Goal: Task Accomplishment & Management: Manage account settings

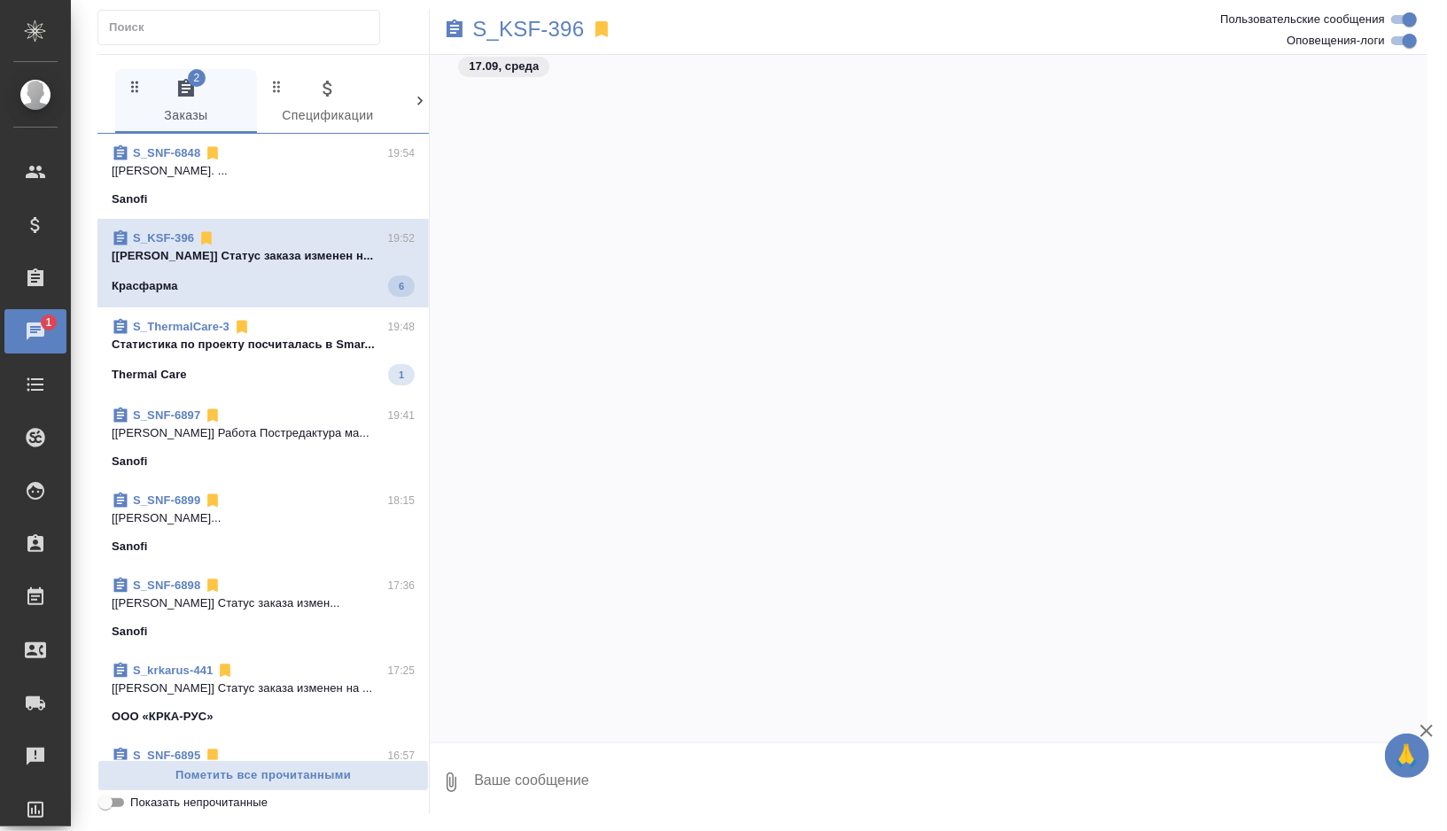
scroll to position [627, 0]
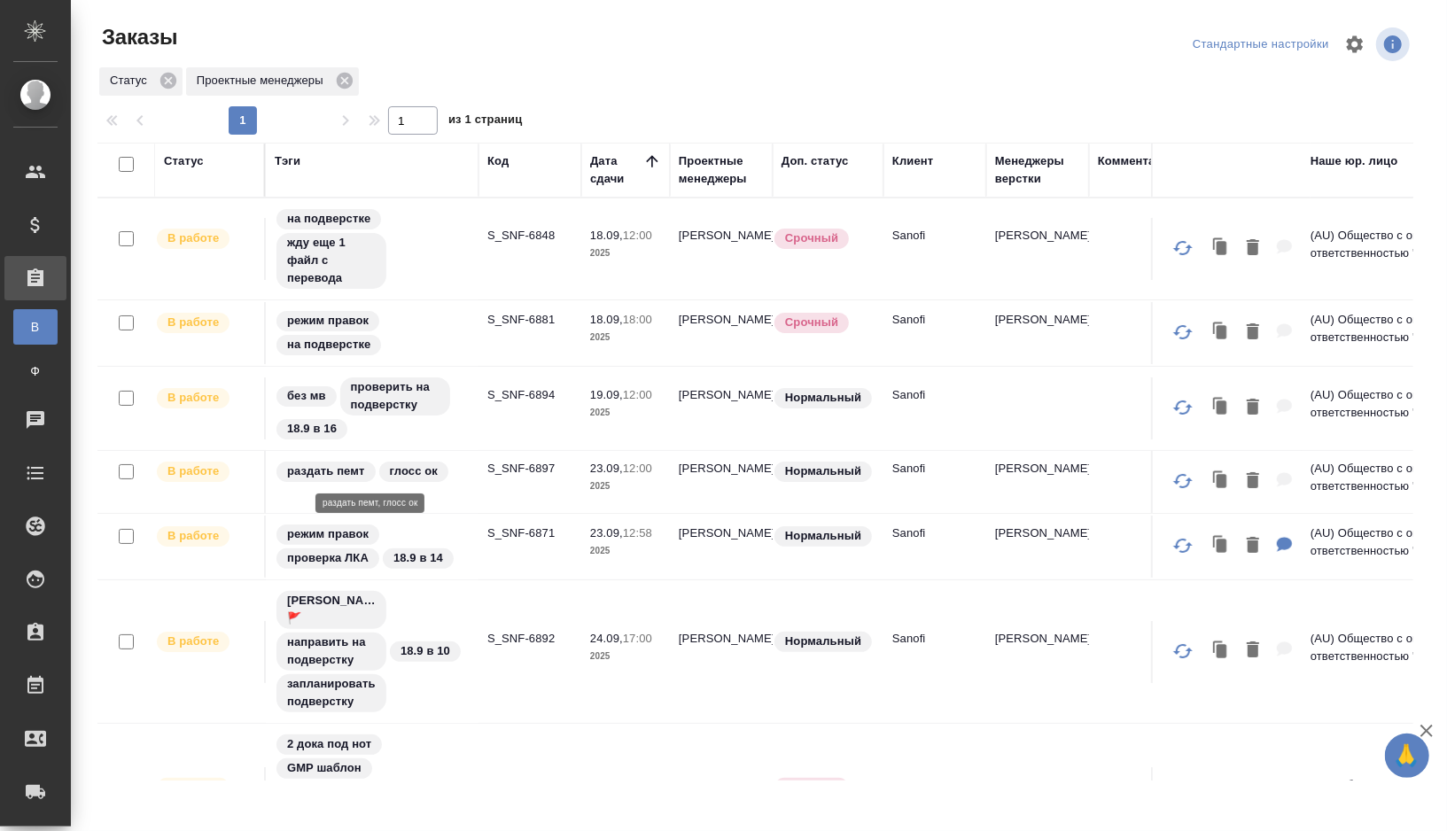
click at [467, 479] on div "раздать пемт глосс ок" at bounding box center [372, 472] width 195 height 24
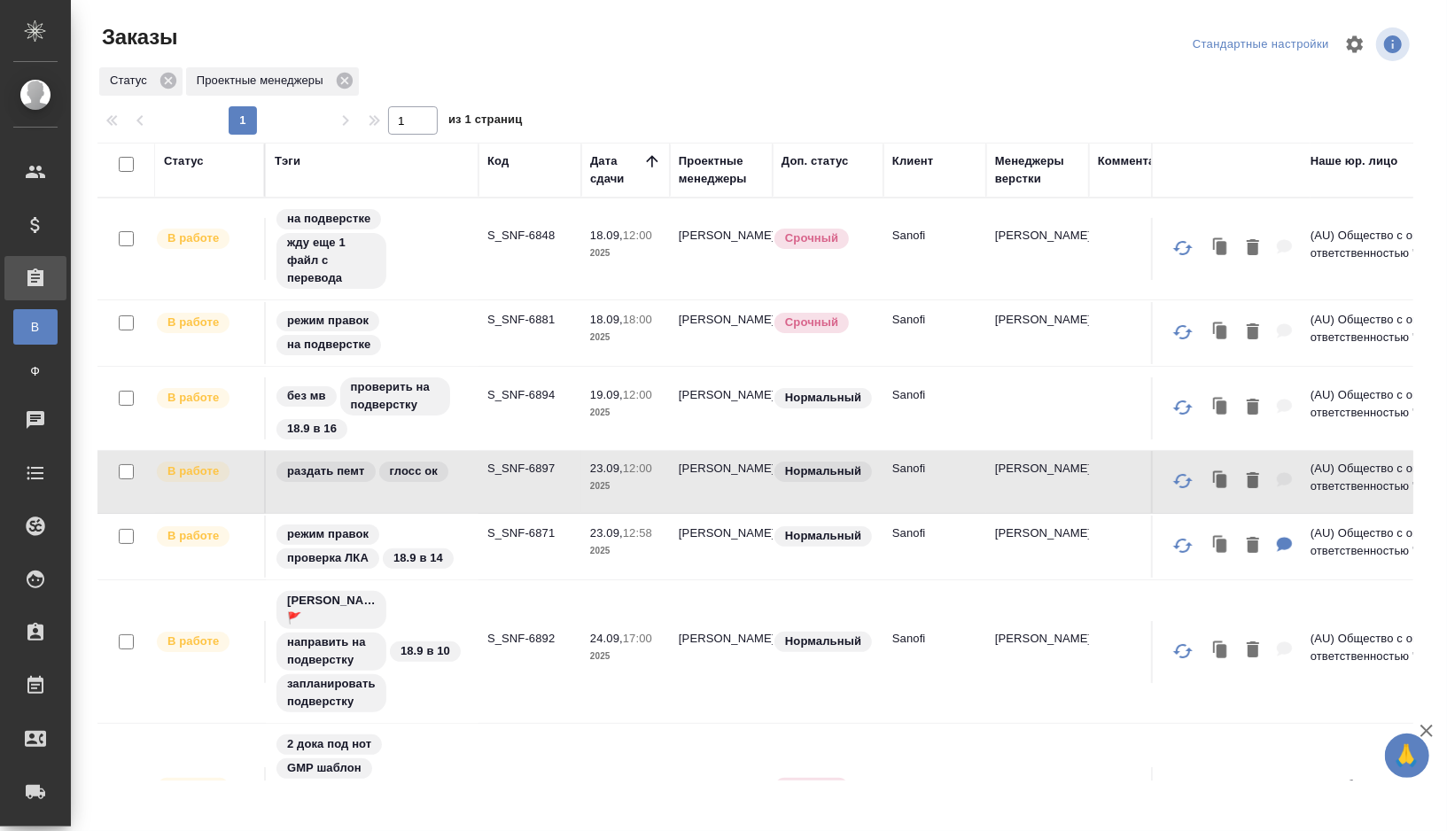
click at [472, 487] on td "раздать пемт глосс ок" at bounding box center [372, 482] width 213 height 62
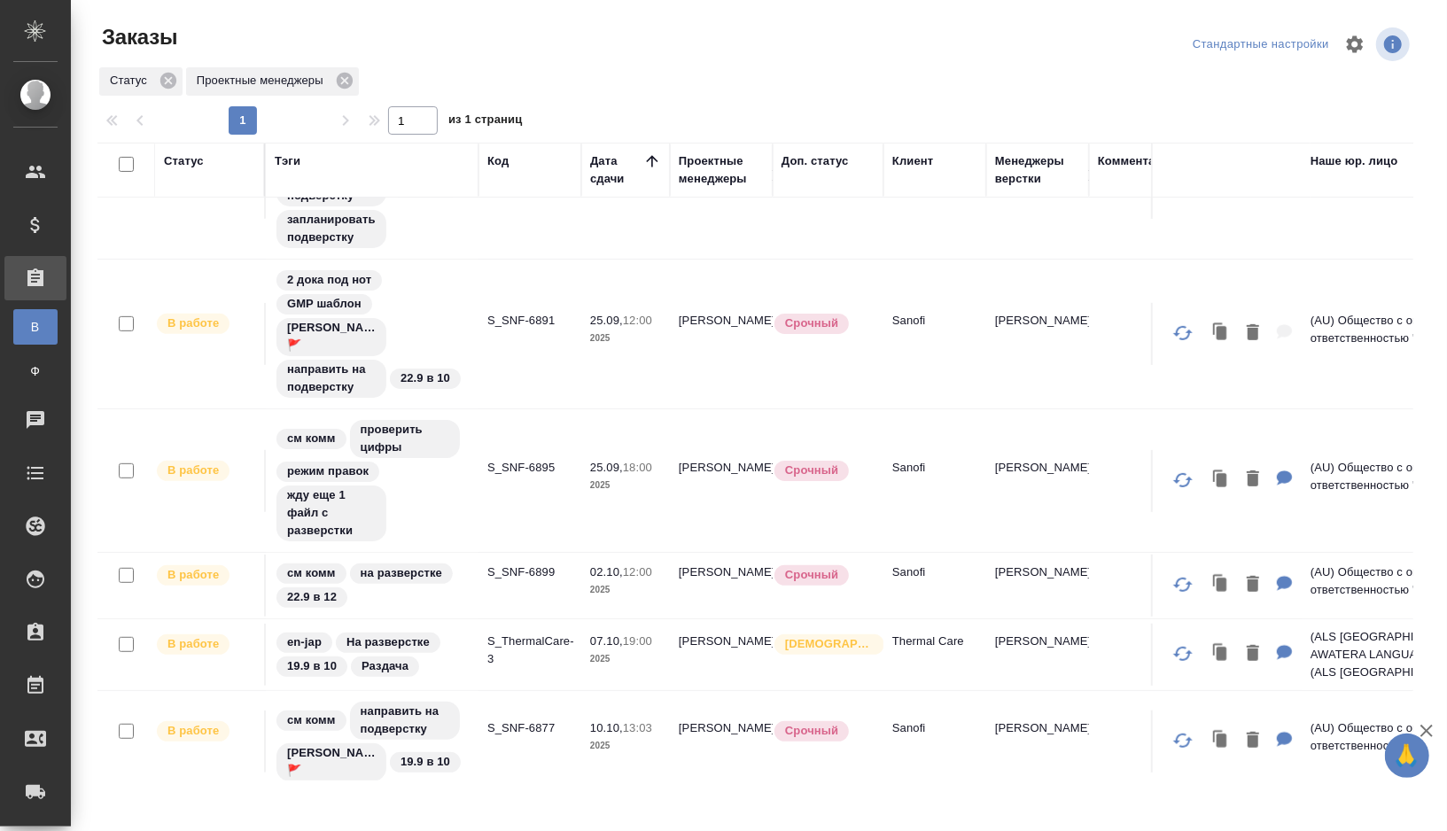
scroll to position [487, 0]
click at [456, 650] on div "en-jap На разверстке 19.9 в 10 Раздача" at bounding box center [372, 654] width 195 height 48
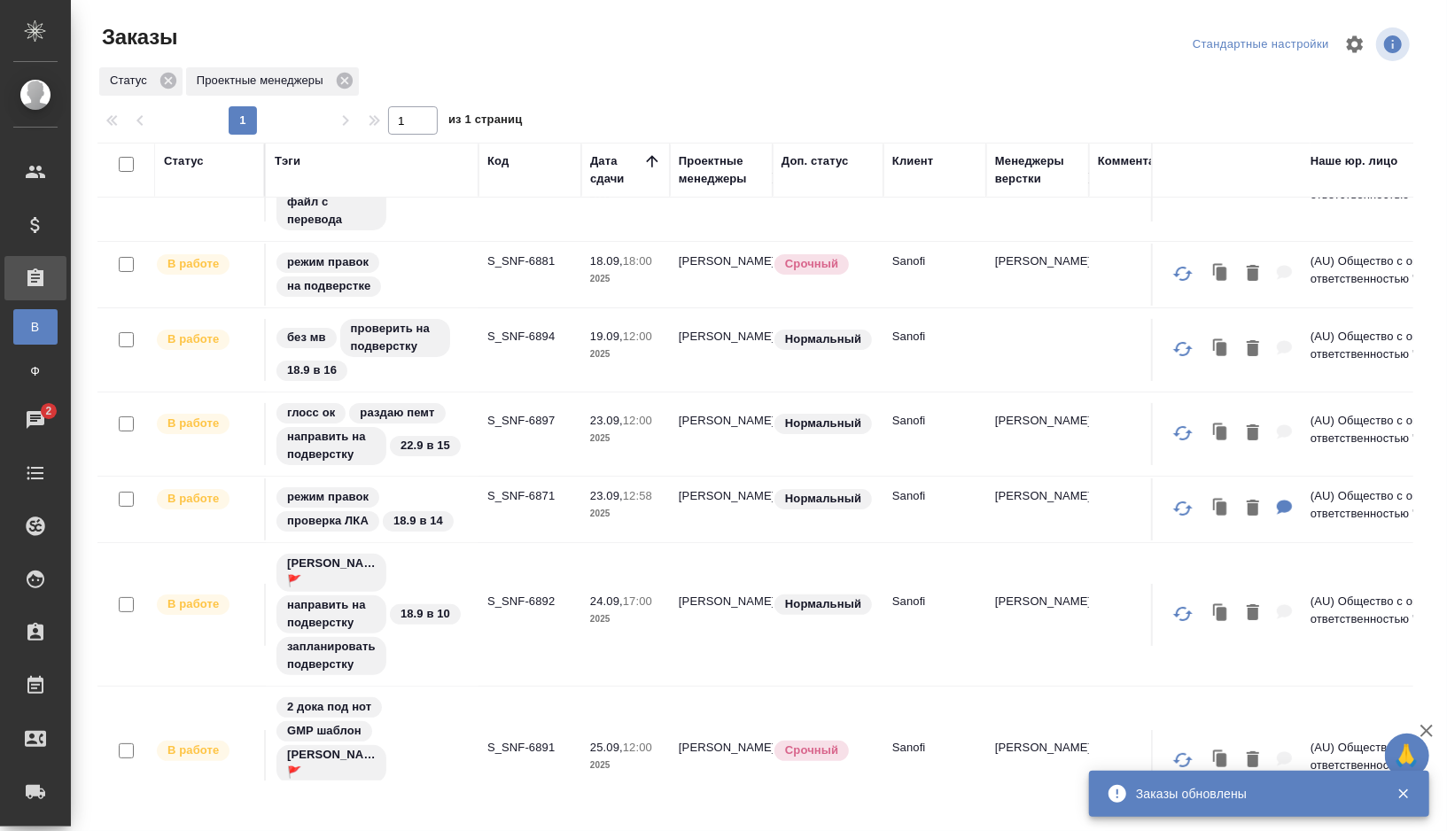
scroll to position [0, 0]
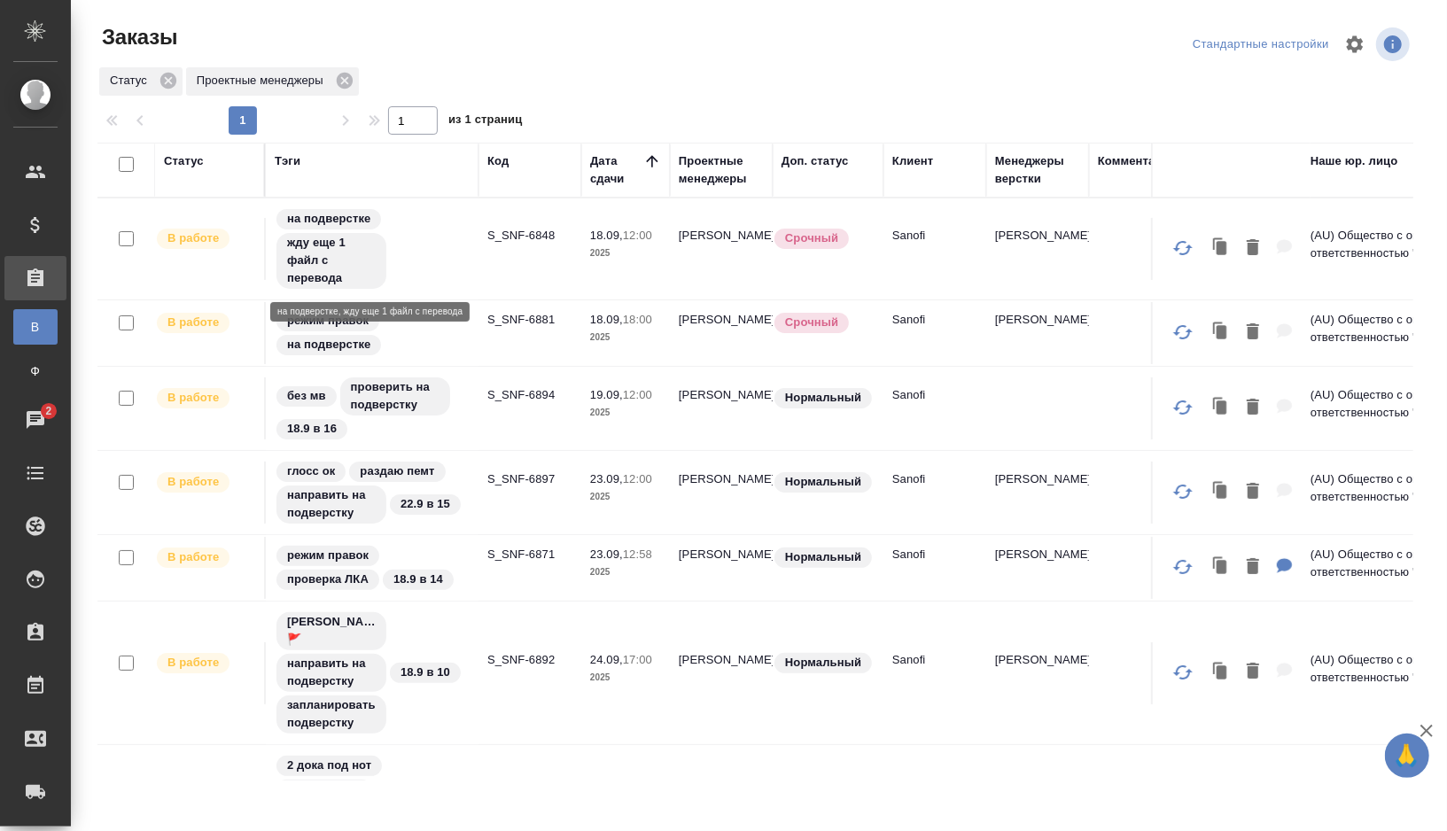
click at [446, 267] on div "на подверстке жду еще 1 файл с перевода" at bounding box center [372, 248] width 195 height 83
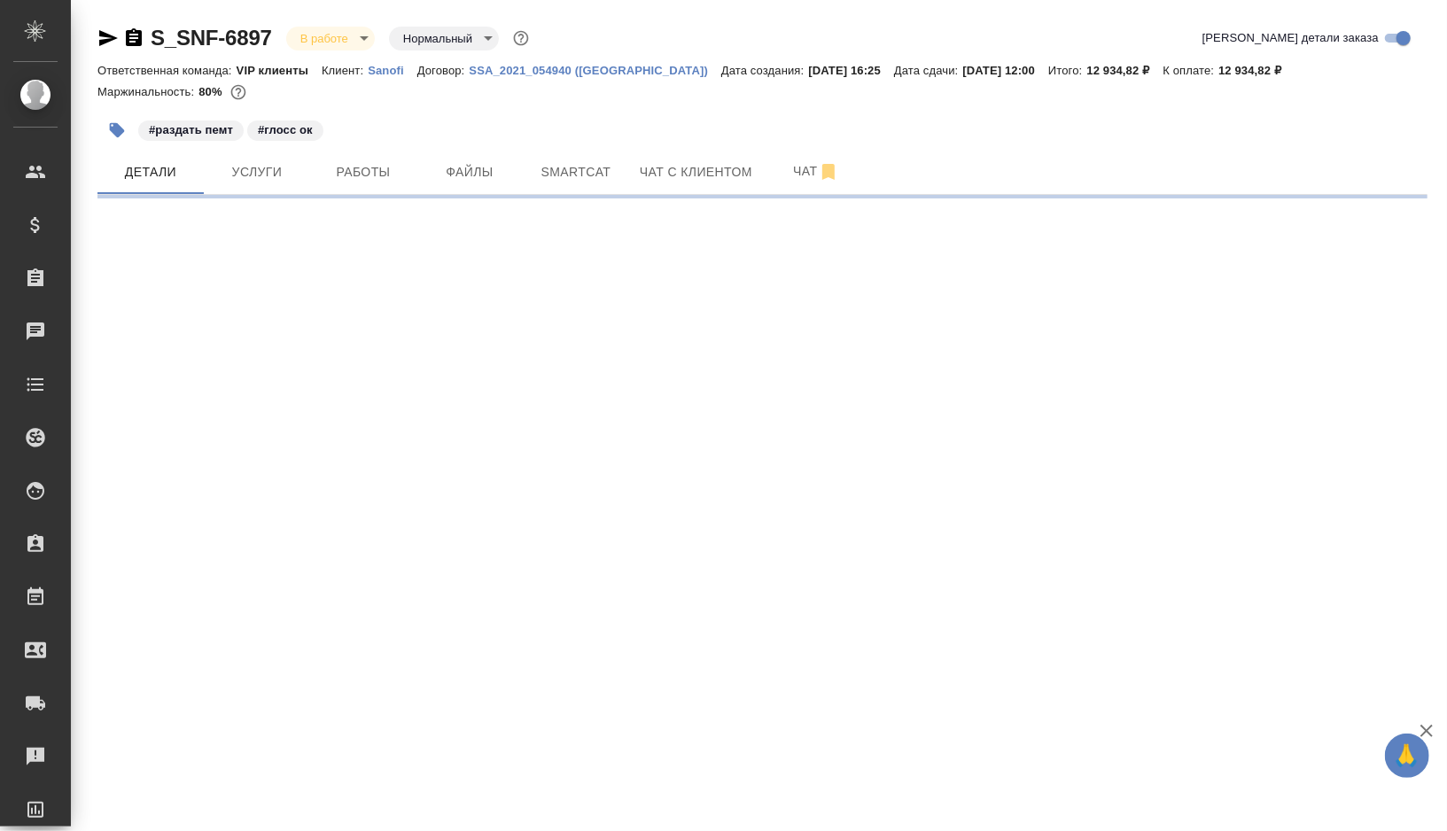
select select "RU"
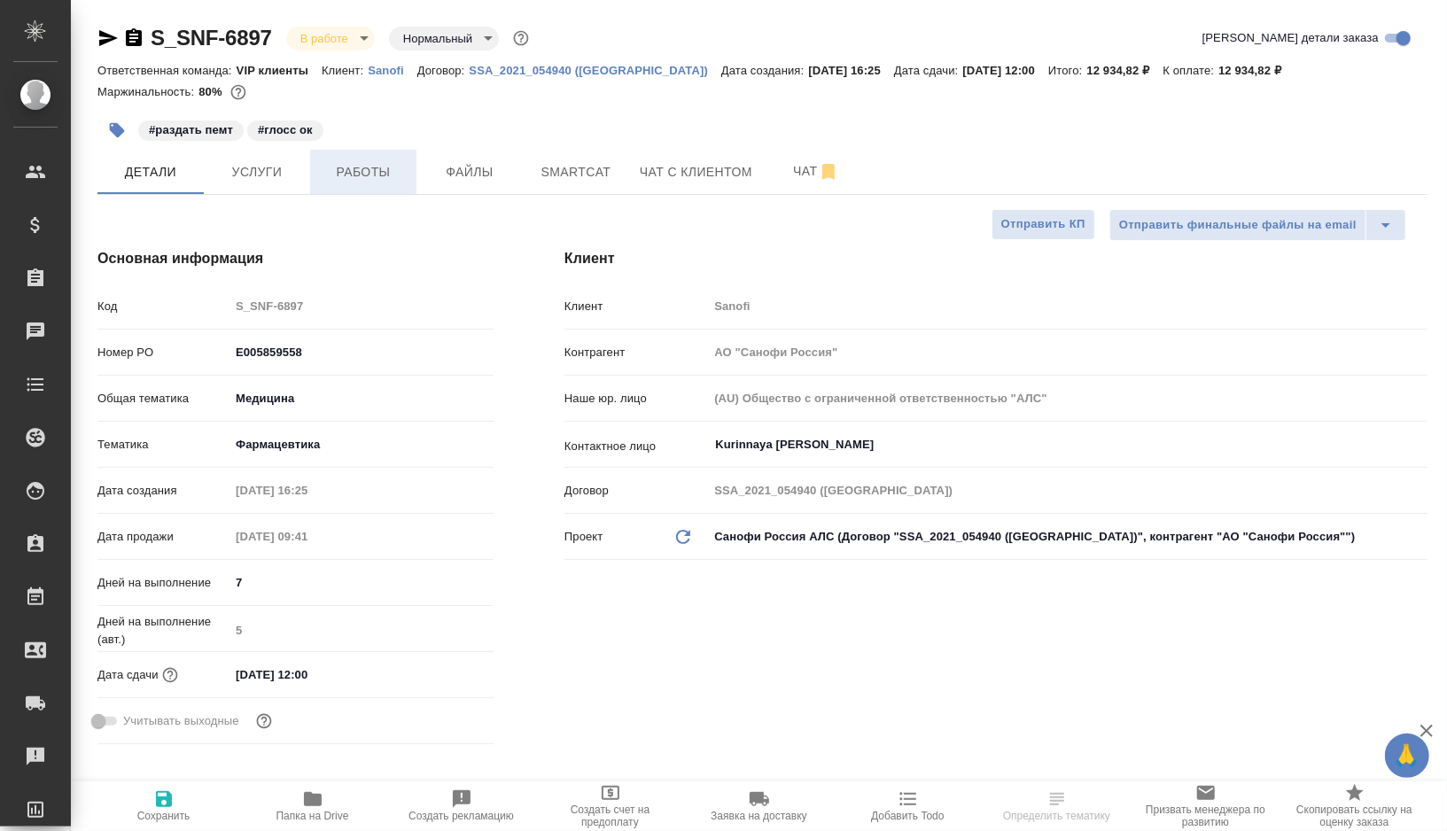
click at [381, 175] on span "Работы" at bounding box center [363, 172] width 85 height 22
type textarea "x"
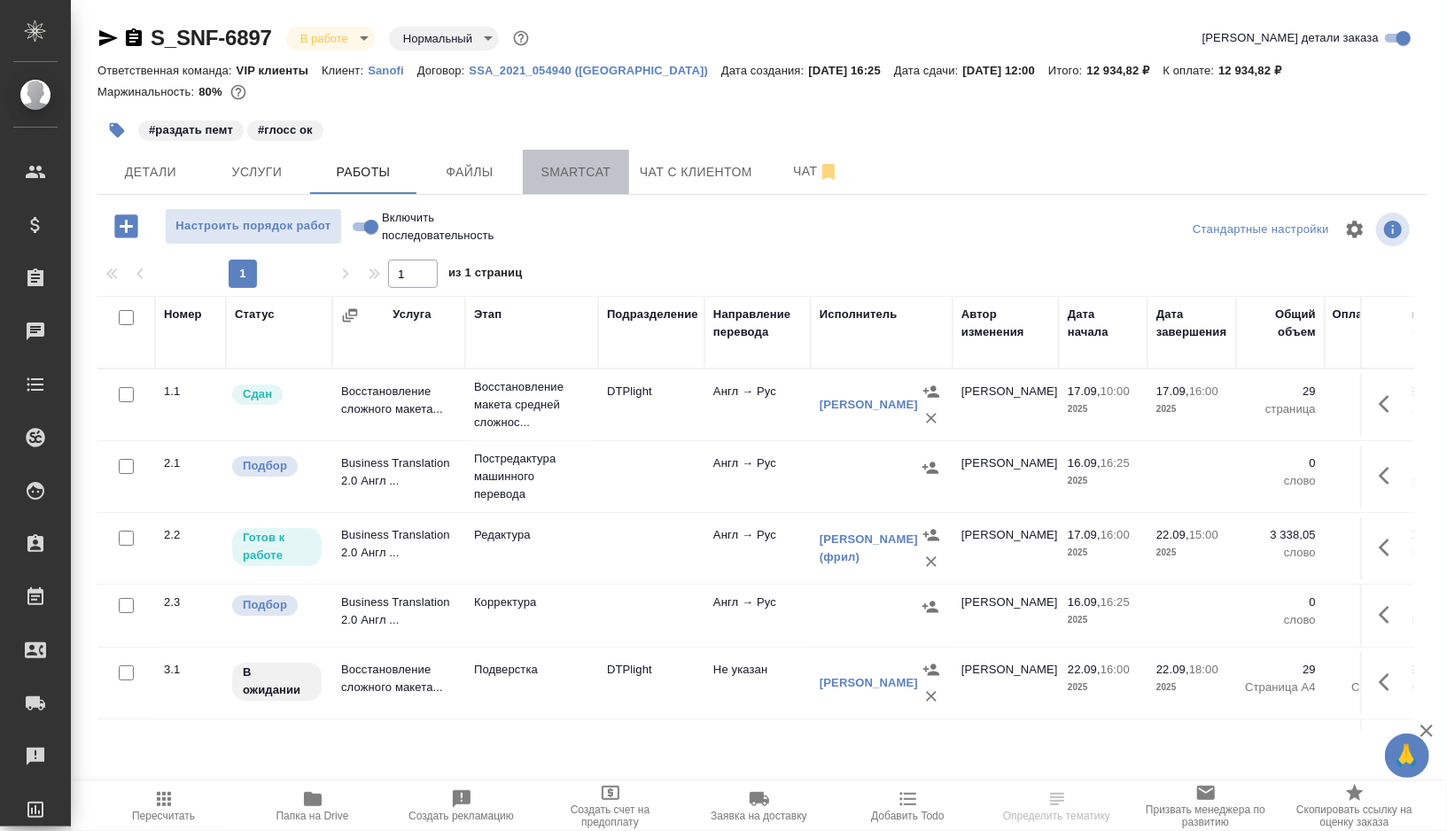
click at [588, 166] on span "Smartcat" at bounding box center [576, 172] width 85 height 22
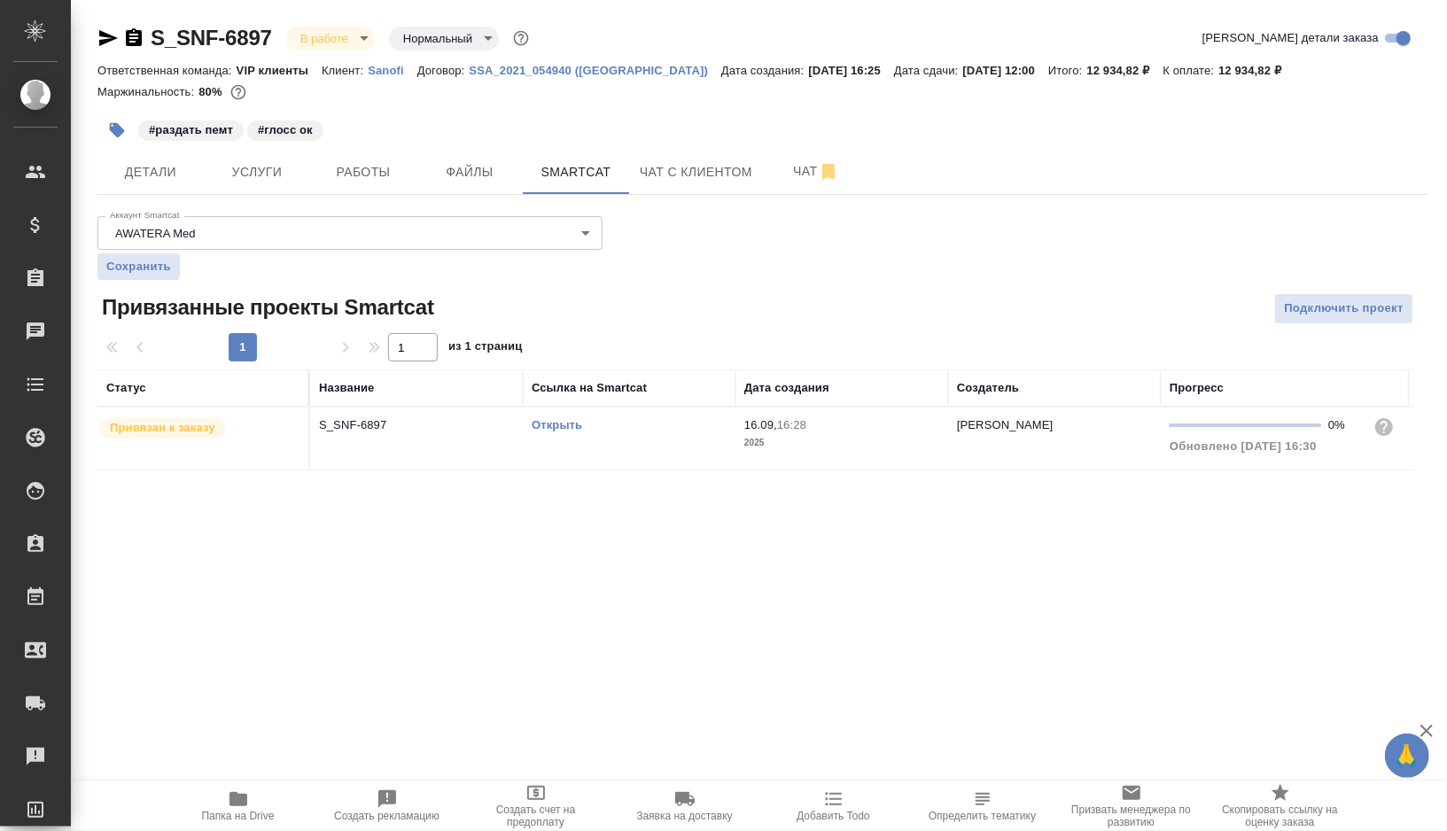
click at [572, 424] on link "Открыть" at bounding box center [557, 424] width 51 height 13
click at [366, 183] on button "Работы" at bounding box center [363, 172] width 106 height 44
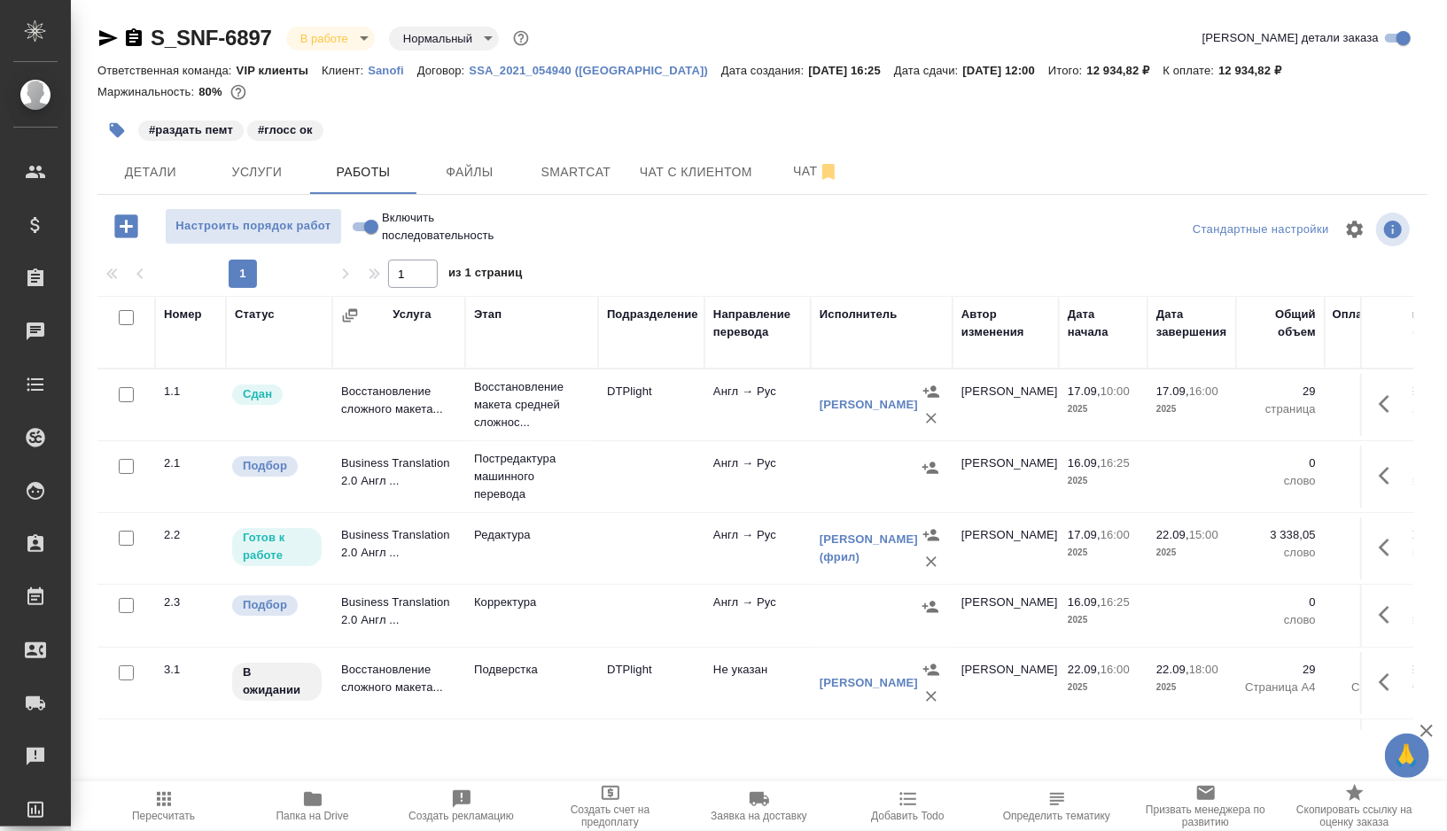
click at [634, 466] on td at bounding box center [651, 477] width 106 height 62
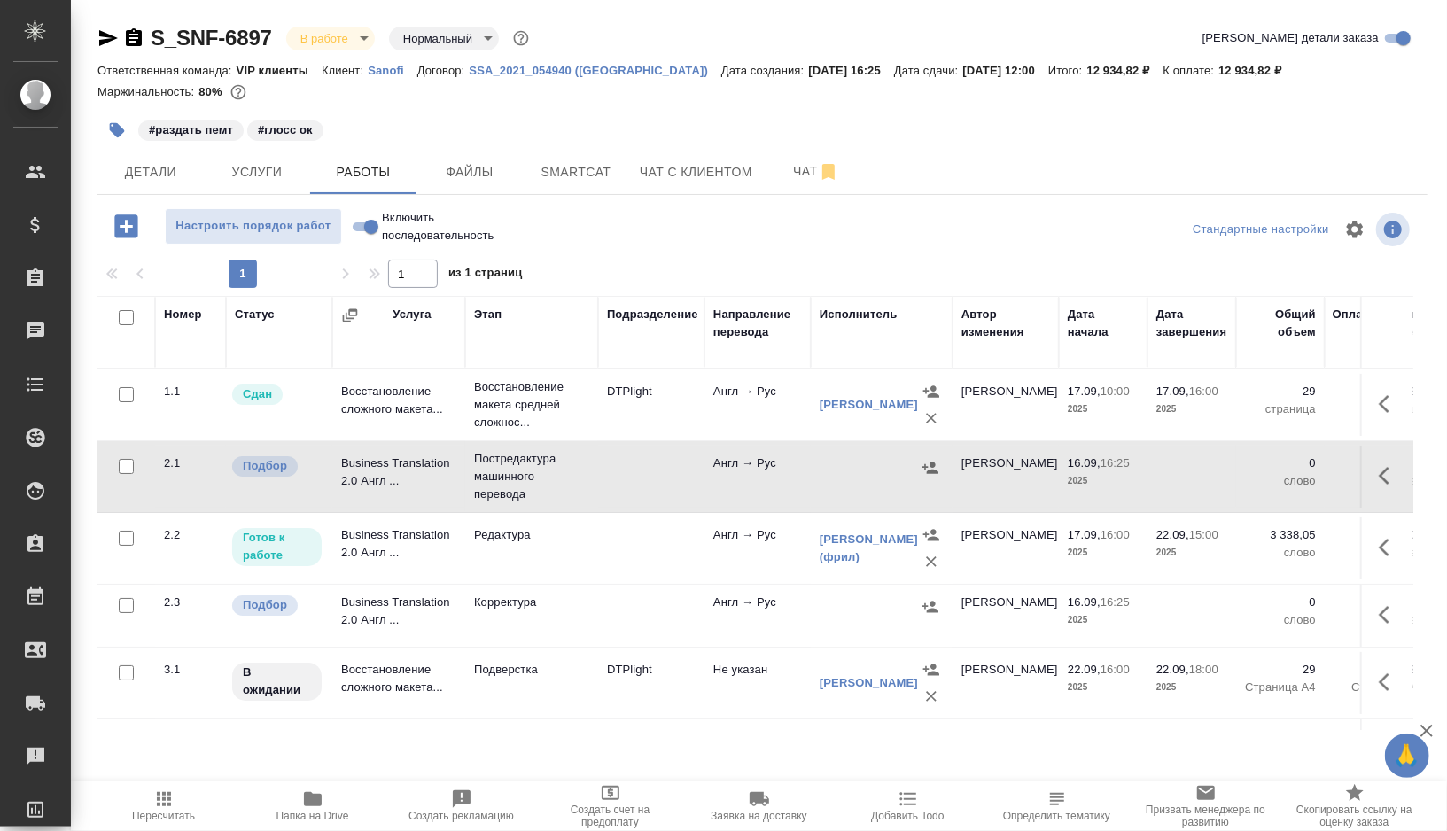
click at [634, 466] on td at bounding box center [651, 477] width 106 height 62
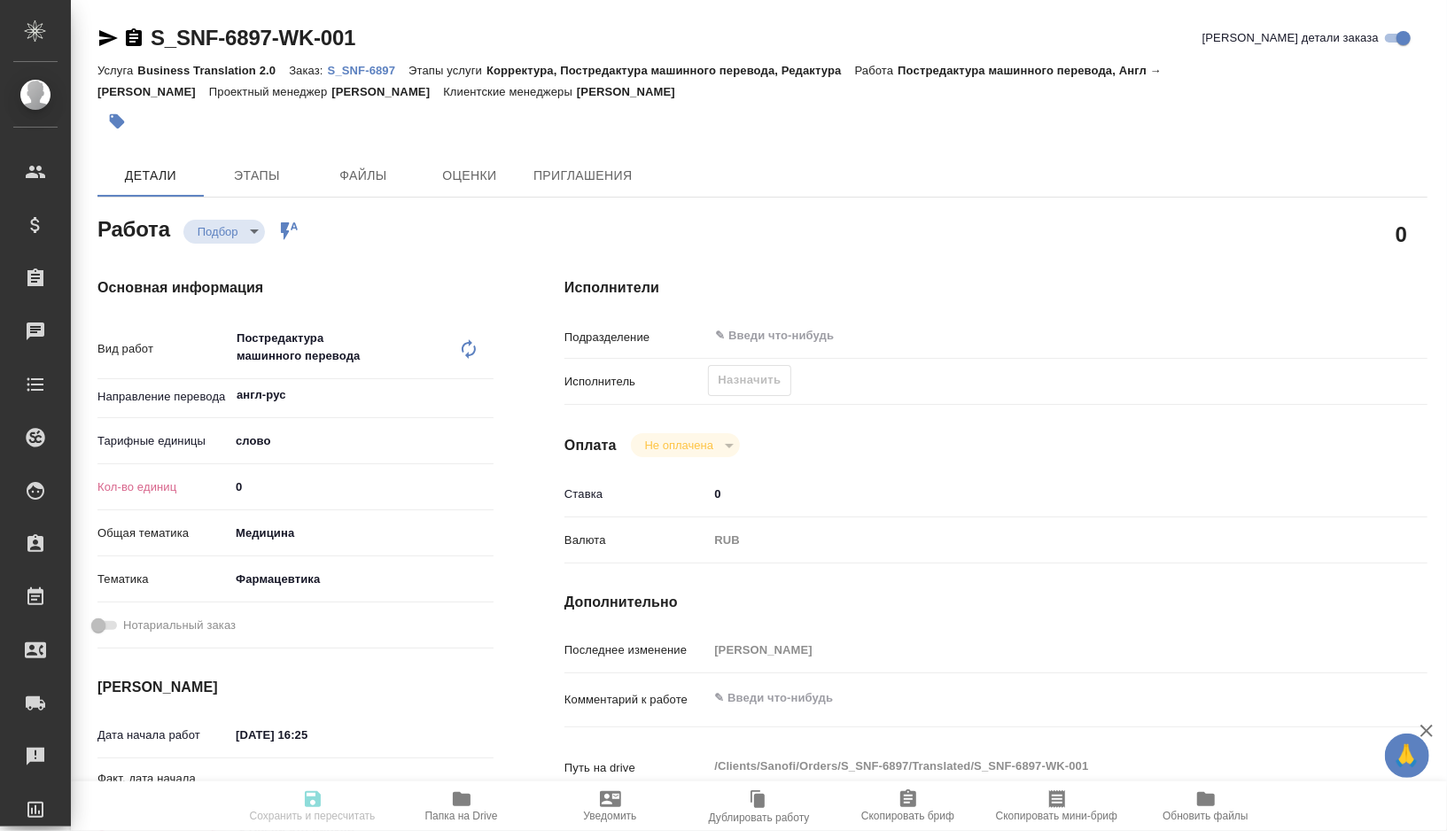
type textarea "x"
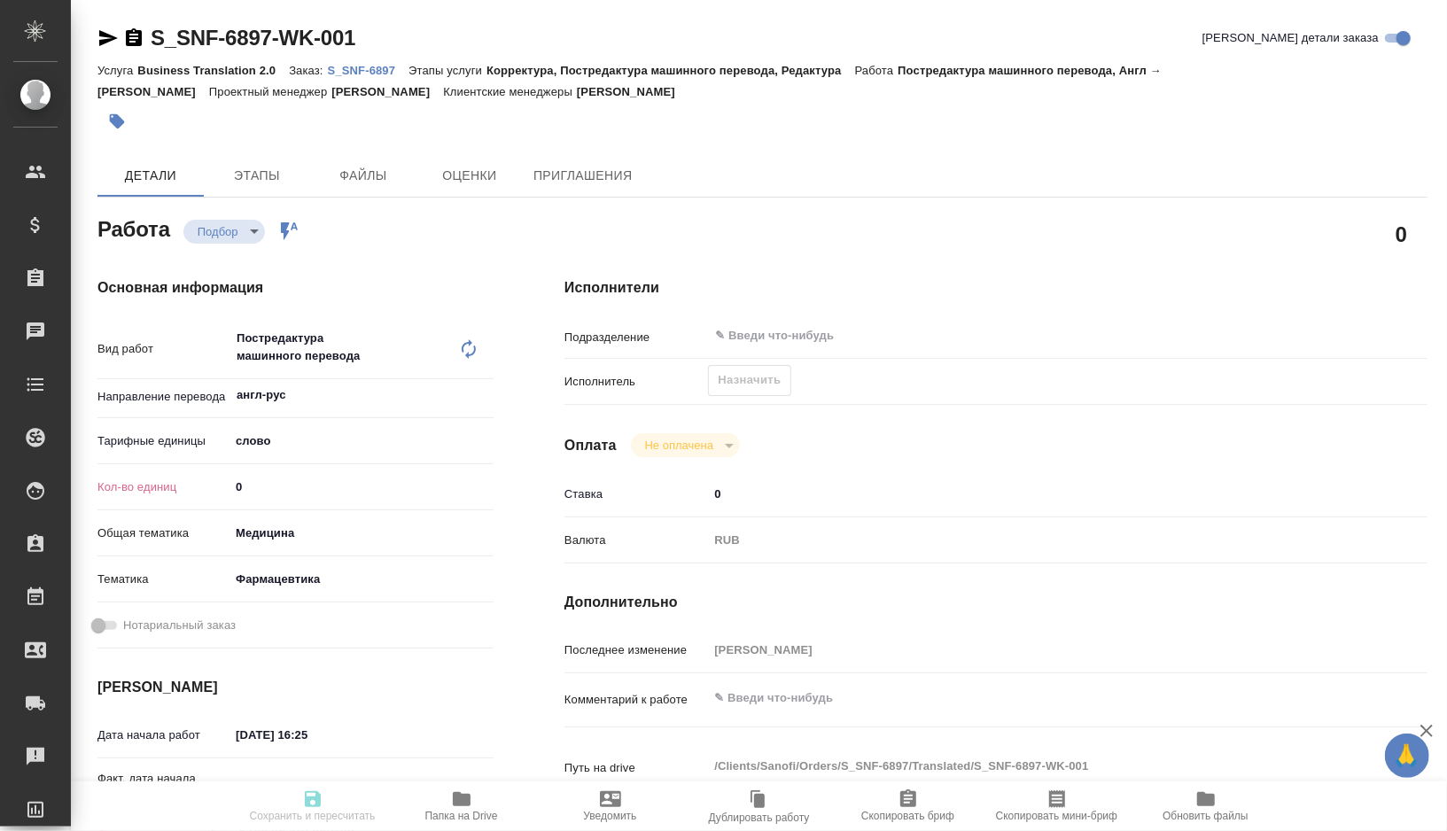
type textarea "x"
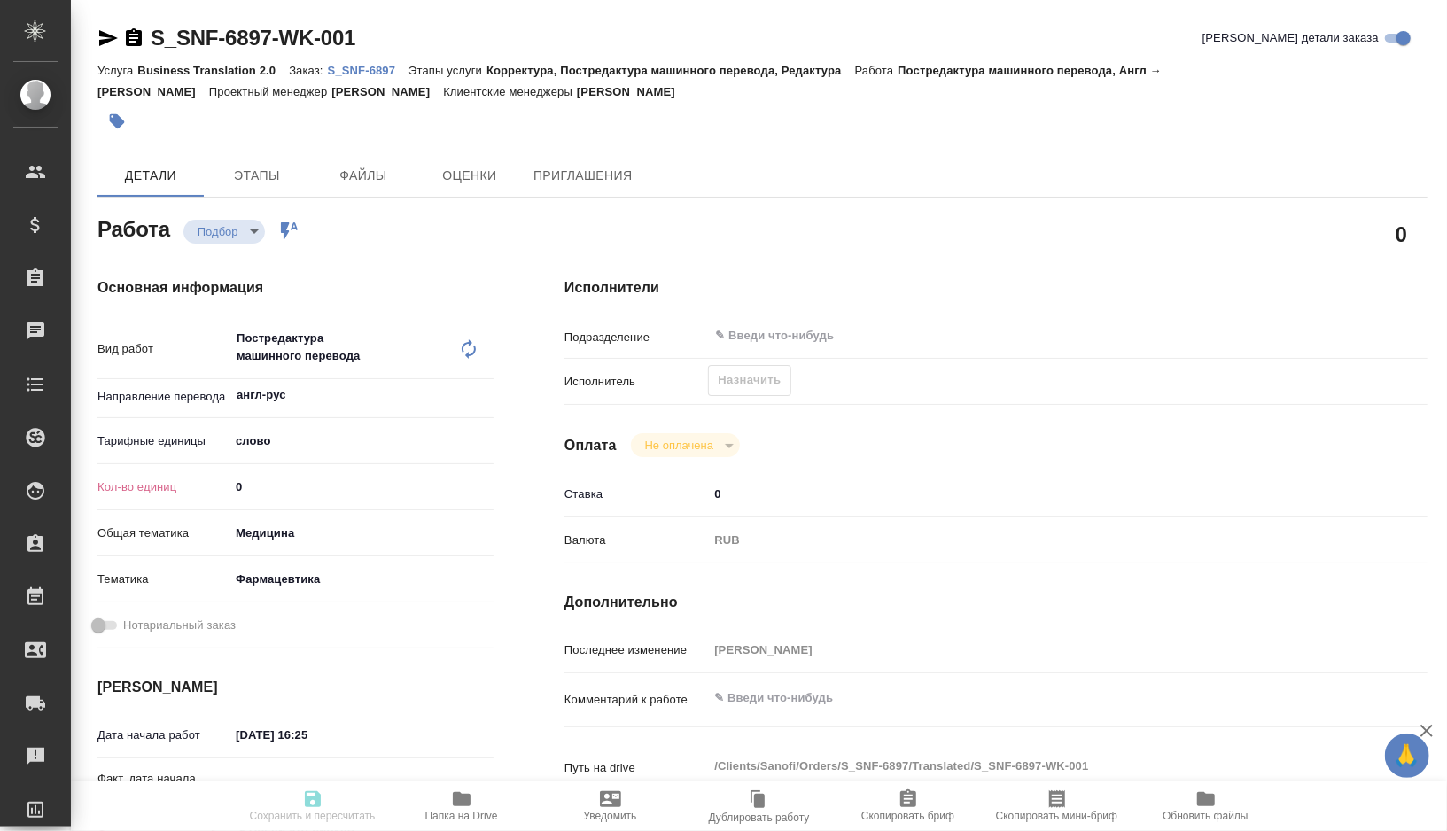
type textarea "x"
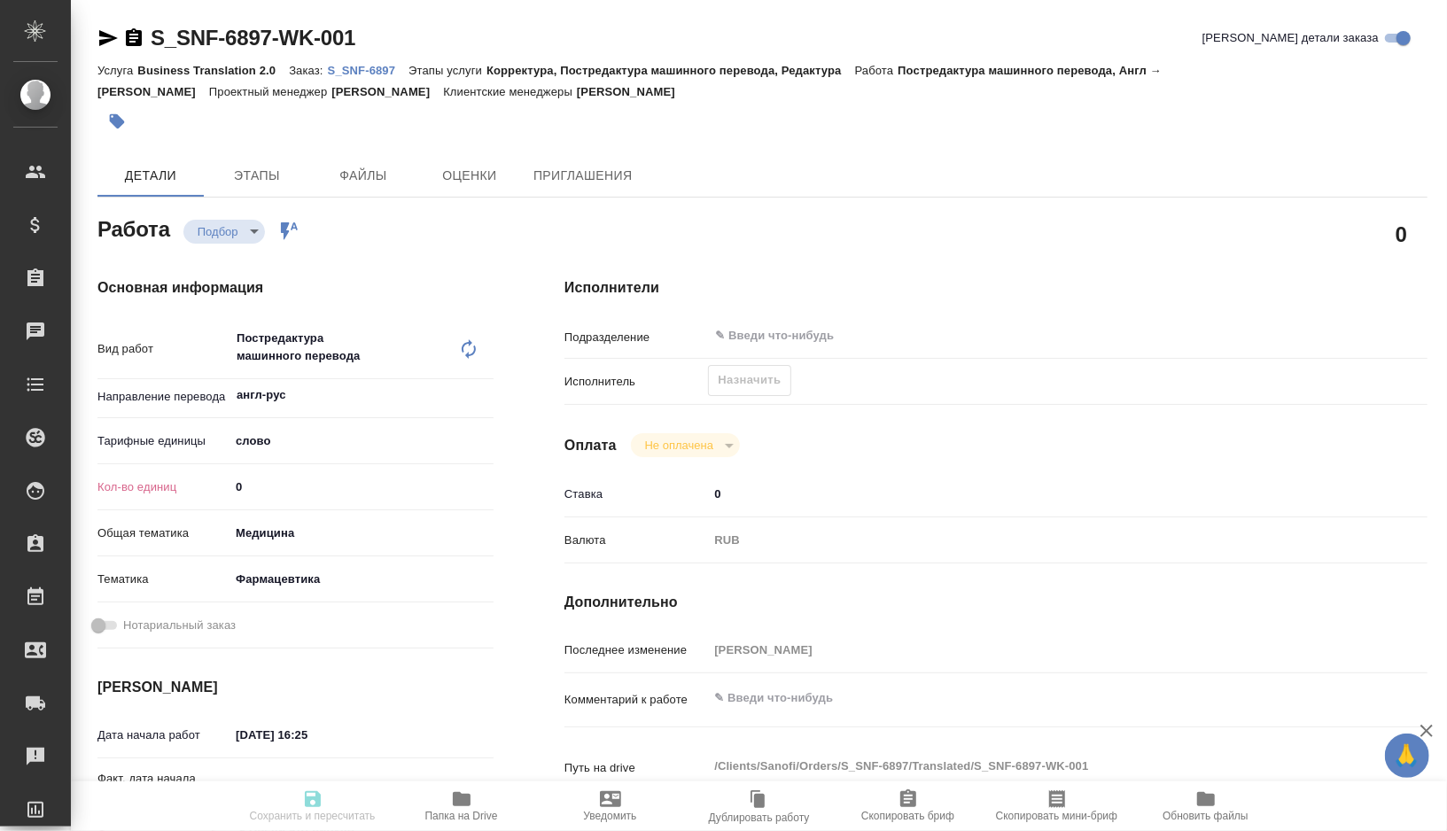
click at [267, 481] on input "0" at bounding box center [362, 487] width 264 height 26
type textarea "x"
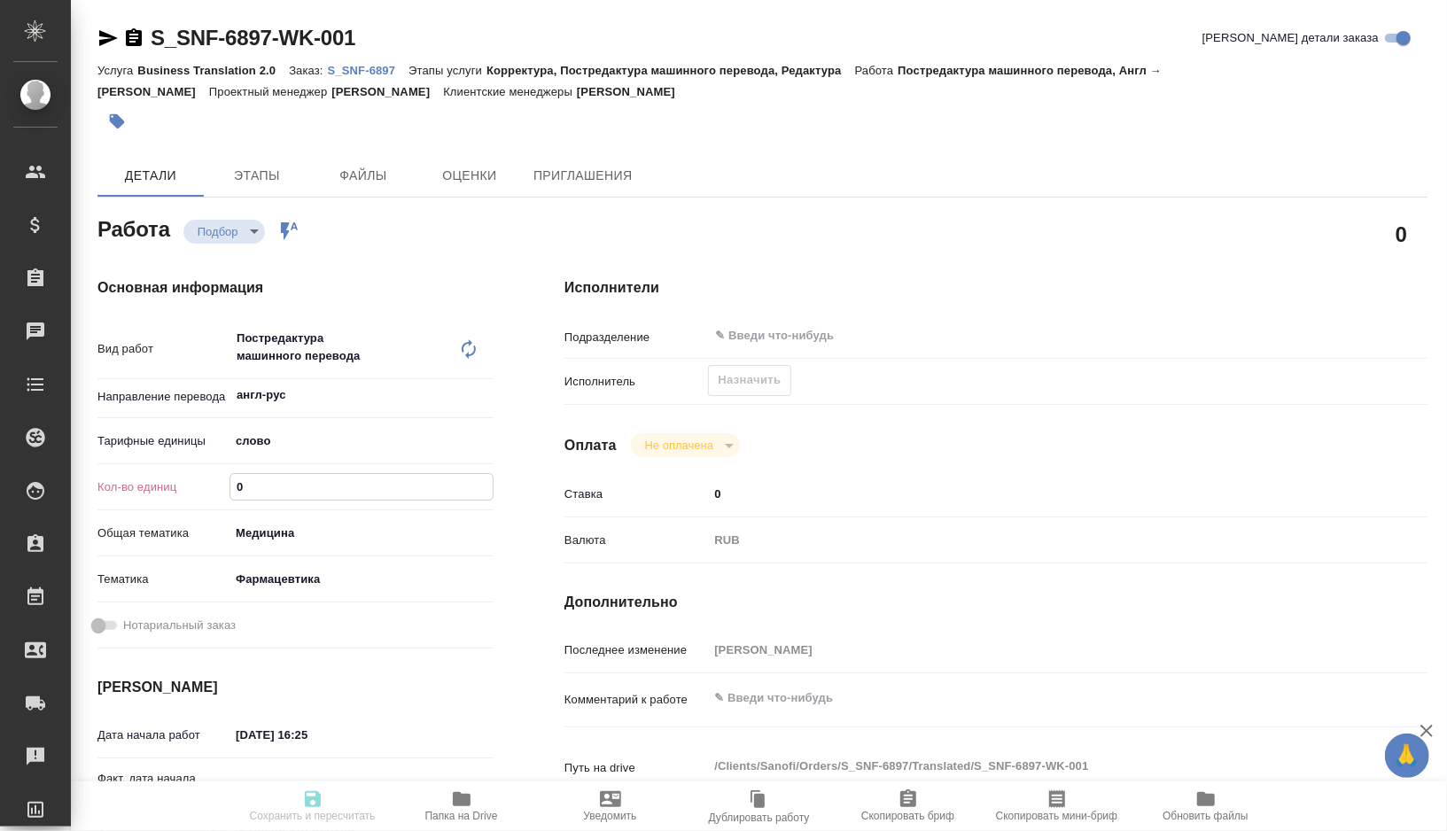
type textarea "x"
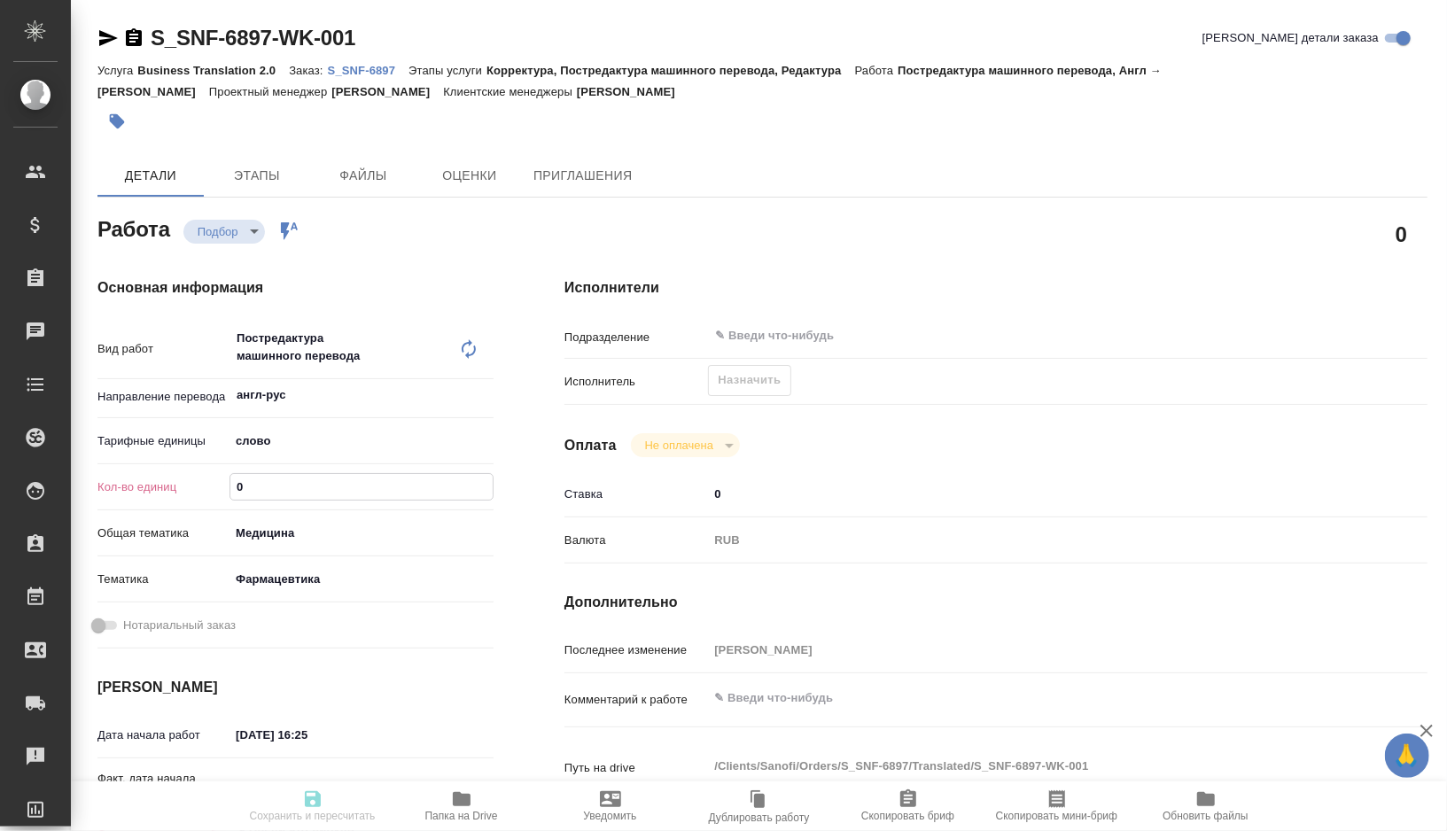
type textarea "x"
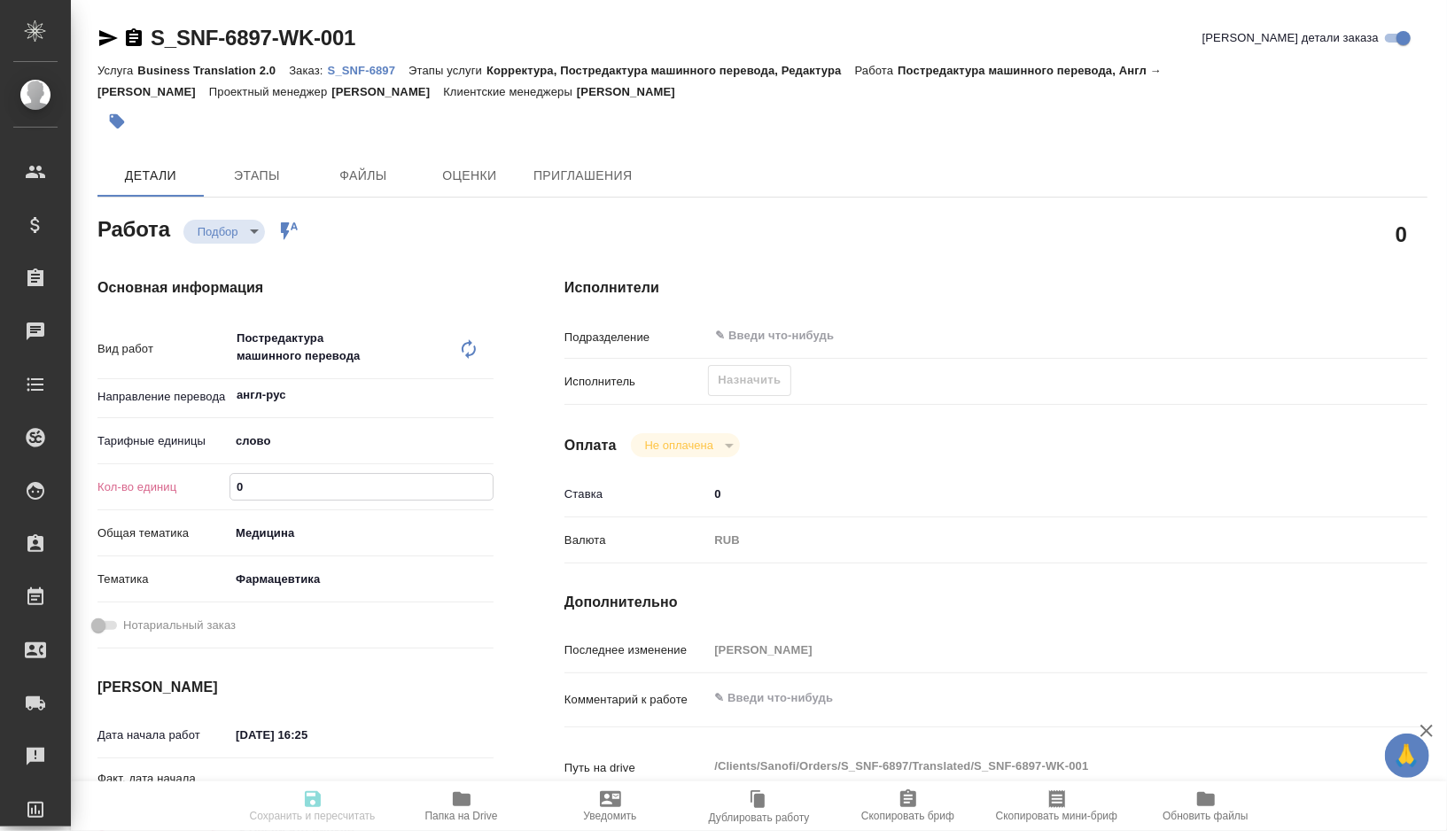
type textarea "x"
paste input "1175.8"
type textarea "x"
type input "1175.8"
type textarea "x"
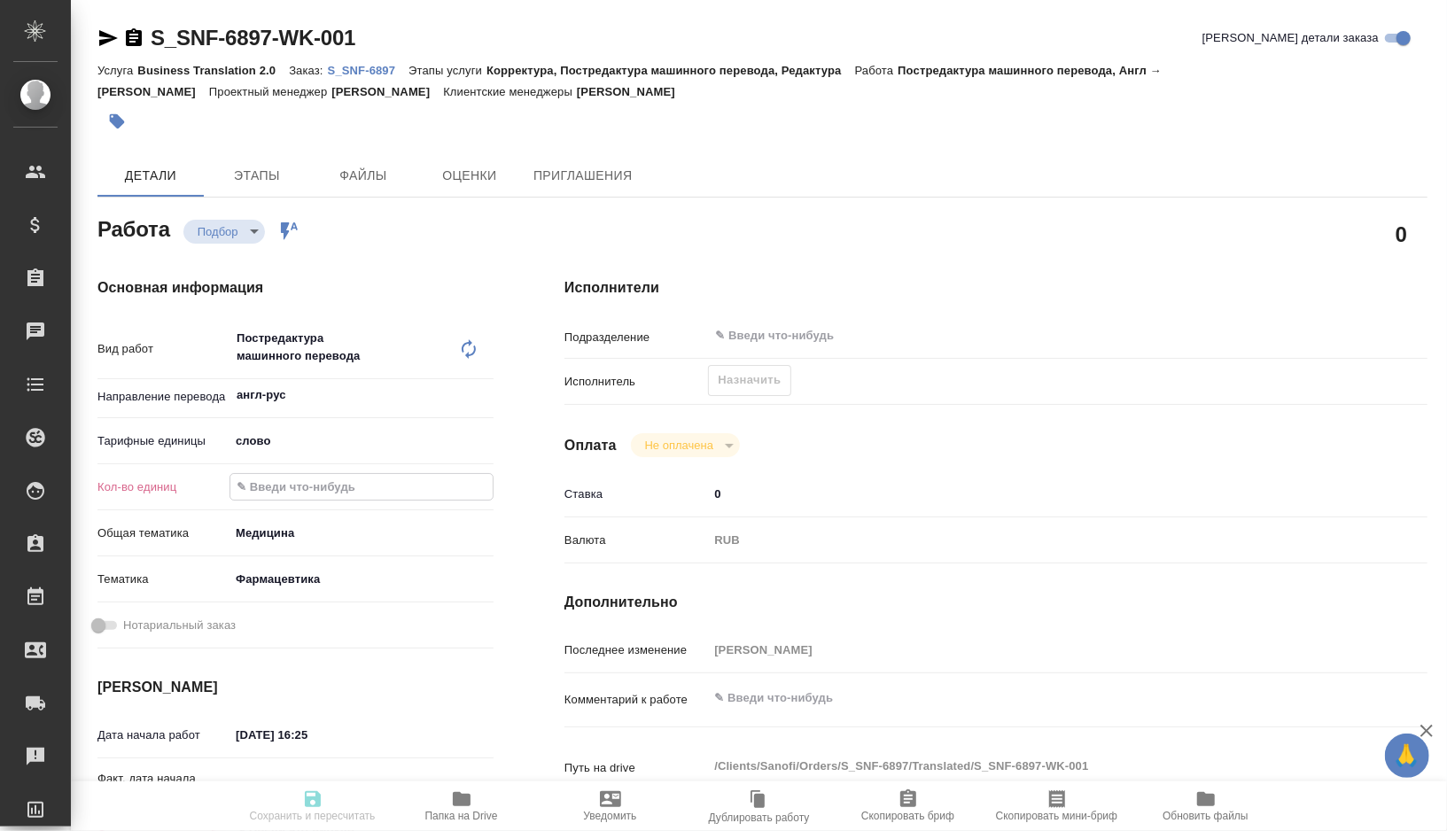
type textarea "x"
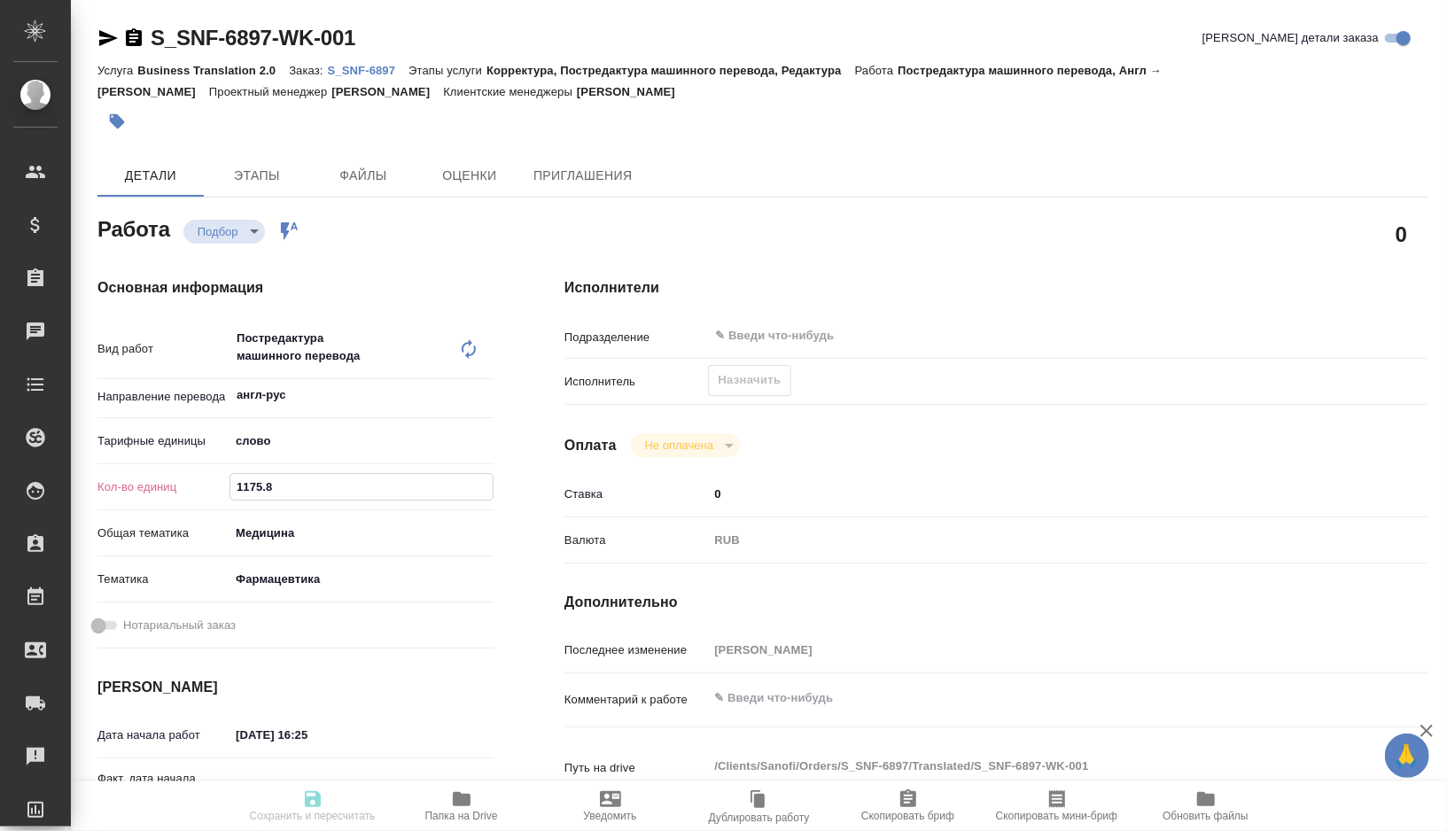
type textarea "x"
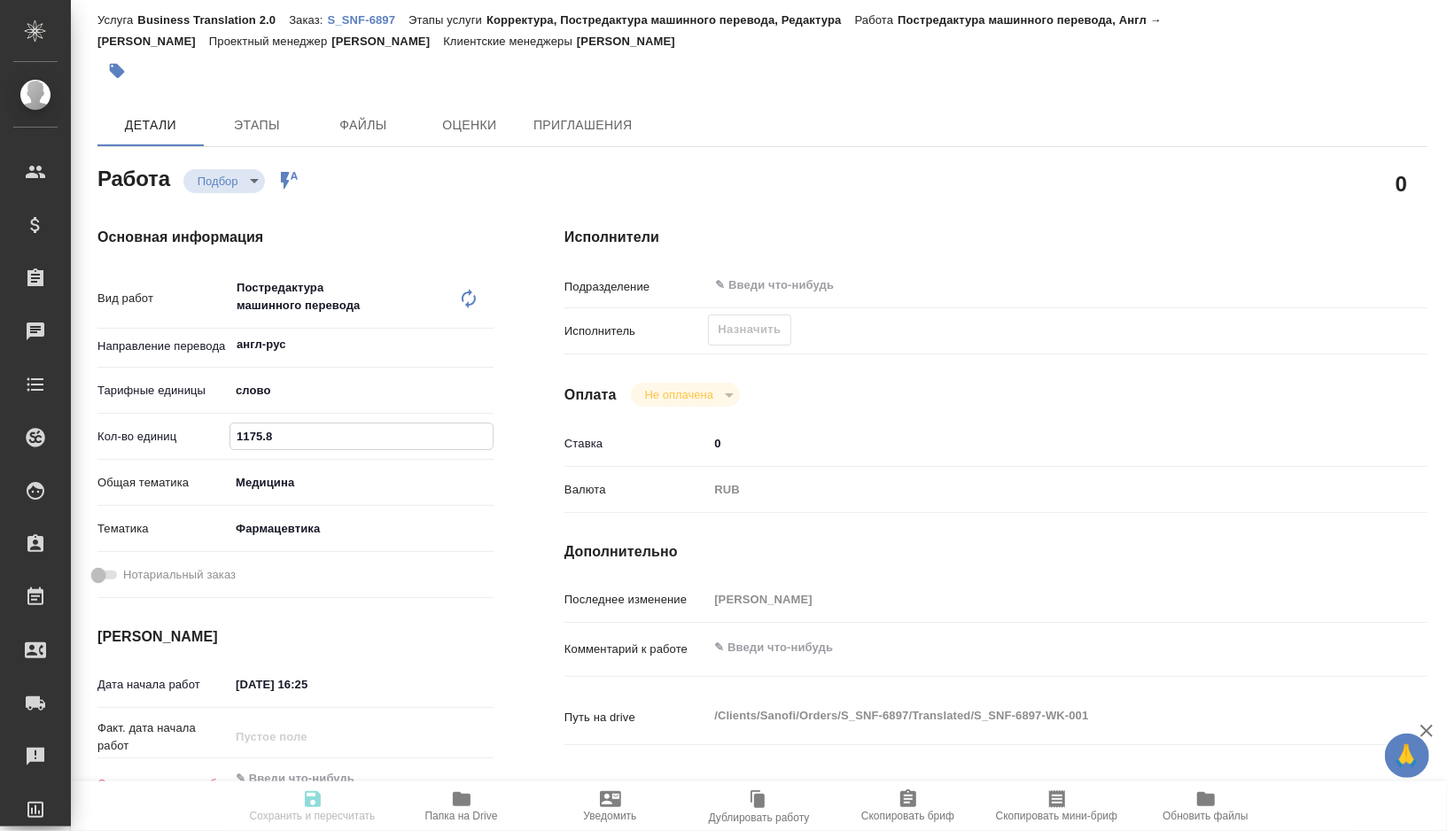
scroll to position [60, 0]
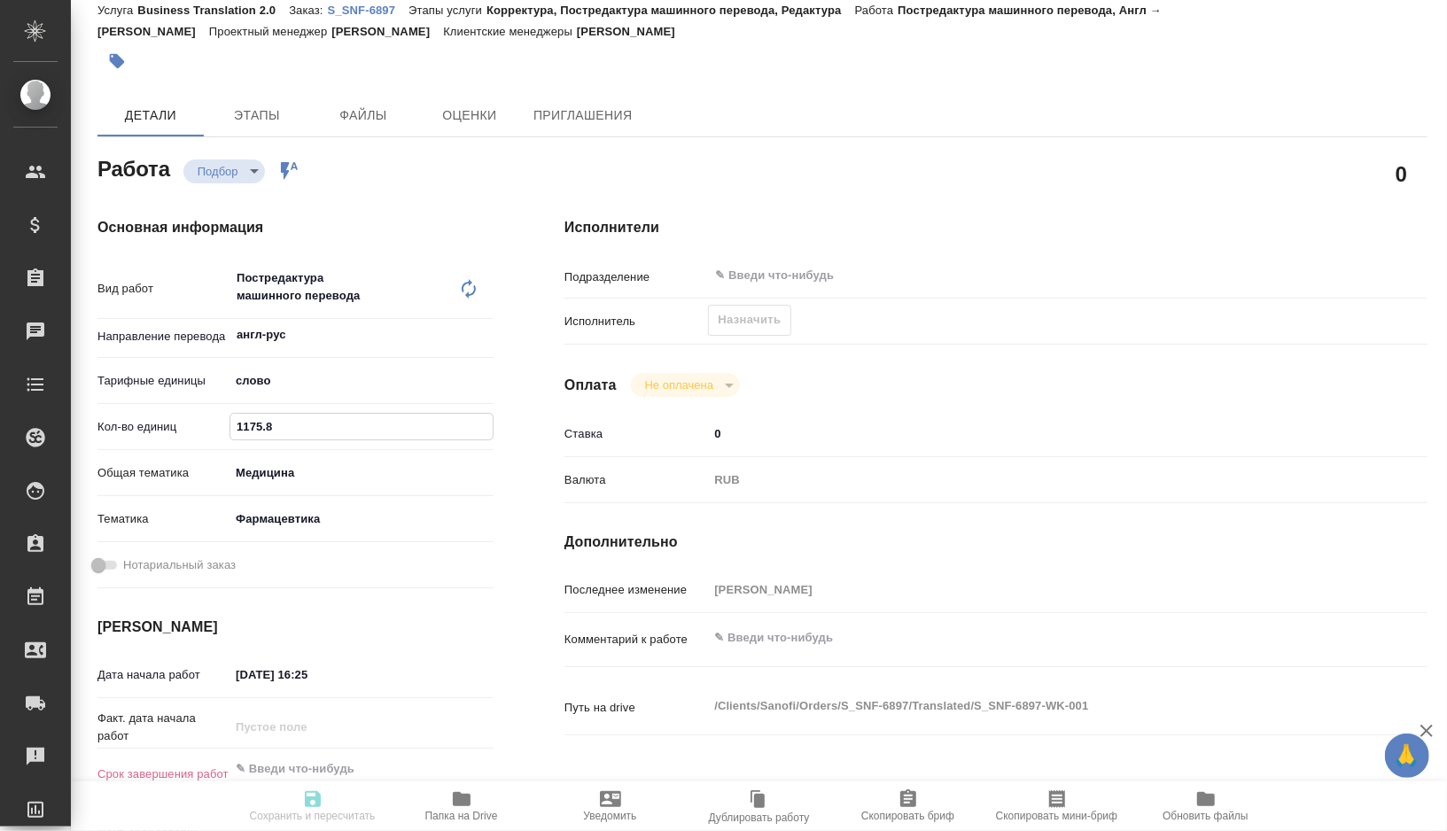
type textarea "x"
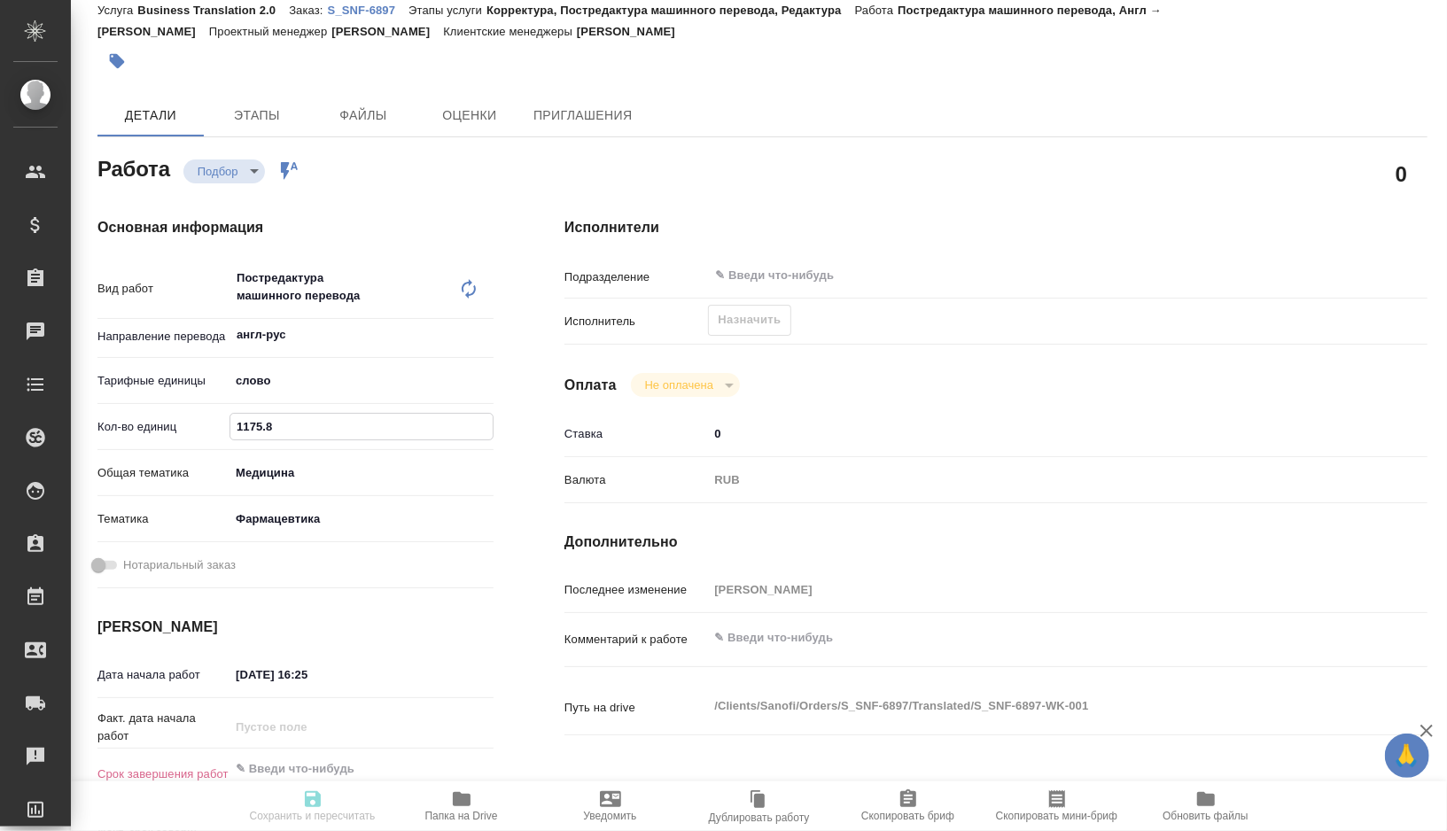
type input "1175.8"
type textarea "x"
click at [784, 646] on textarea at bounding box center [1032, 638] width 648 height 30
type textarea "x"
type textarea "ф"
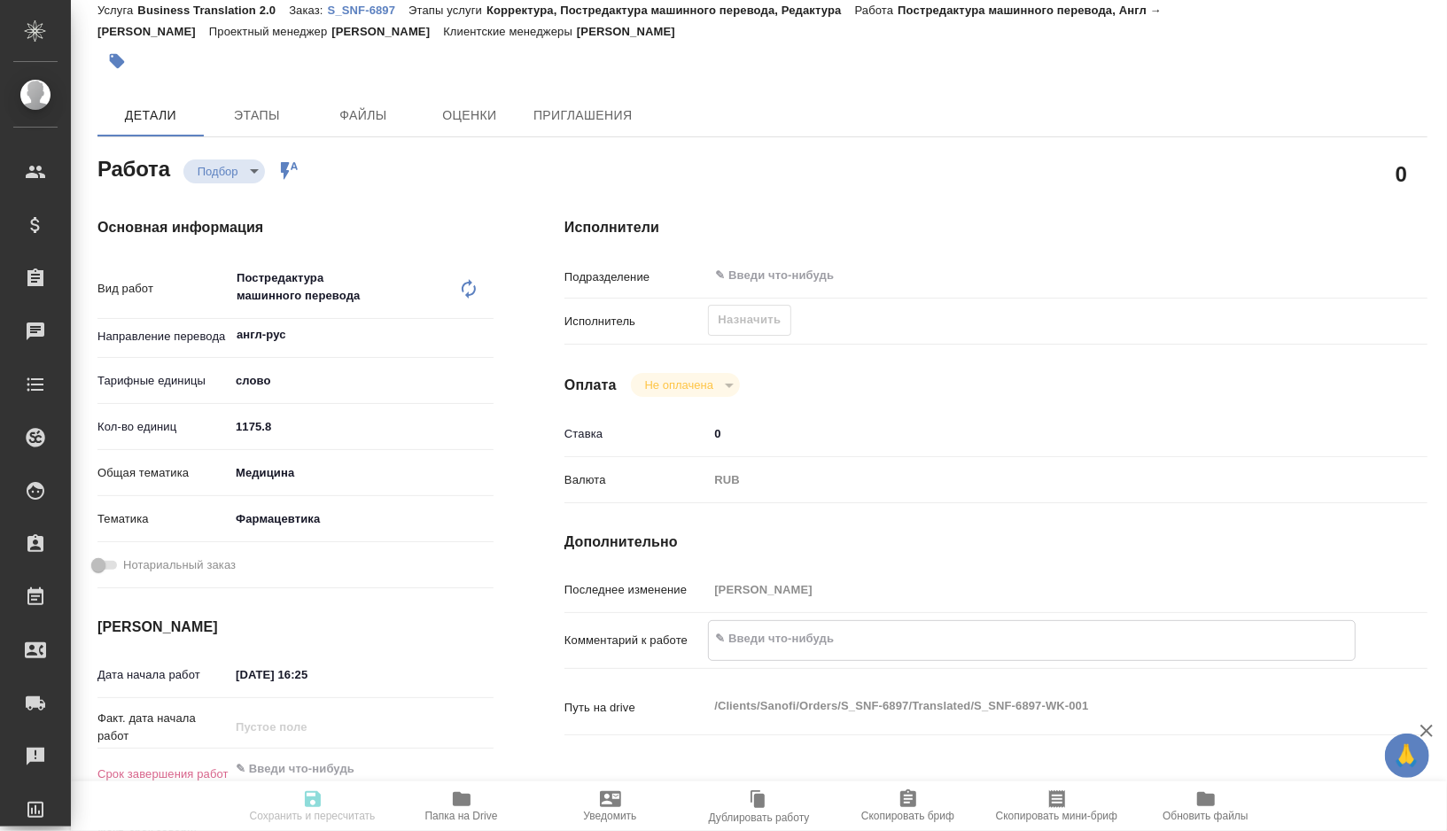
type textarea "x"
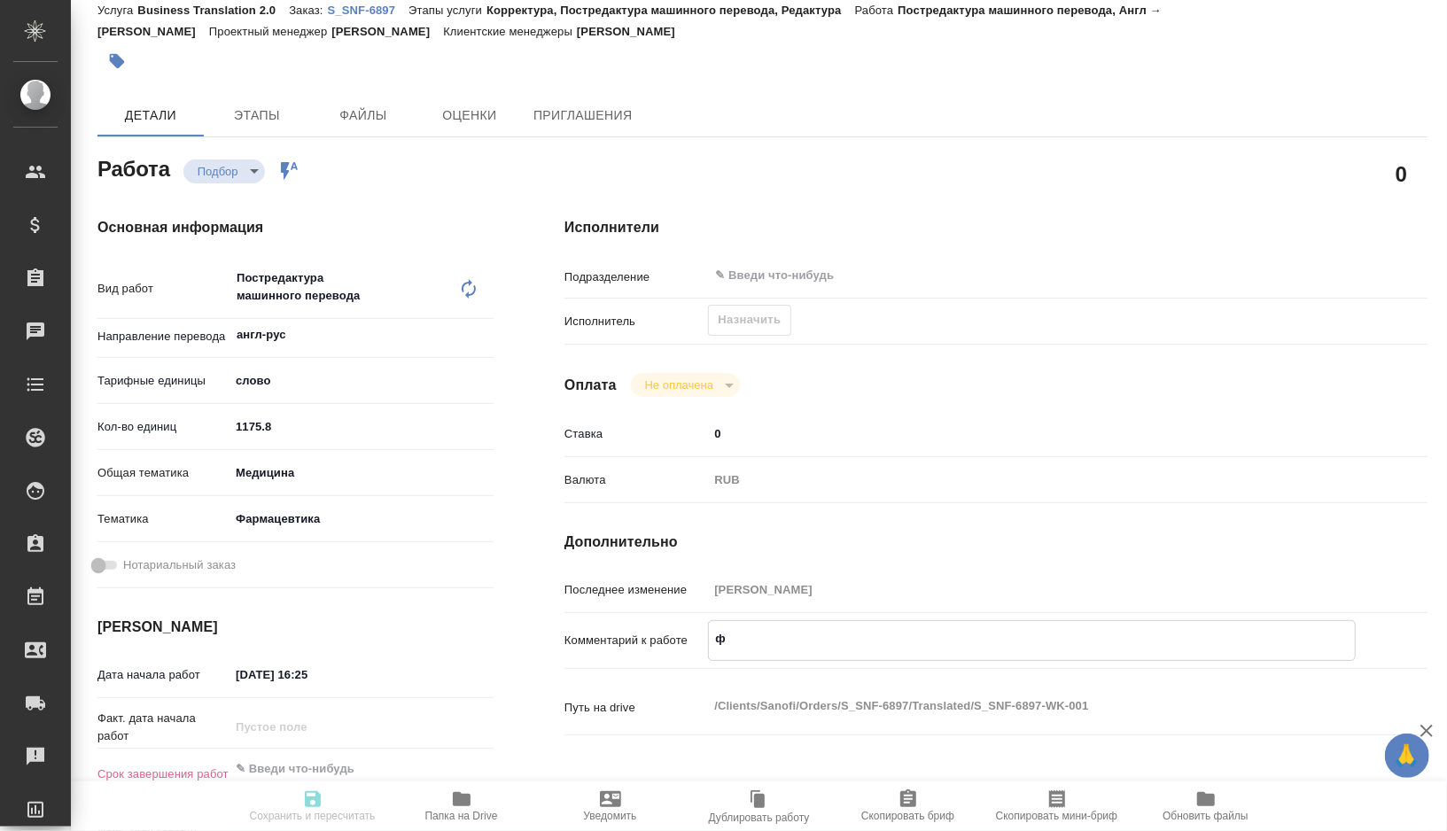
type textarea "фа"
type textarea "x"
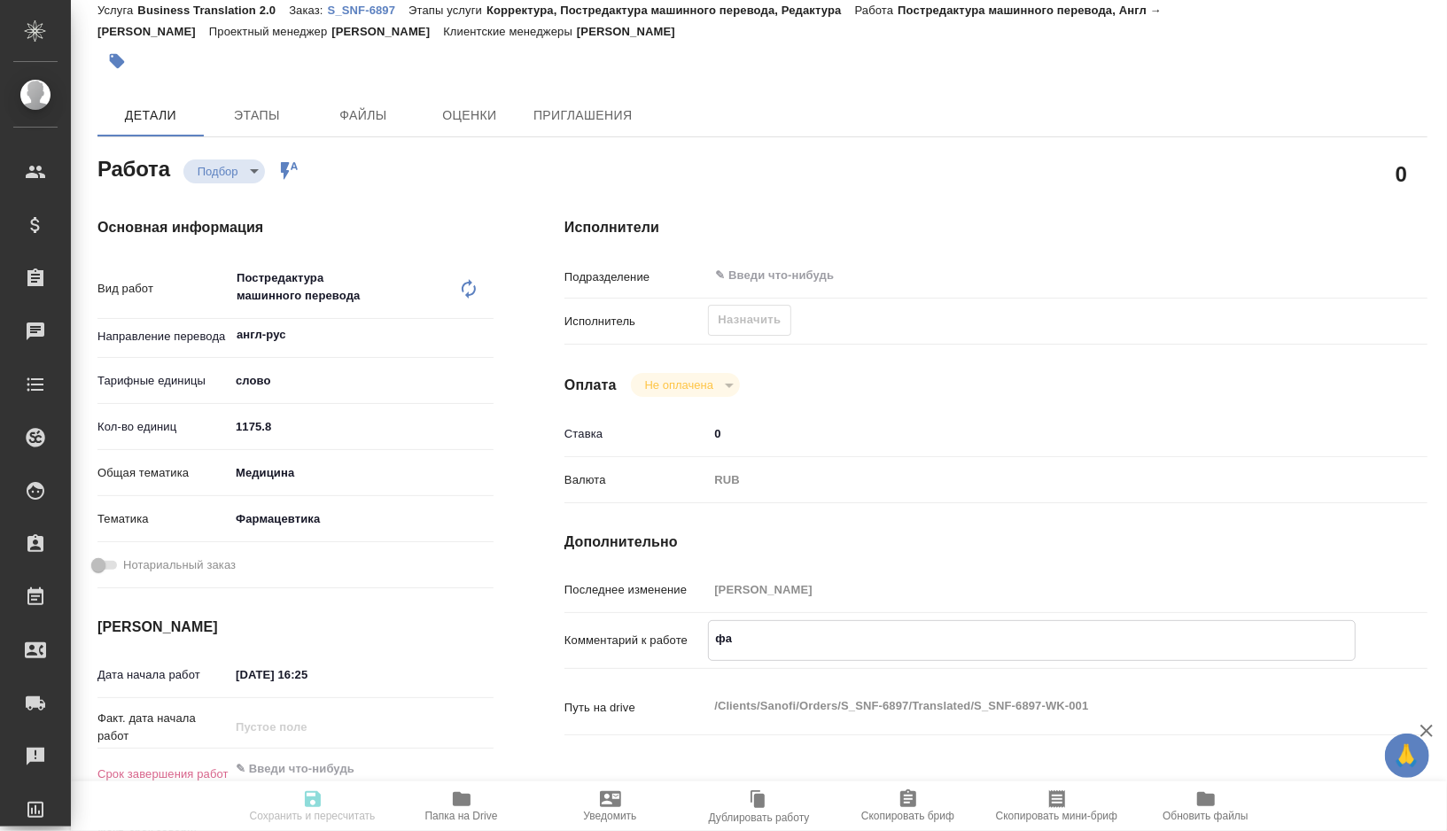
type textarea "x"
type textarea "фай"
type textarea "x"
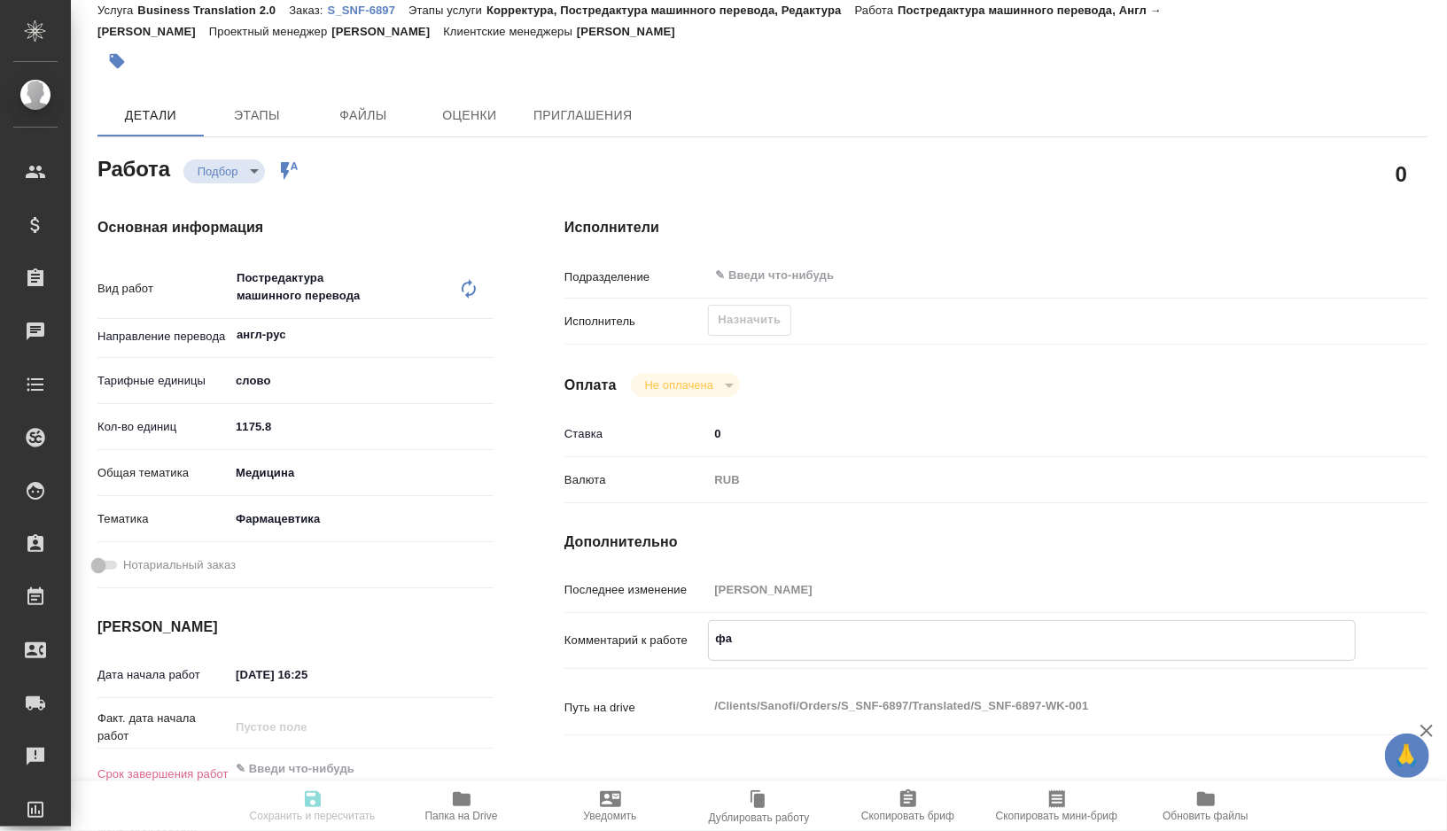
type textarea "x"
type textarea "файл"
type textarea "x"
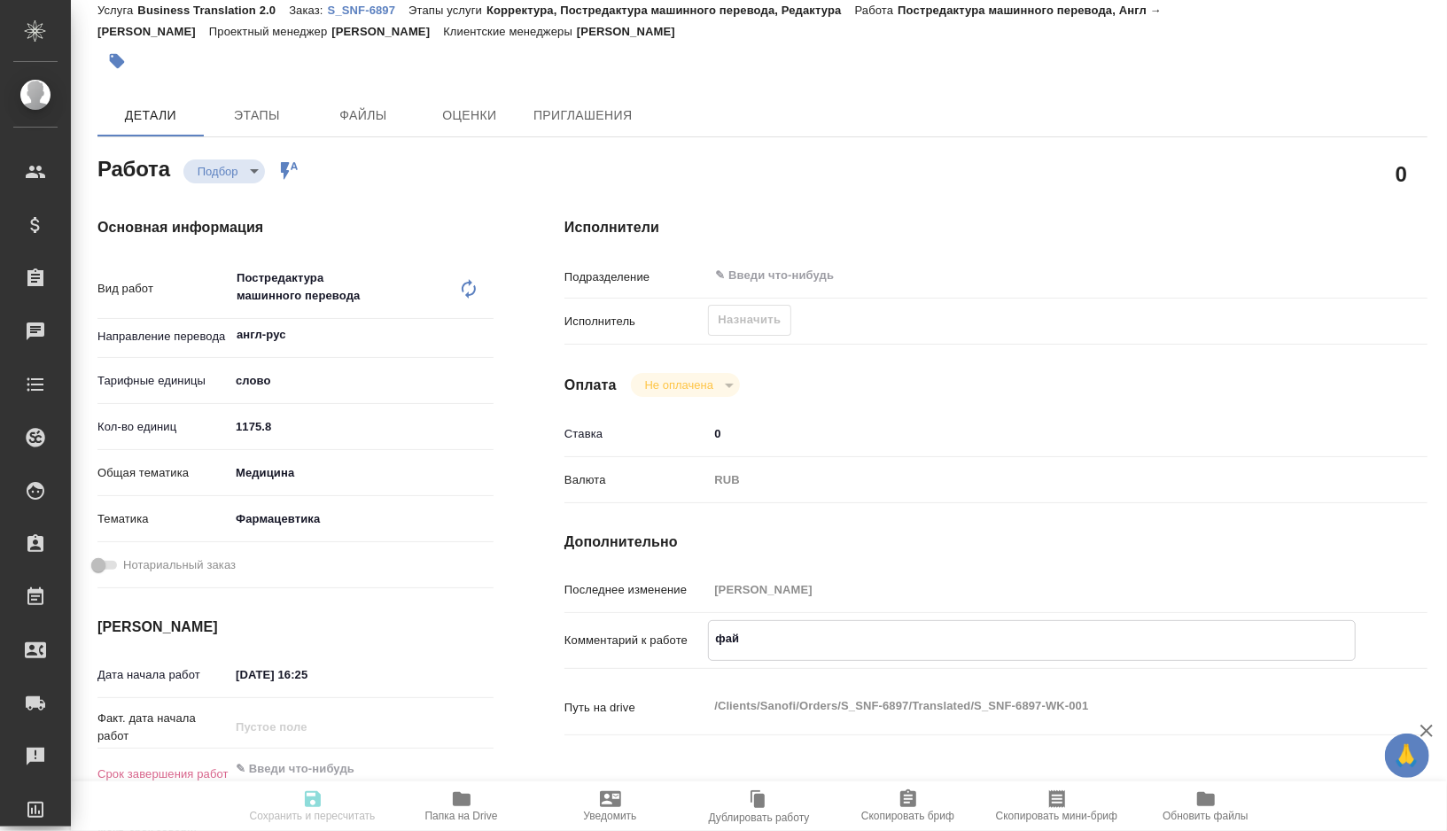
type textarea "x"
type textarea "файл"
type textarea "x"
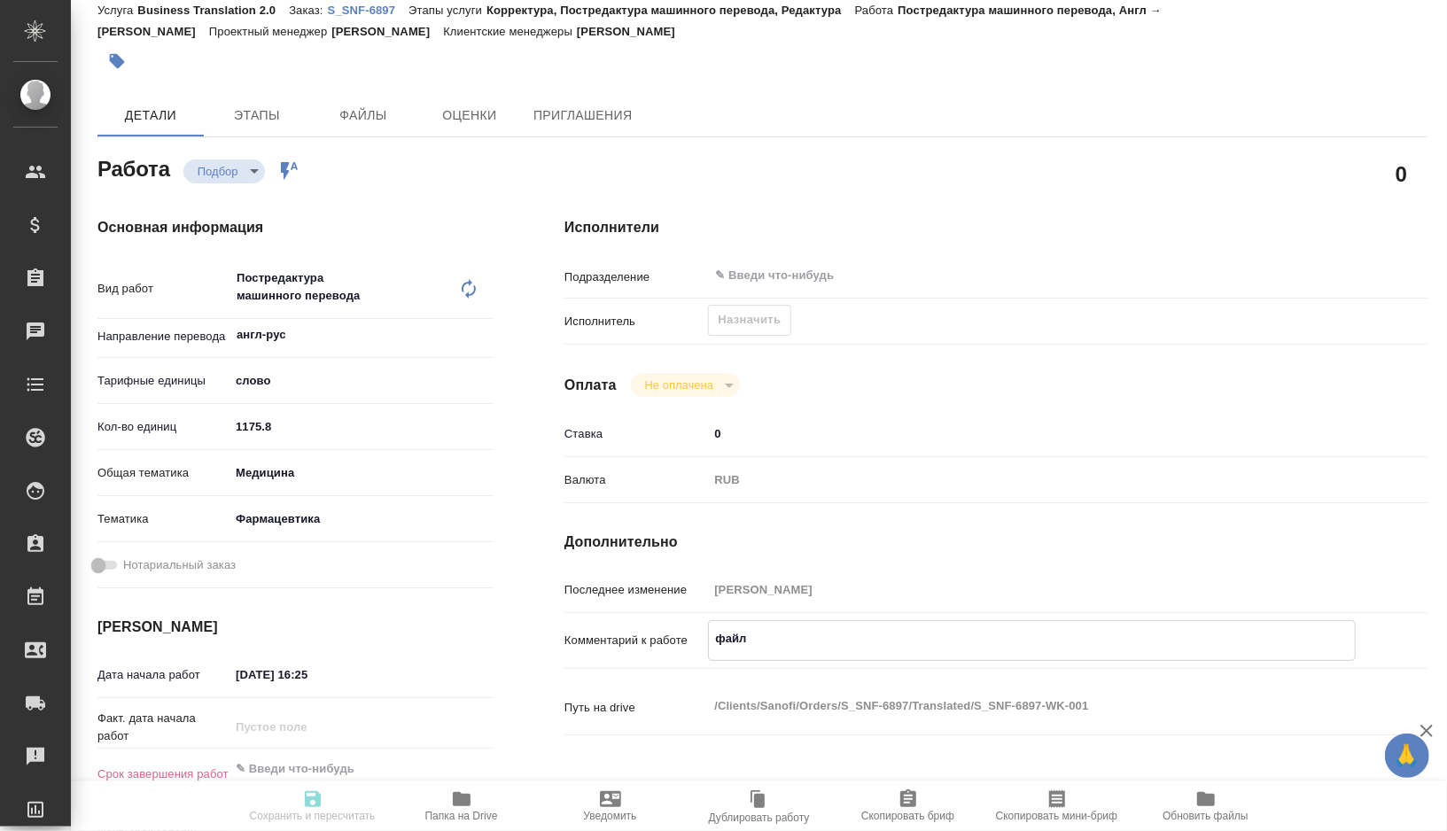
type textarea "x"
type textarea "файл"
type textarea "x"
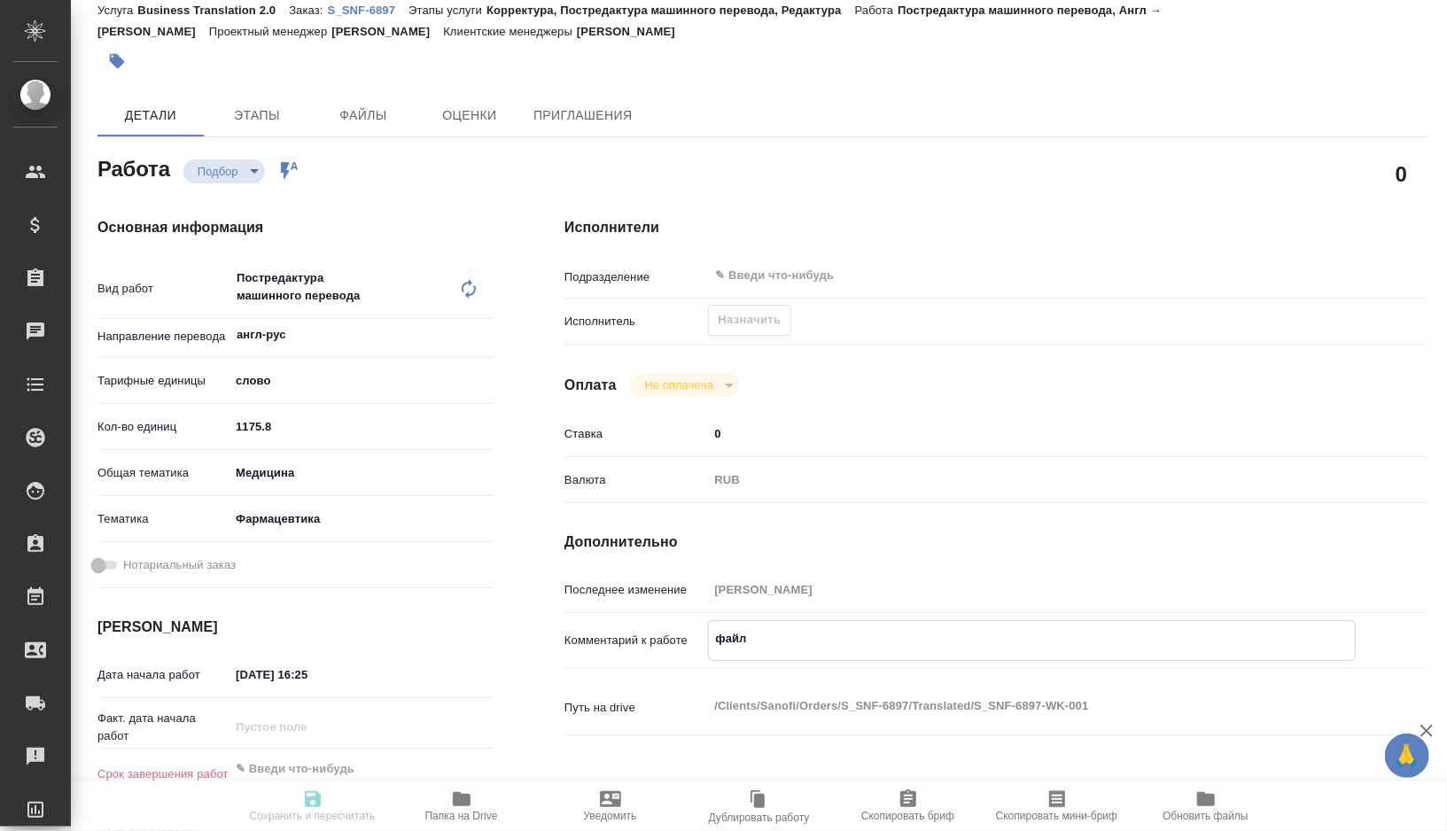
paste textarea "1336"
type textarea "x"
type textarea "файл 1336"
type textarea "x"
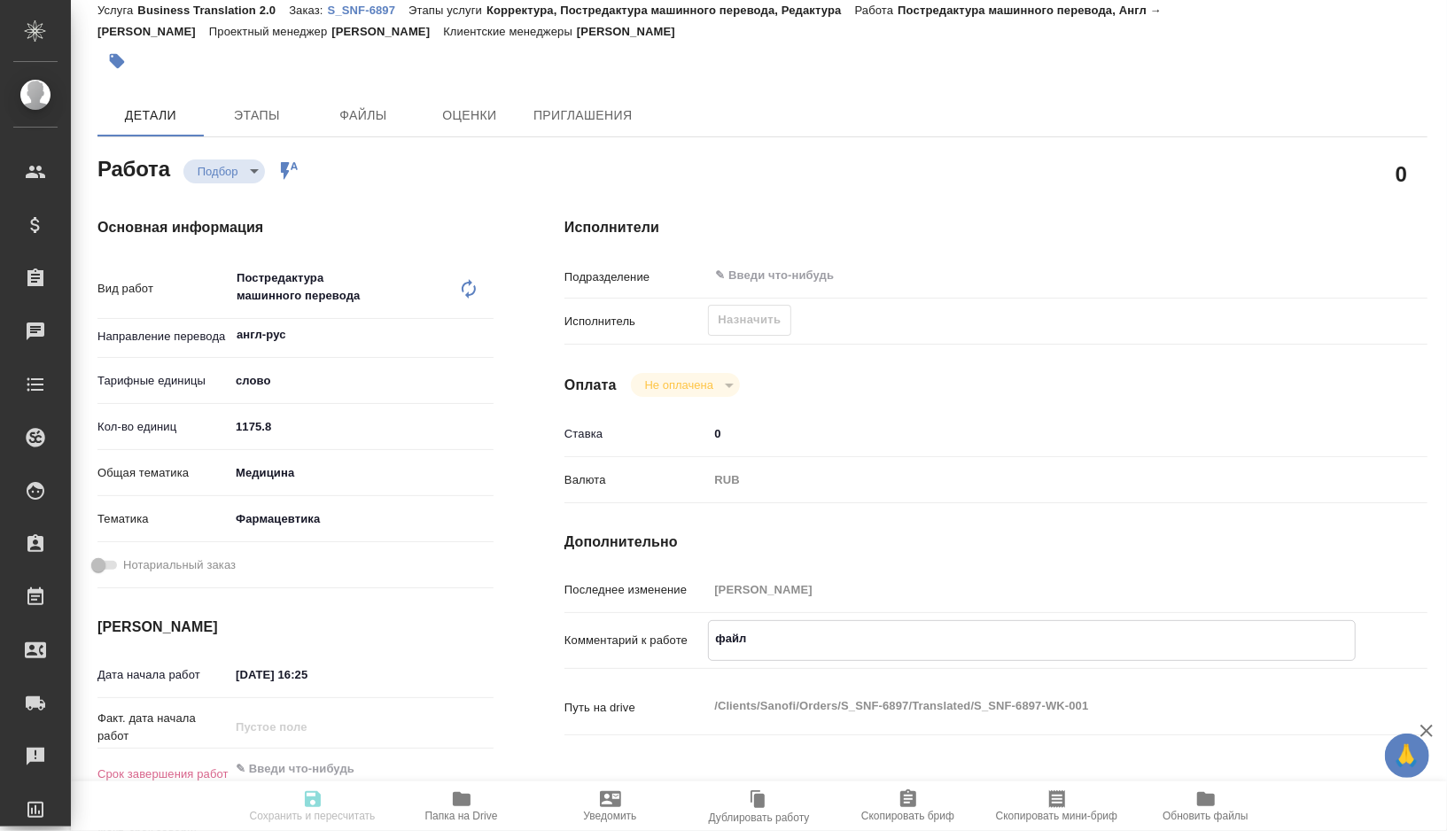
type textarea "x"
type textarea "файл 1336"
type textarea "x"
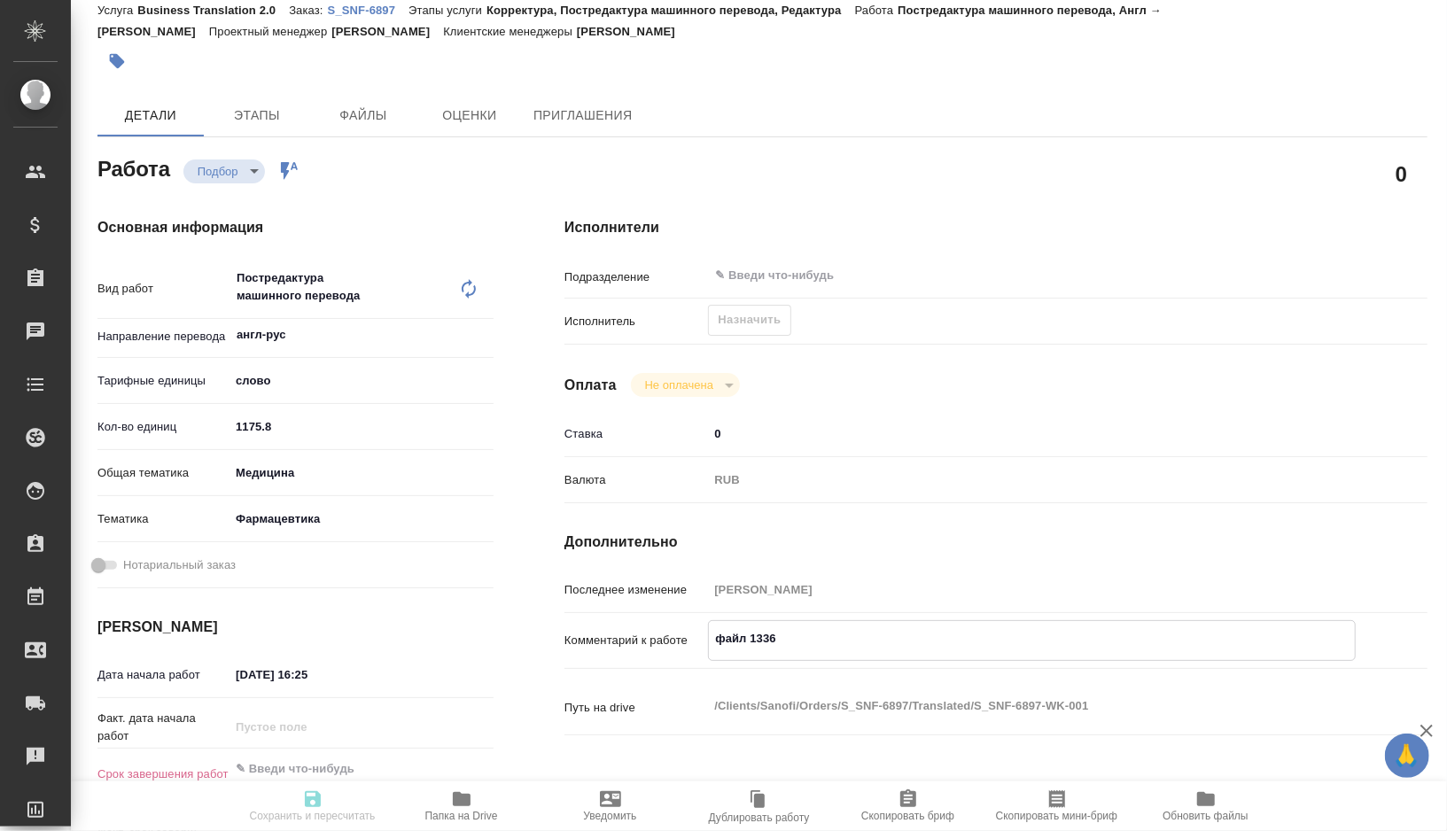
type textarea "x"
type textarea "файл 1336 т"
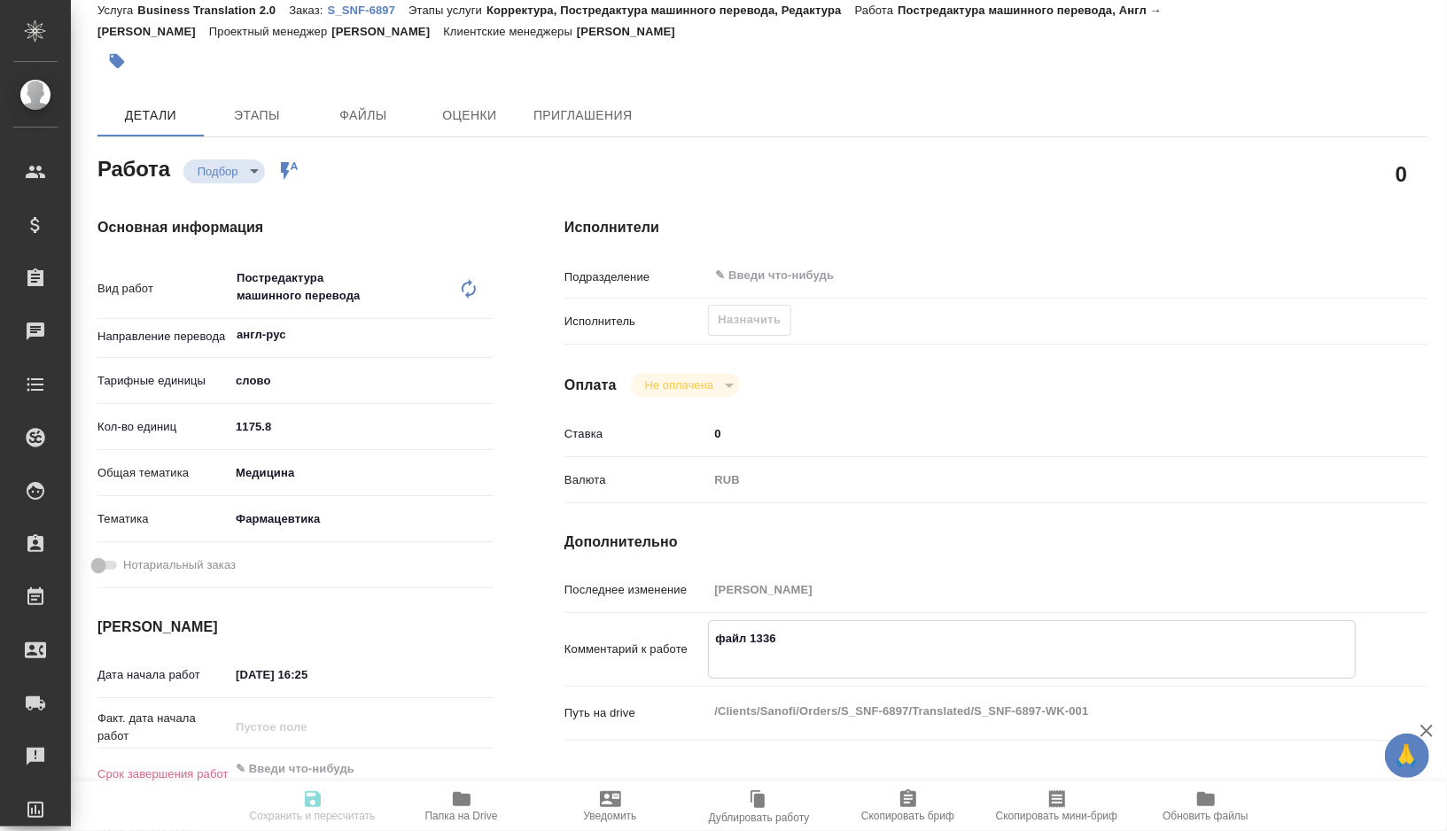
type textarea "x"
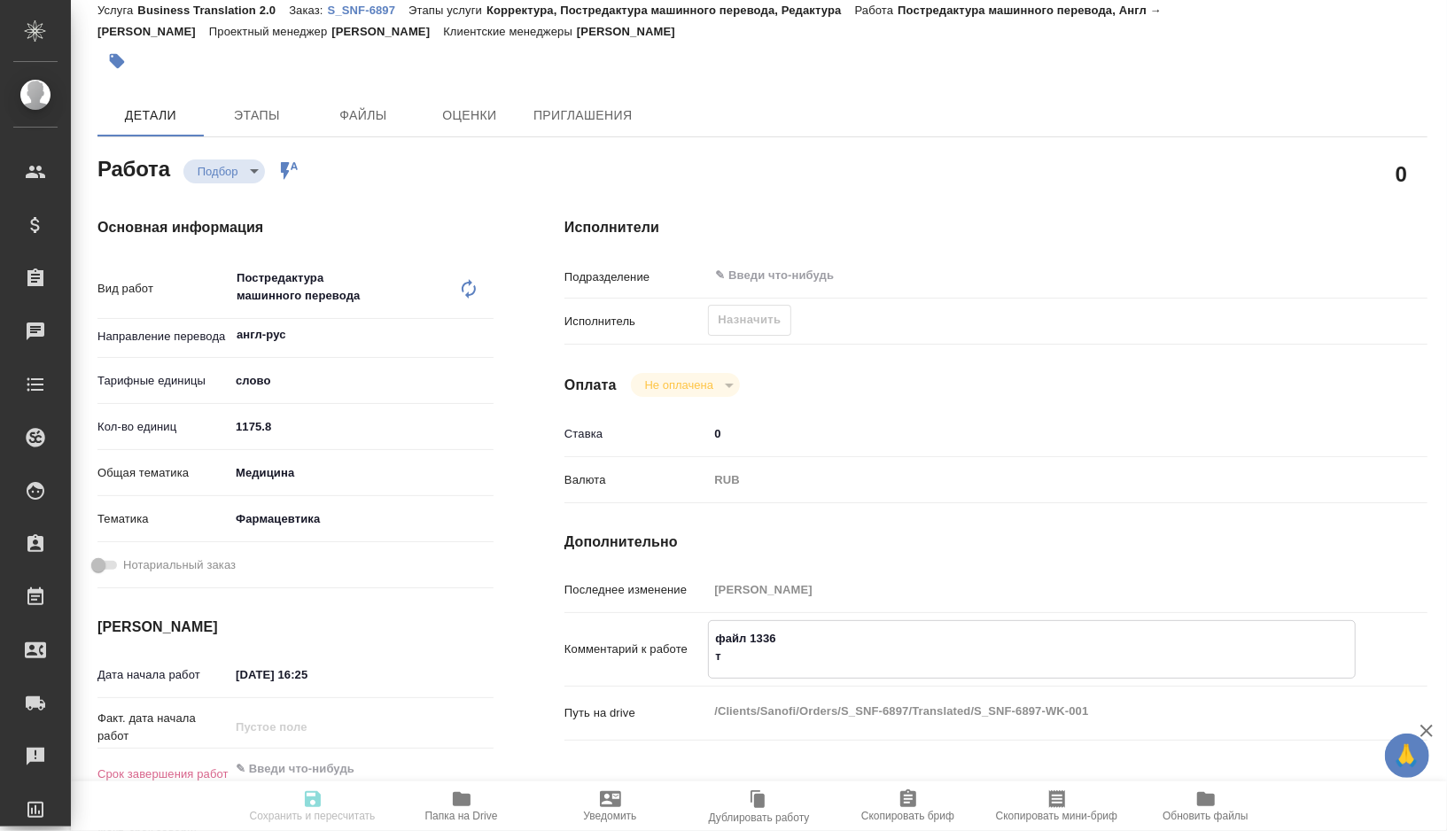
type textarea "файл 1336 то"
type textarea "x"
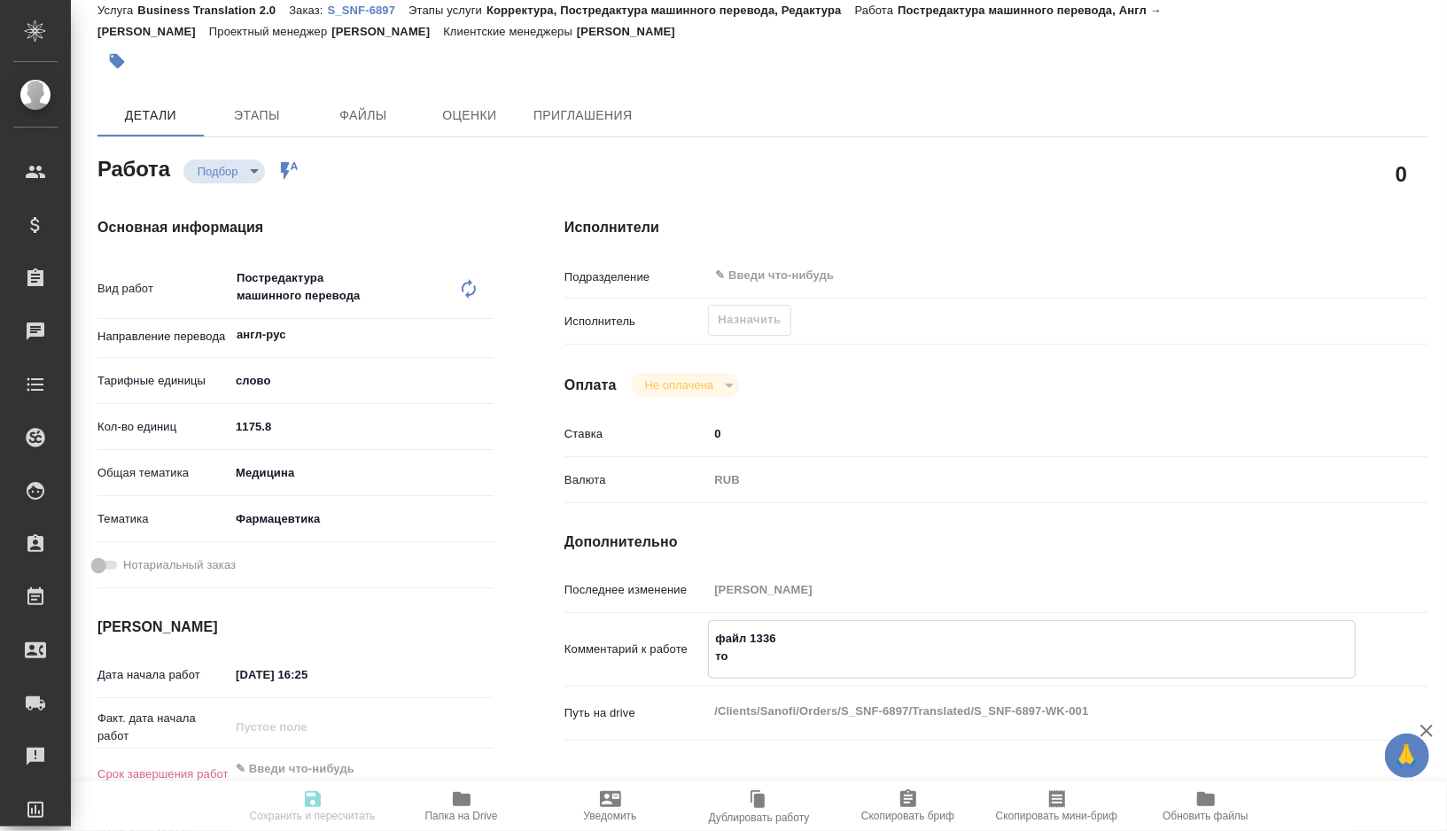
type textarea "x"
type textarea "файл 1336 тот"
type textarea "x"
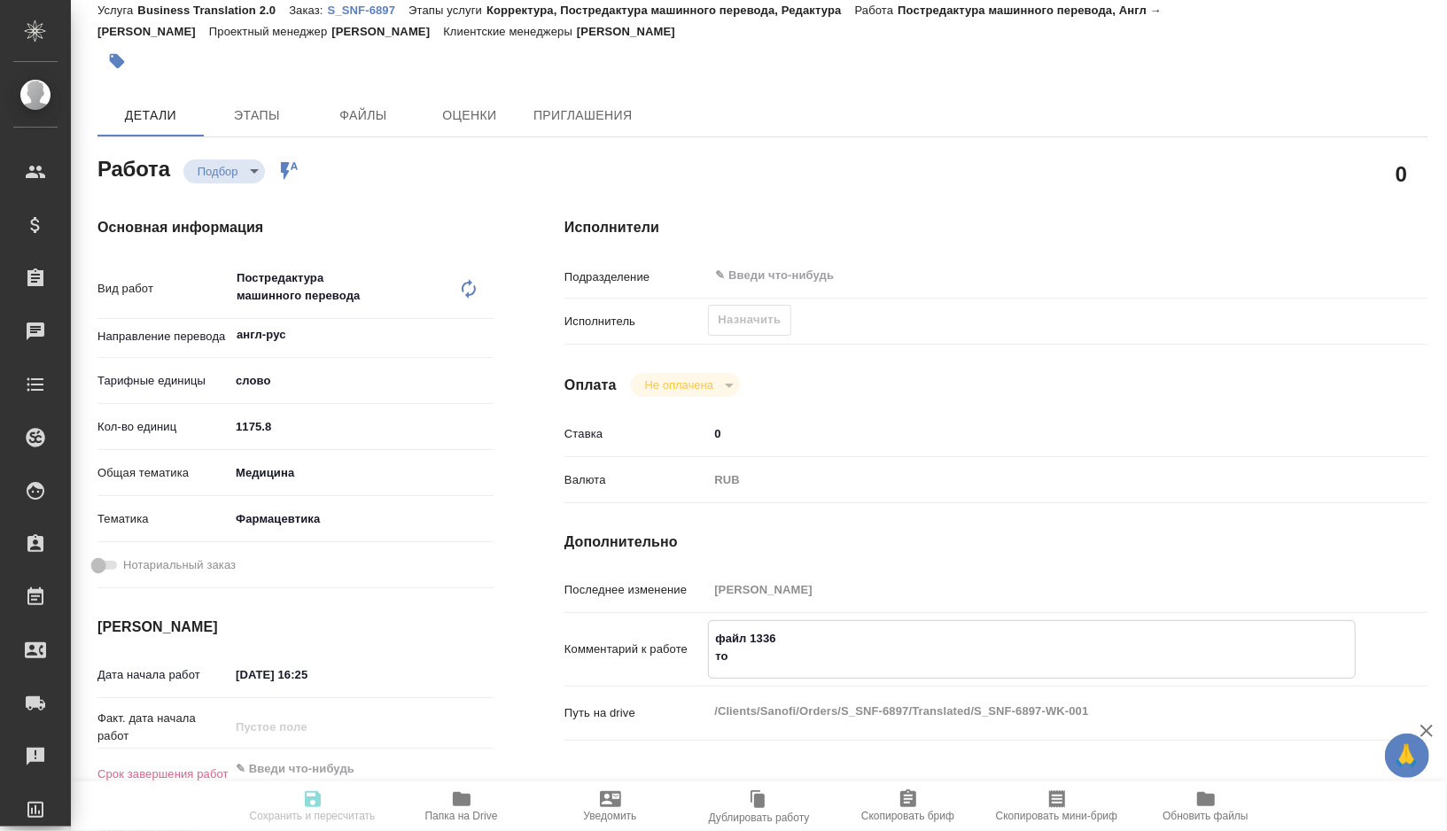
type textarea "x"
type textarea "файл 1336 тота"
type textarea "x"
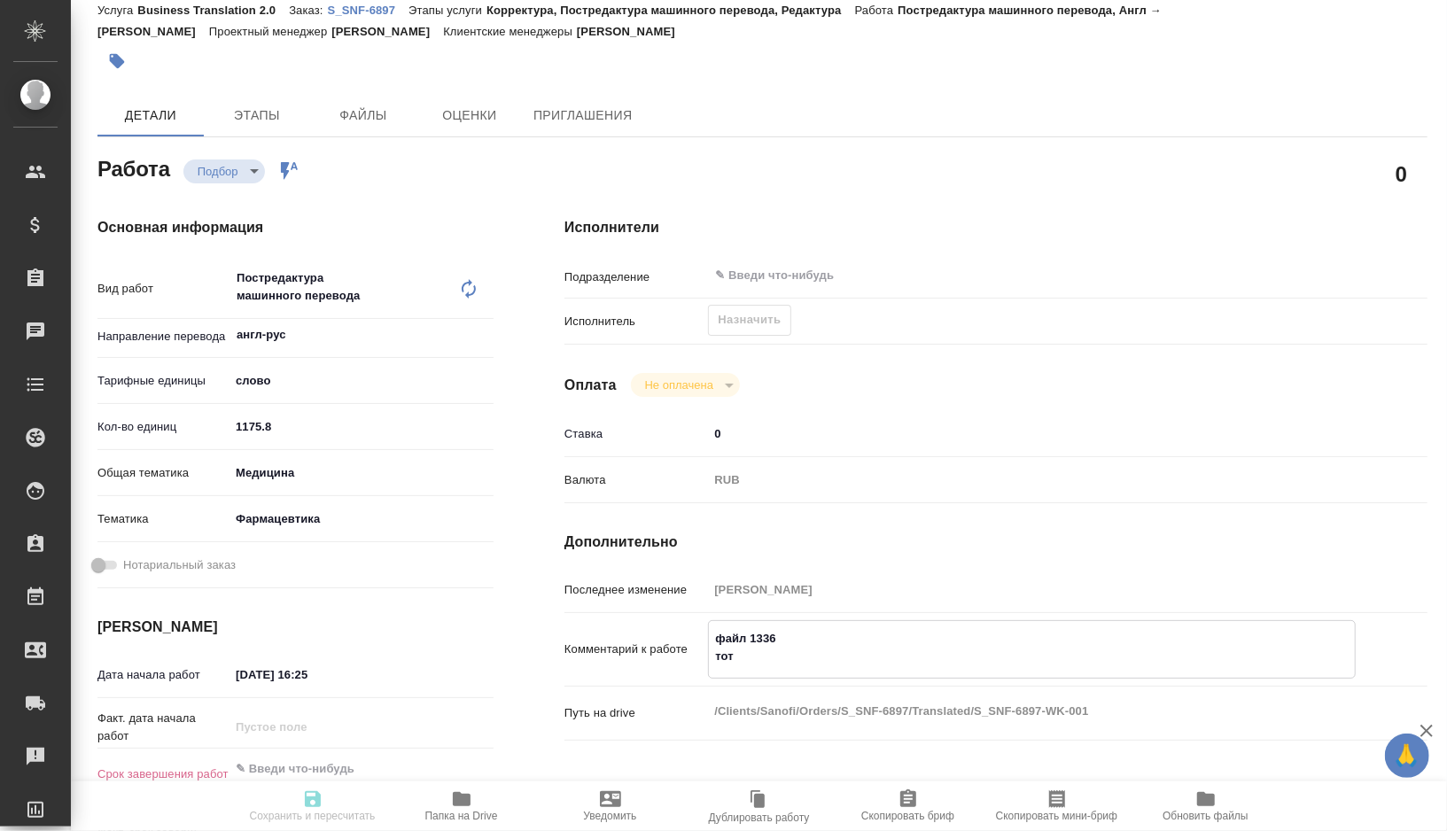
type textarea "x"
type textarea "файл 1336 тотал"
type textarea "x"
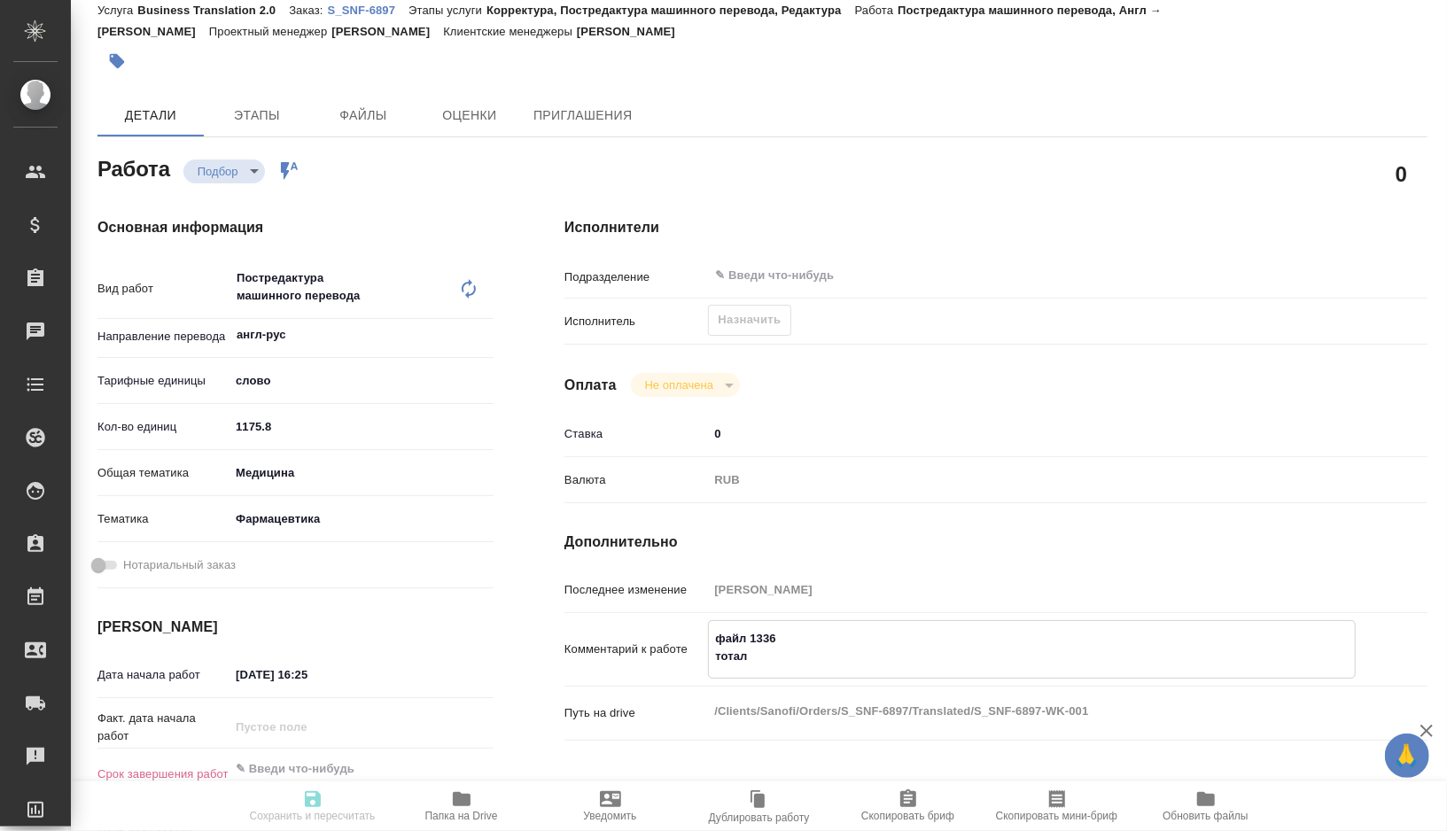
type textarea "x"
type textarea "файл 1336 тотал"
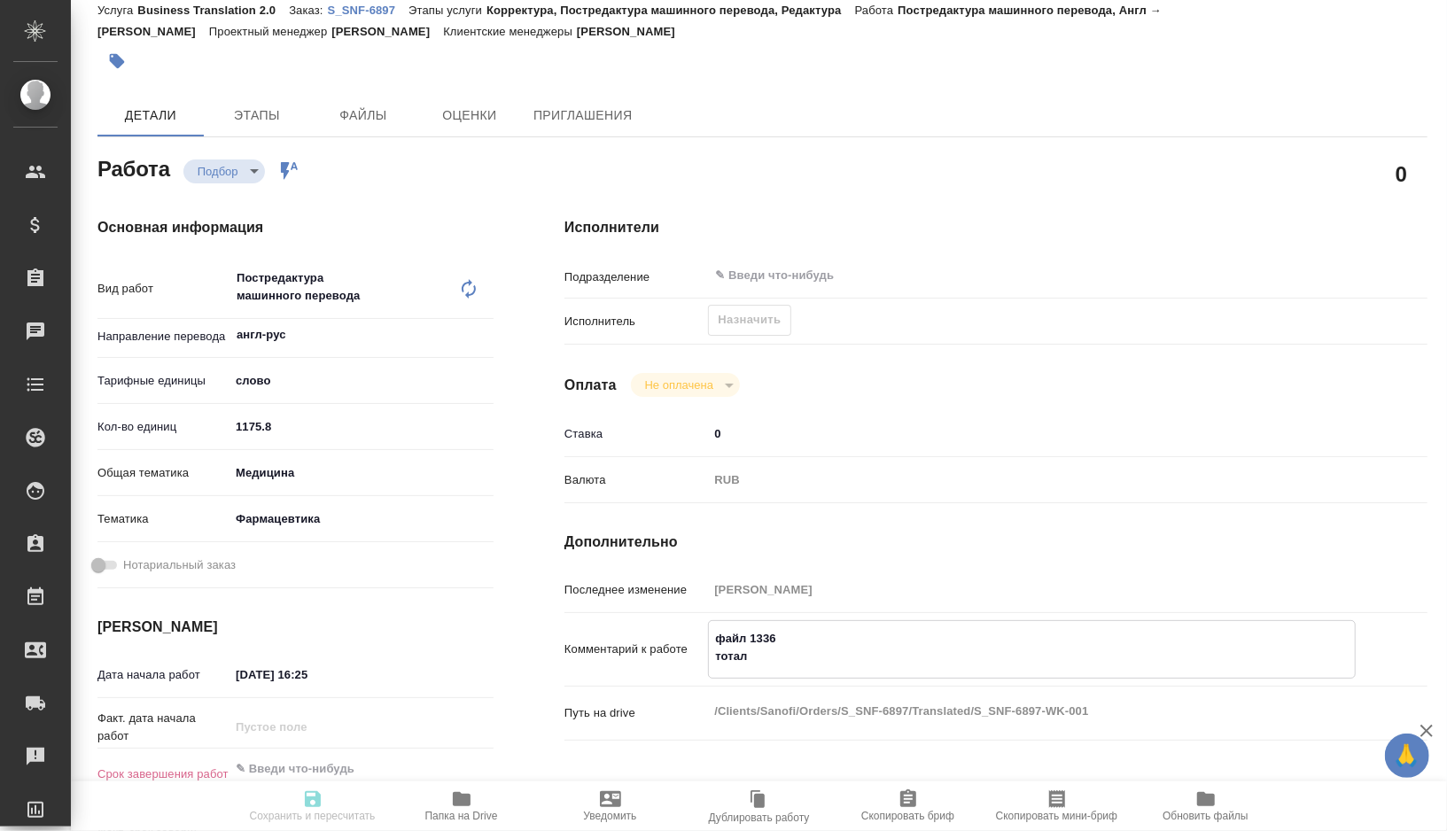
type textarea "x"
paste textarea "1336"
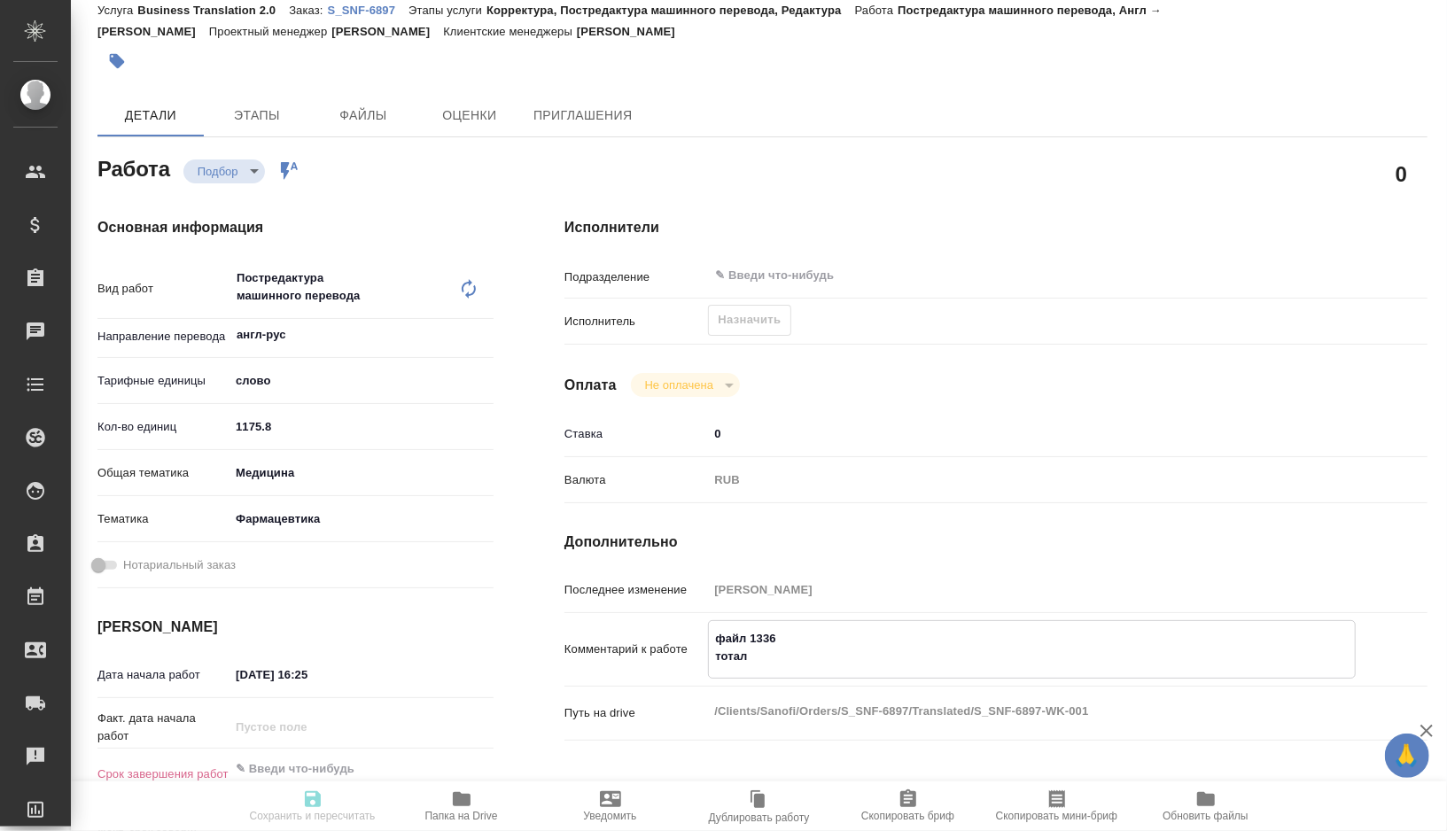
type textarea "x"
type textarea "файл 1336 тотал 1336"
type textarea "x"
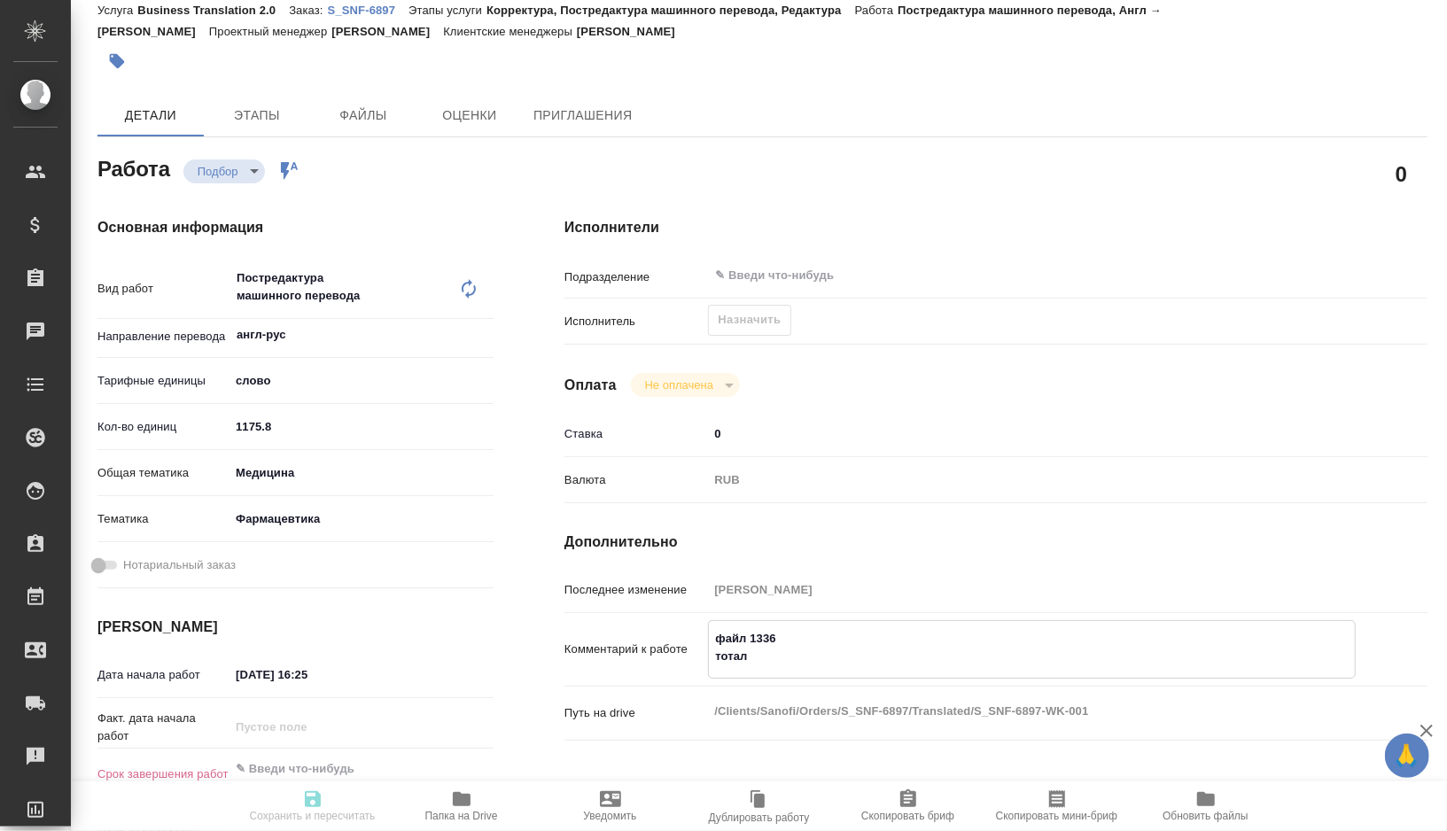
type textarea "x"
click at [762, 631] on textarea "файл 1336 тотал 1336" at bounding box center [1032, 648] width 646 height 48
type textarea "x"
type textarea "файл тотал 1336"
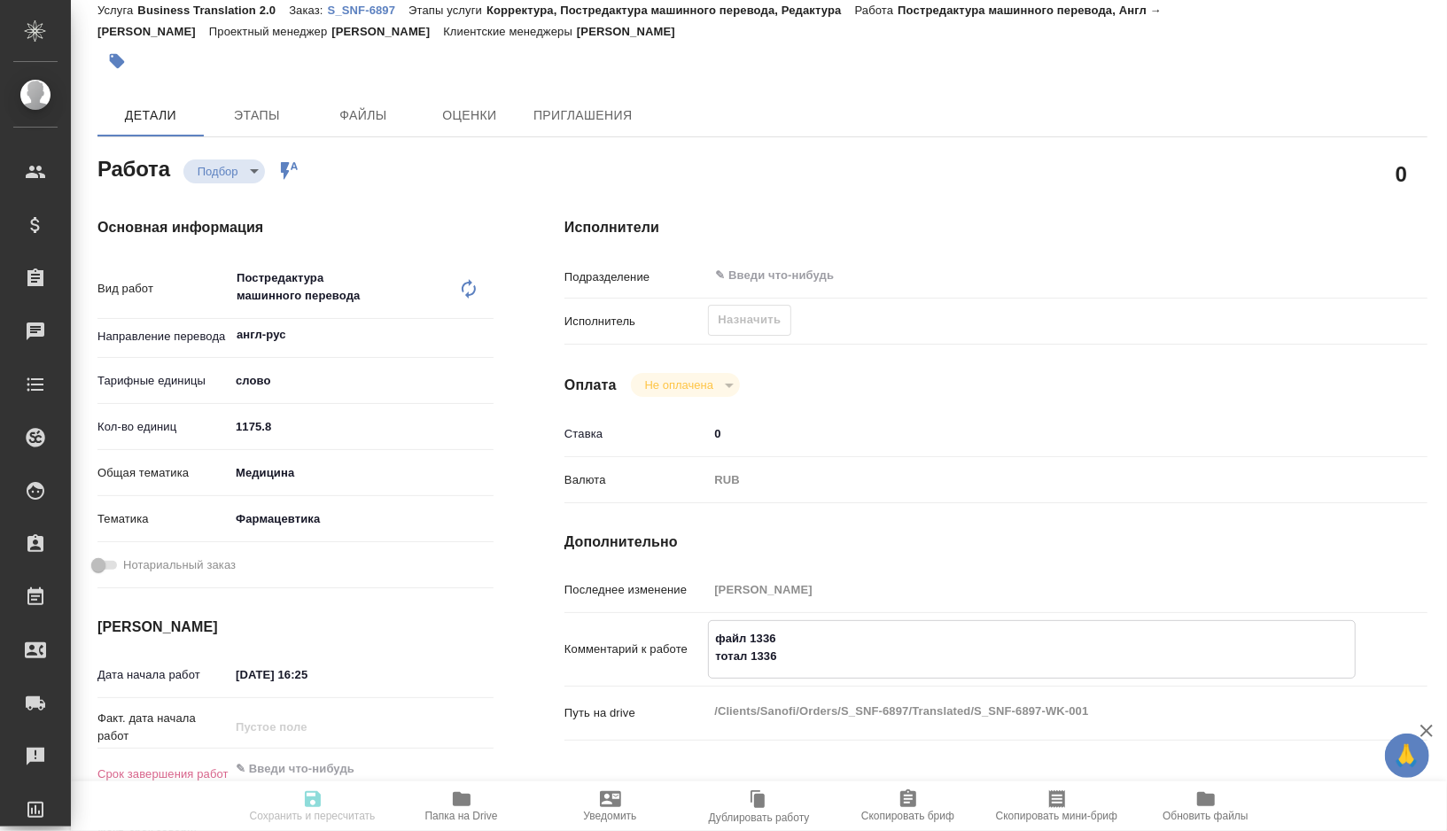
type textarea "x"
type textarea "файл тотал 1336"
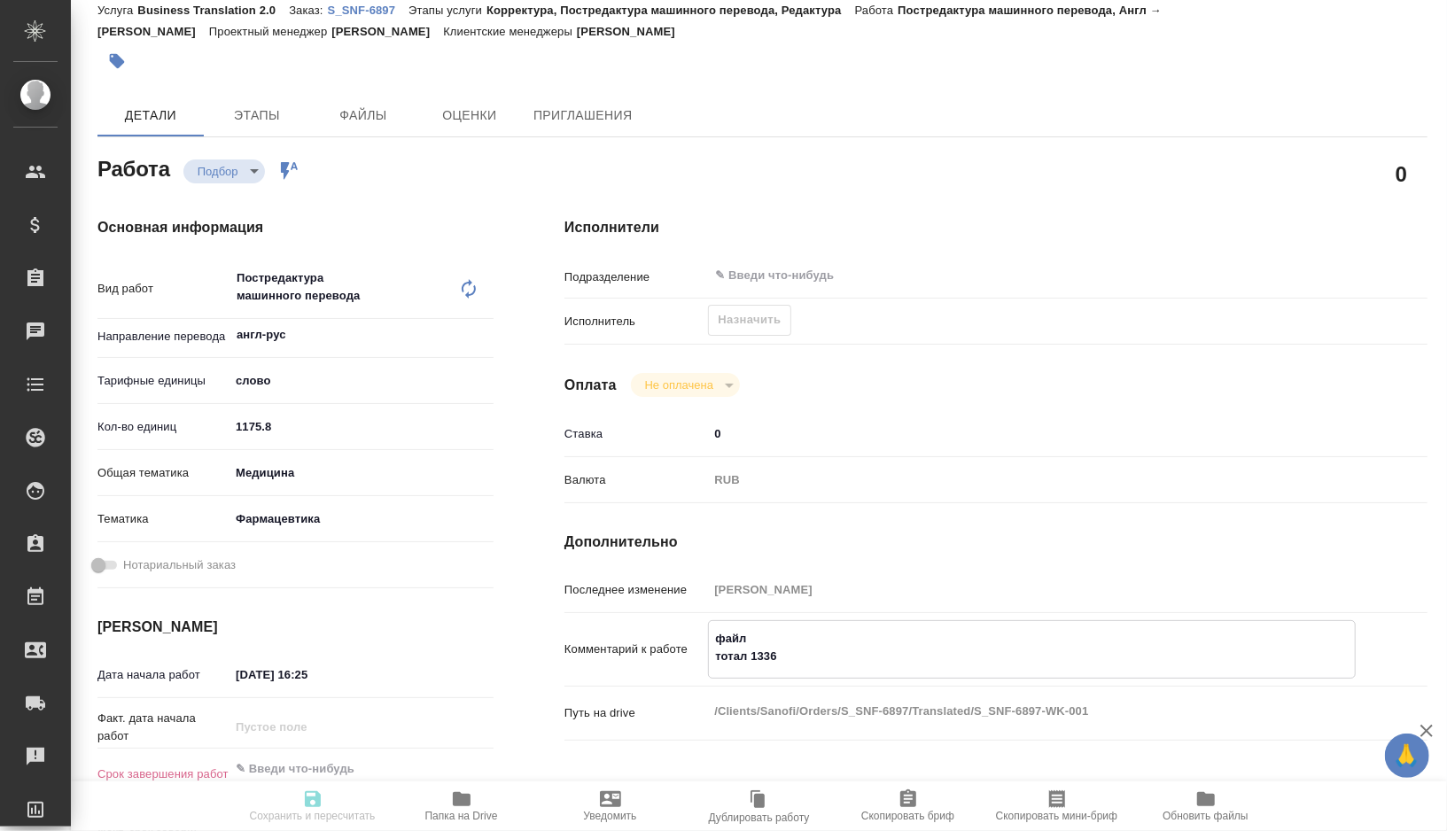
type textarea "x"
type textarea "файл тотал 1336"
type textarea "x"
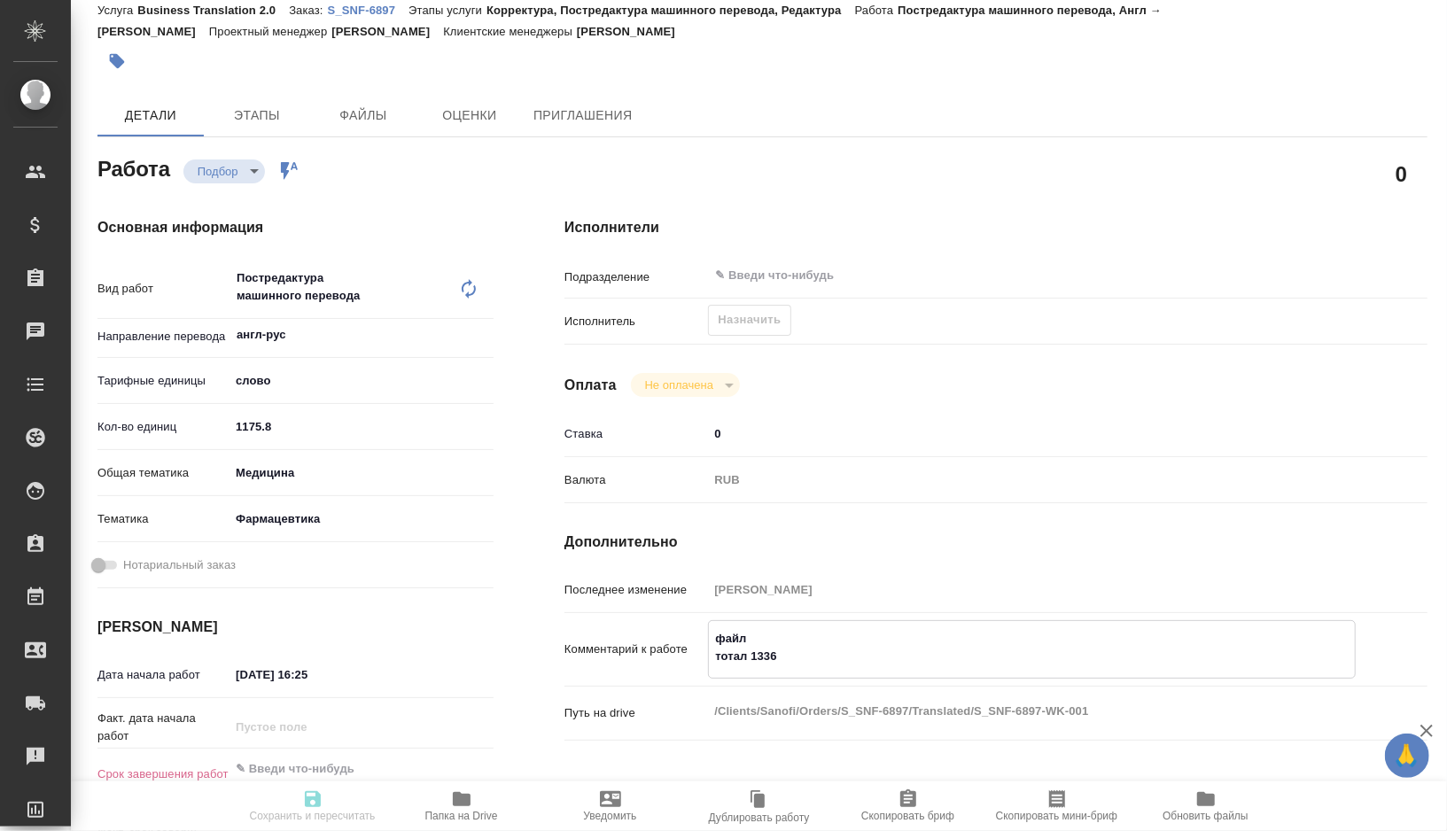
type textarea "x"
paste textarea "Draft RtQ_RU-MoH-2025-06-16-seq0018-DL"
type textarea "x"
type textarea "файл Draft RtQ_RU-MoH-2025-06-16-seq0018-DL тотал 1336"
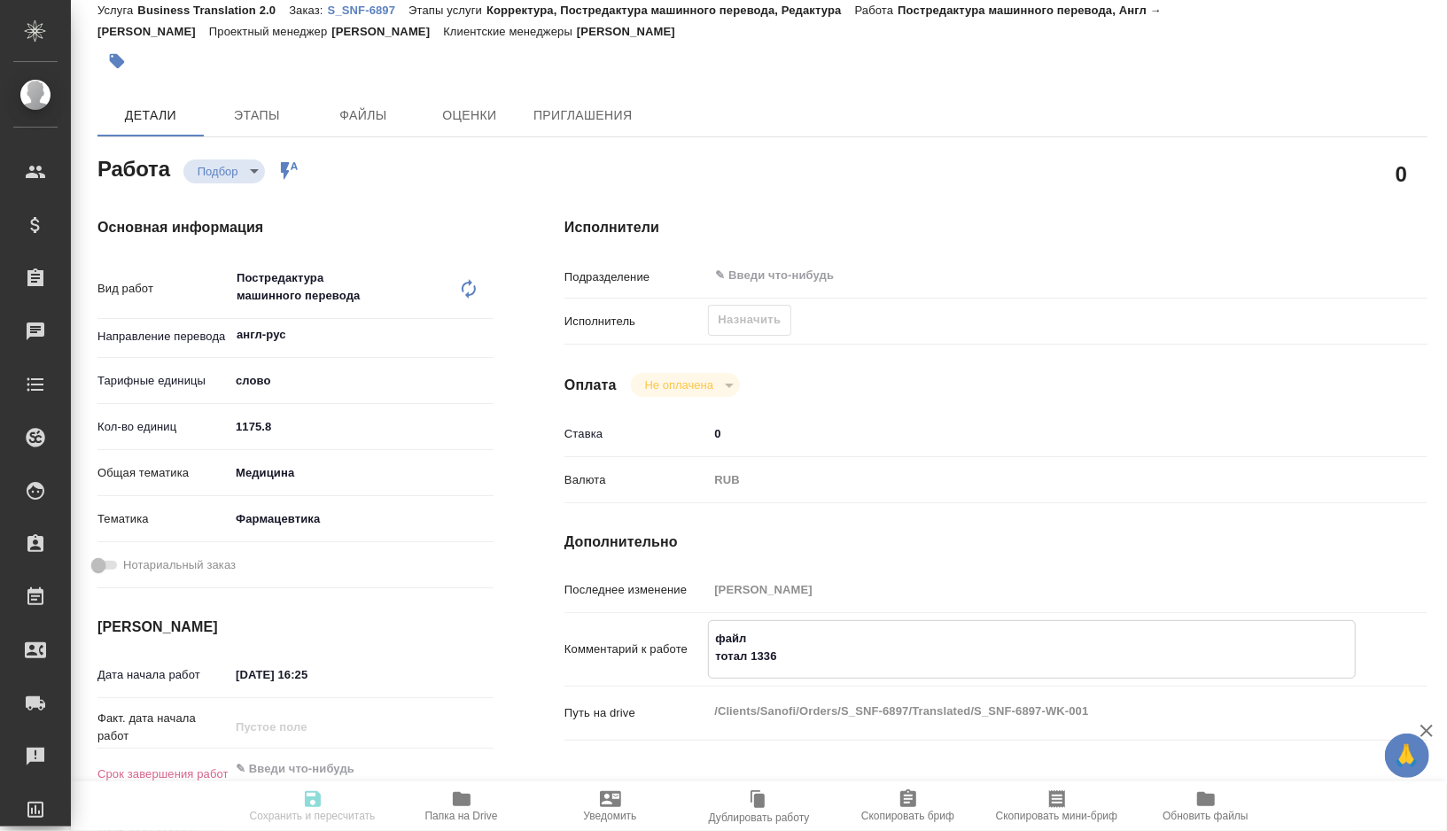
type textarea "x"
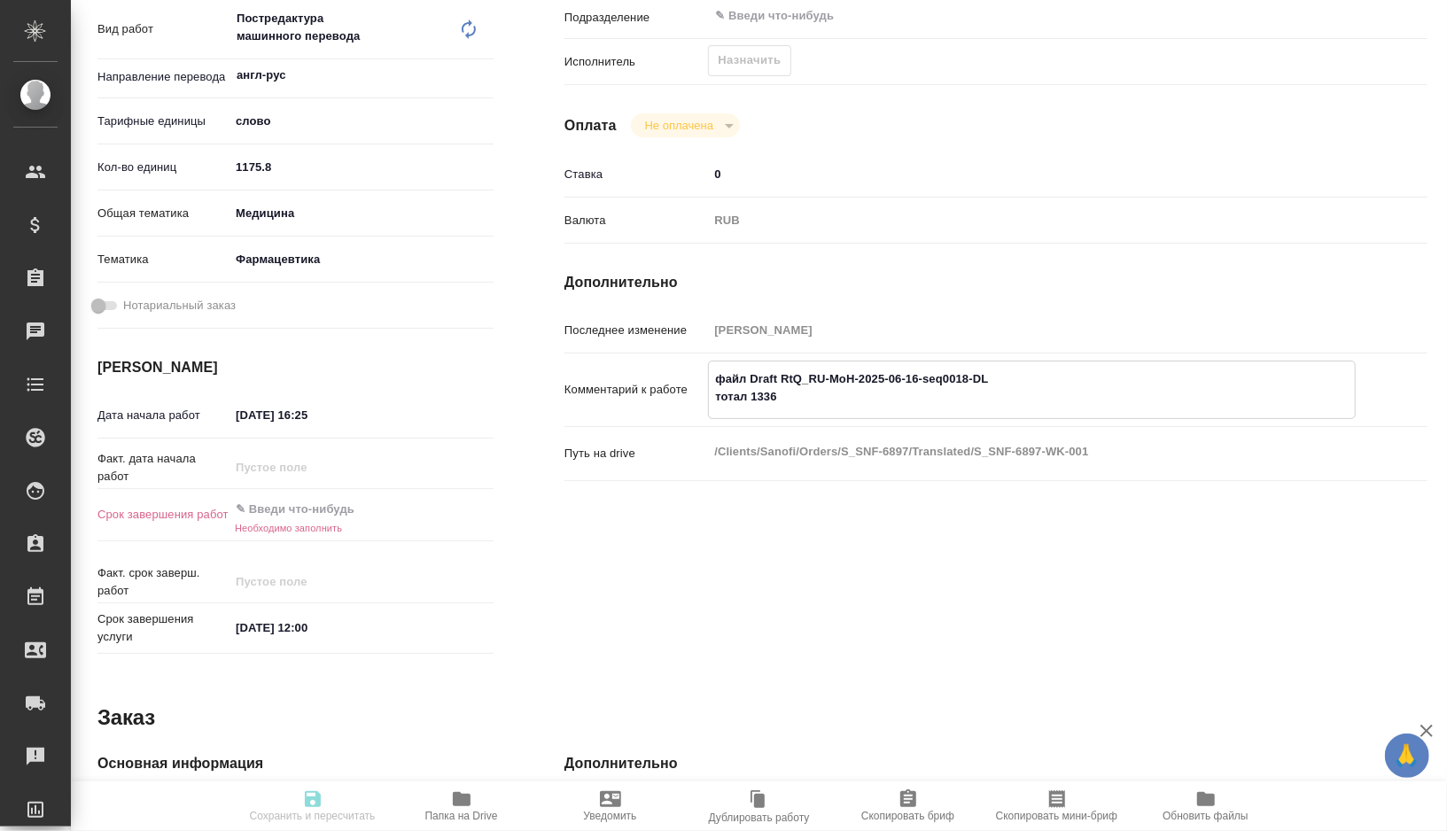
scroll to position [337, 0]
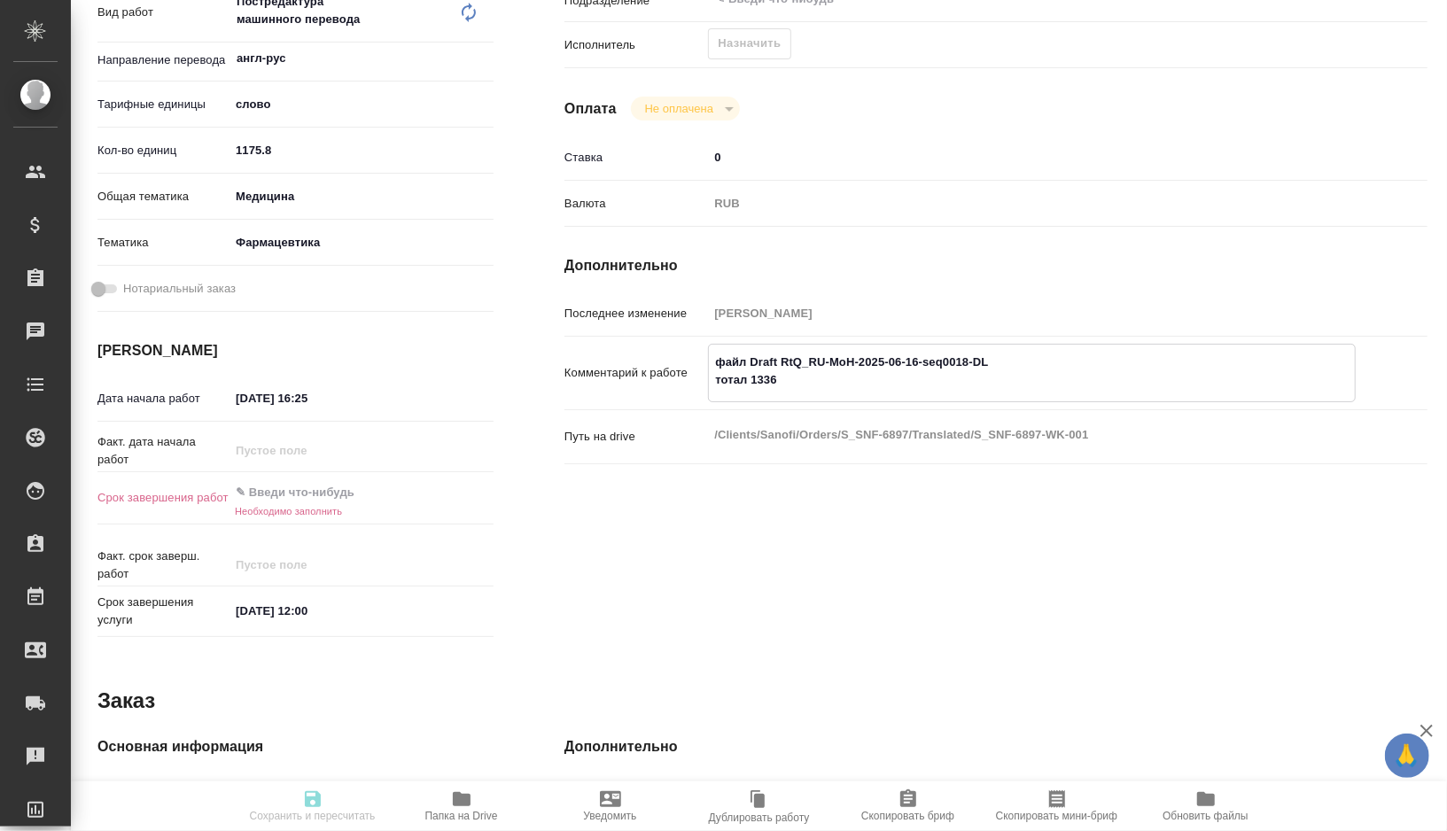
type textarea "файл Draft RtQ_RU-MoH-2025-06-16-seq0018-DL тотал 1336"
type textarea "x"
click at [347, 393] on input "16.09.2025 16:25" at bounding box center [307, 399] width 155 height 26
type input "16.09.2025 16:2_"
type textarea "x"
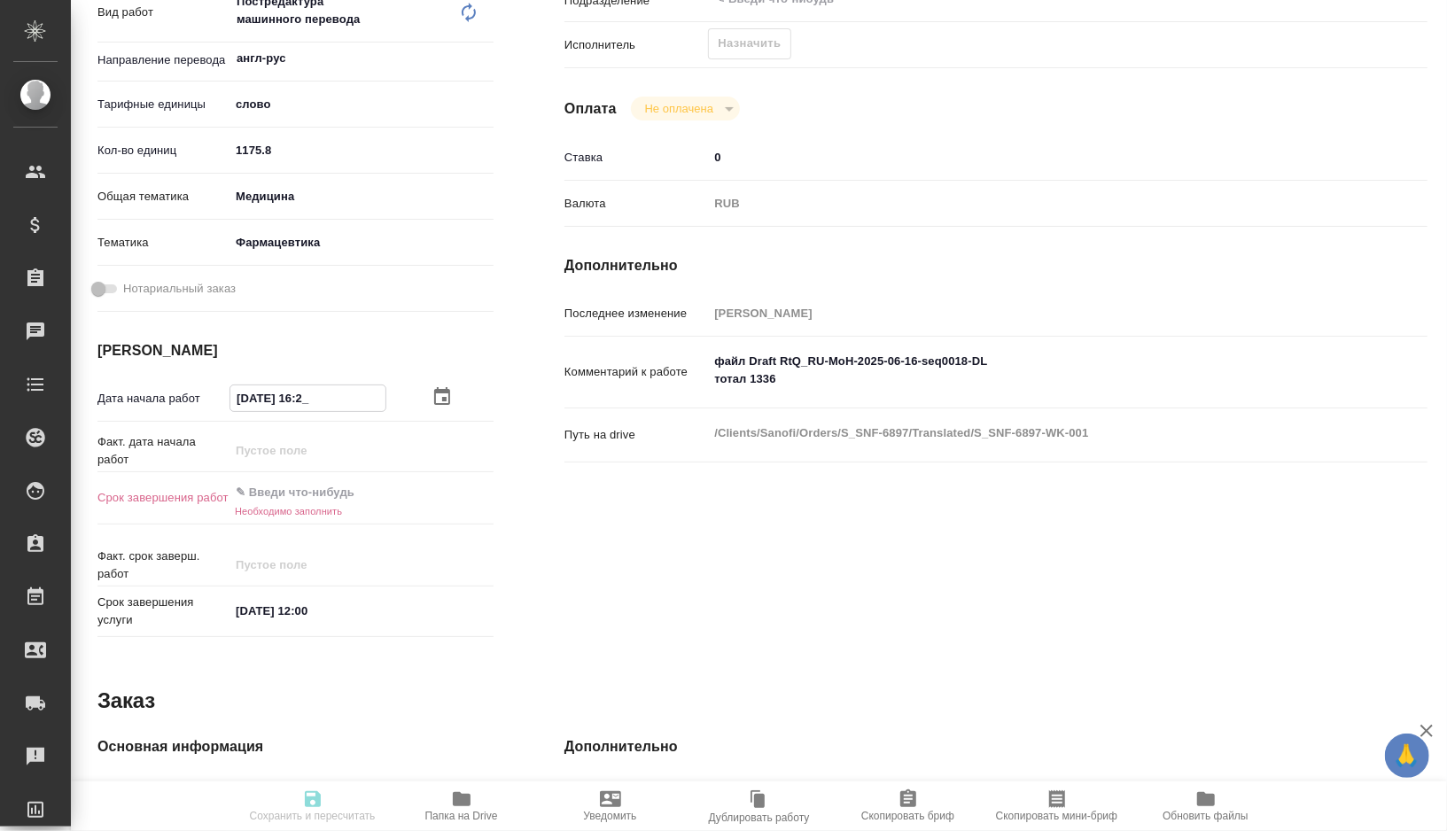
type textarea "x"
type input "16.09.2025 16:__"
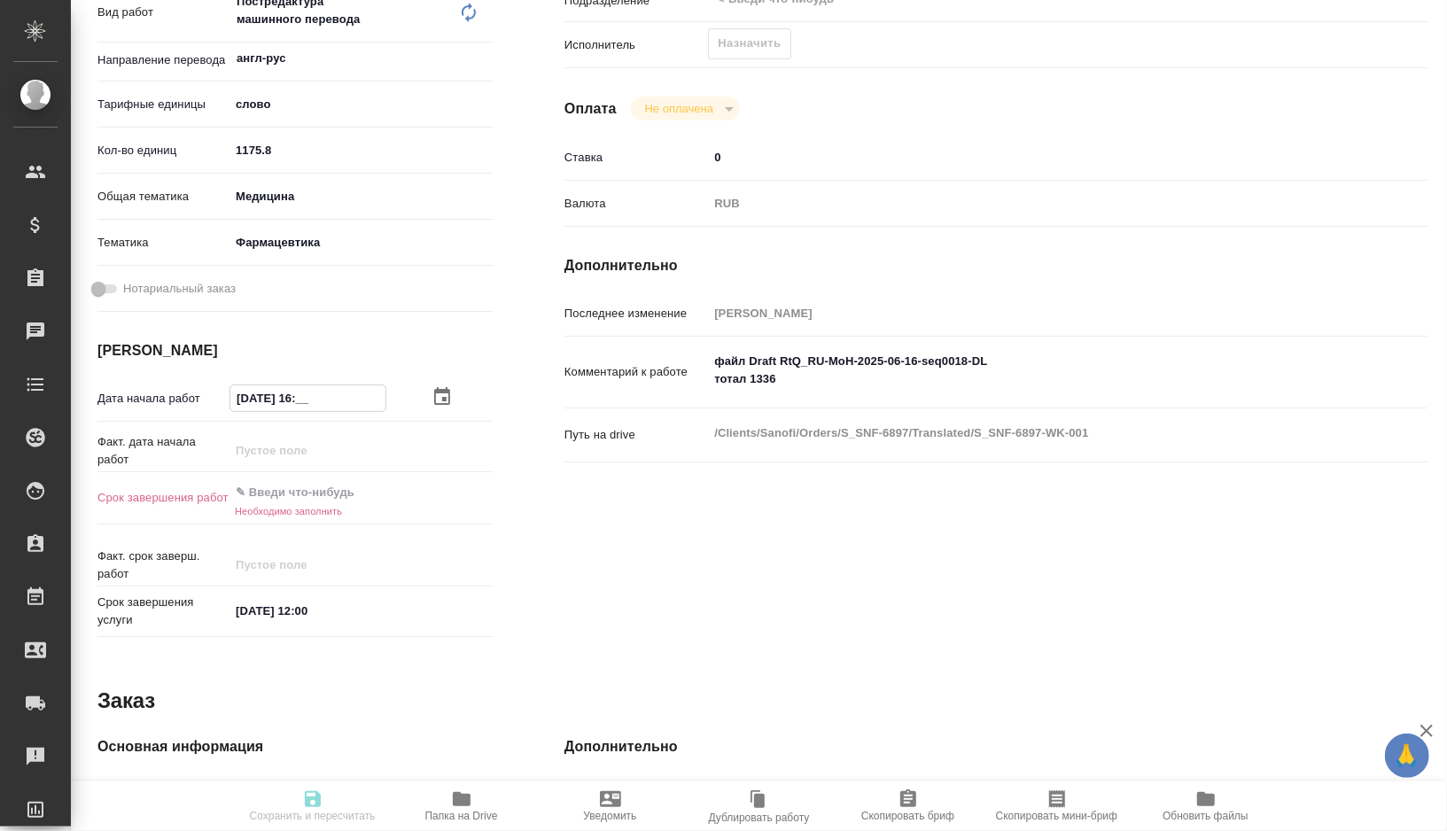
type textarea "x"
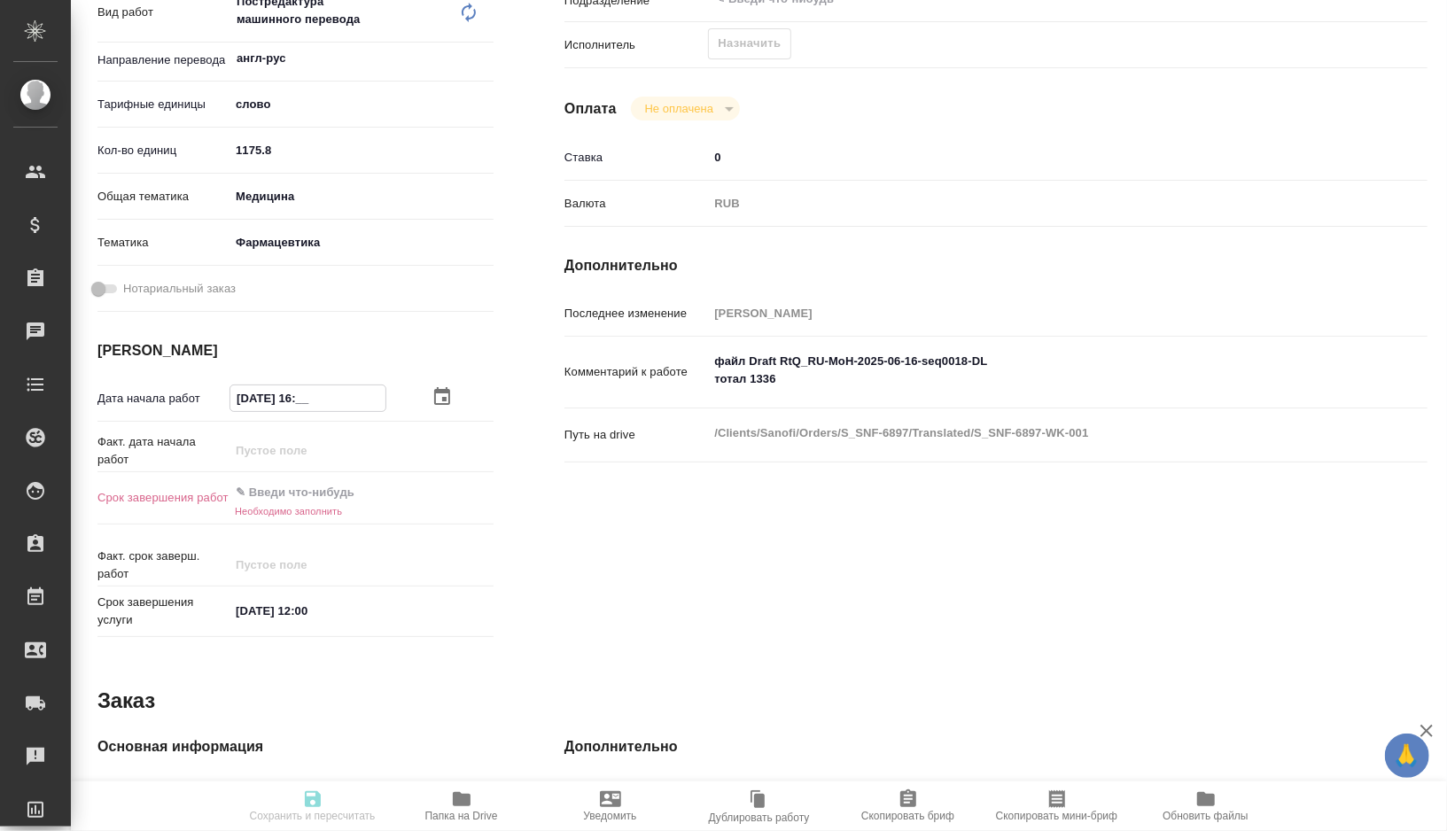
type textarea "x"
type input "16.09.2025 1_:__"
type textarea "x"
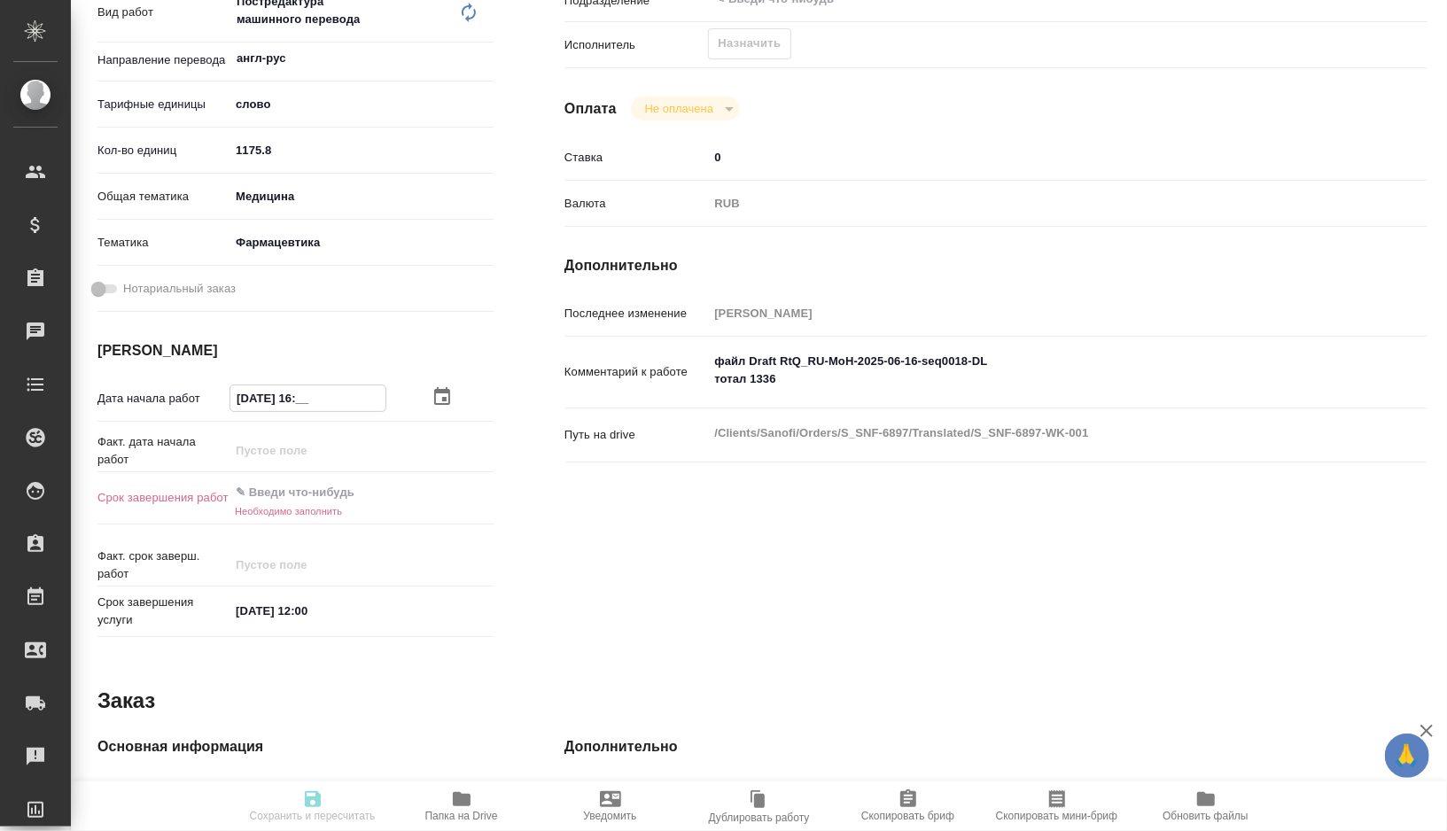
type textarea "x"
type input "16.09.2025 19:__"
type textarea "x"
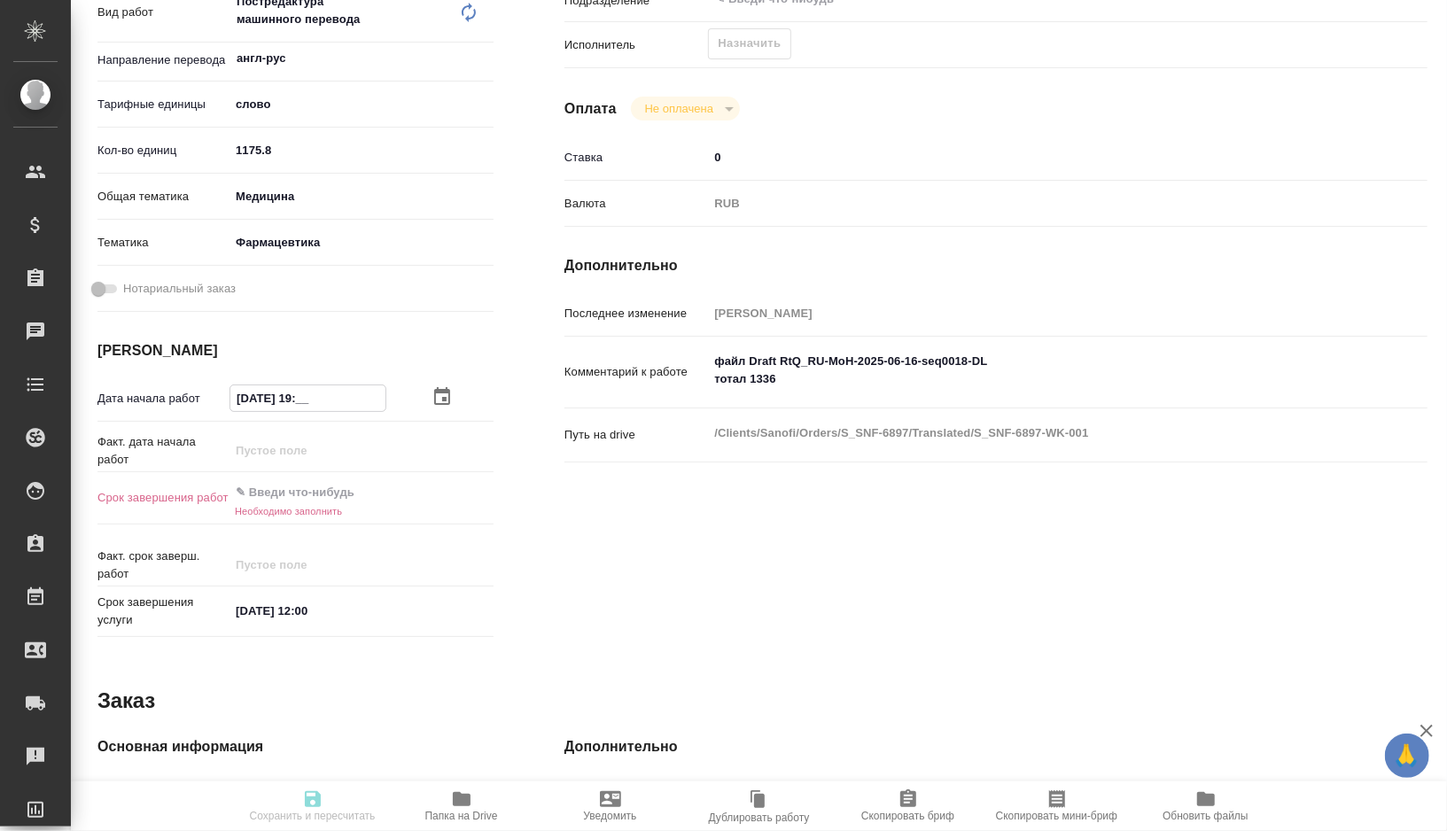
type textarea "x"
type input "16.09.2025 19:0_"
type textarea "x"
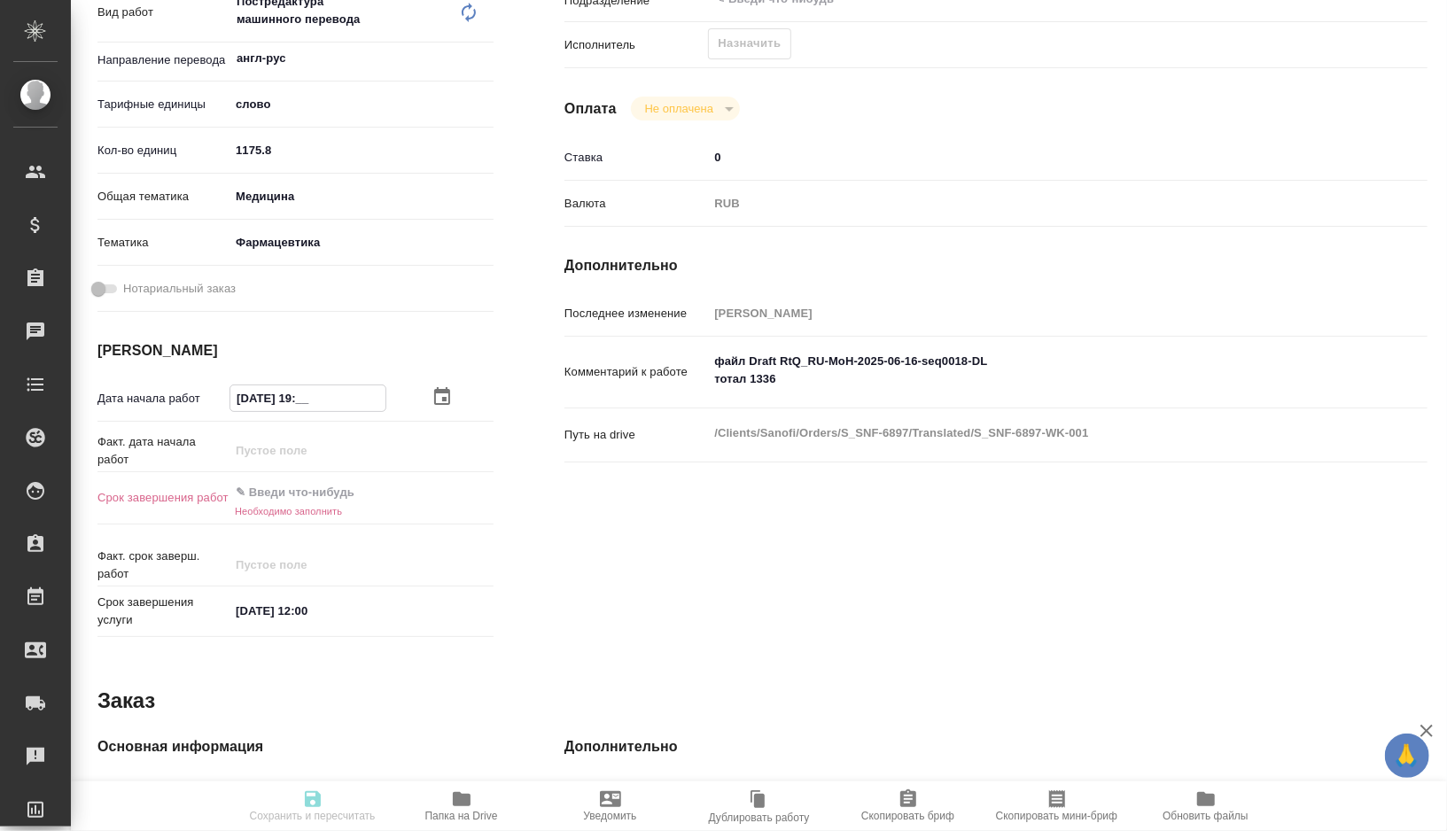
type textarea "x"
type input "16.09.2025 19:00"
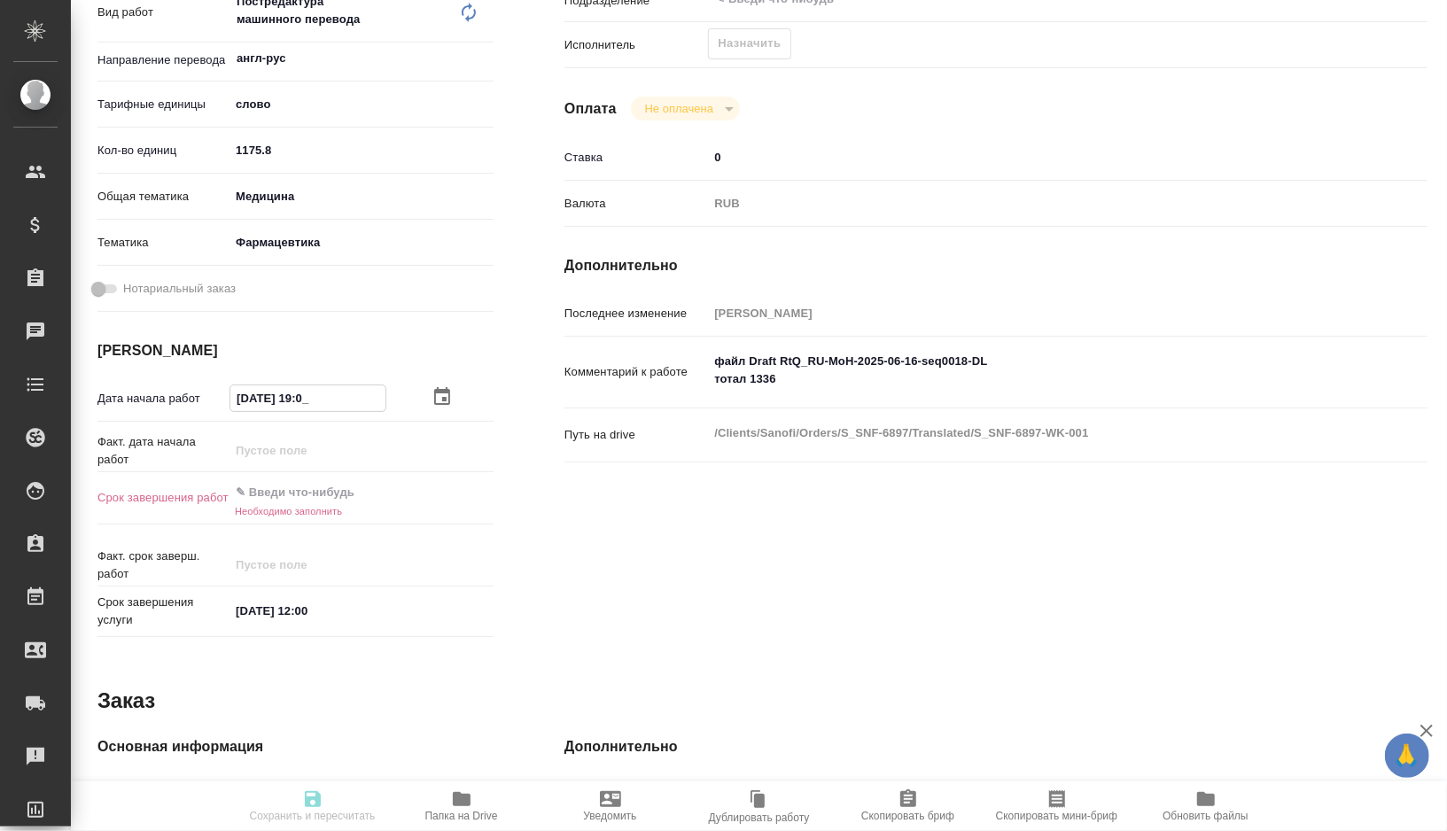
type textarea "x"
click at [247, 398] on input "16.09.2025 19:00" at bounding box center [307, 399] width 155 height 26
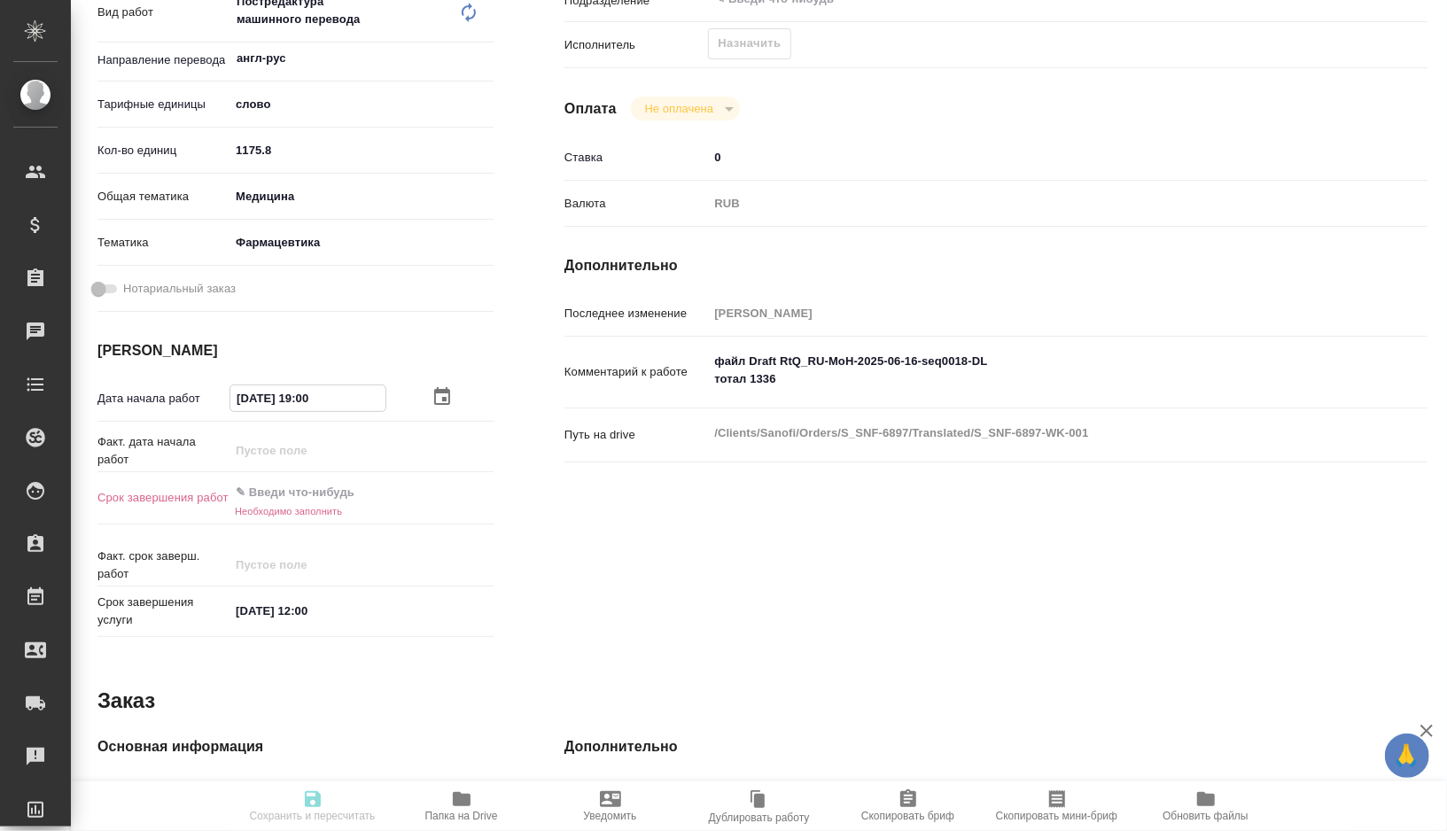
type textarea "x"
type input "10.92.0251 90:0_"
type textarea "x"
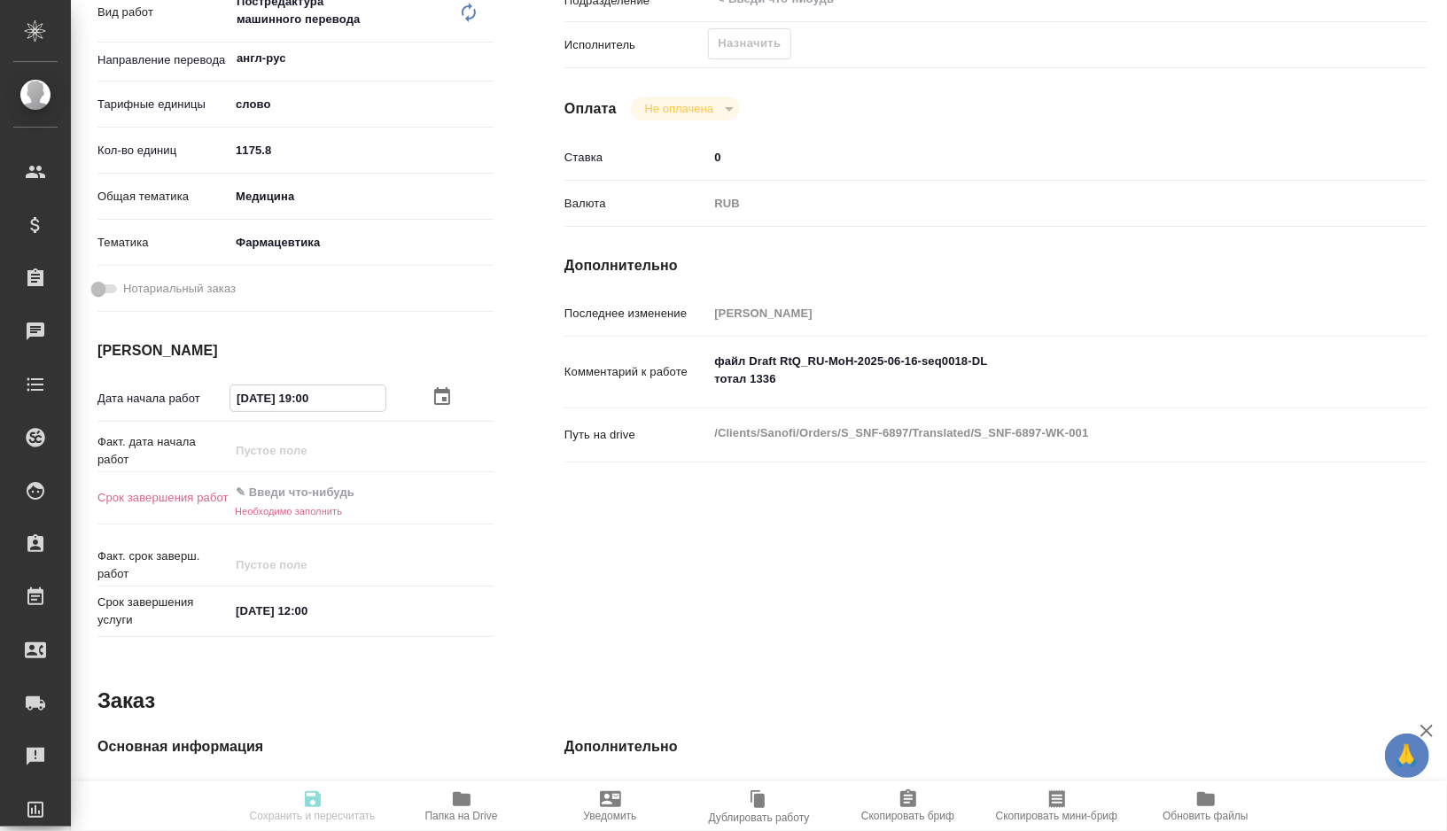
type textarea "x"
click at [319, 495] on input "text" at bounding box center [307, 492] width 155 height 26
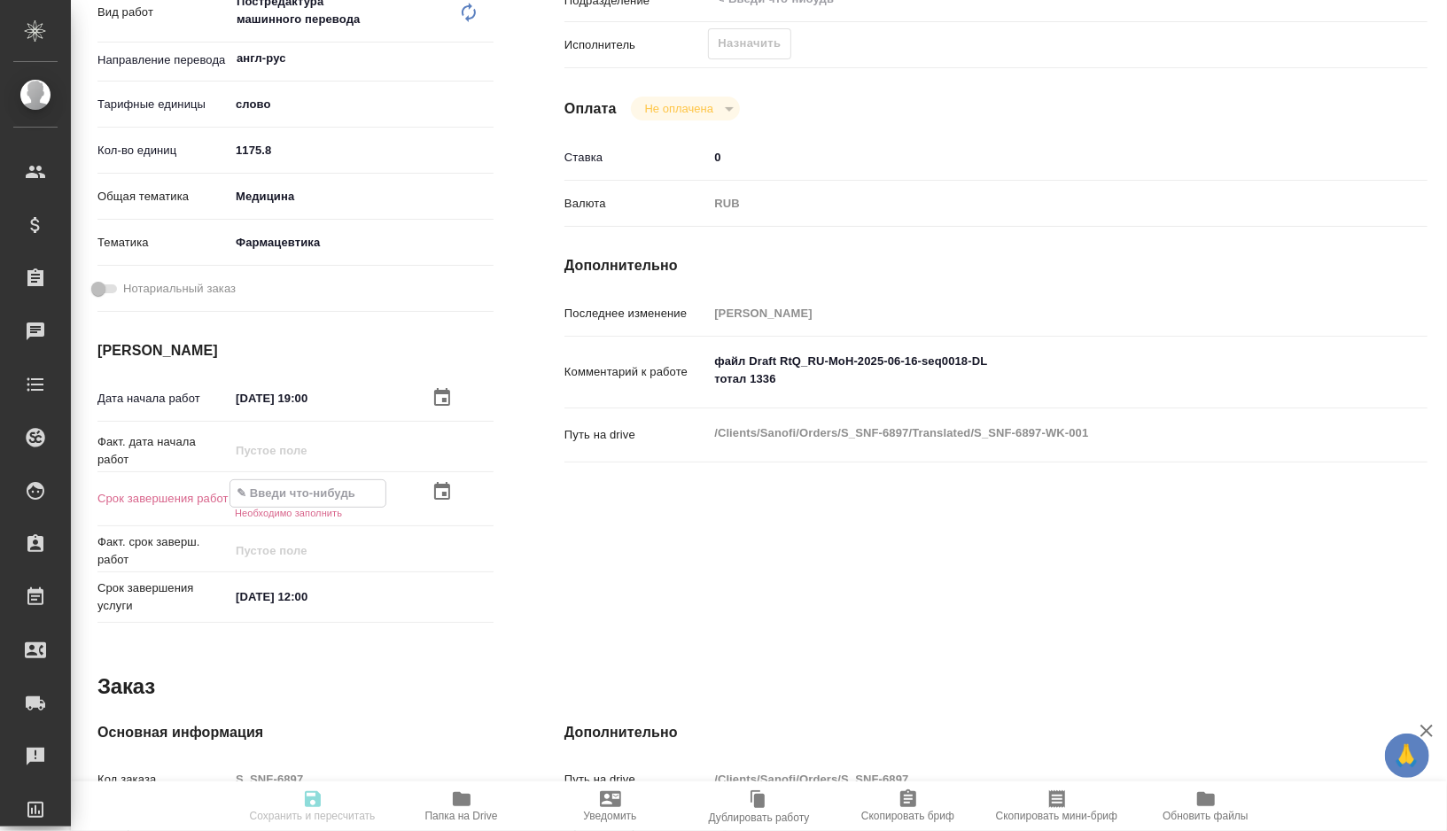
click at [436, 492] on icon "button" at bounding box center [442, 491] width 21 height 21
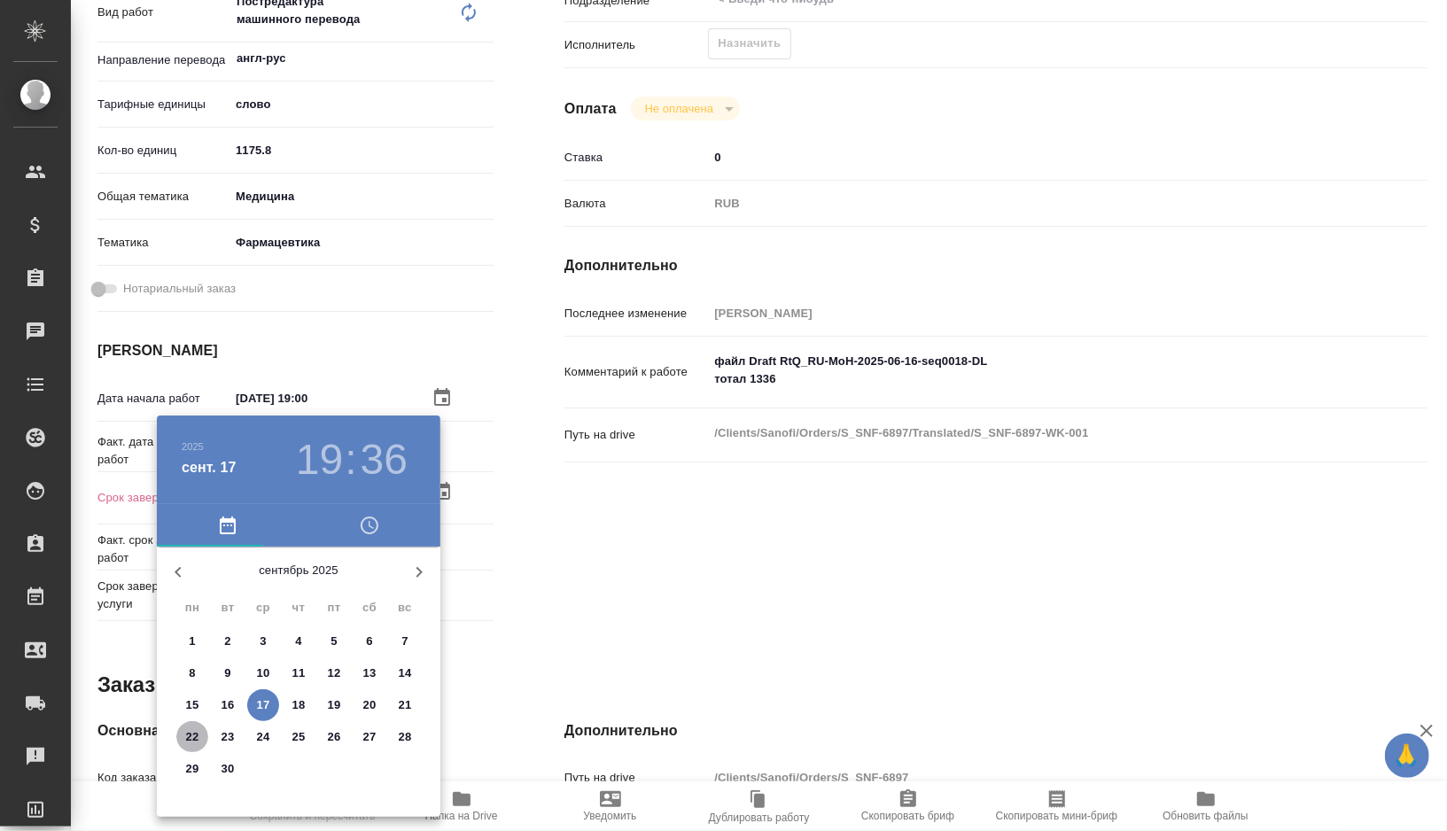
click at [193, 738] on p "22" at bounding box center [192, 738] width 13 height 18
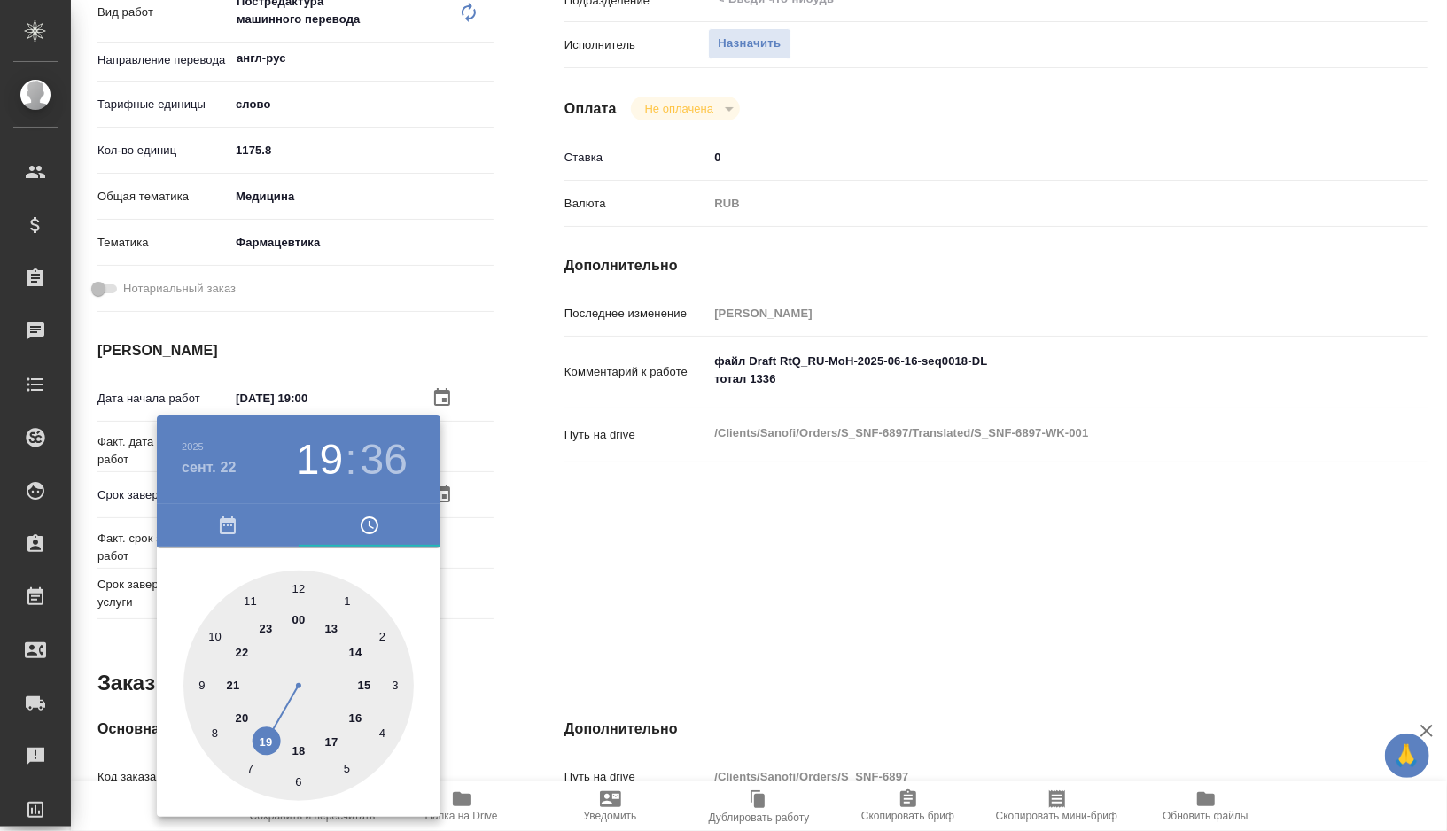
click at [199, 688] on div at bounding box center [298, 686] width 230 height 230
click at [297, 594] on div at bounding box center [298, 686] width 230 height 230
click at [575, 567] on div at bounding box center [723, 415] width 1447 height 831
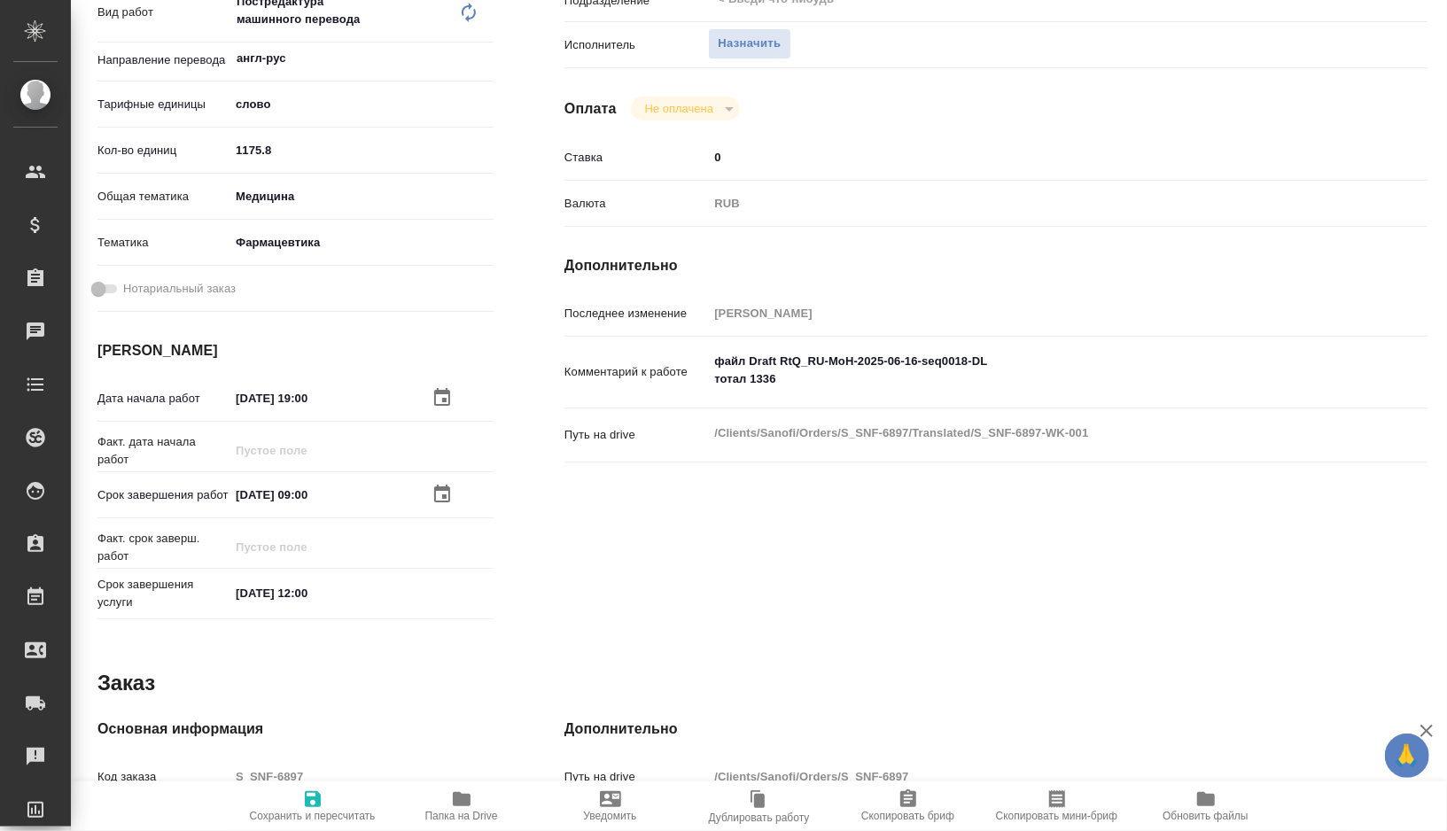
click at [304, 792] on icon "button" at bounding box center [312, 799] width 21 height 21
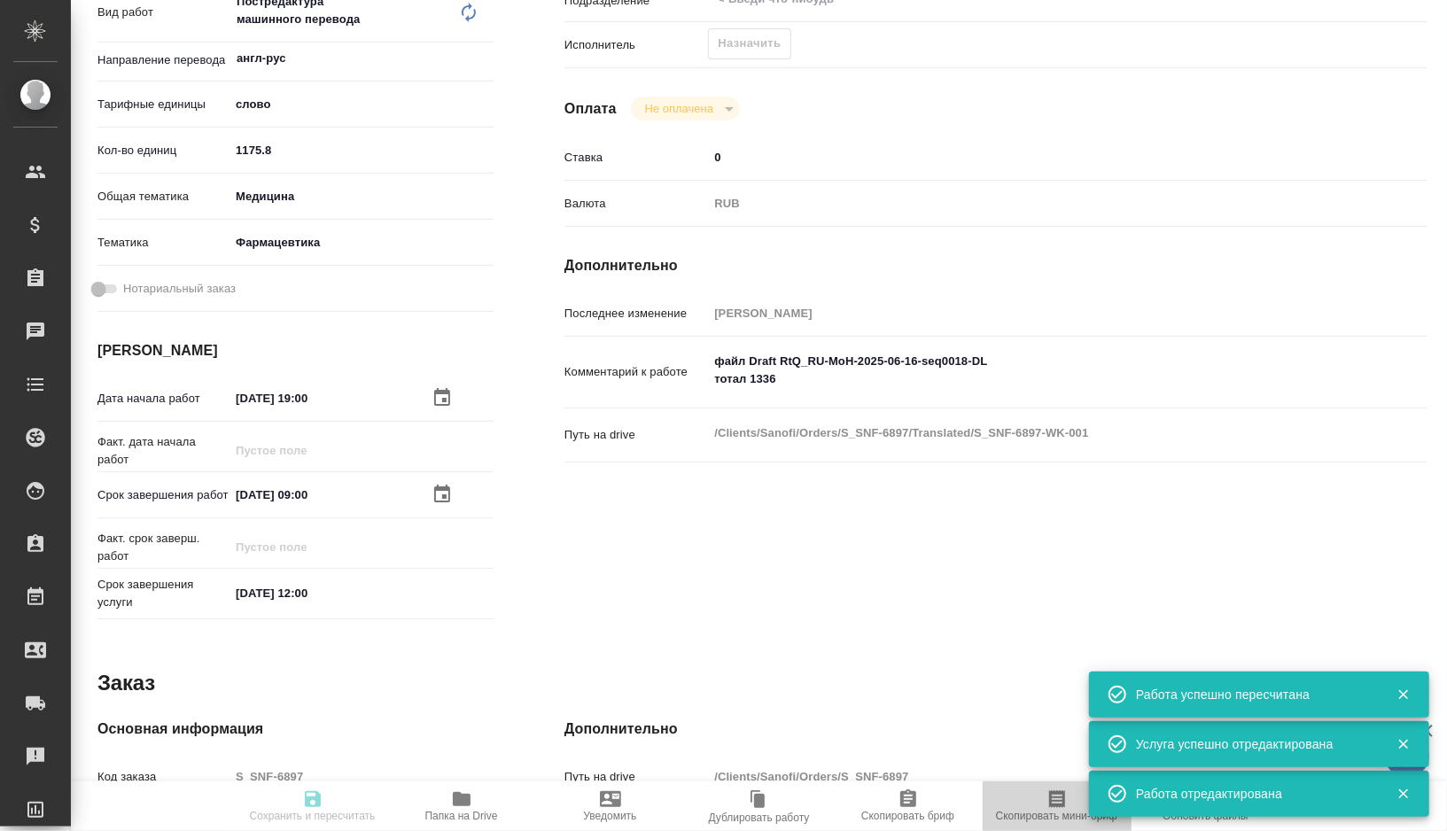
click at [1030, 793] on span "Скопировать мини-бриф" at bounding box center [1058, 806] width 128 height 34
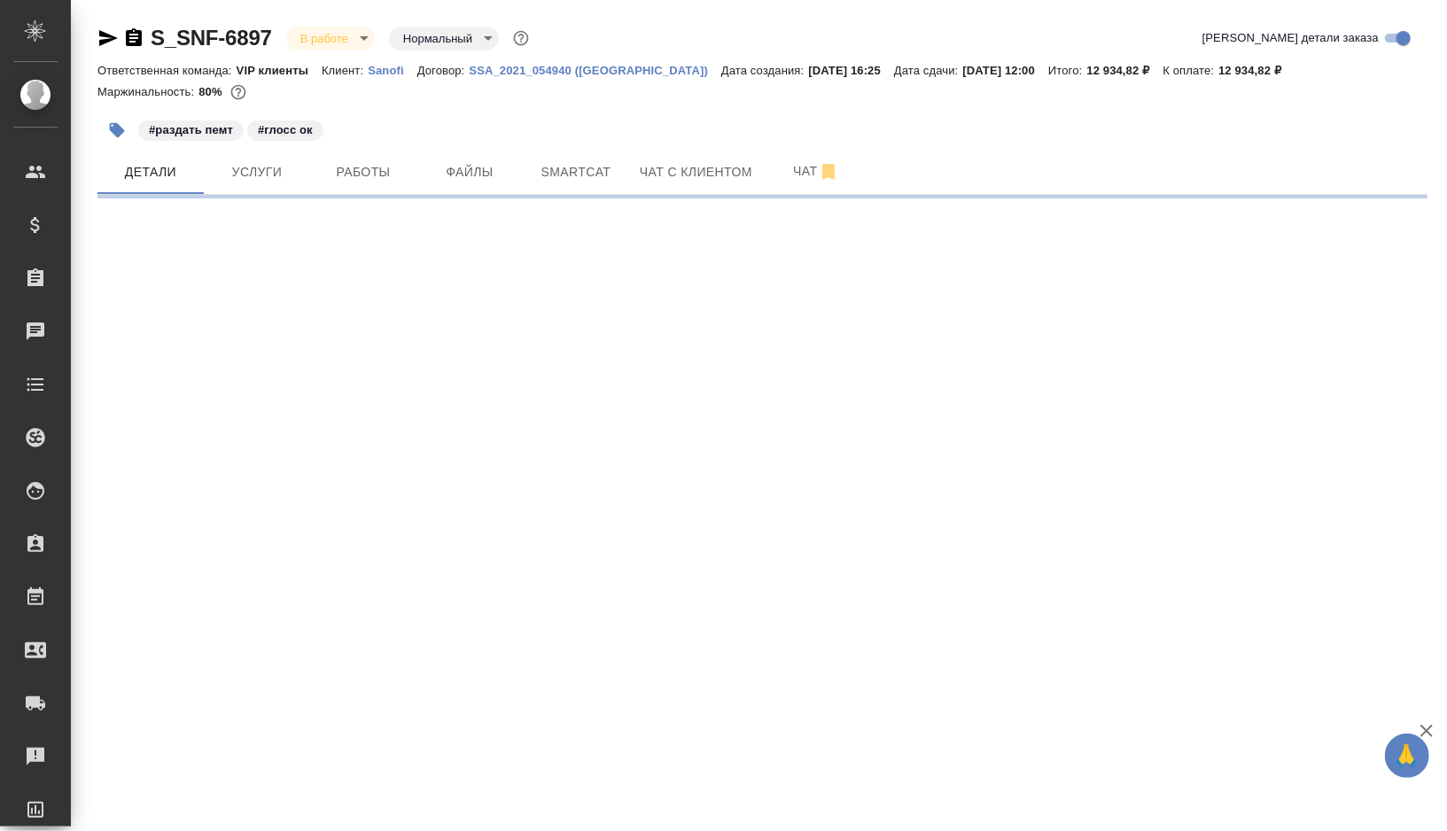
click at [119, 124] on icon "button" at bounding box center [117, 130] width 18 height 18
select select "RU"
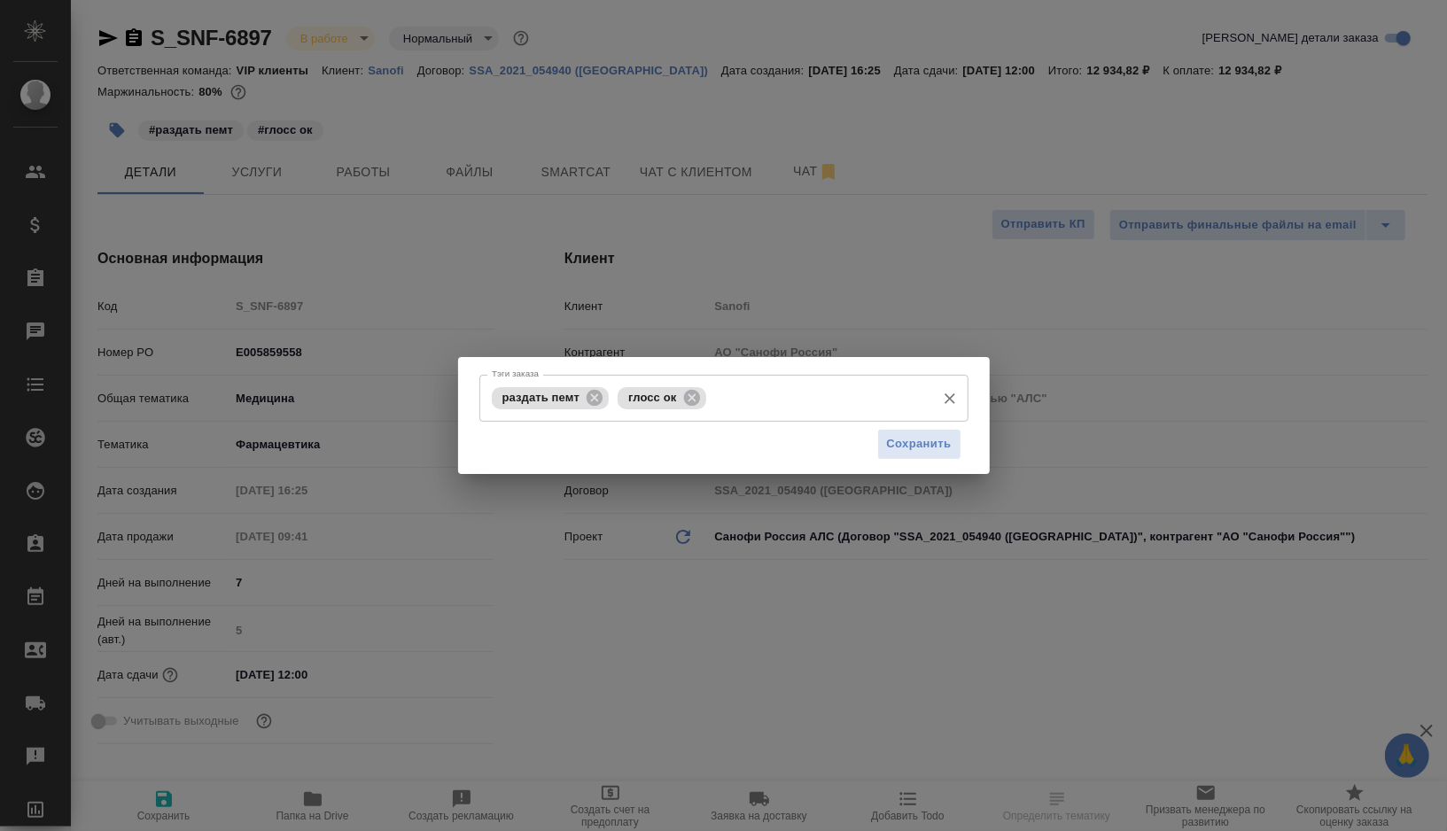
type textarea "x"
click at [594, 400] on icon at bounding box center [595, 397] width 16 height 16
click at [666, 400] on input "Тэги заказа" at bounding box center [755, 398] width 343 height 30
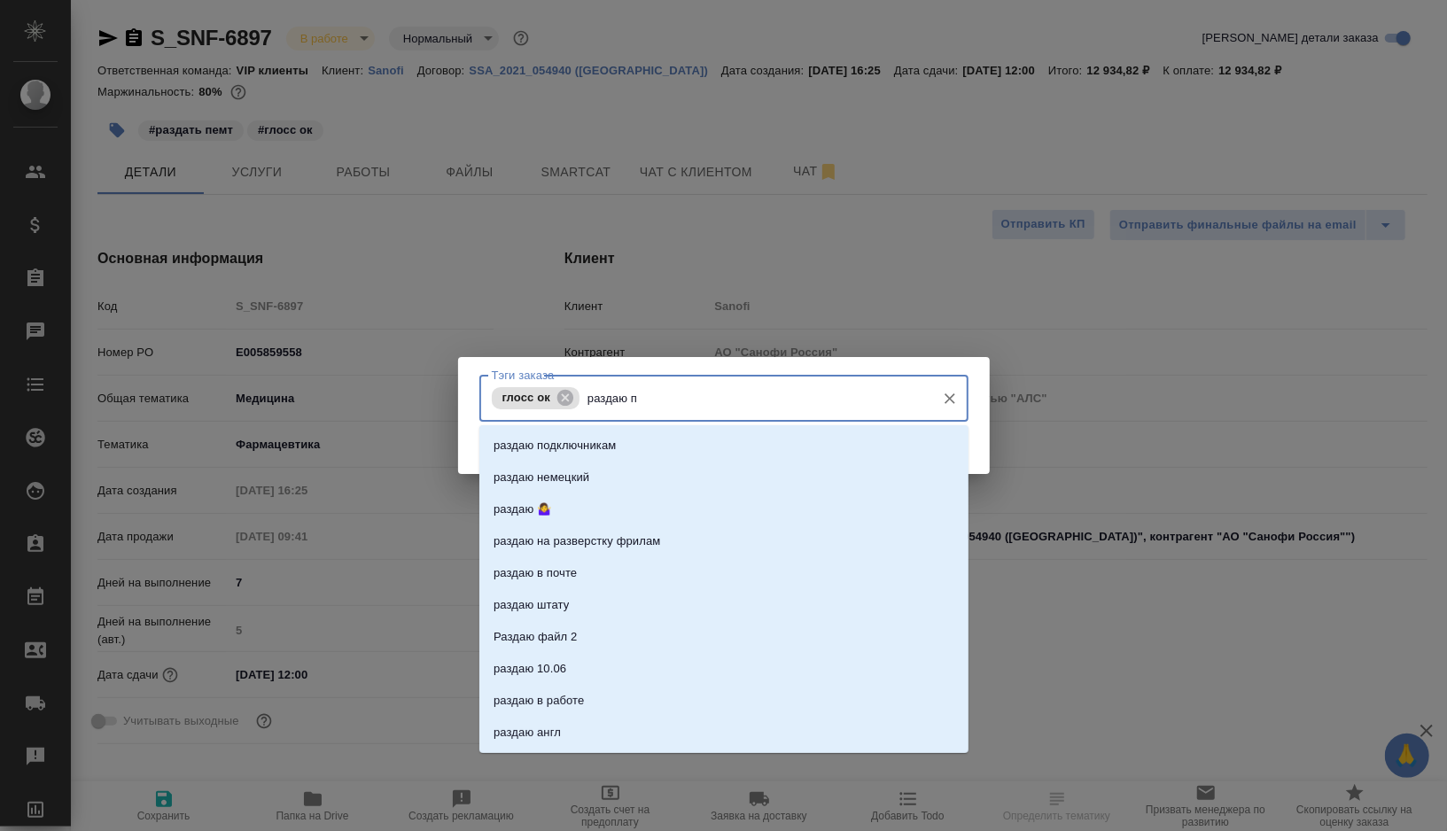
type input "раздаю пе"
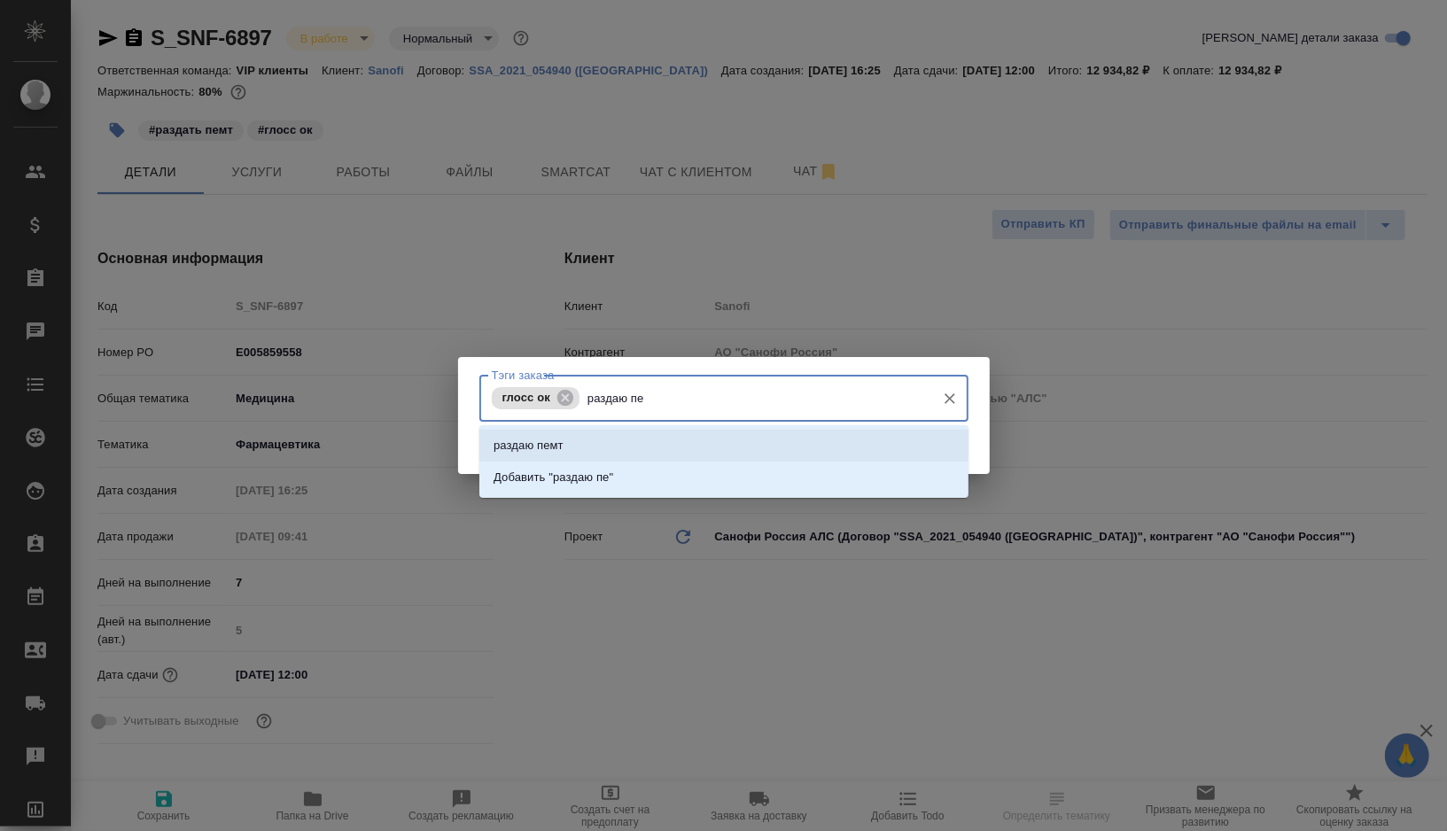
click at [545, 437] on p "раздаю пемт" at bounding box center [529, 446] width 70 height 18
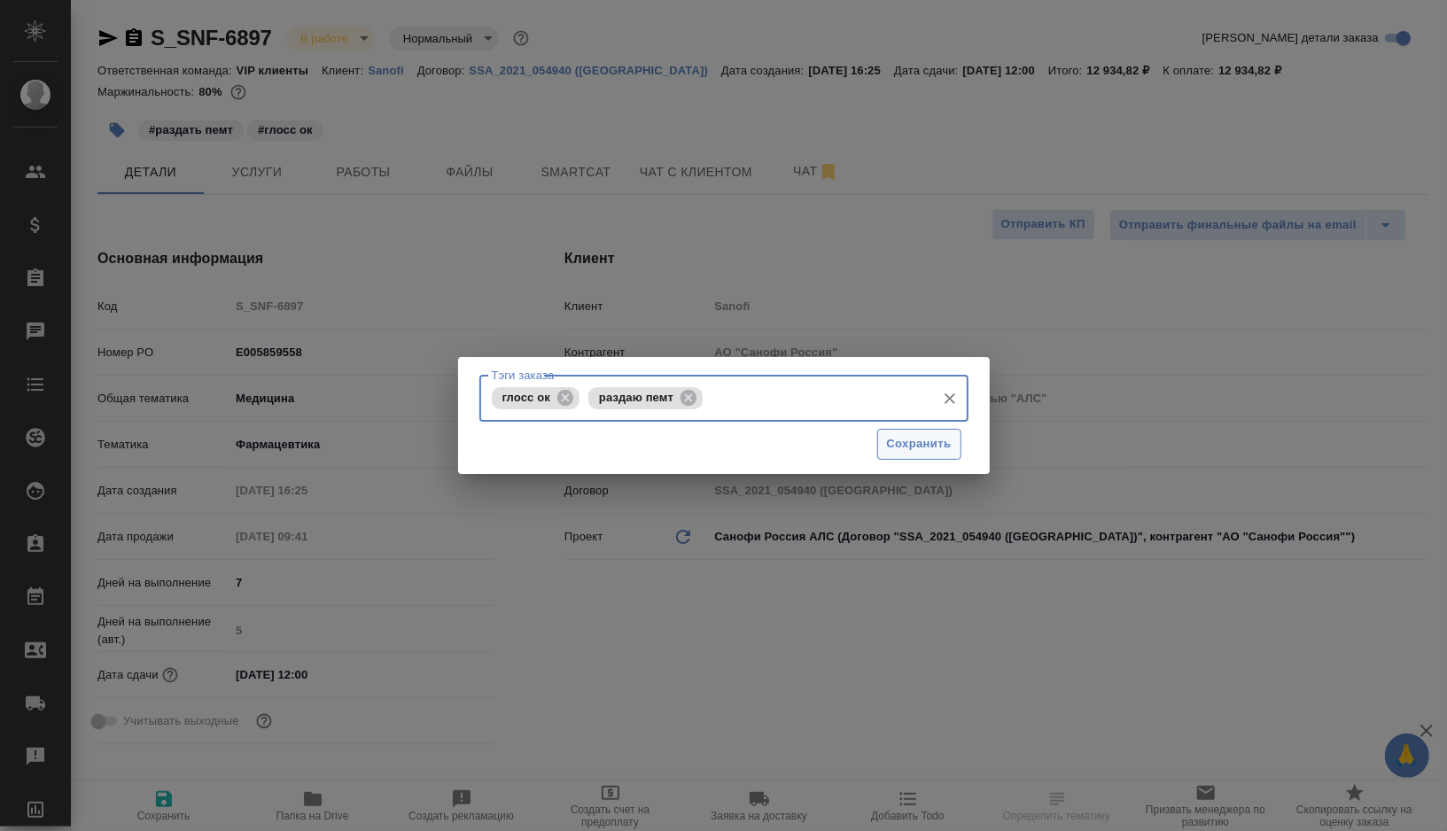
click at [908, 455] on button "Сохранить" at bounding box center [919, 444] width 84 height 31
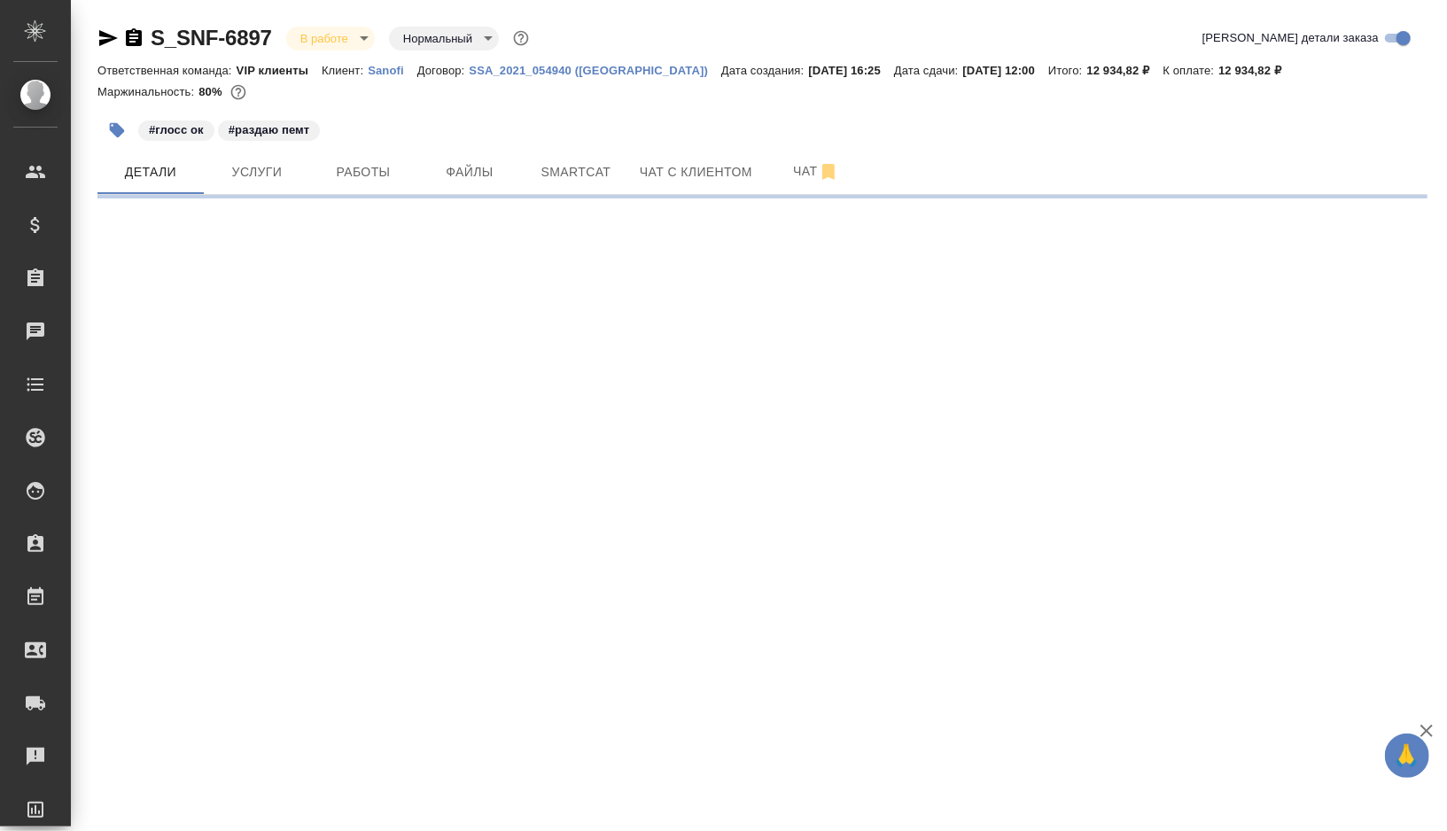
select select "RU"
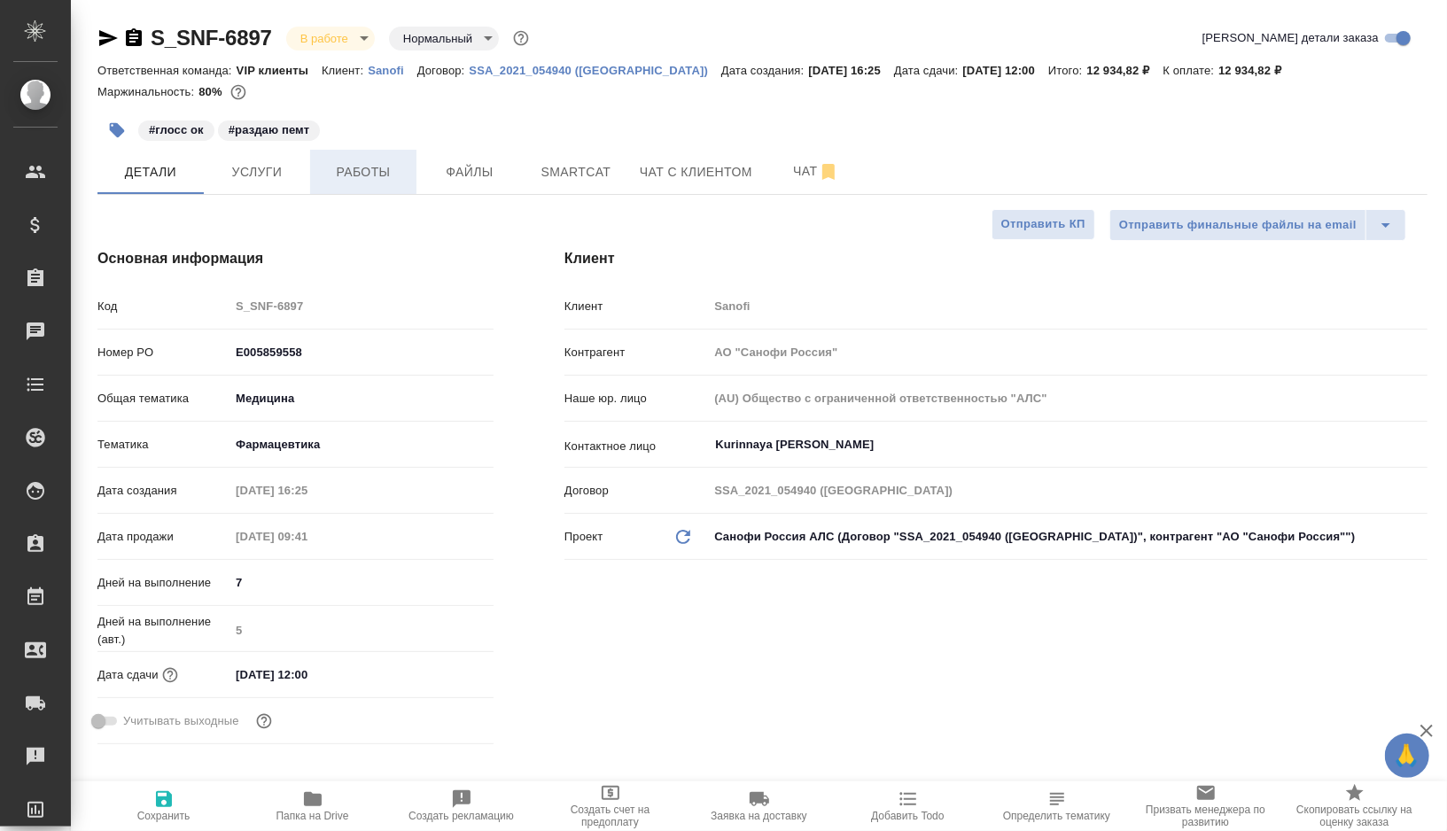
type textarea "x"
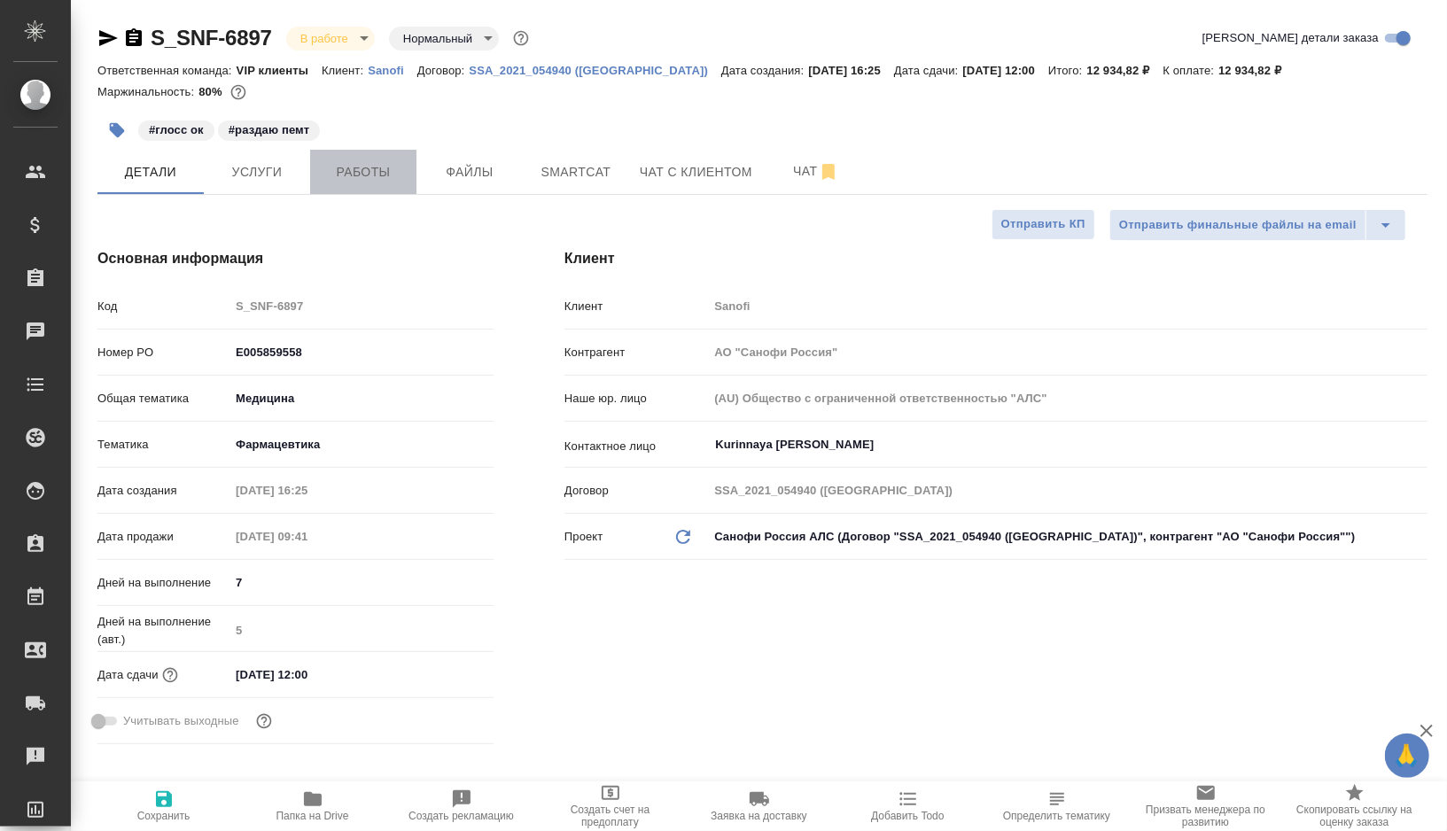
type textarea "x"
click at [378, 172] on span "Работы" at bounding box center [363, 172] width 85 height 22
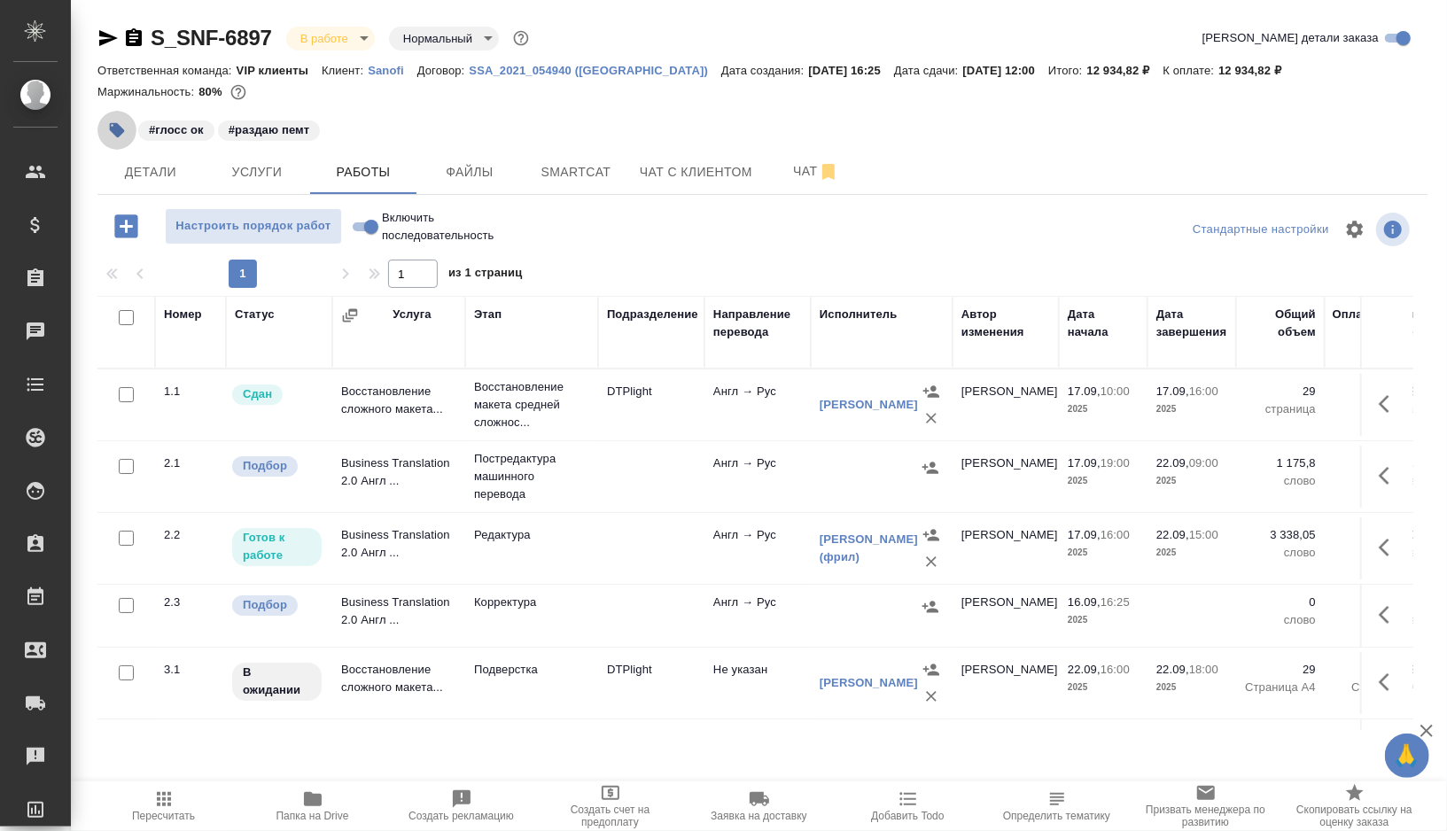
click at [116, 123] on icon "button" at bounding box center [117, 130] width 15 height 15
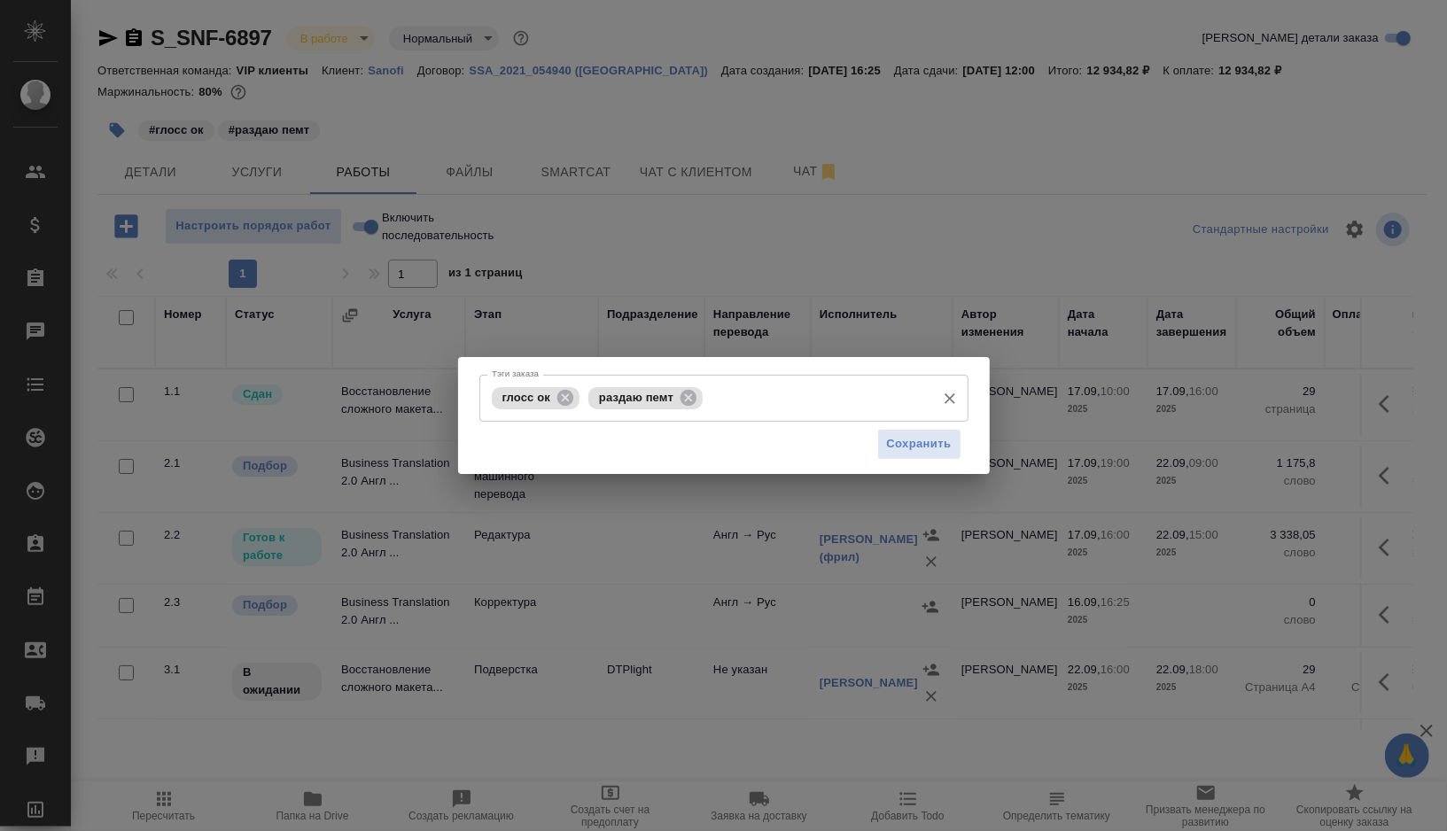
click at [795, 412] on input "Тэги заказа" at bounding box center [816, 398] width 219 height 30
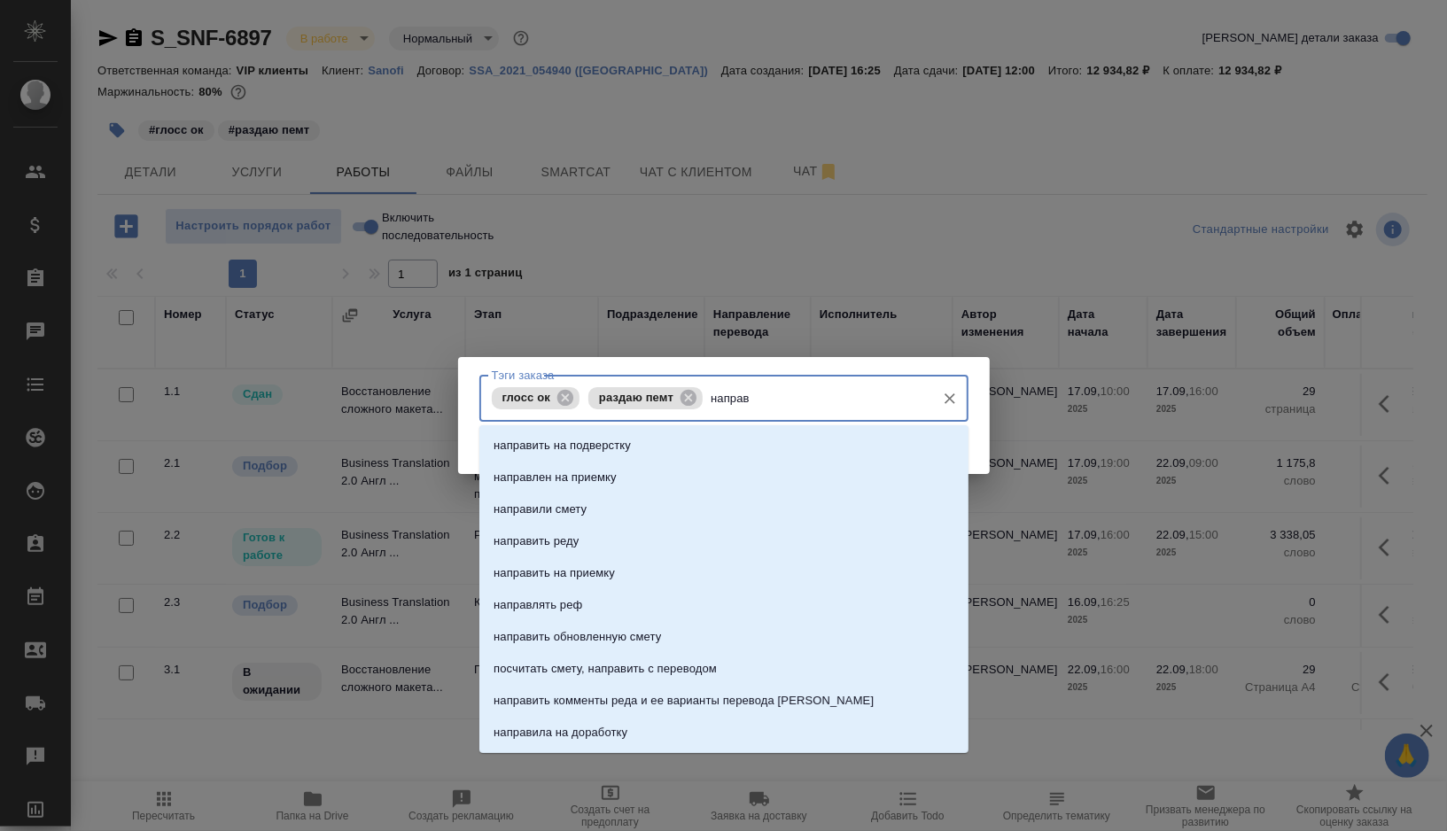
type input "направи"
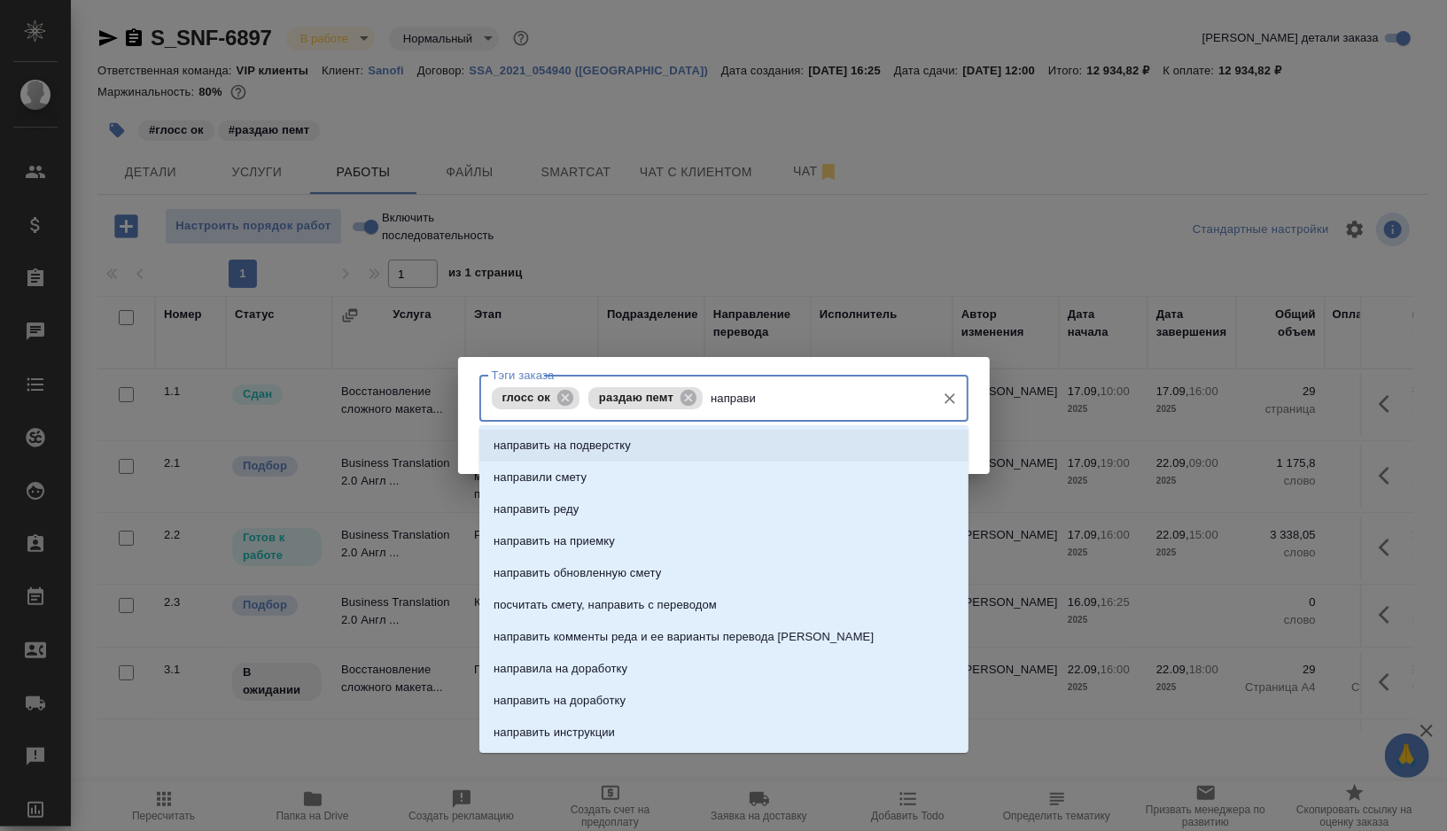
click at [748, 451] on li "направить на подверстку" at bounding box center [723, 446] width 489 height 32
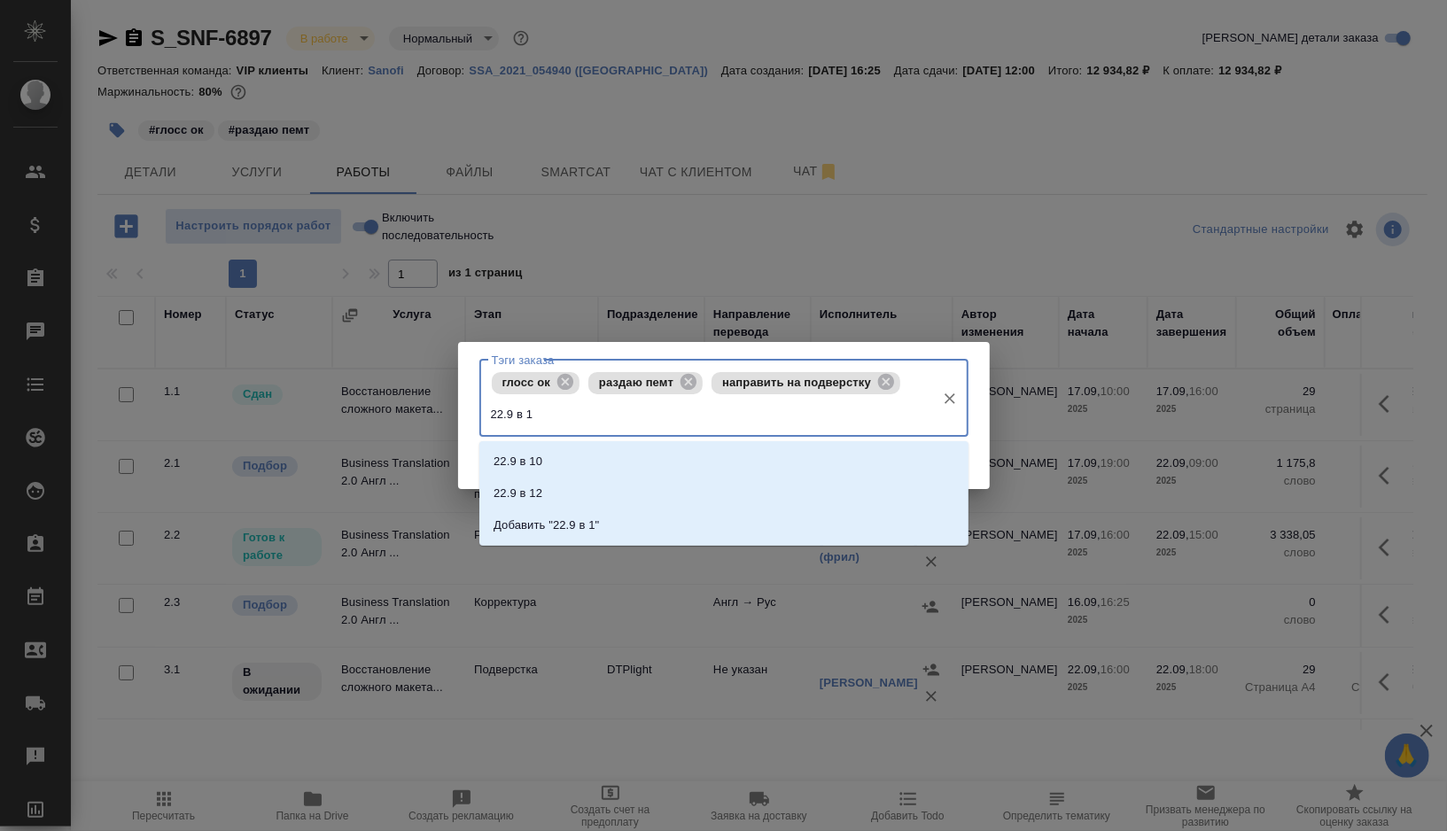
type input "22.9 в 15"
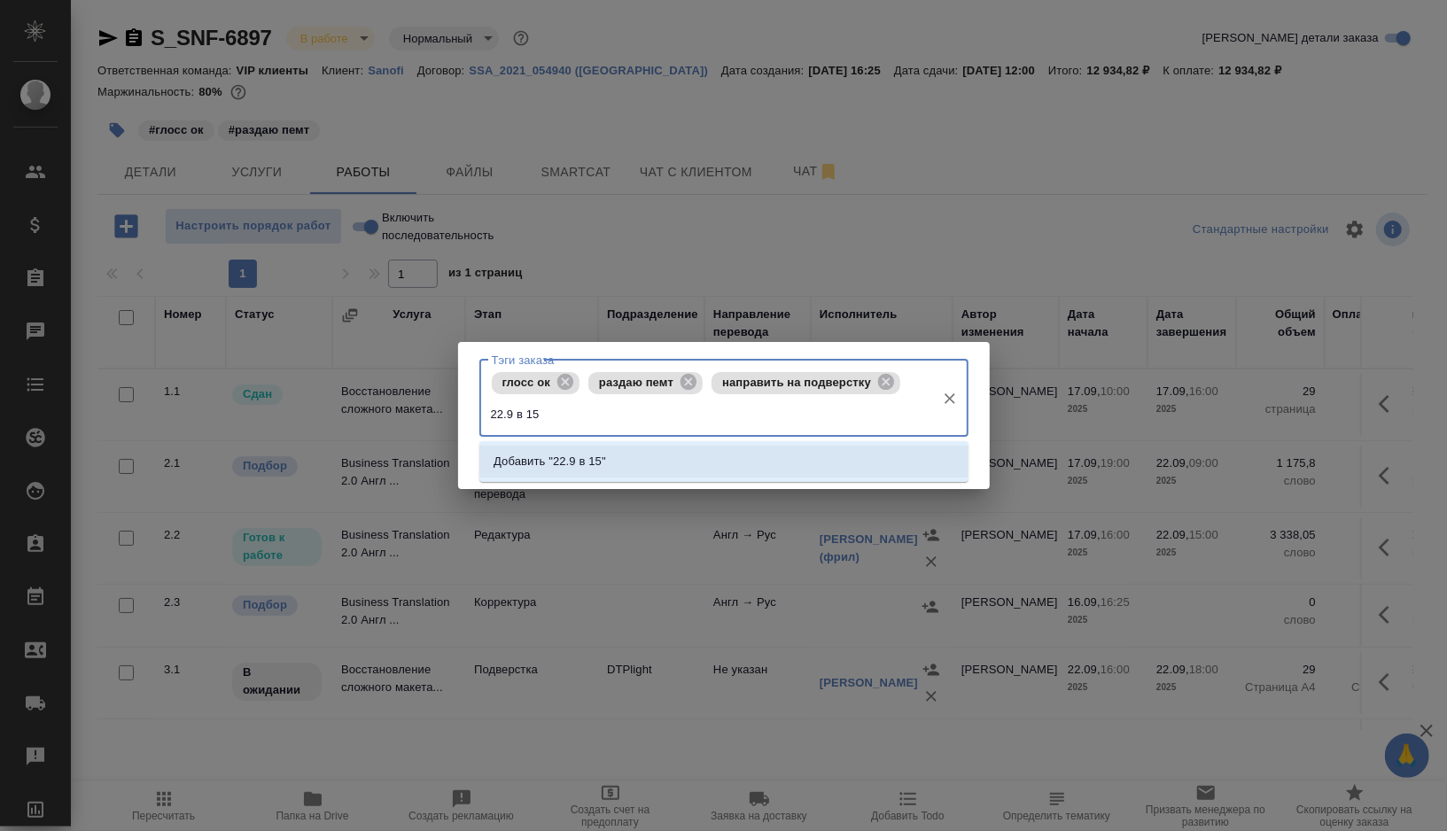
click at [727, 470] on li "Добавить "22.9 в 15"" at bounding box center [723, 462] width 489 height 32
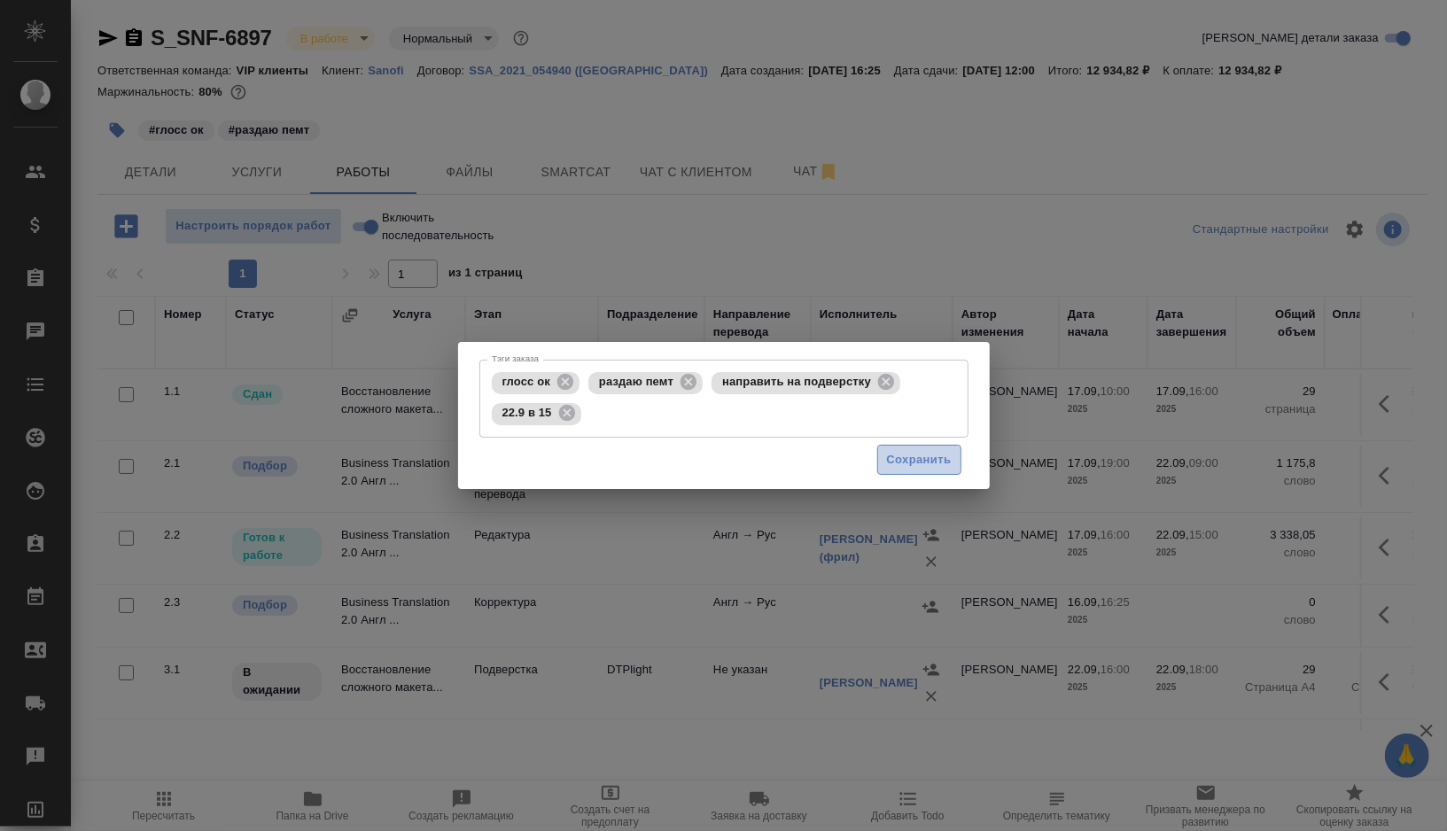
click at [919, 459] on span "Сохранить" at bounding box center [919, 460] width 65 height 20
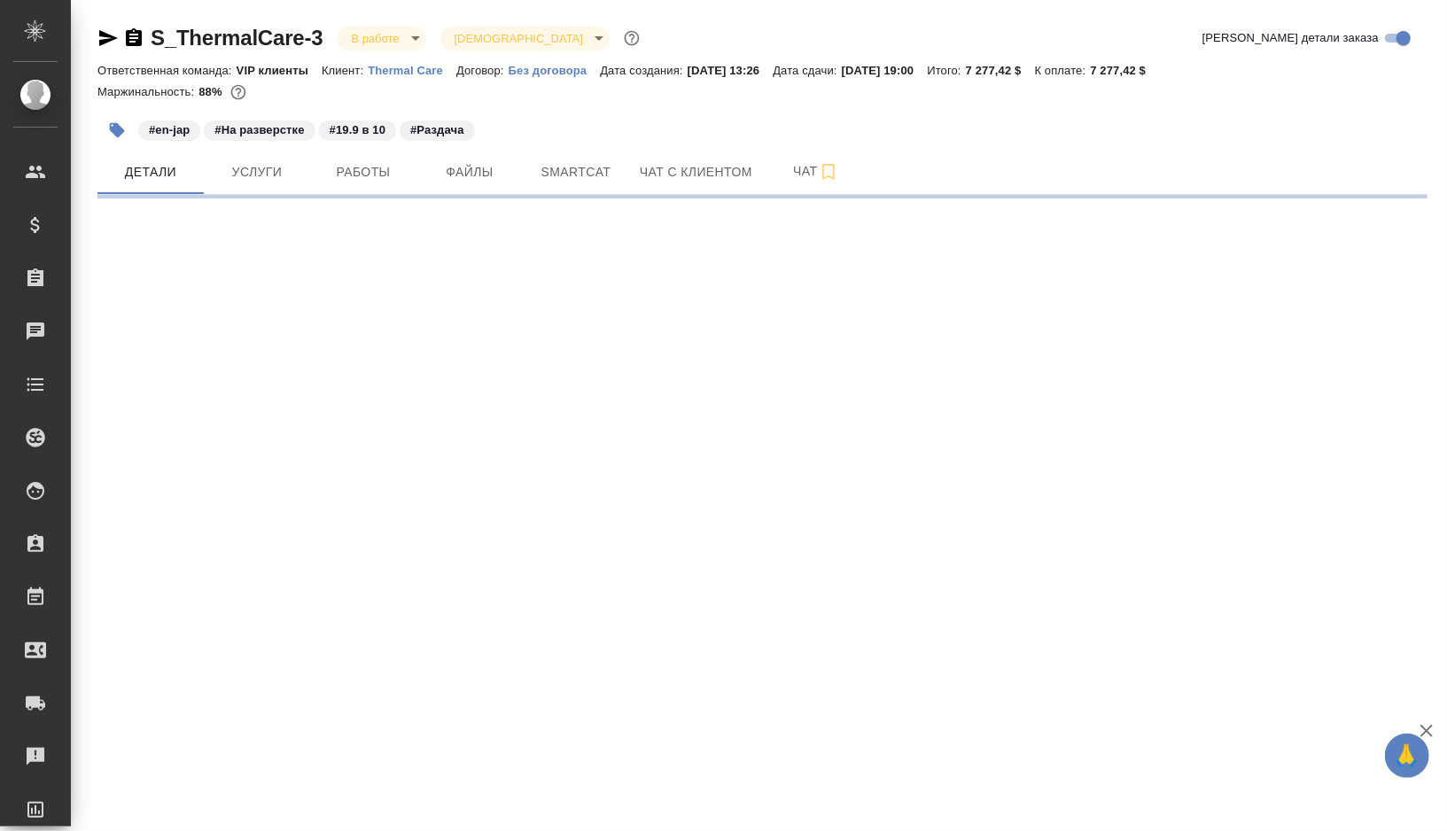
select select "RU"
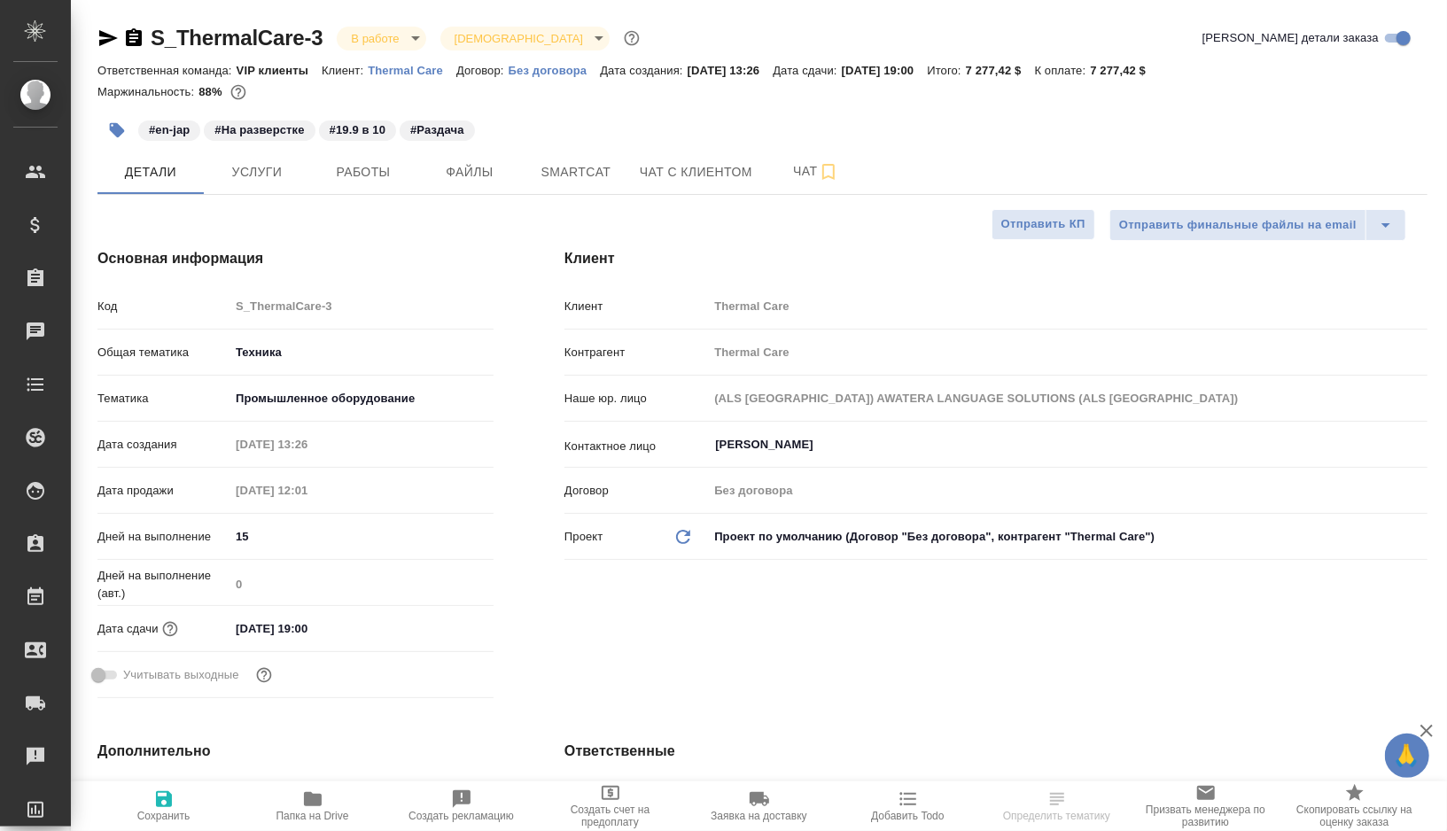
type textarea "x"
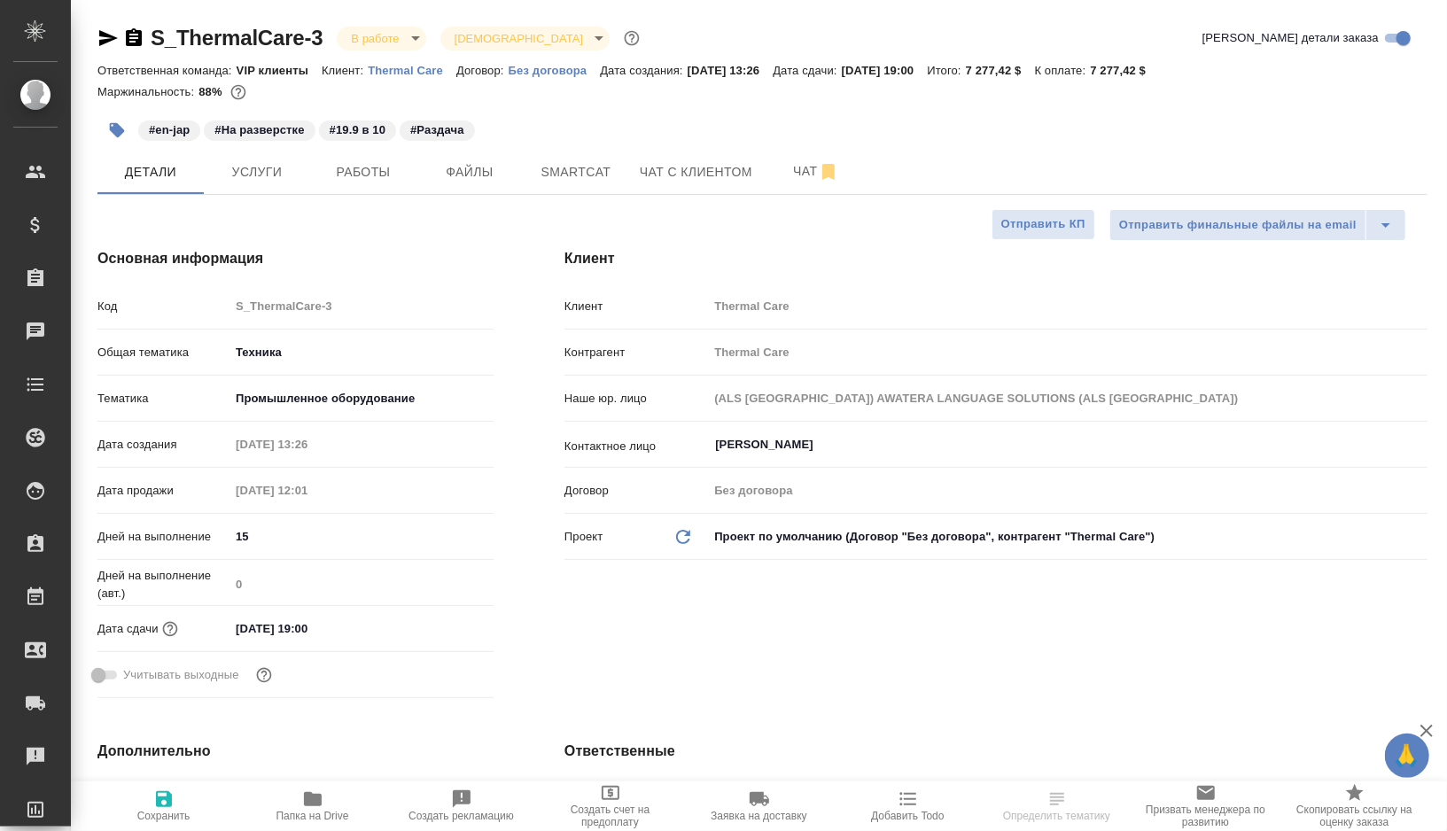
type textarea "x"
click at [377, 183] on button "Работы" at bounding box center [363, 172] width 106 height 44
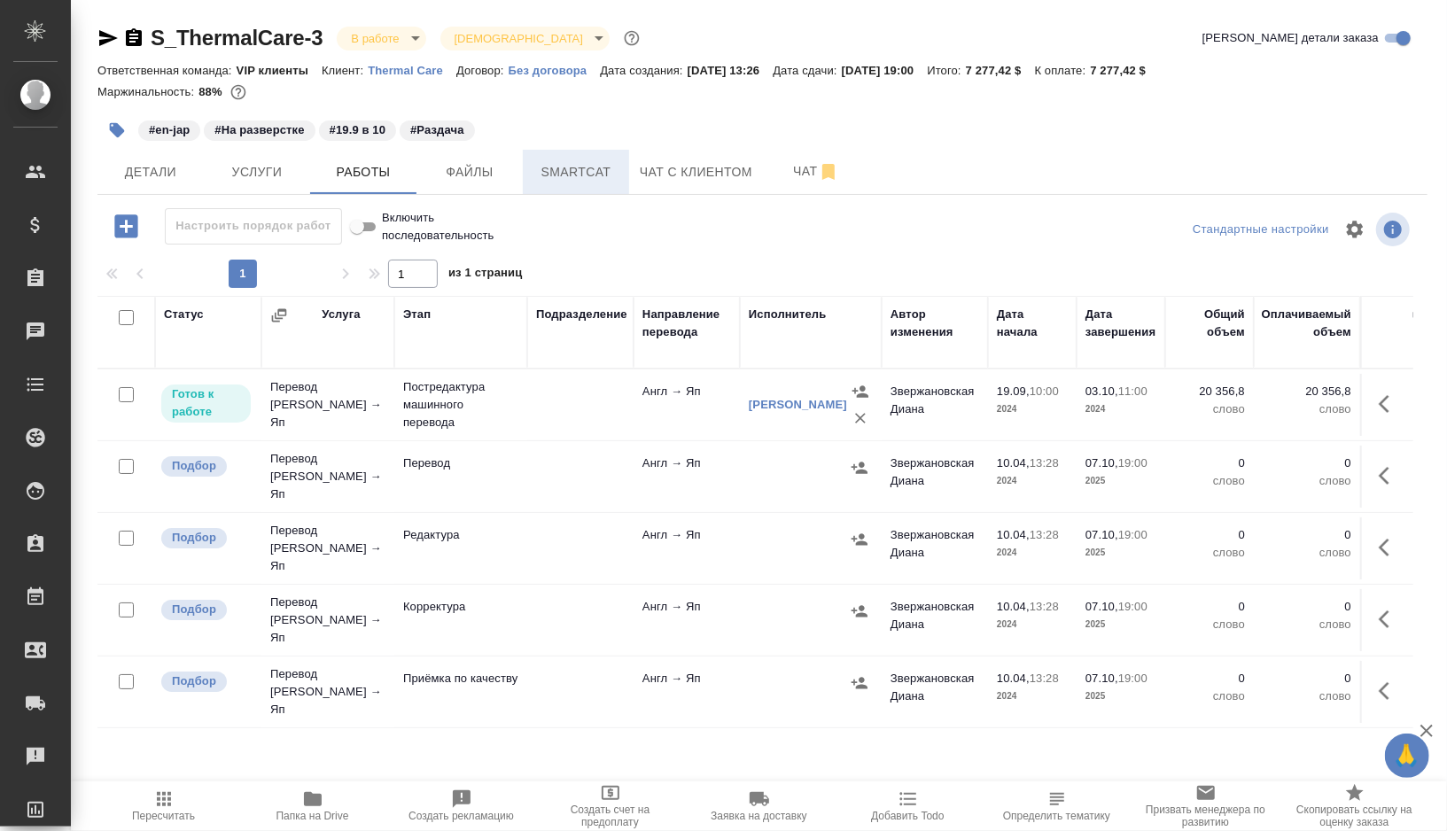
click at [588, 175] on span "Smartcat" at bounding box center [576, 172] width 85 height 22
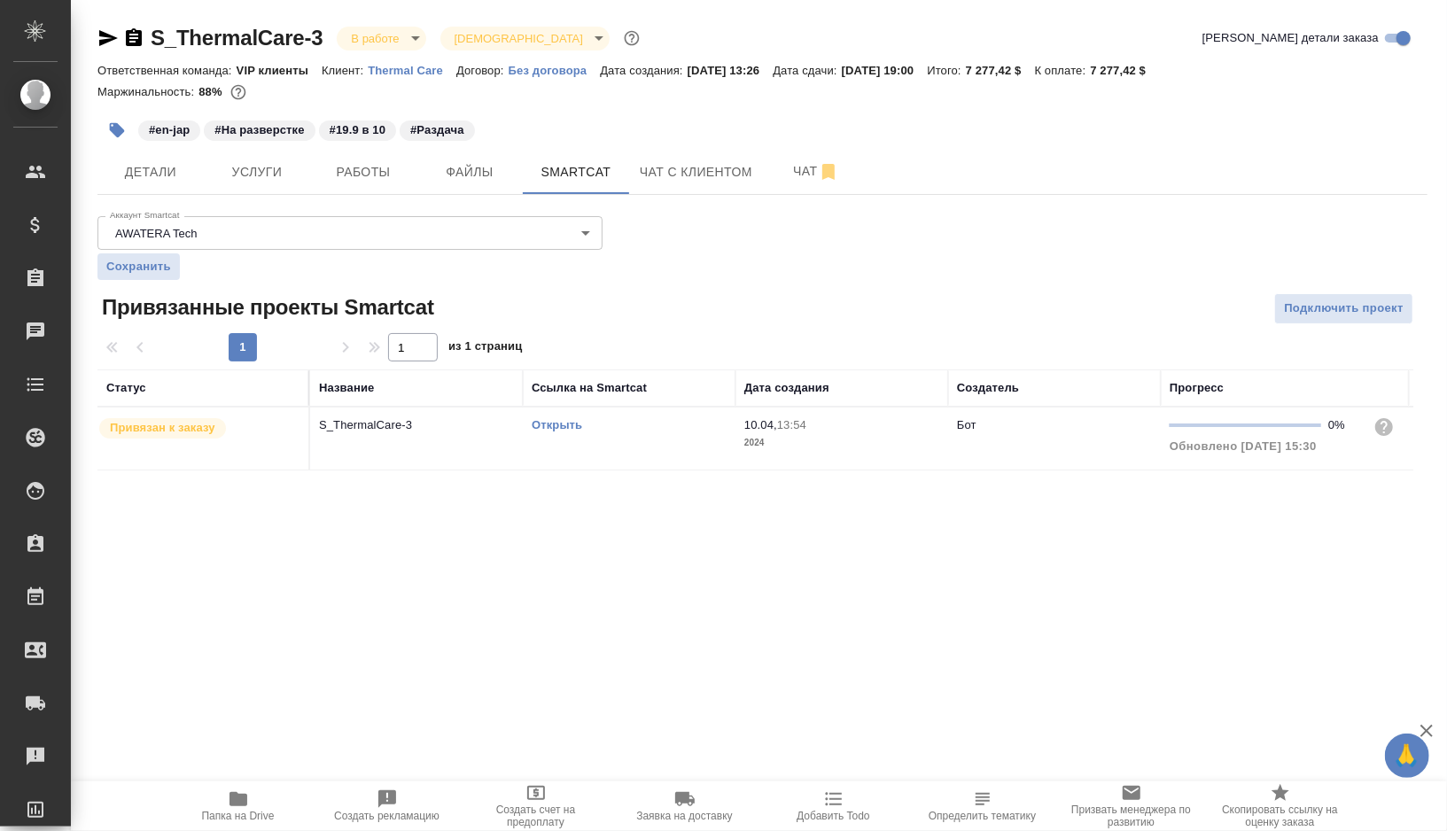
click at [560, 426] on link "Открыть" at bounding box center [557, 424] width 51 height 13
click at [806, 171] on span "Чат" at bounding box center [816, 171] width 85 height 22
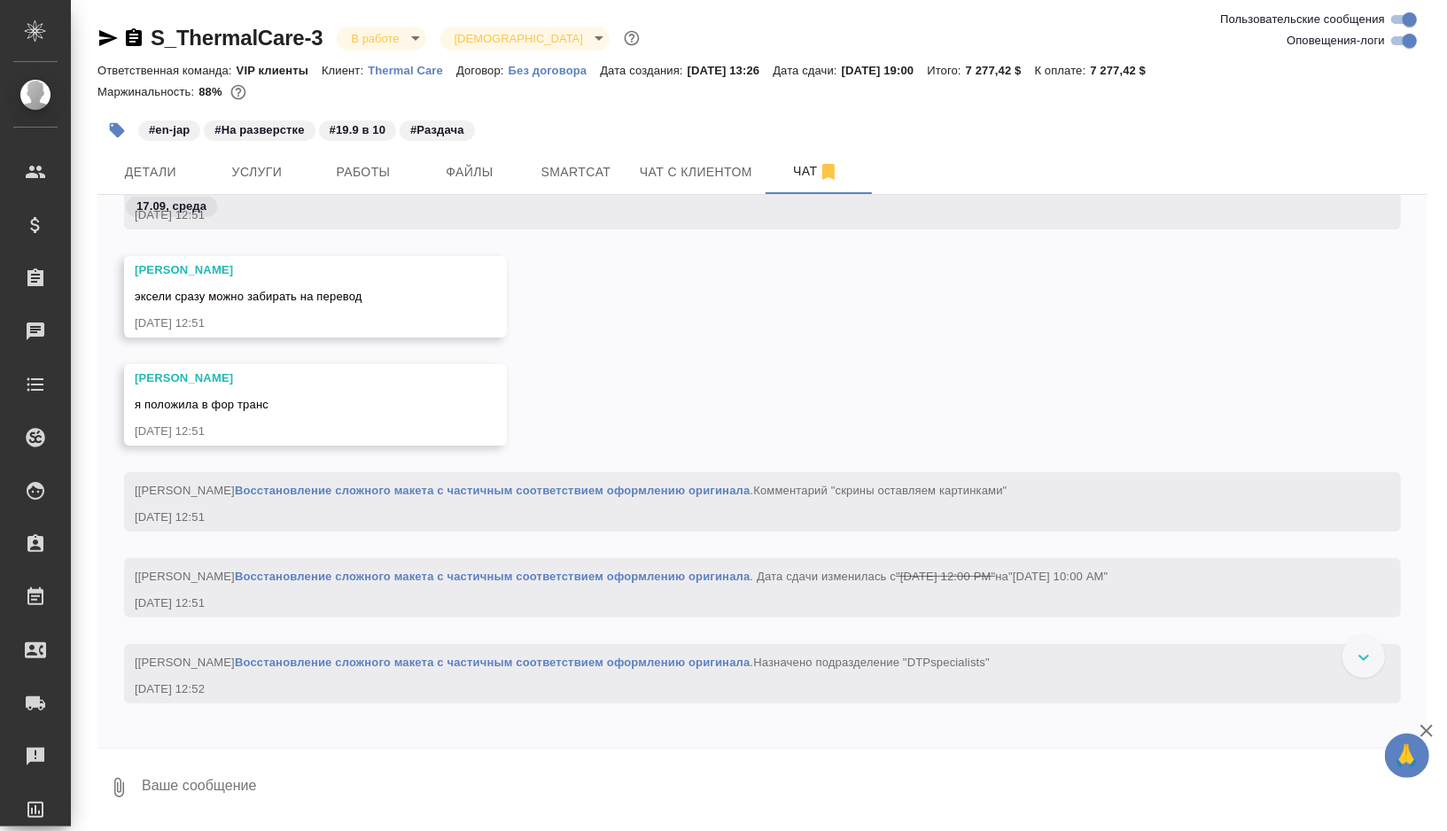
scroll to position [9231, 0]
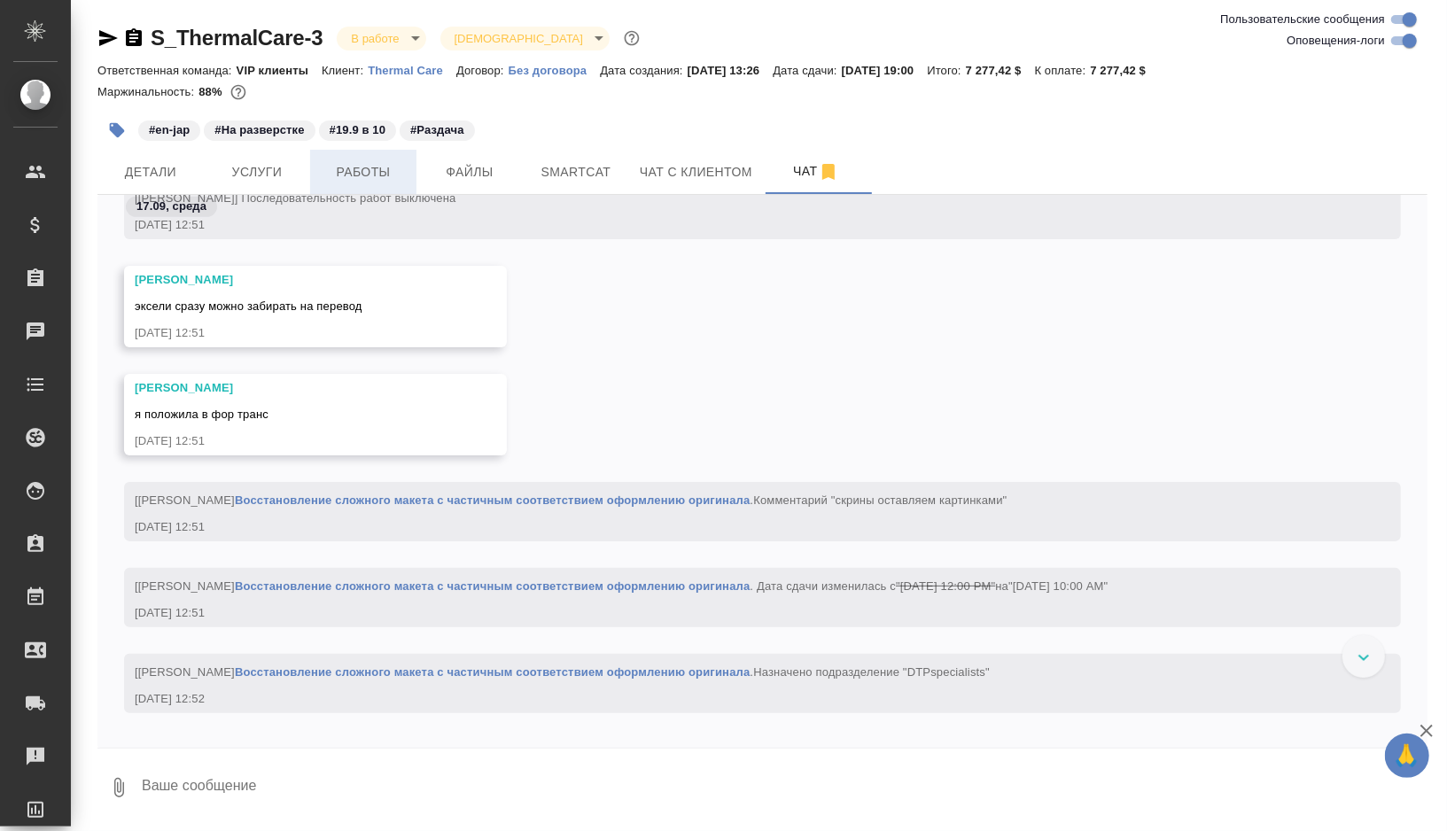
click at [383, 173] on span "Работы" at bounding box center [363, 172] width 85 height 22
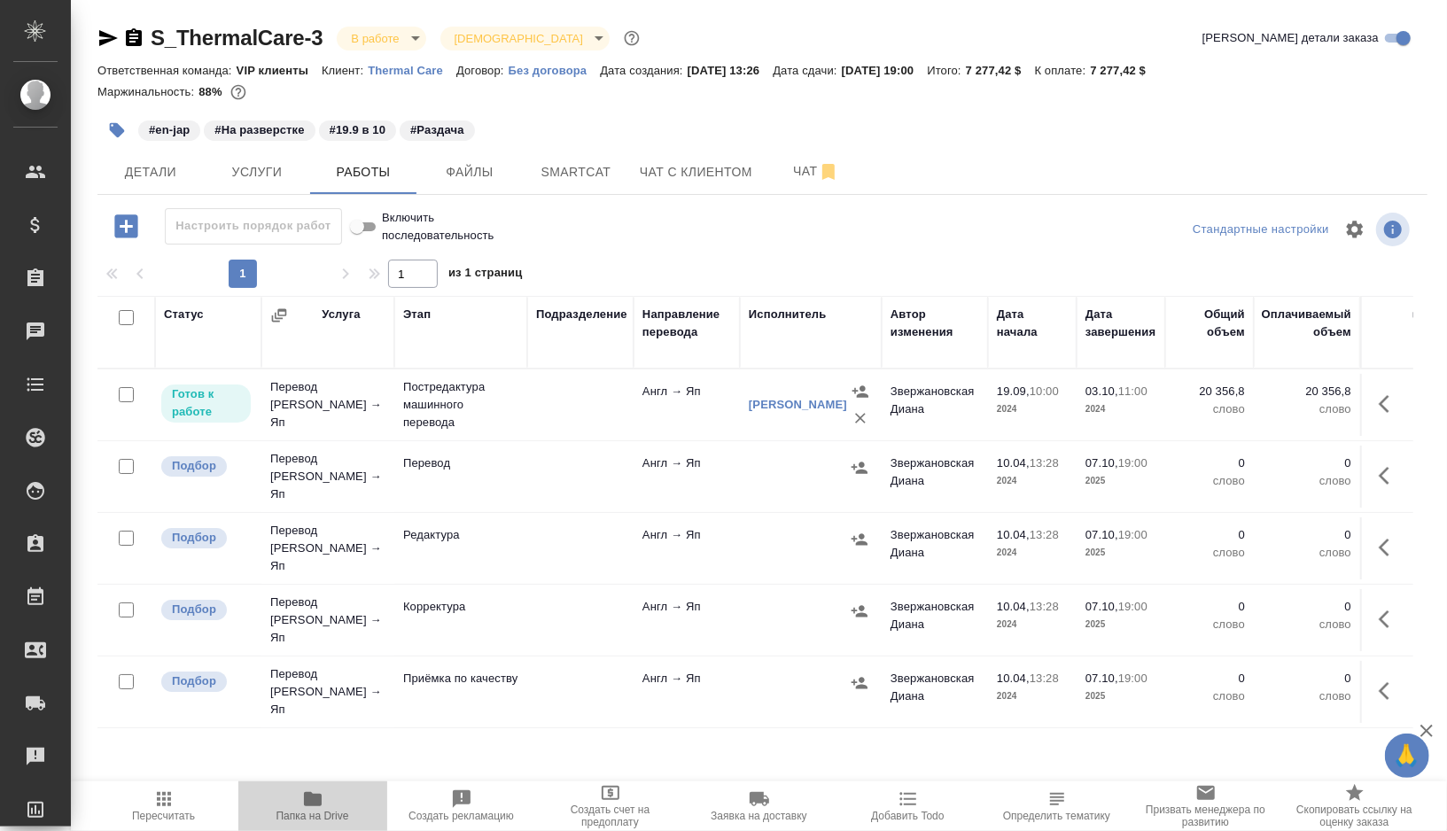
click at [318, 804] on icon "button" at bounding box center [313, 799] width 18 height 14
click at [566, 401] on td at bounding box center [580, 405] width 106 height 62
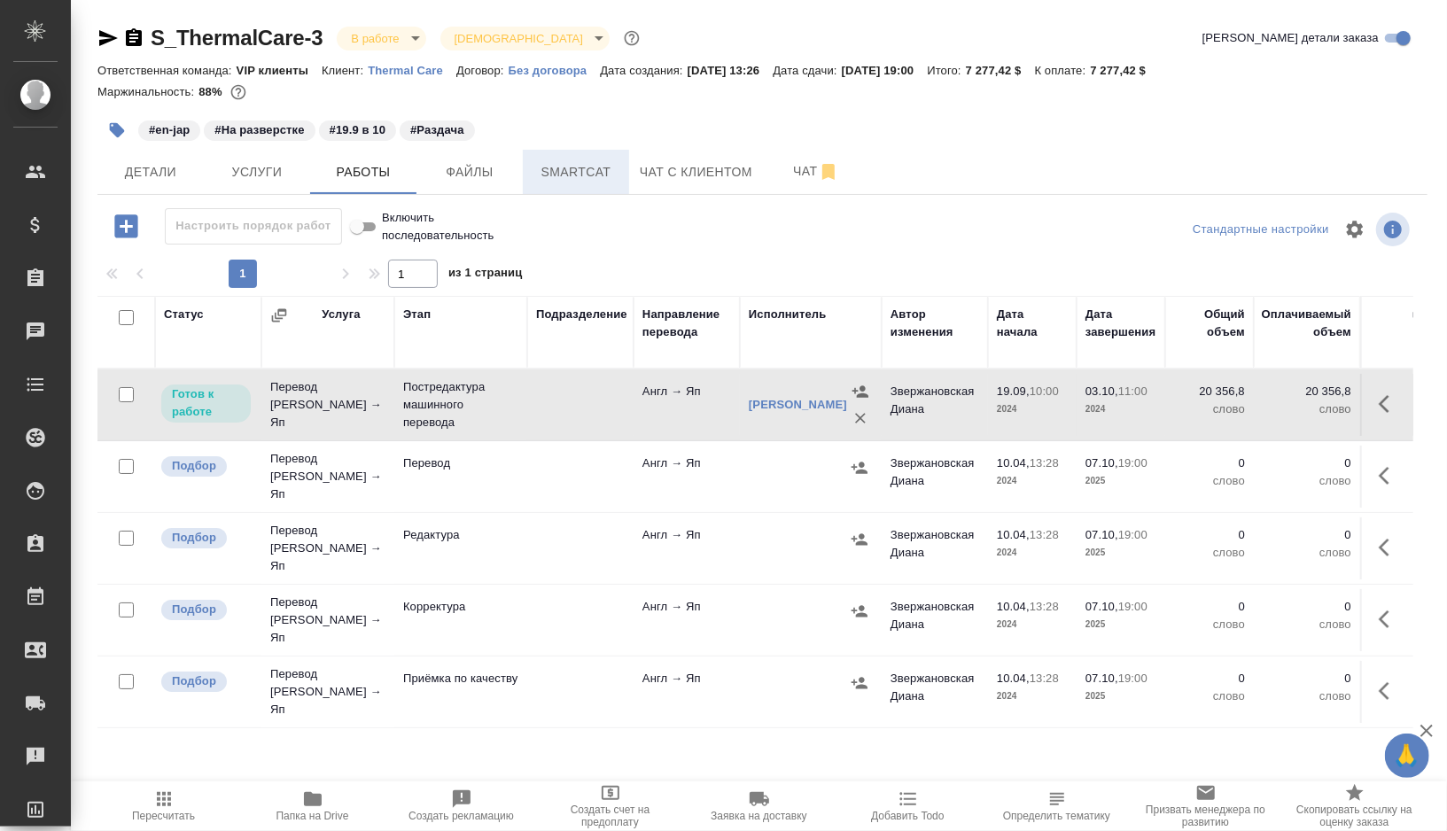
click at [561, 173] on span "Smartcat" at bounding box center [576, 172] width 85 height 22
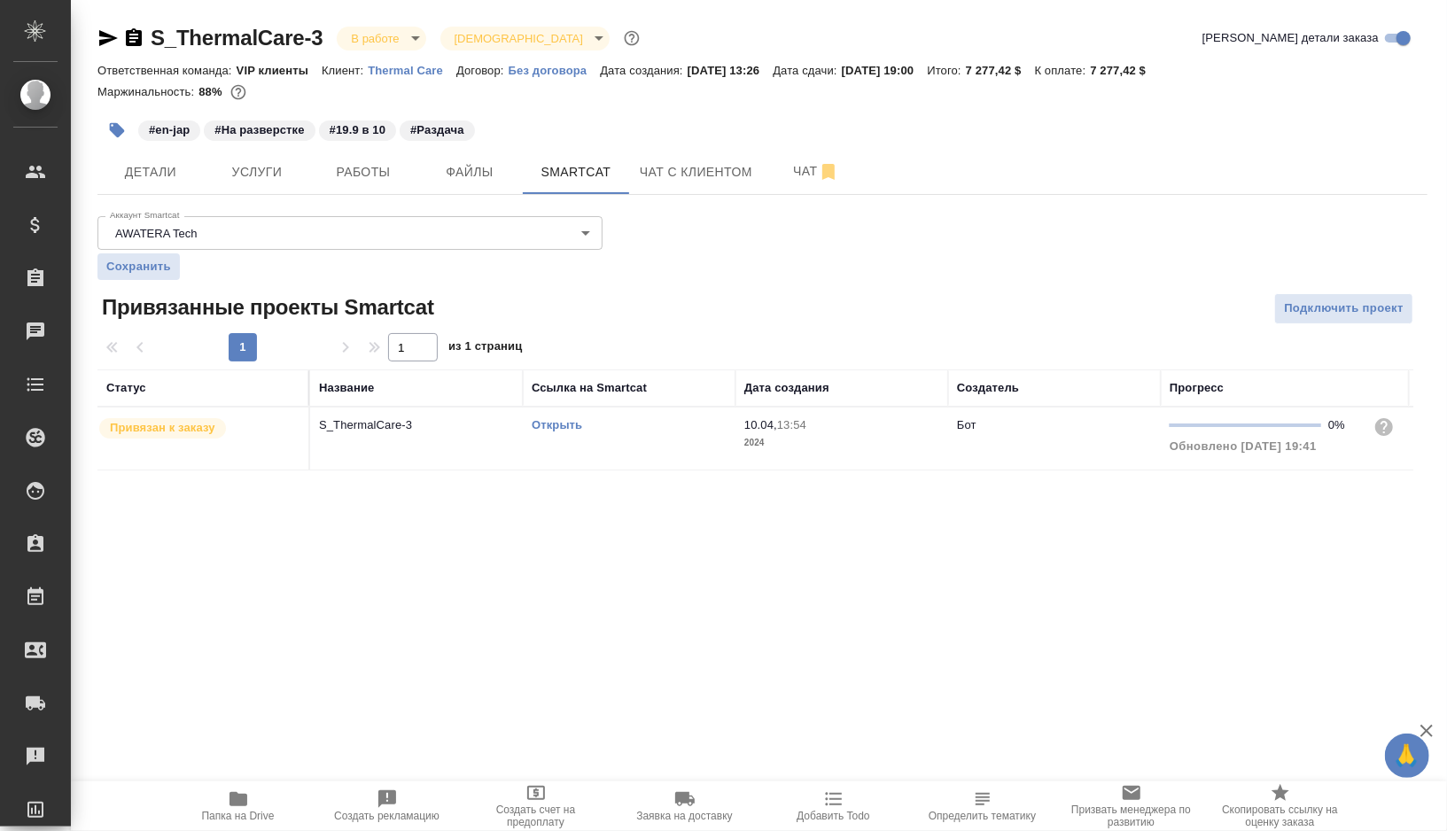
click at [565, 424] on link "Открыть" at bounding box center [557, 424] width 51 height 13
click at [280, 175] on span "Услуги" at bounding box center [256, 172] width 85 height 22
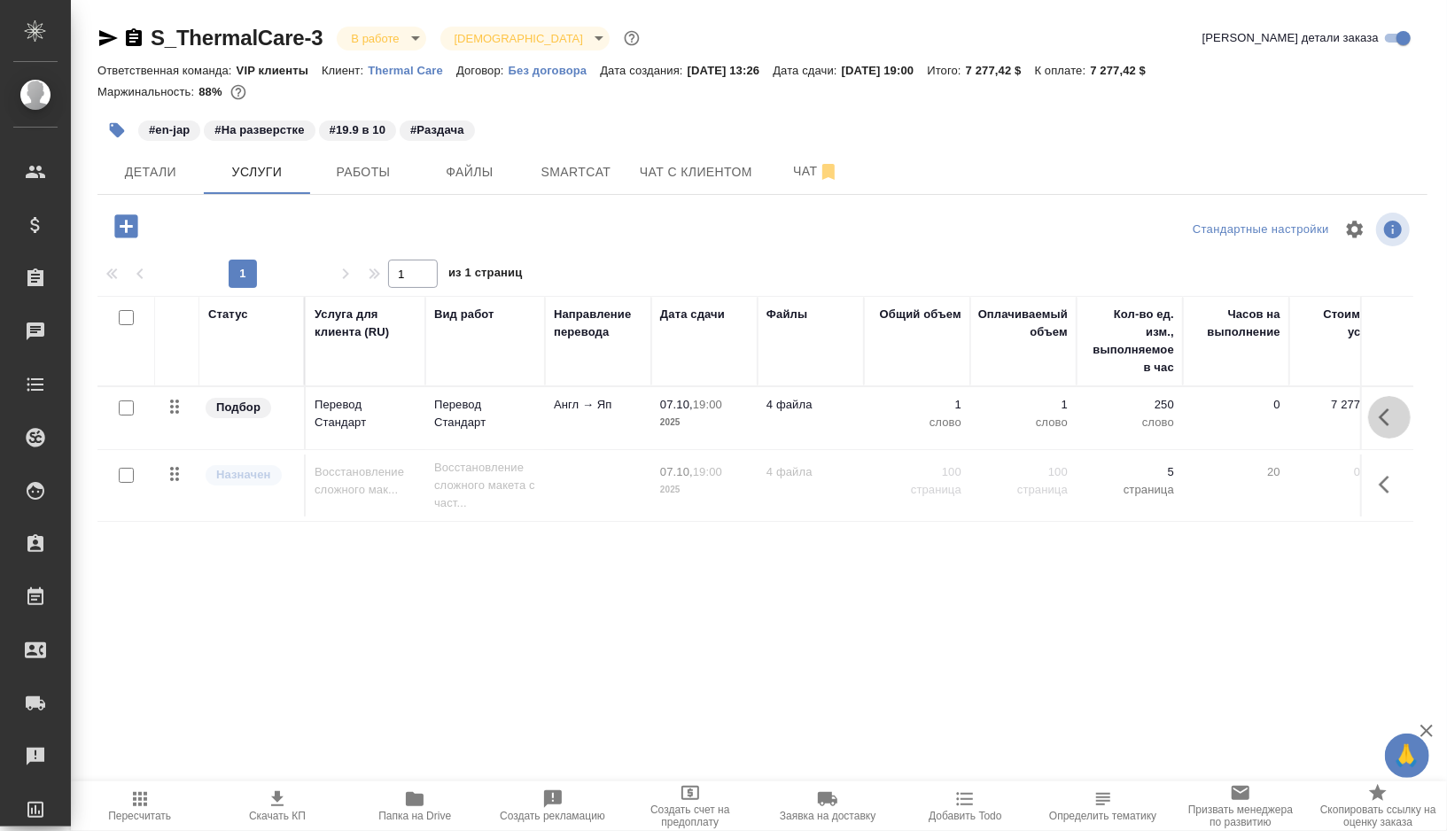
click at [1381, 407] on icon "button" at bounding box center [1389, 417] width 21 height 21
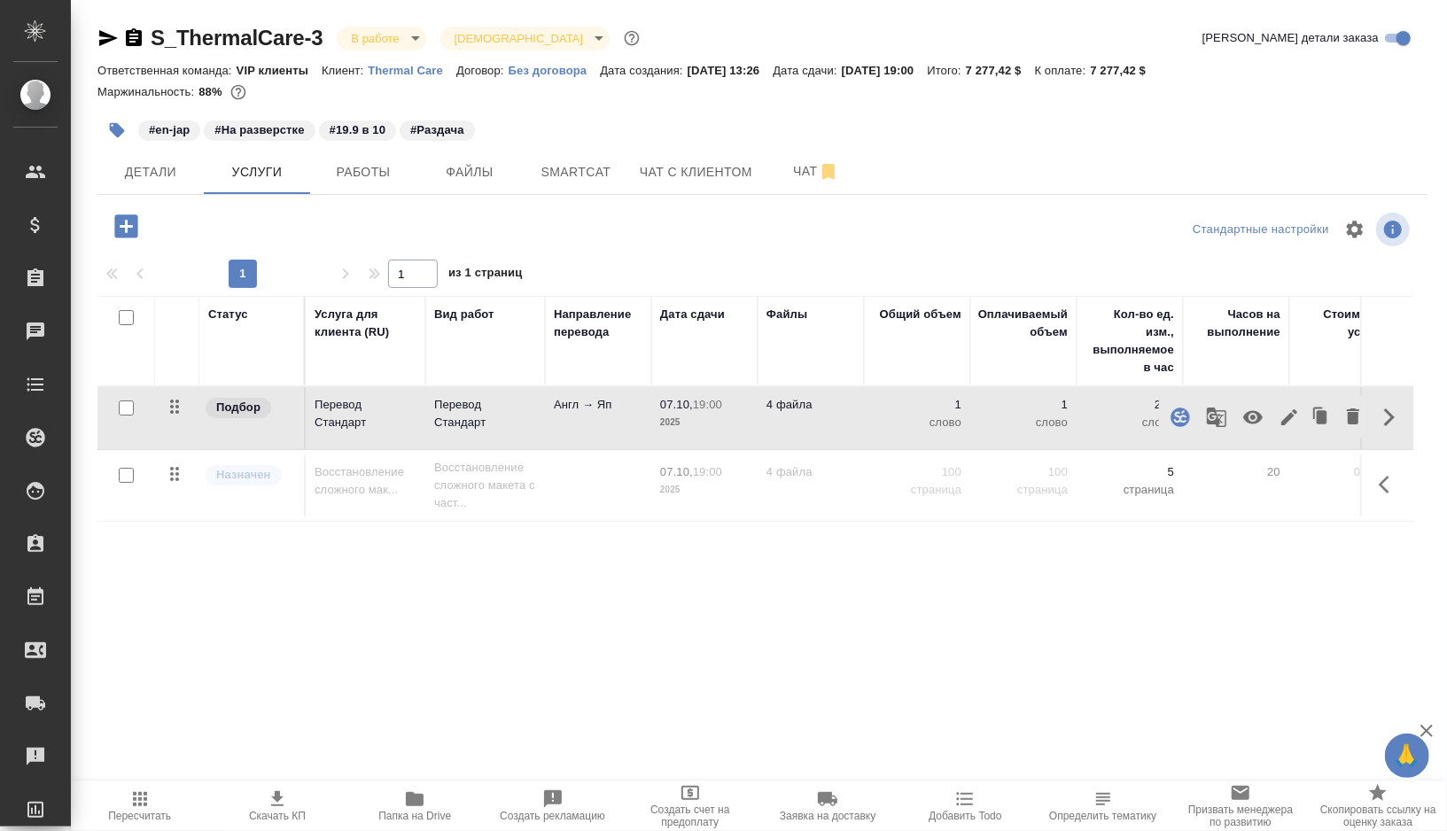
click at [1215, 421] on icon "button" at bounding box center [1216, 417] width 19 height 19
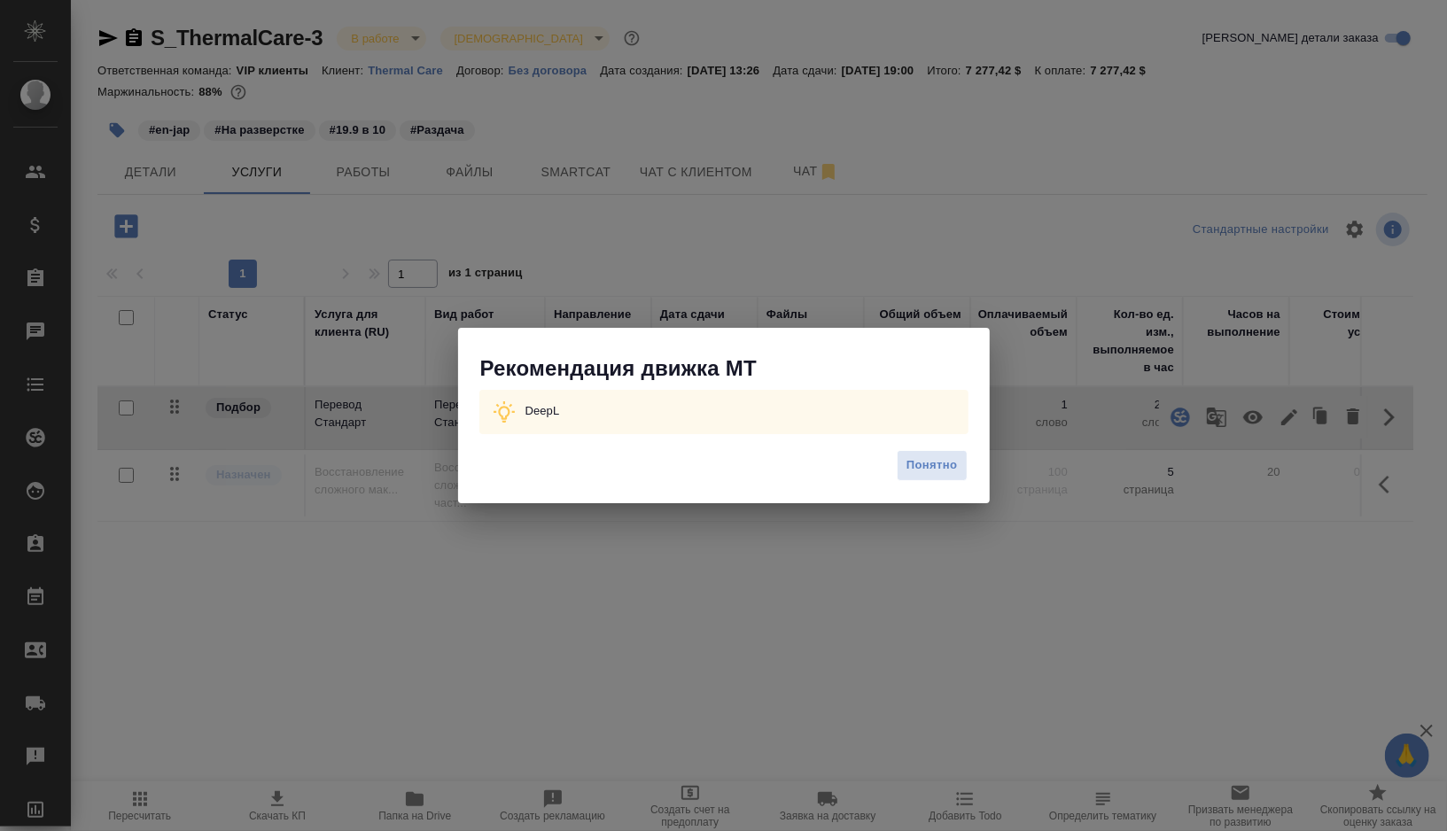
click at [1000, 281] on div "Рекомендация движка МТ DeepL Понятно" at bounding box center [723, 415] width 1447 height 831
click at [919, 470] on span "Понятно" at bounding box center [932, 466] width 51 height 20
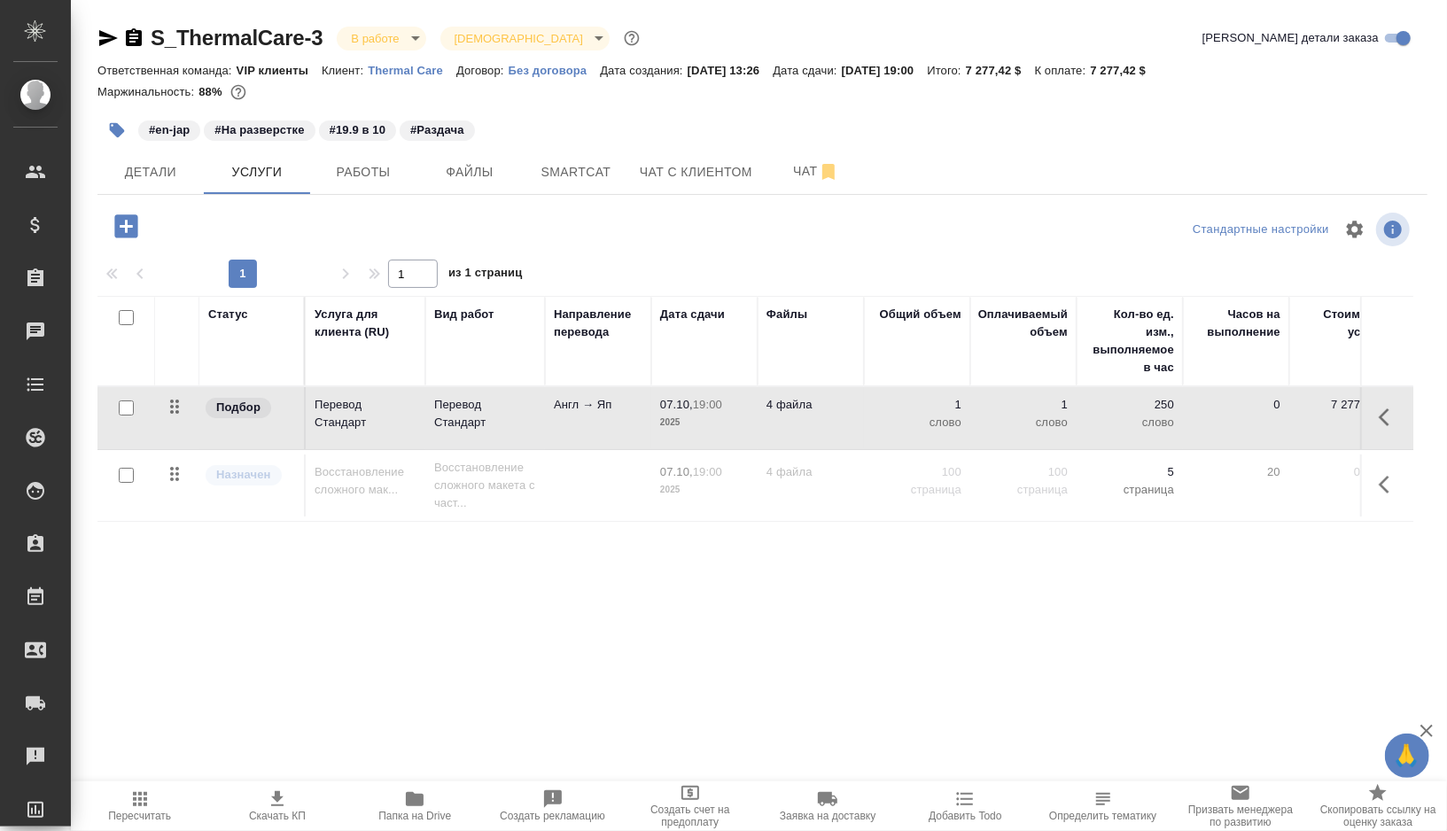
click at [424, 74] on p "Thermal Care" at bounding box center [412, 70] width 89 height 13
click at [580, 168] on span "Smartcat" at bounding box center [576, 172] width 85 height 22
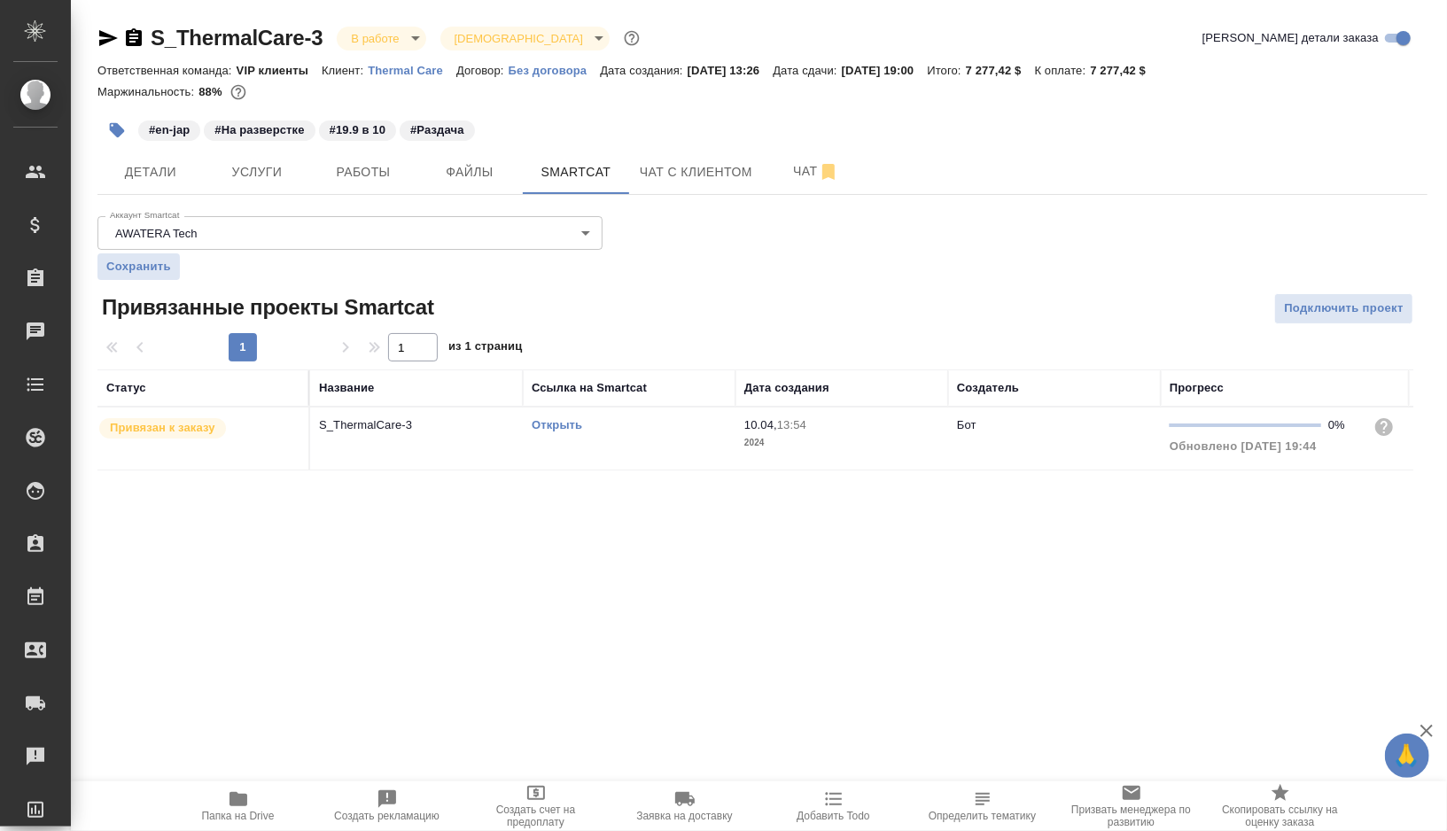
click at [677, 448] on td "Открыть" at bounding box center [629, 439] width 213 height 62
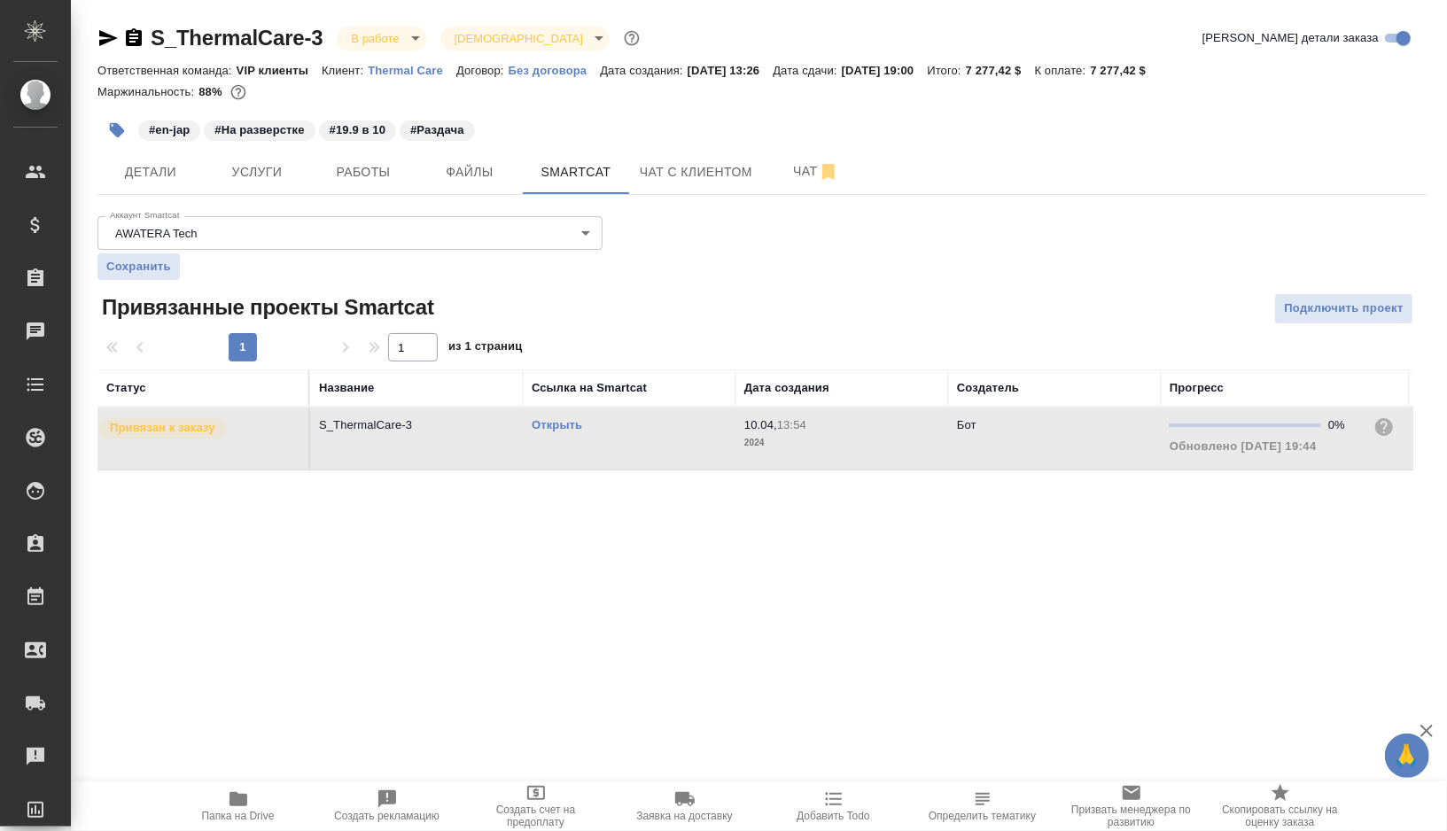
click at [677, 448] on td "Открыть" at bounding box center [629, 439] width 213 height 62
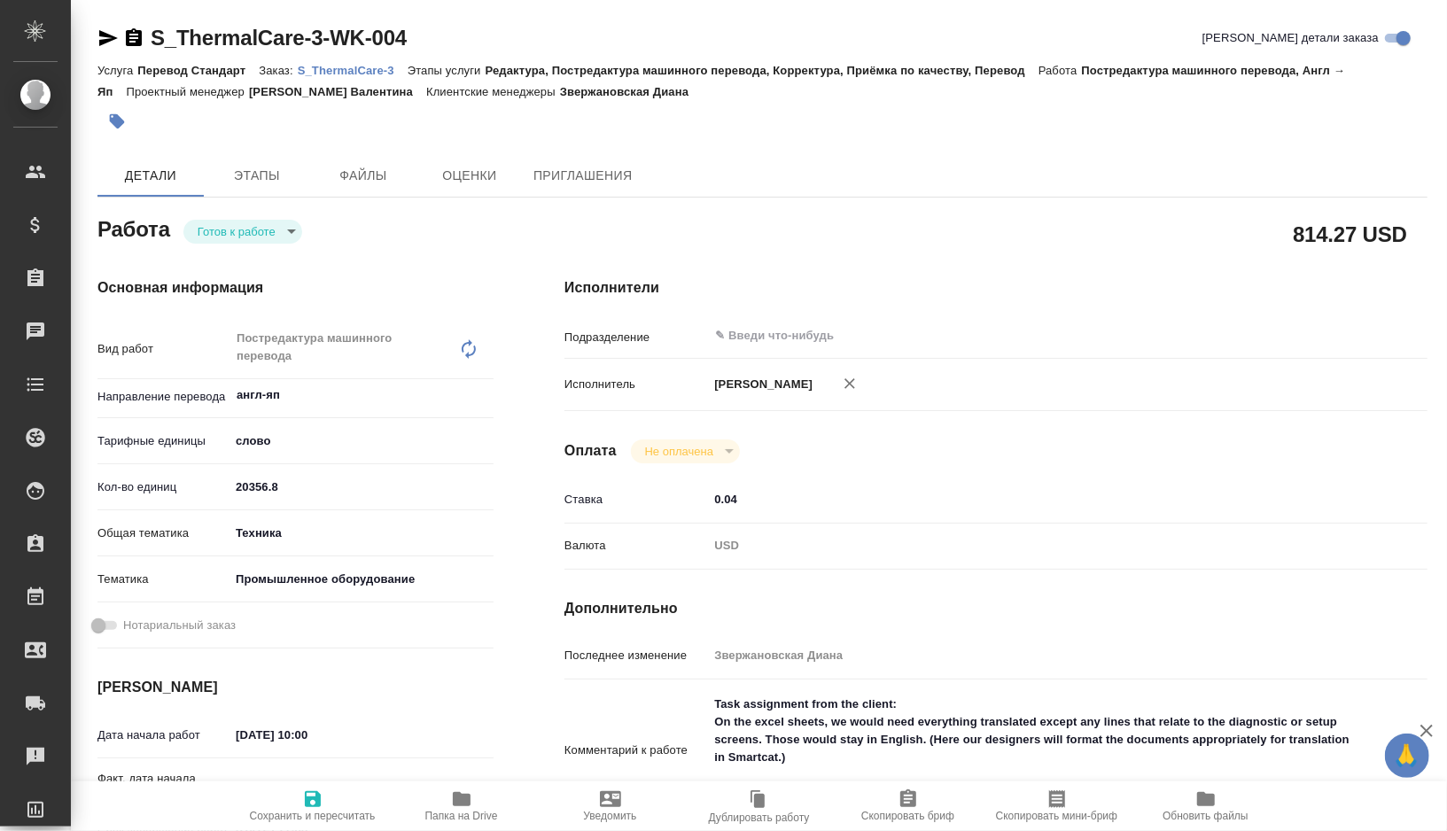
type textarea "x"
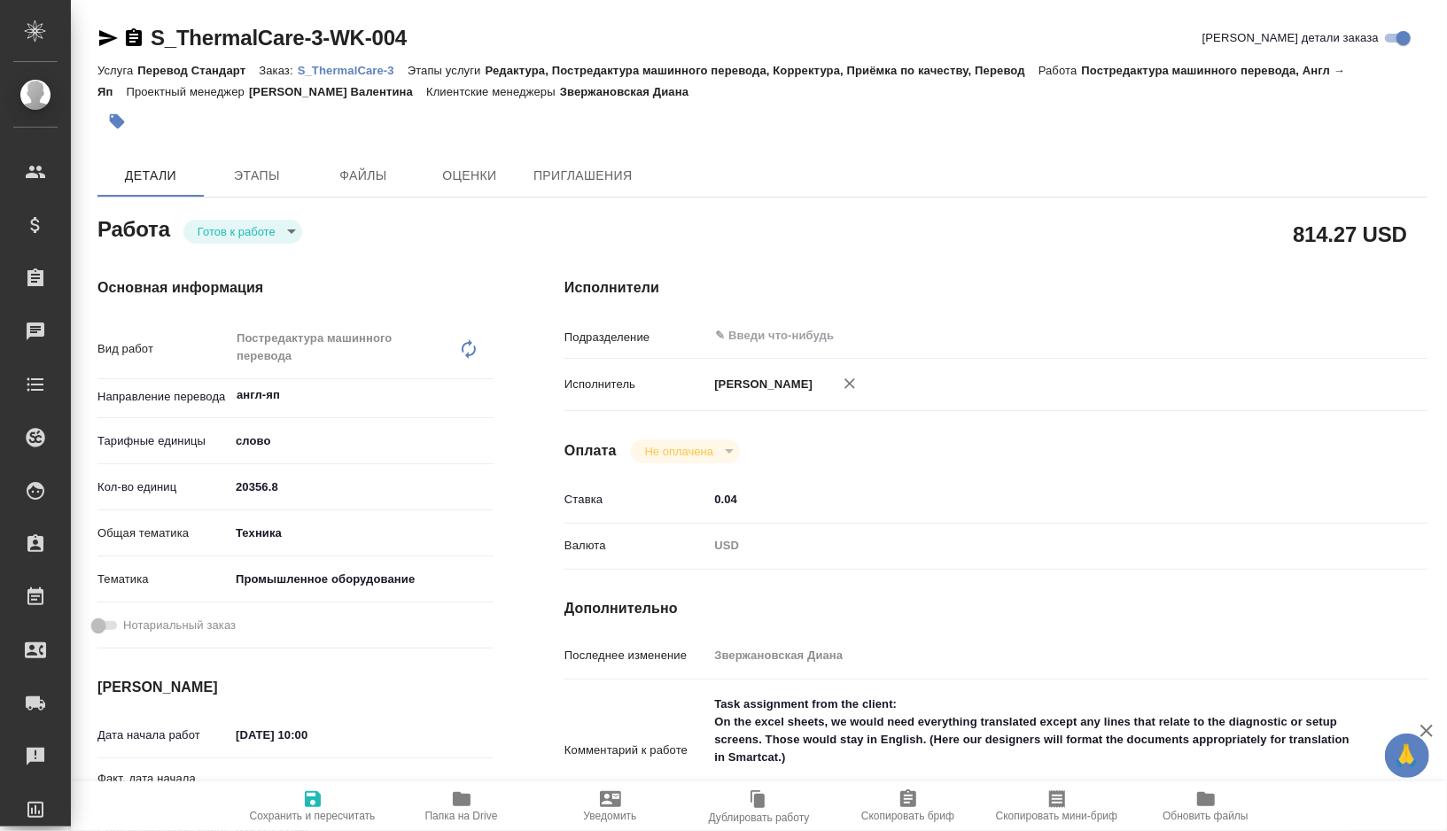
type textarea "x"
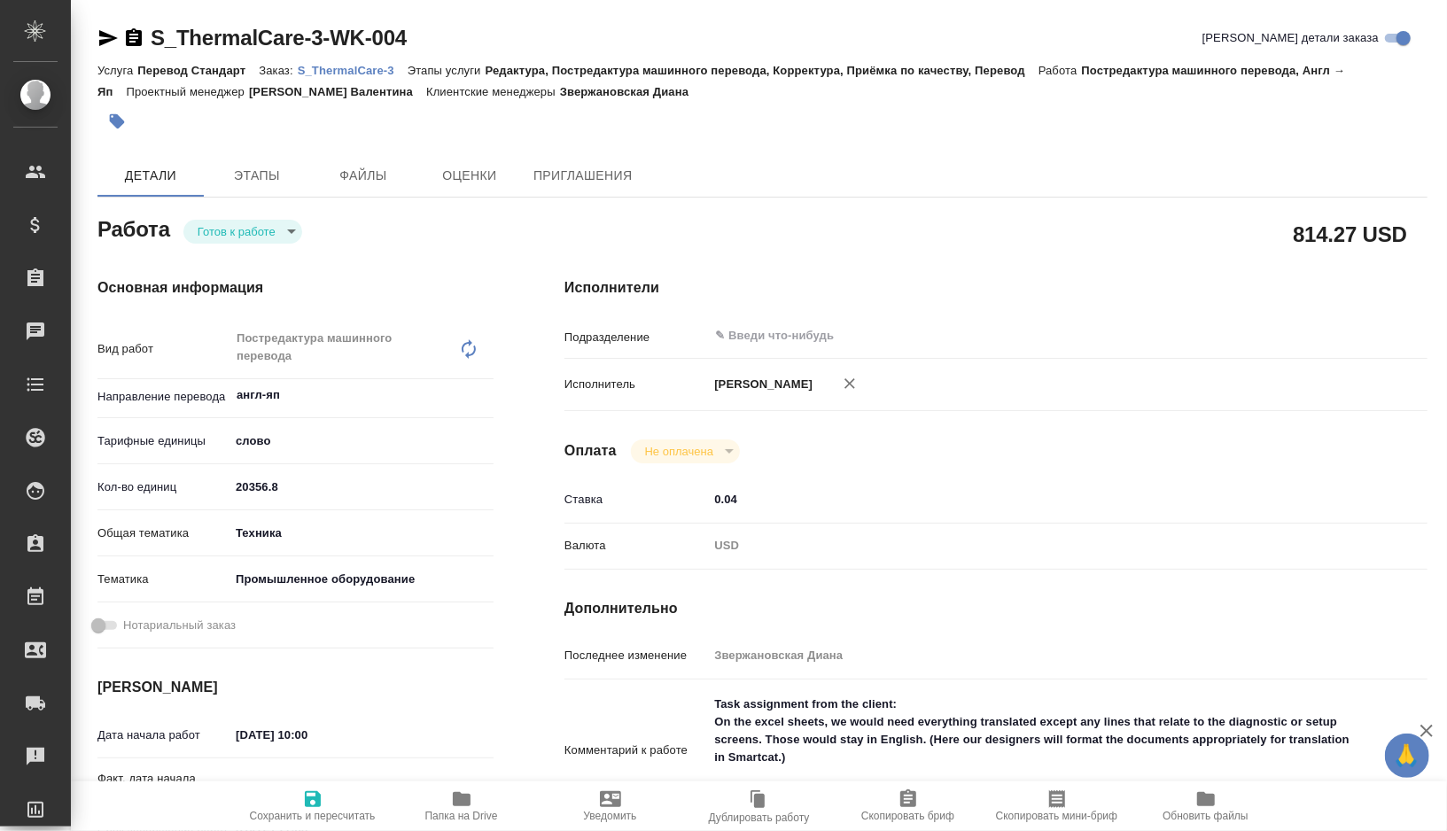
type textarea "x"
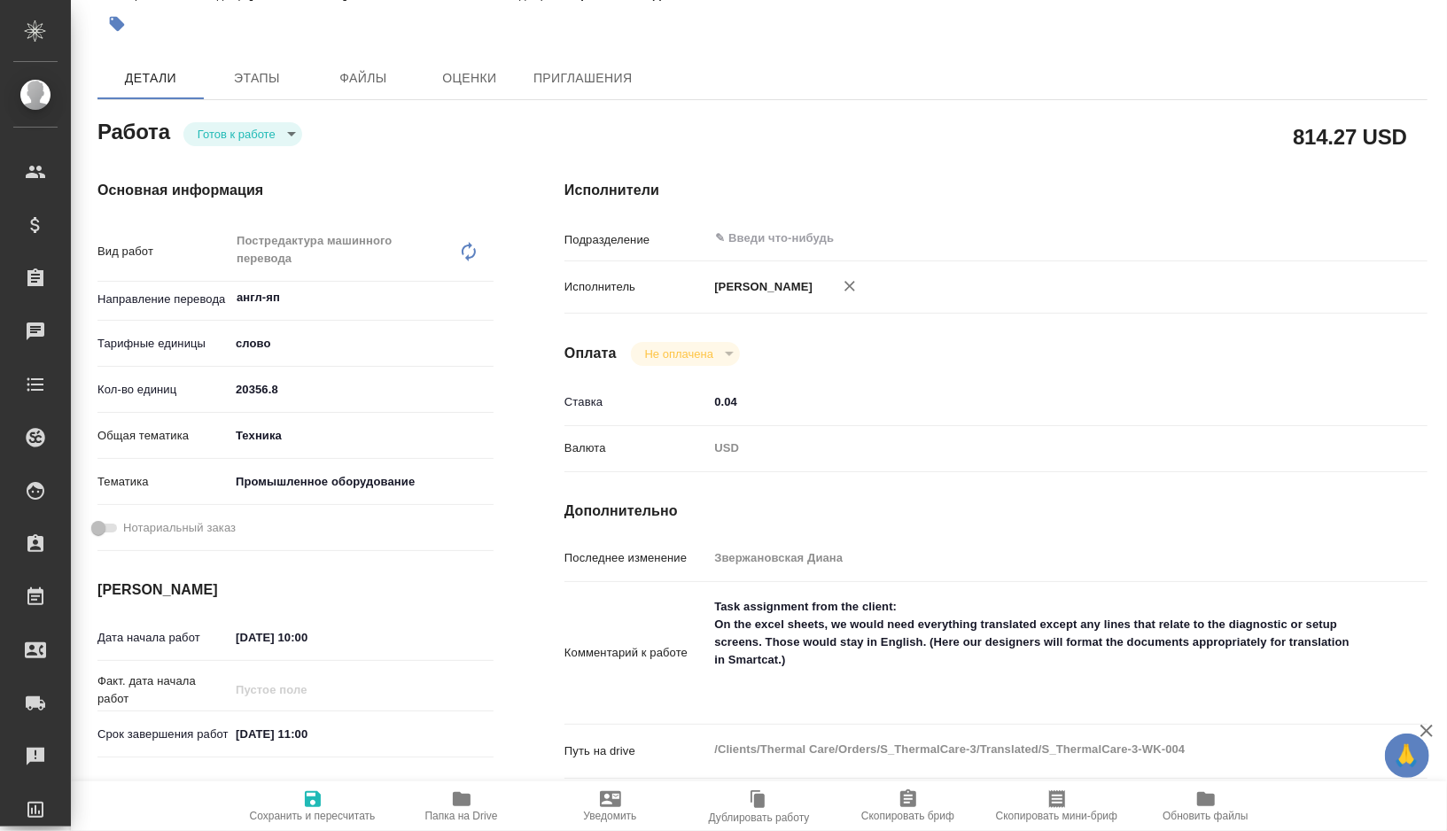
type textarea "x"
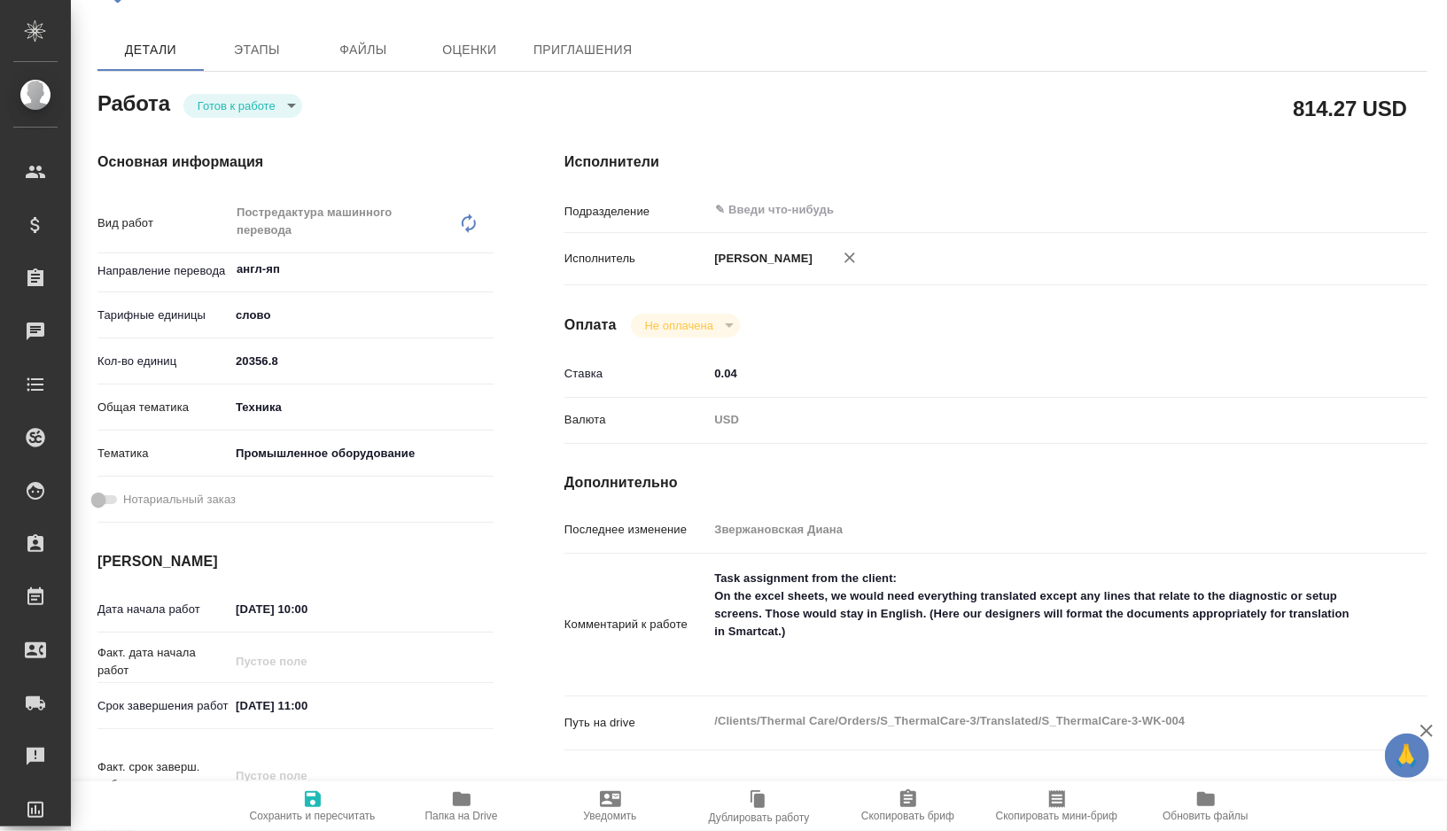
scroll to position [130, 0]
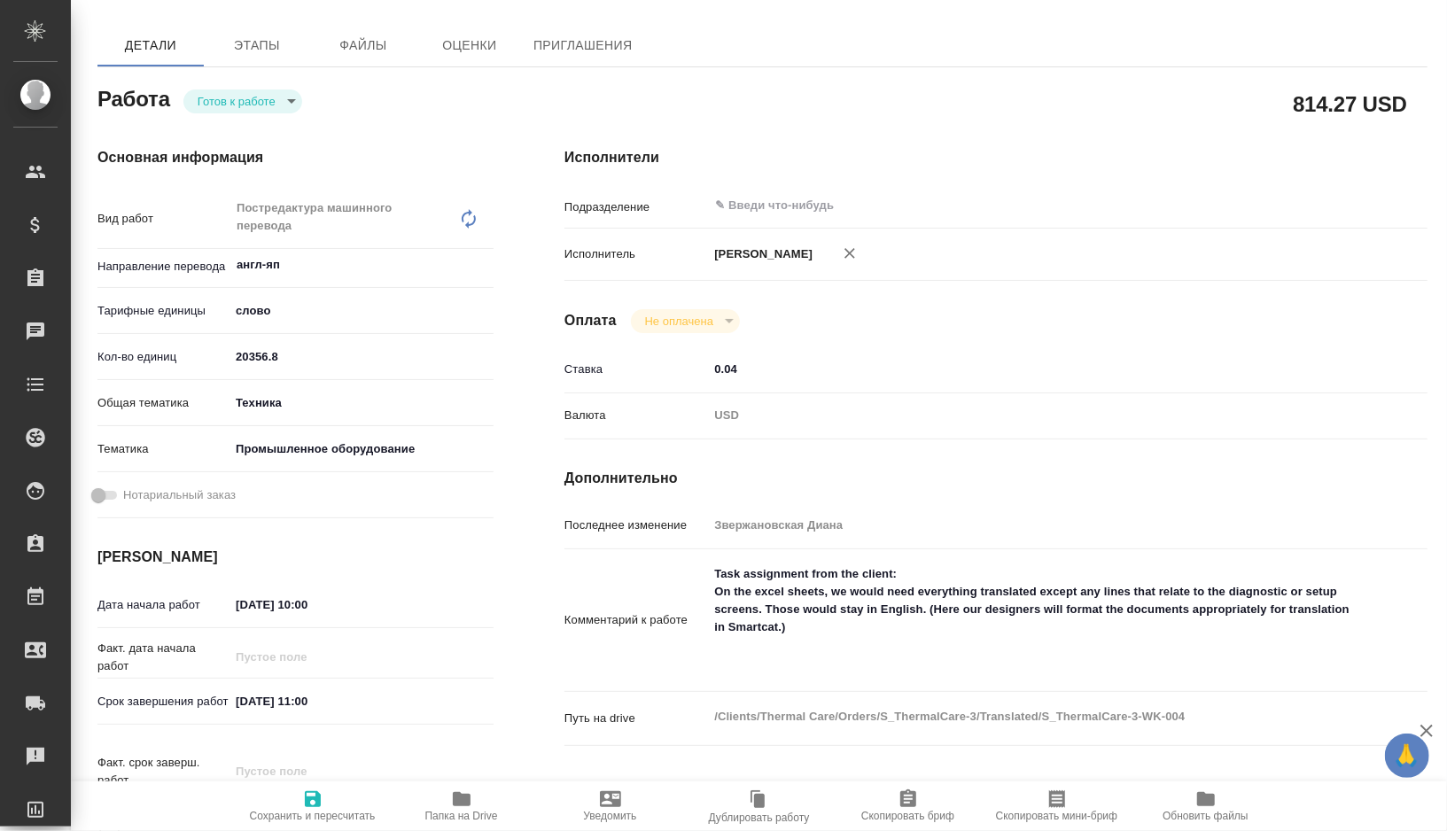
type textarea "x"
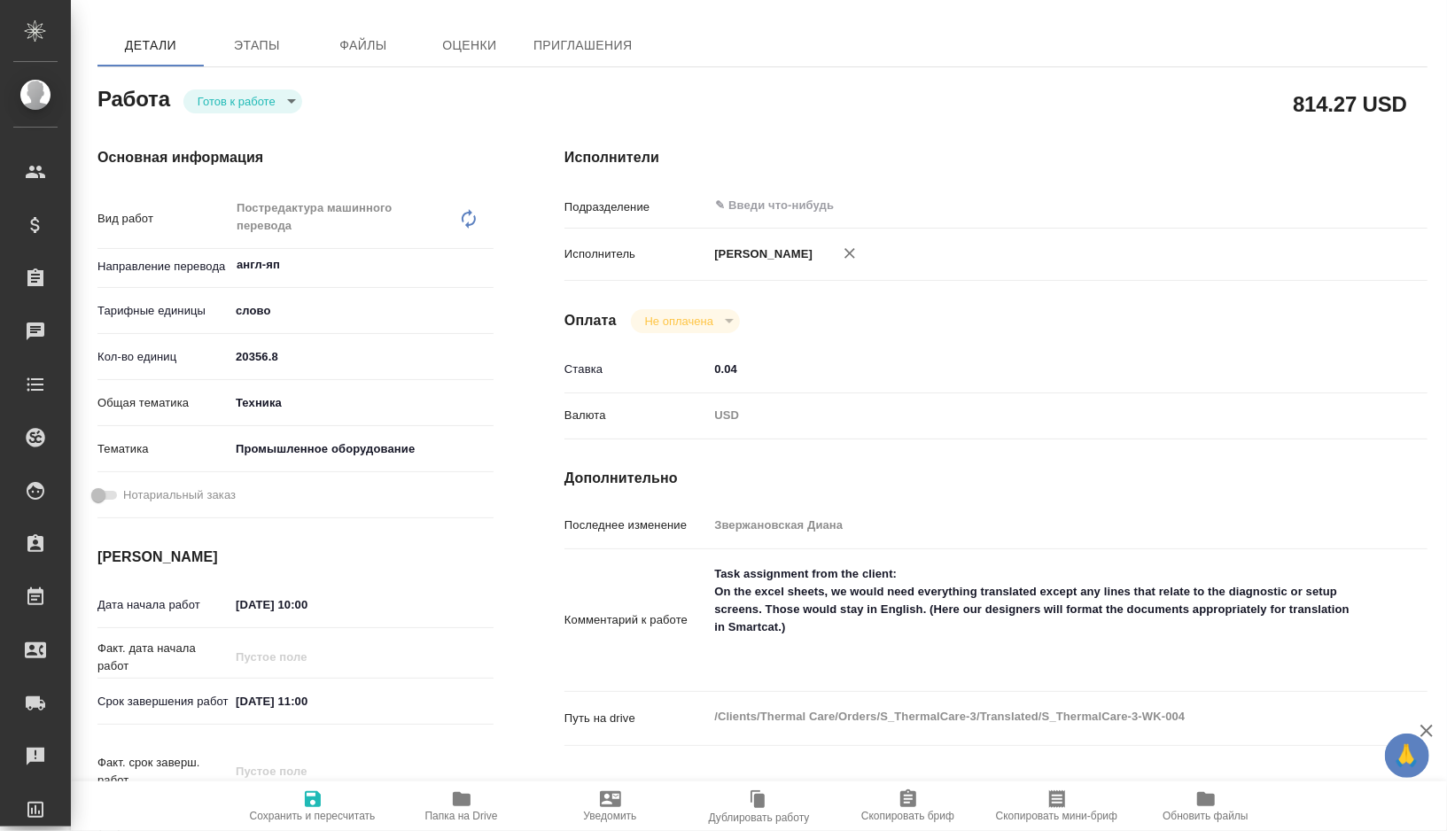
type textarea "x"
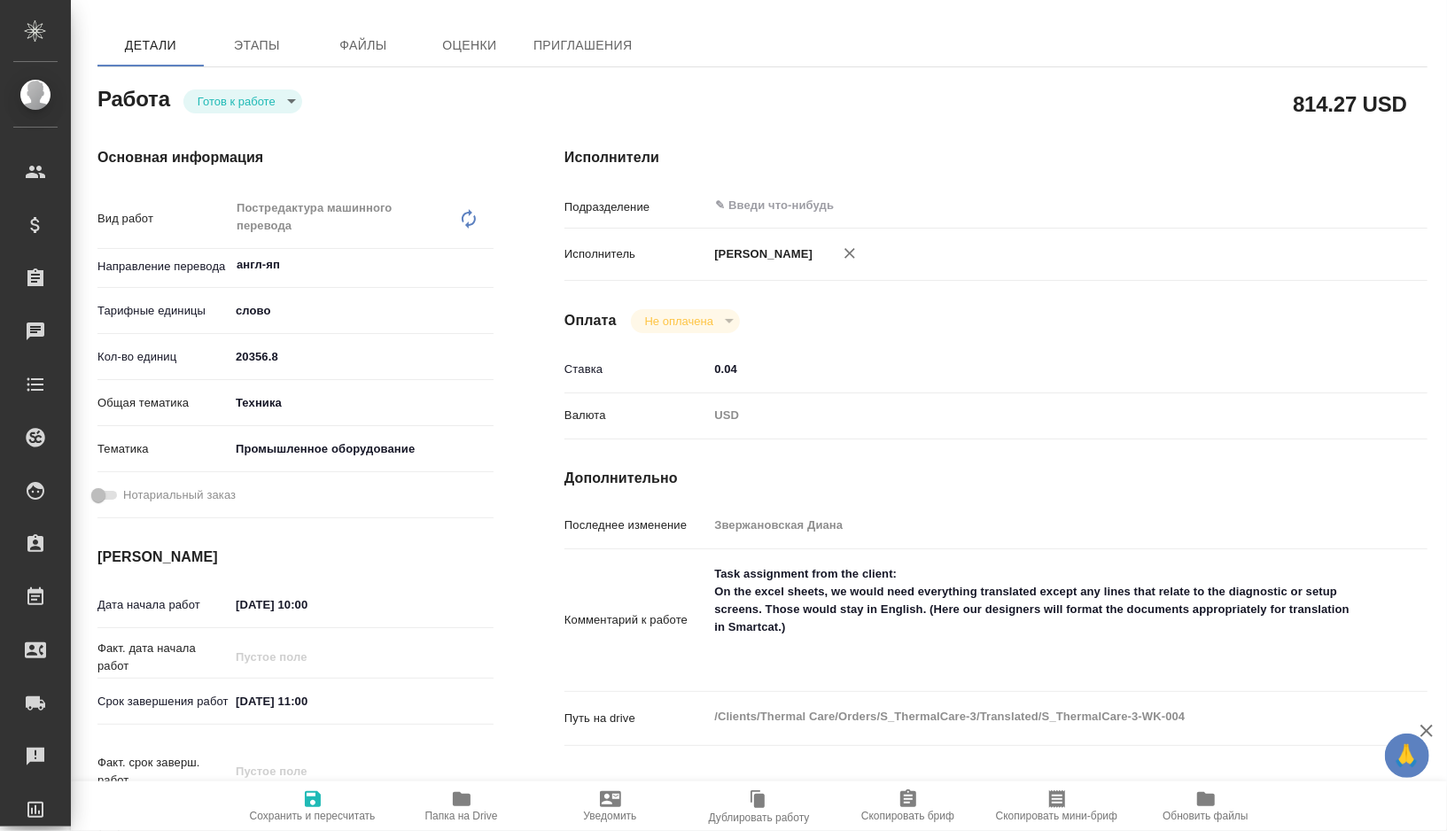
type textarea "x"
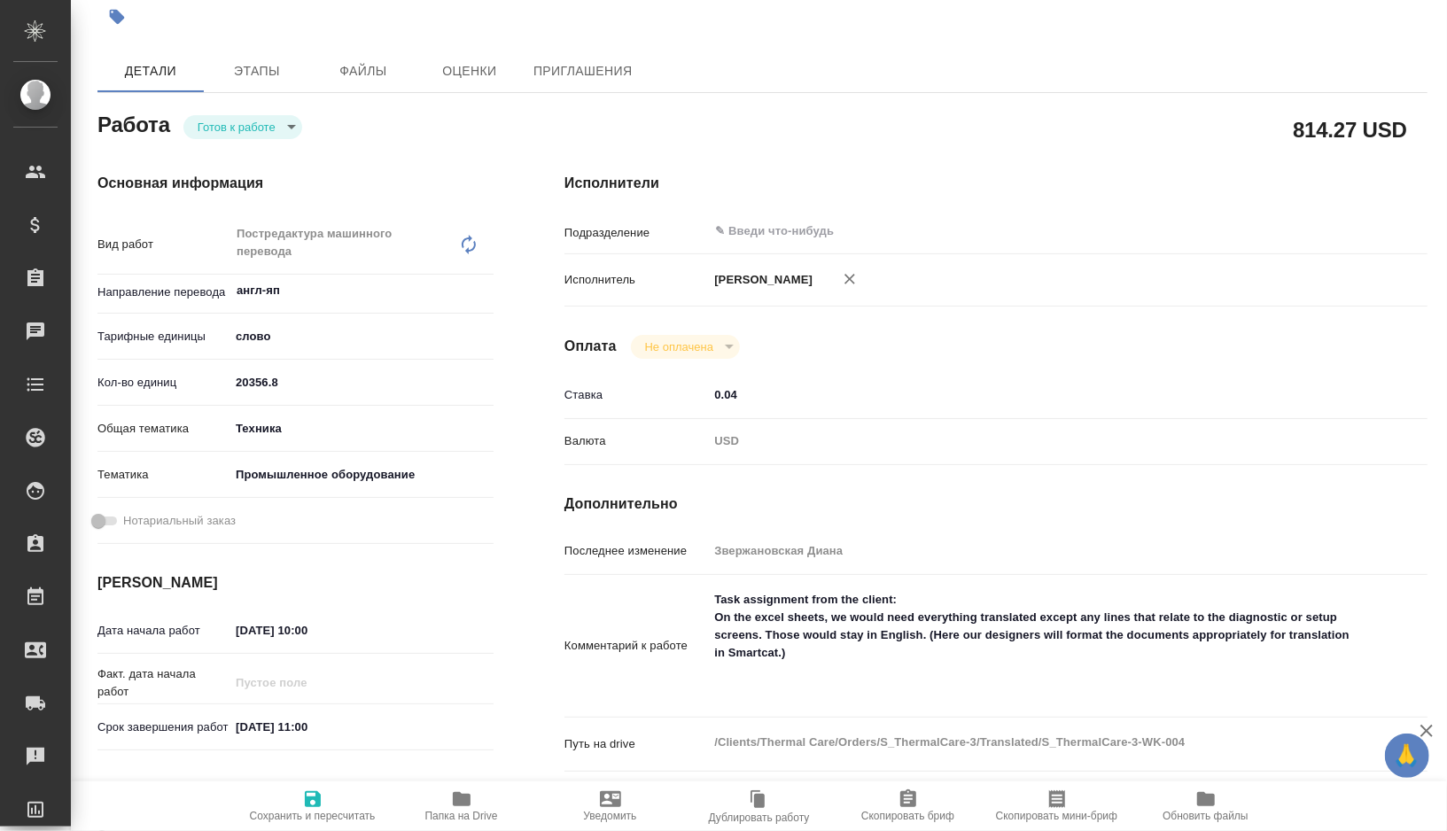
scroll to position [0, 0]
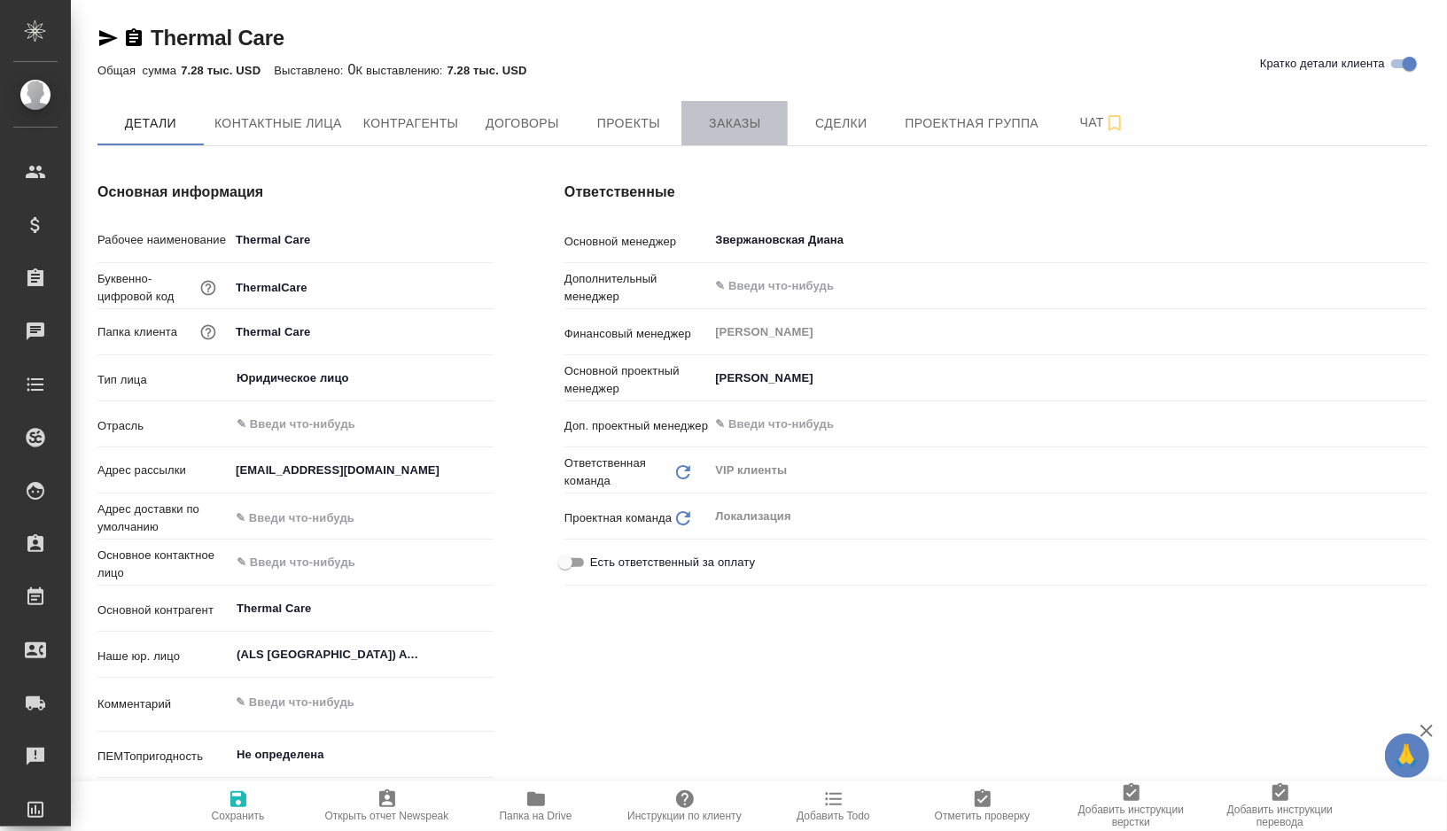
click at [732, 110] on button "Заказы" at bounding box center [735, 123] width 106 height 44
type textarea "x"
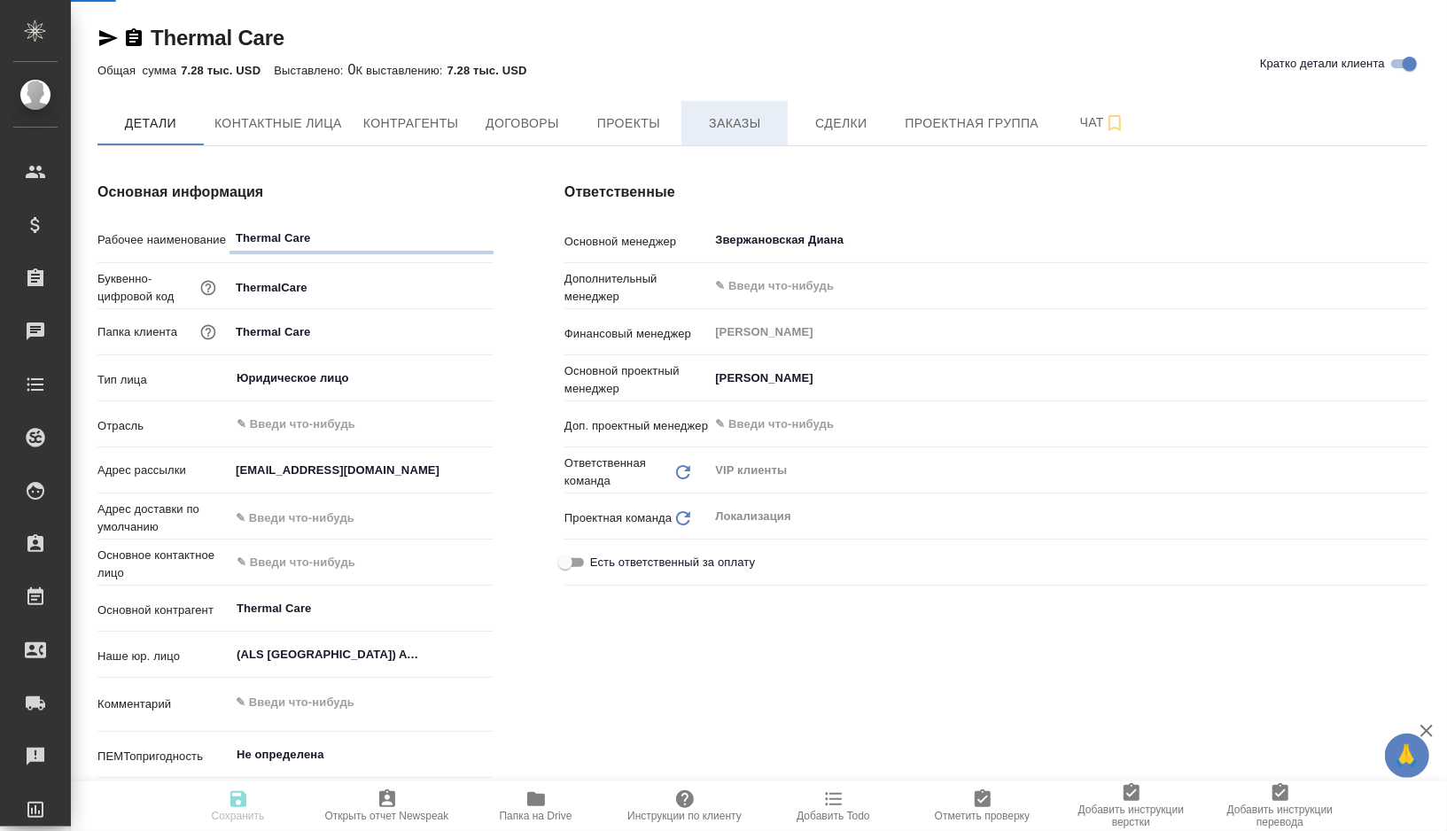
type textarea "x"
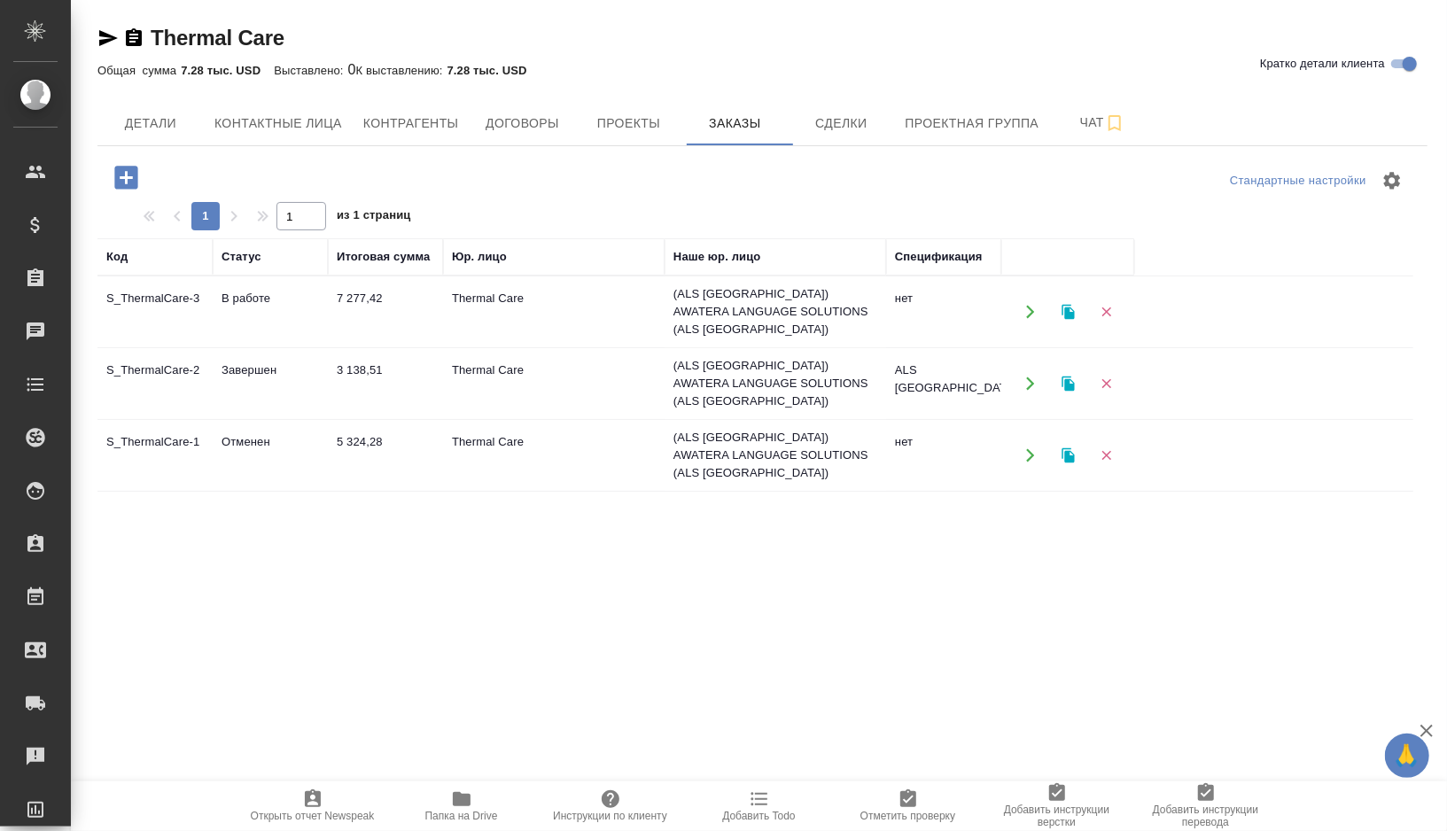
click at [565, 389] on td "Thermal Care" at bounding box center [554, 384] width 222 height 62
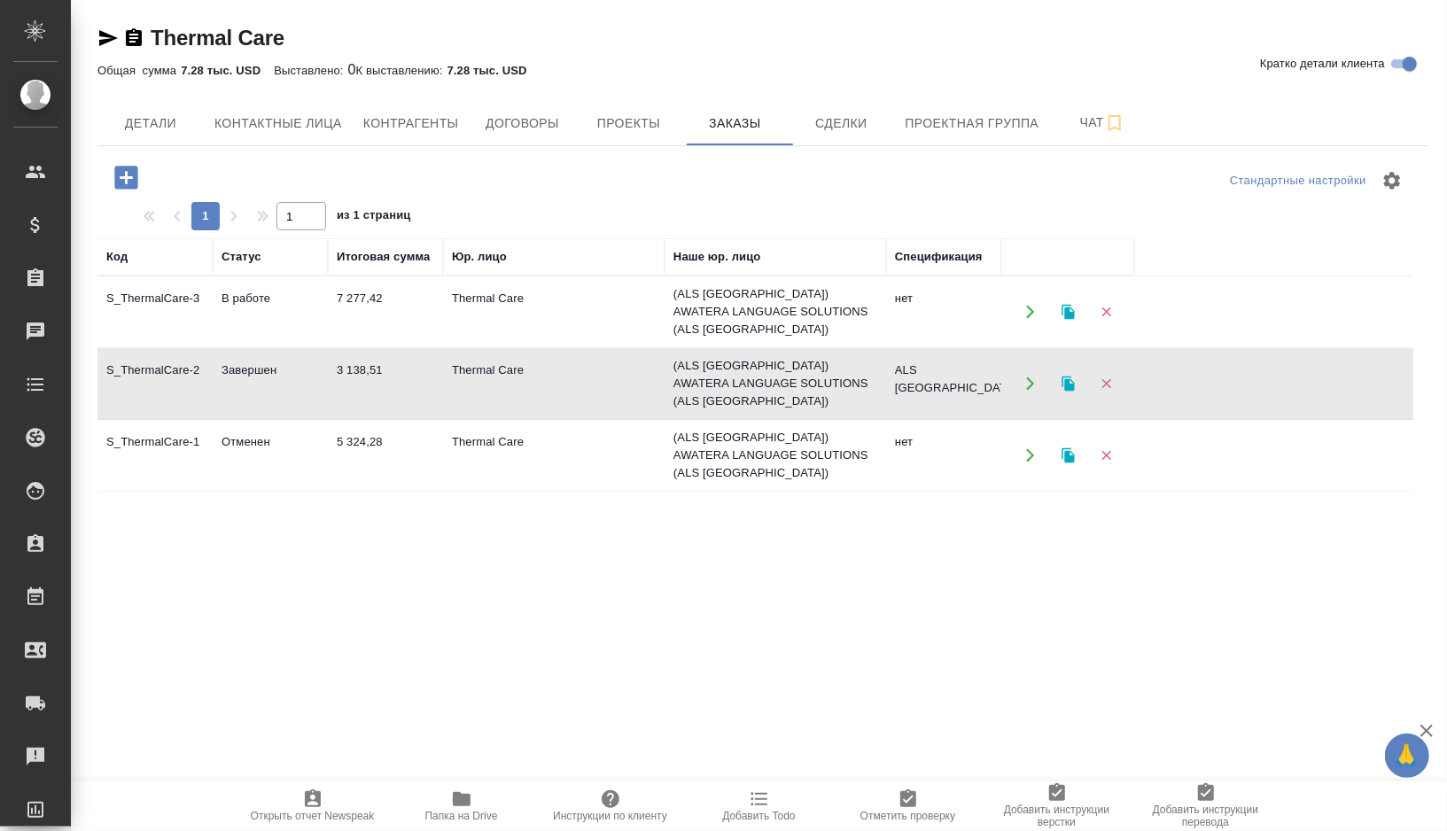
click at [565, 389] on td "Thermal Care" at bounding box center [554, 384] width 222 height 62
click at [614, 363] on td "Thermal Care" at bounding box center [554, 384] width 222 height 62
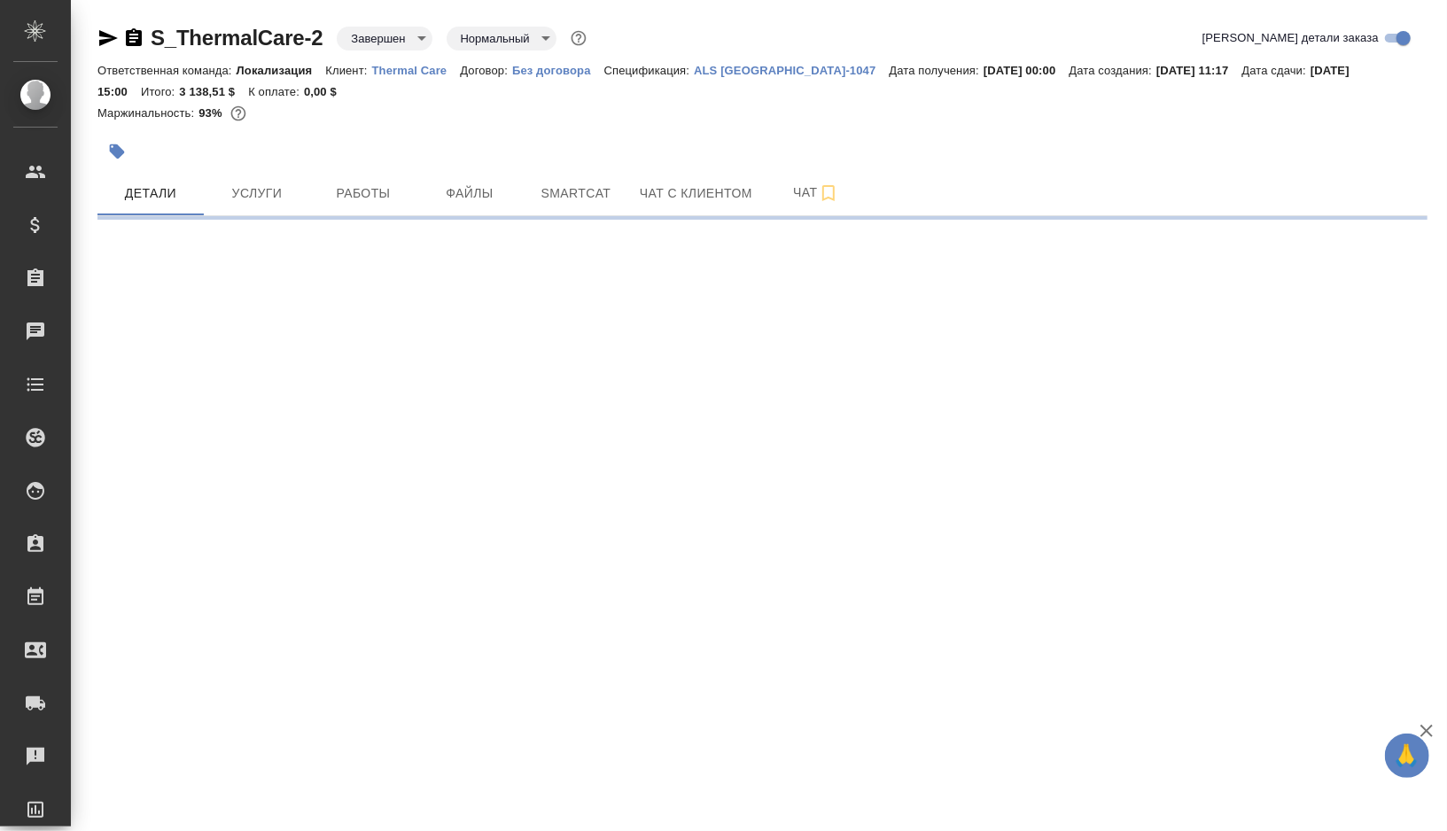
select select "RU"
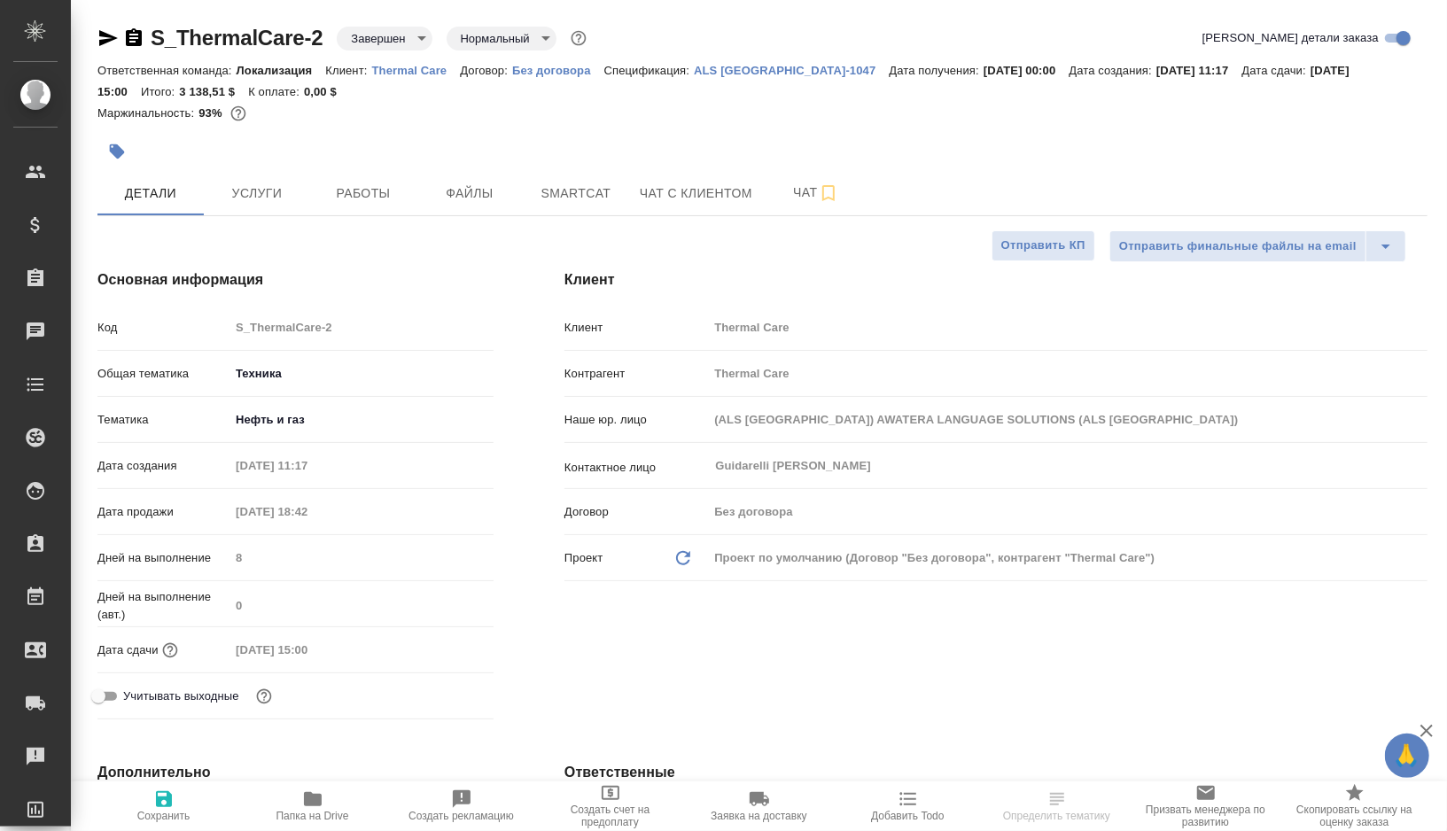
type textarea "x"
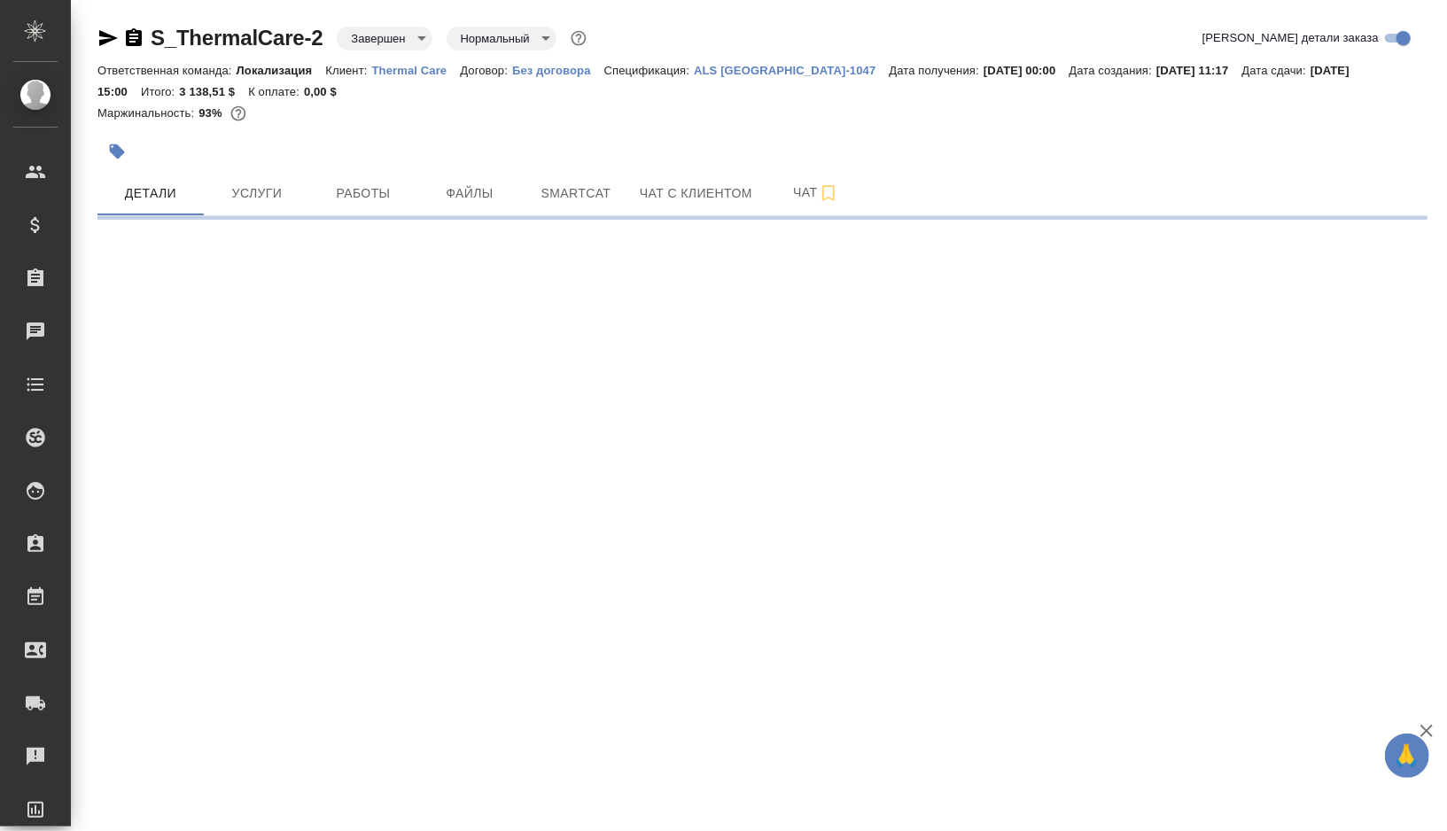
select select "RU"
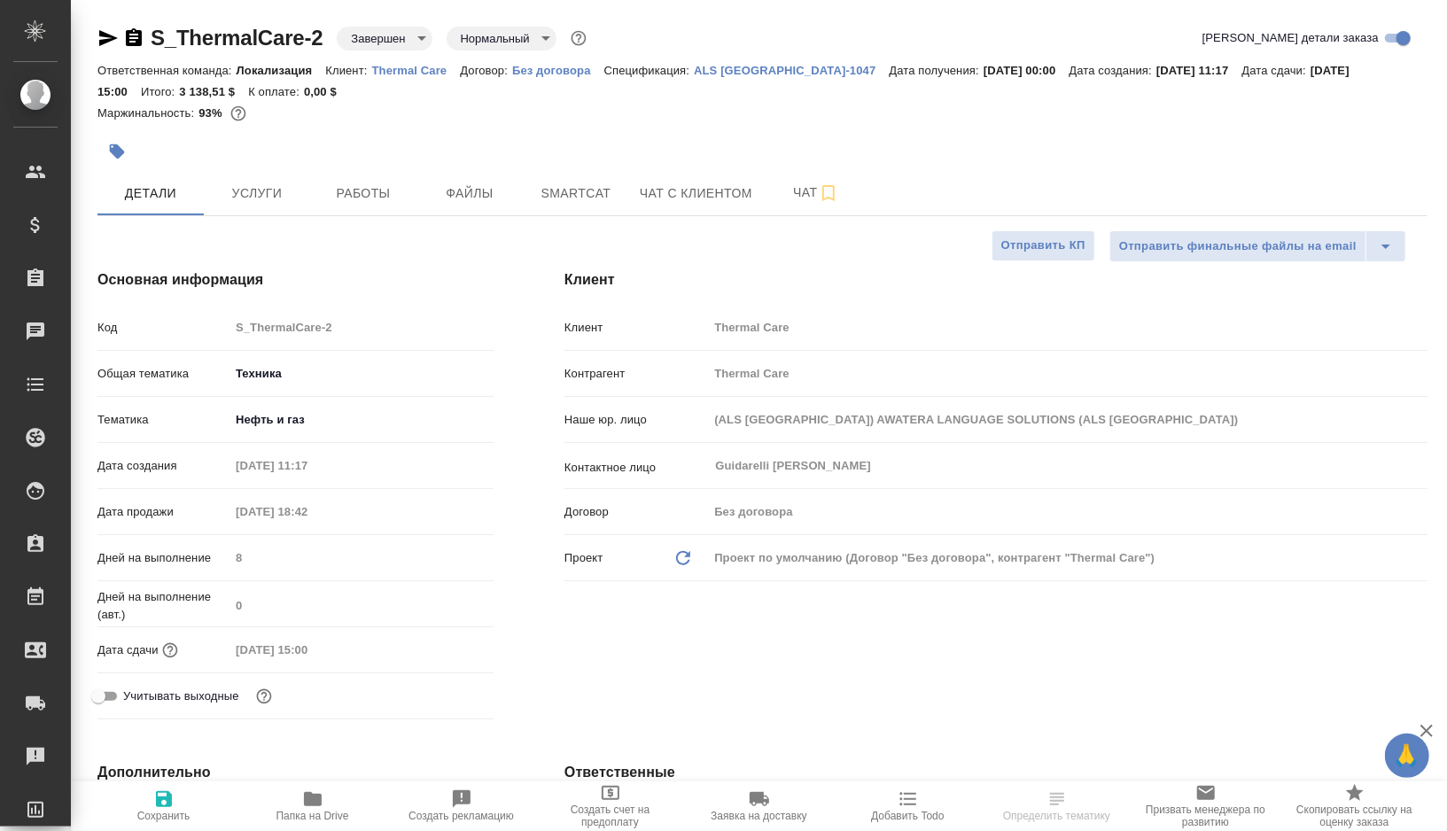
type textarea "x"
click at [573, 194] on span "Smartcat" at bounding box center [576, 194] width 85 height 22
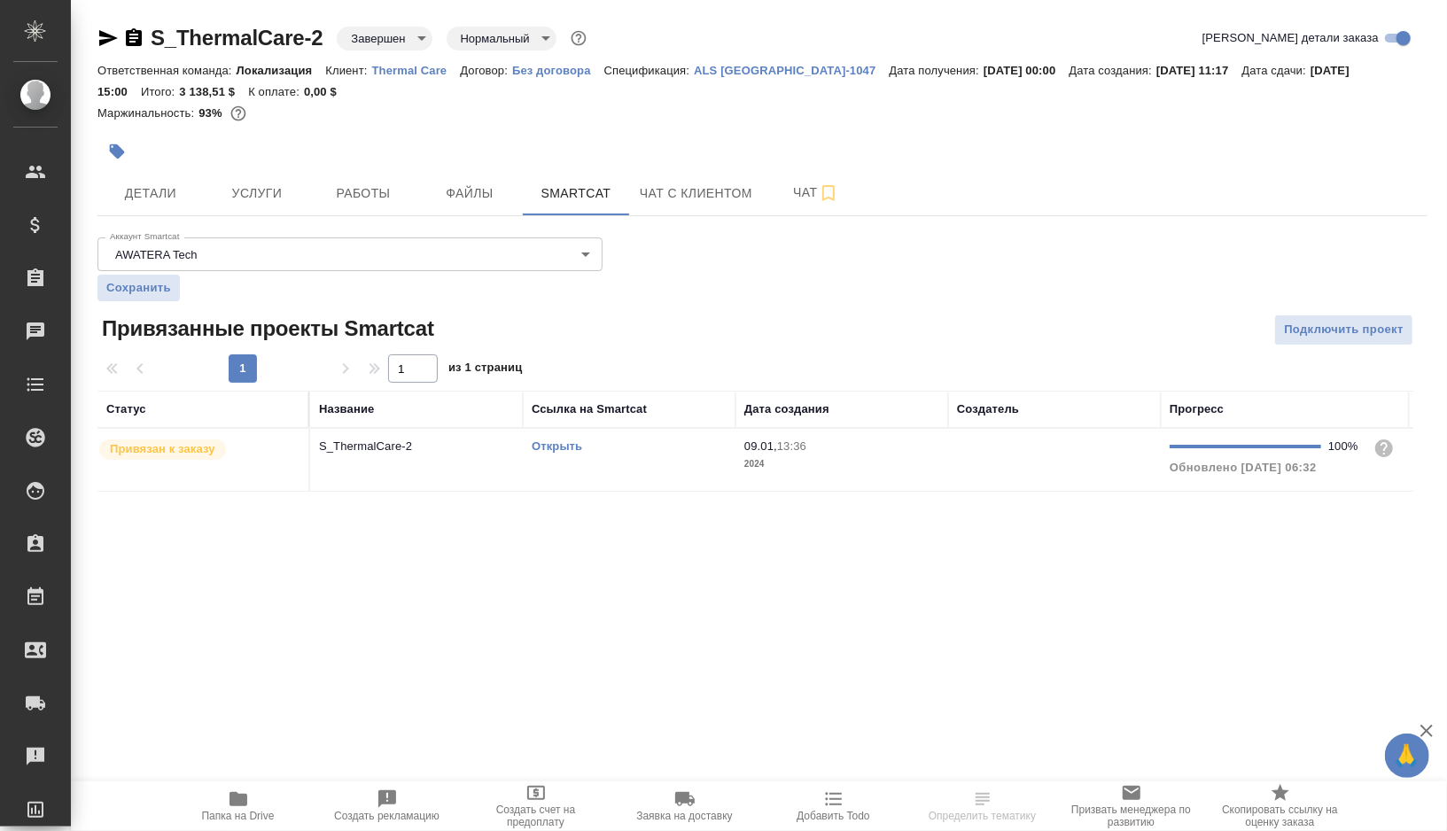
click at [661, 446] on div "Открыть" at bounding box center [629, 447] width 195 height 18
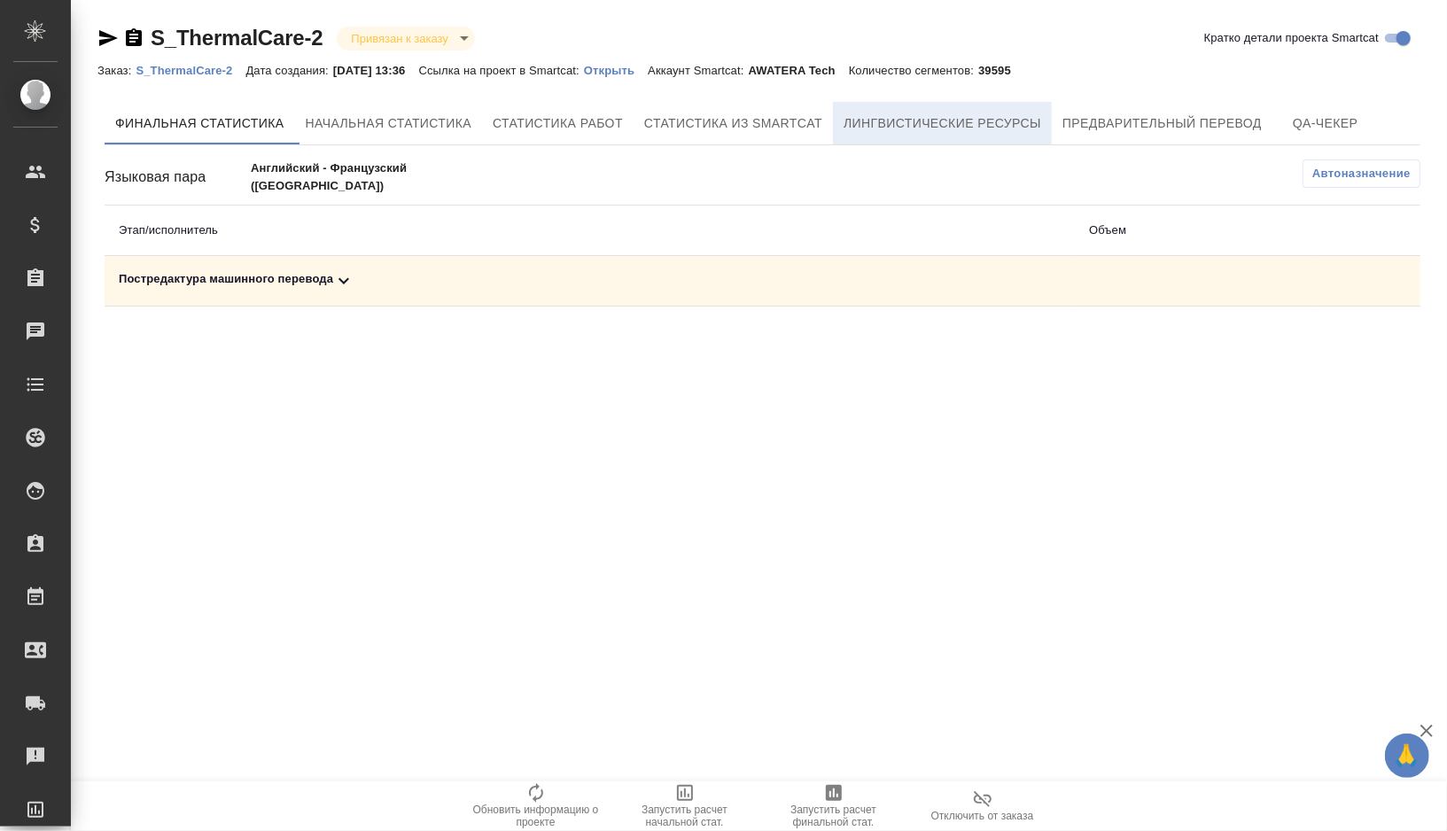
click at [970, 127] on span "Лингвистические ресурсы" at bounding box center [943, 124] width 198 height 22
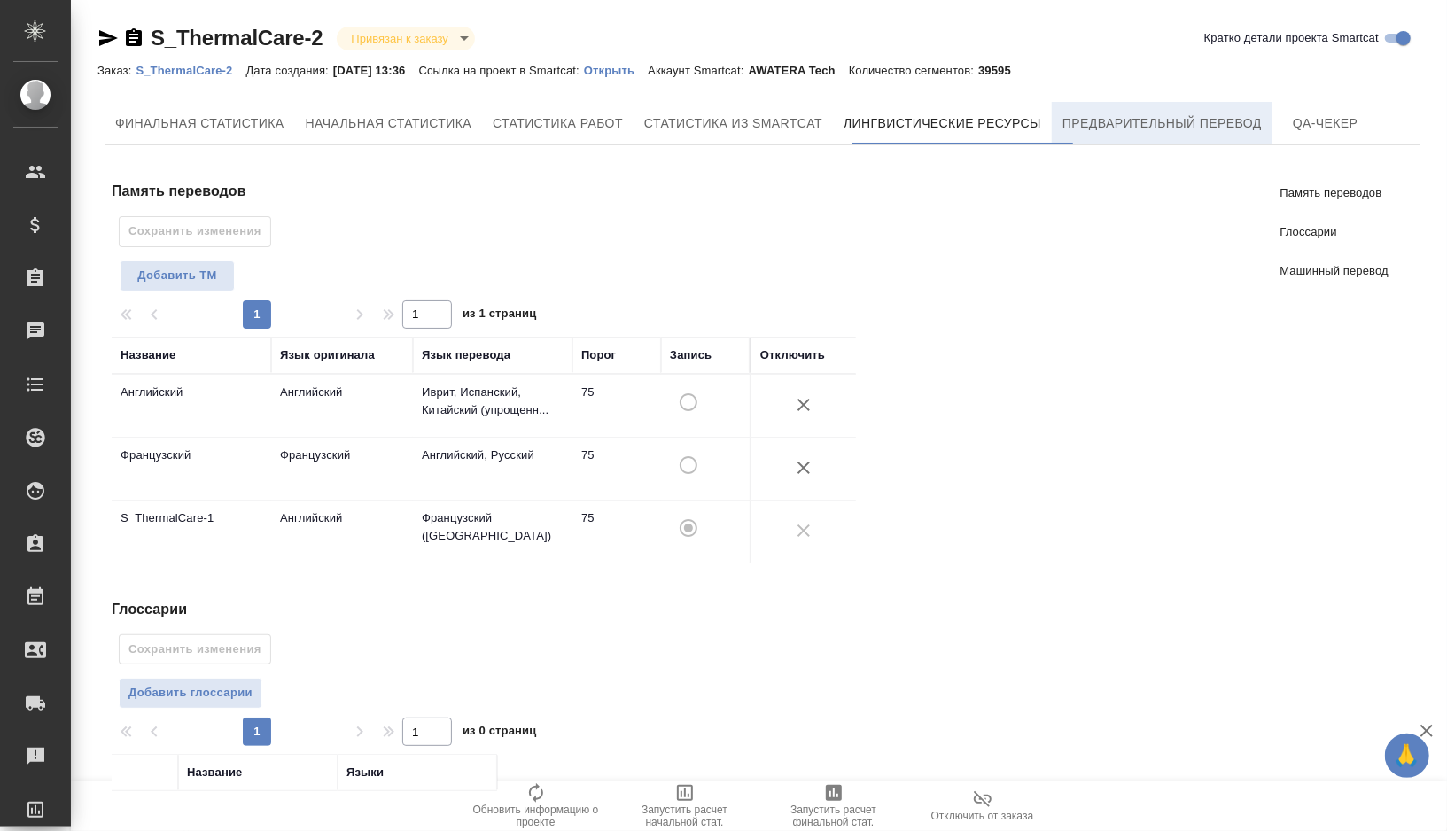
click at [1139, 121] on span "Предварительный перевод" at bounding box center [1162, 124] width 199 height 22
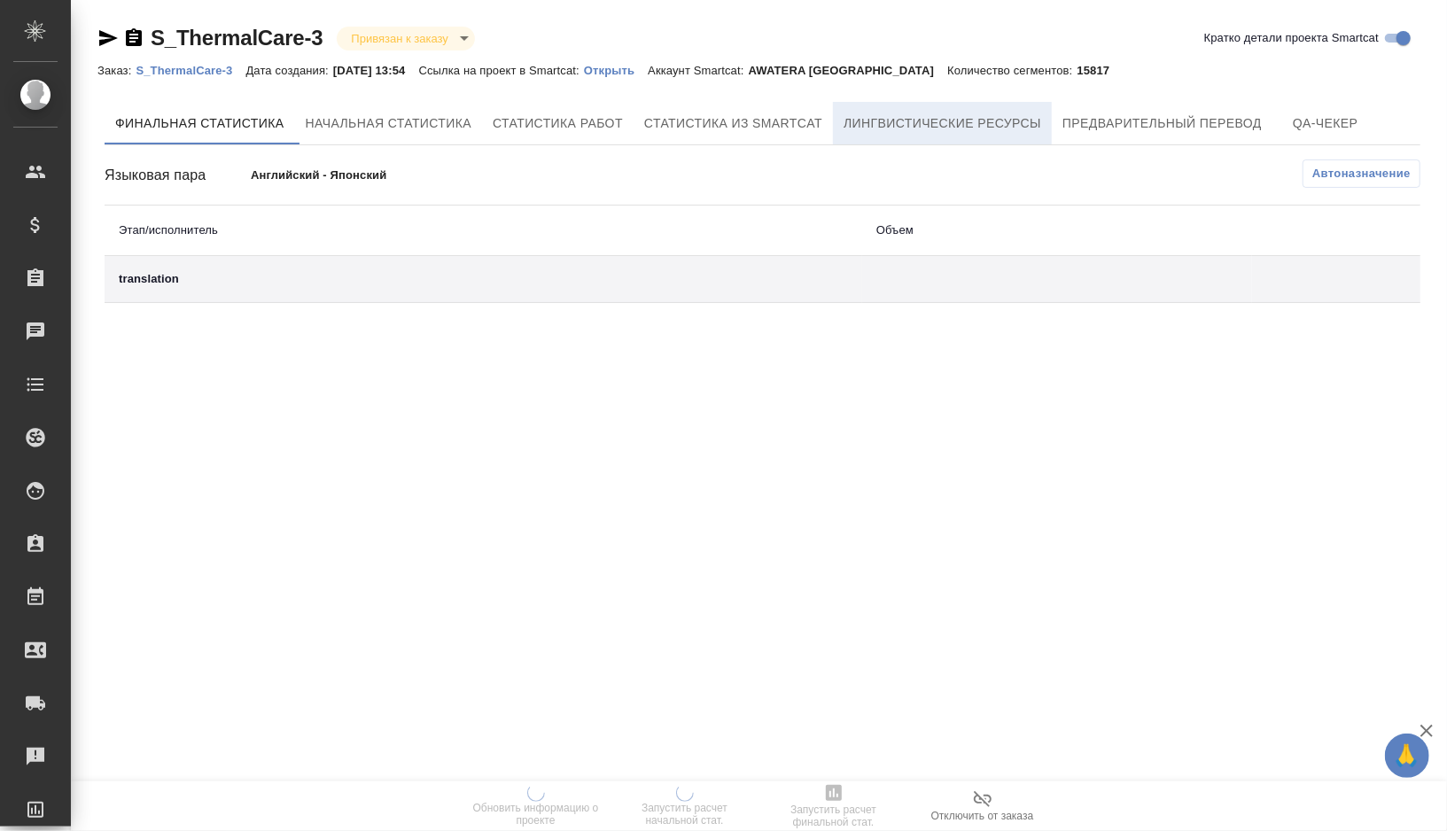
click at [912, 123] on span "Лингвистические ресурсы" at bounding box center [943, 124] width 198 height 22
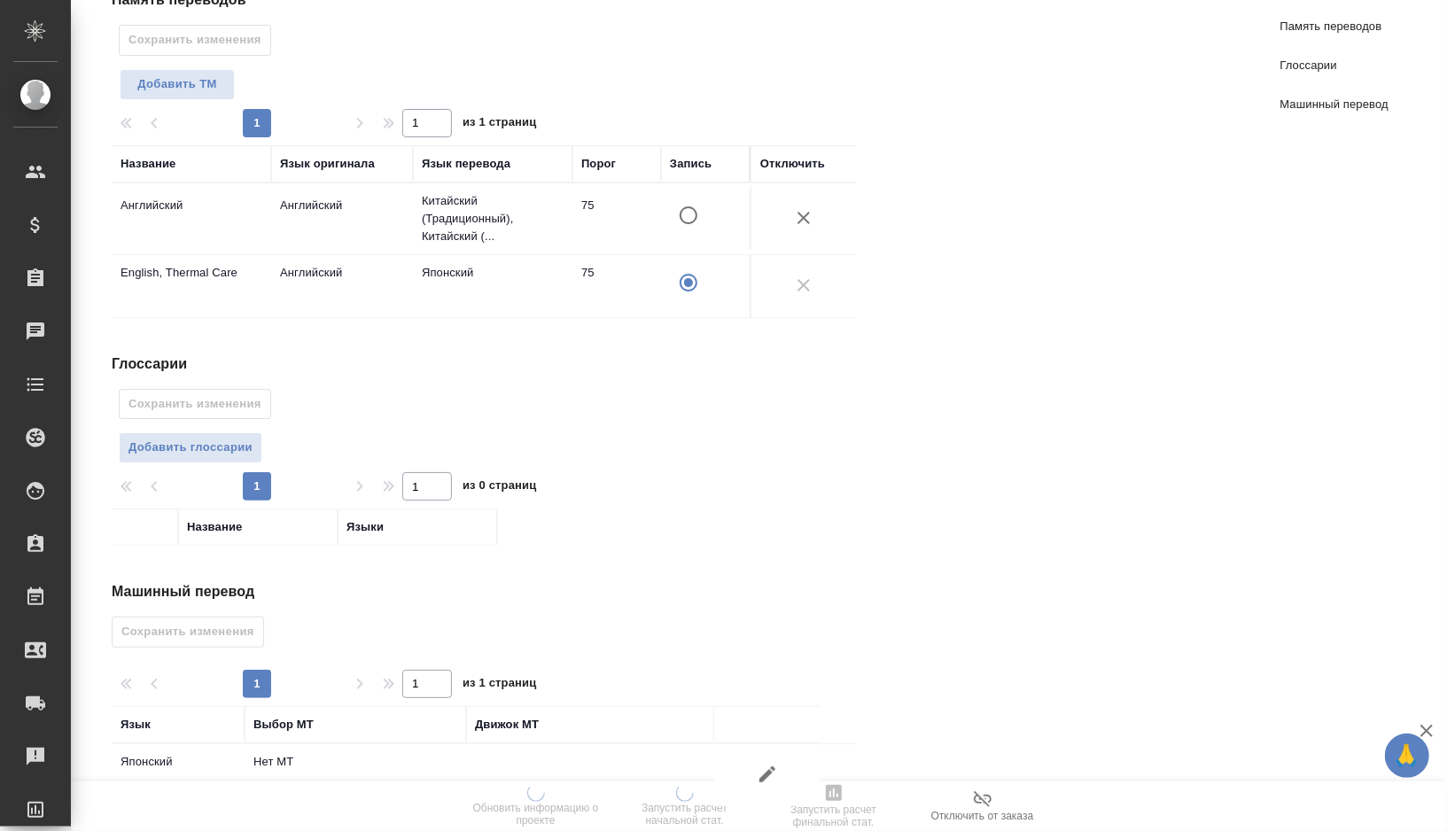
scroll to position [232, 0]
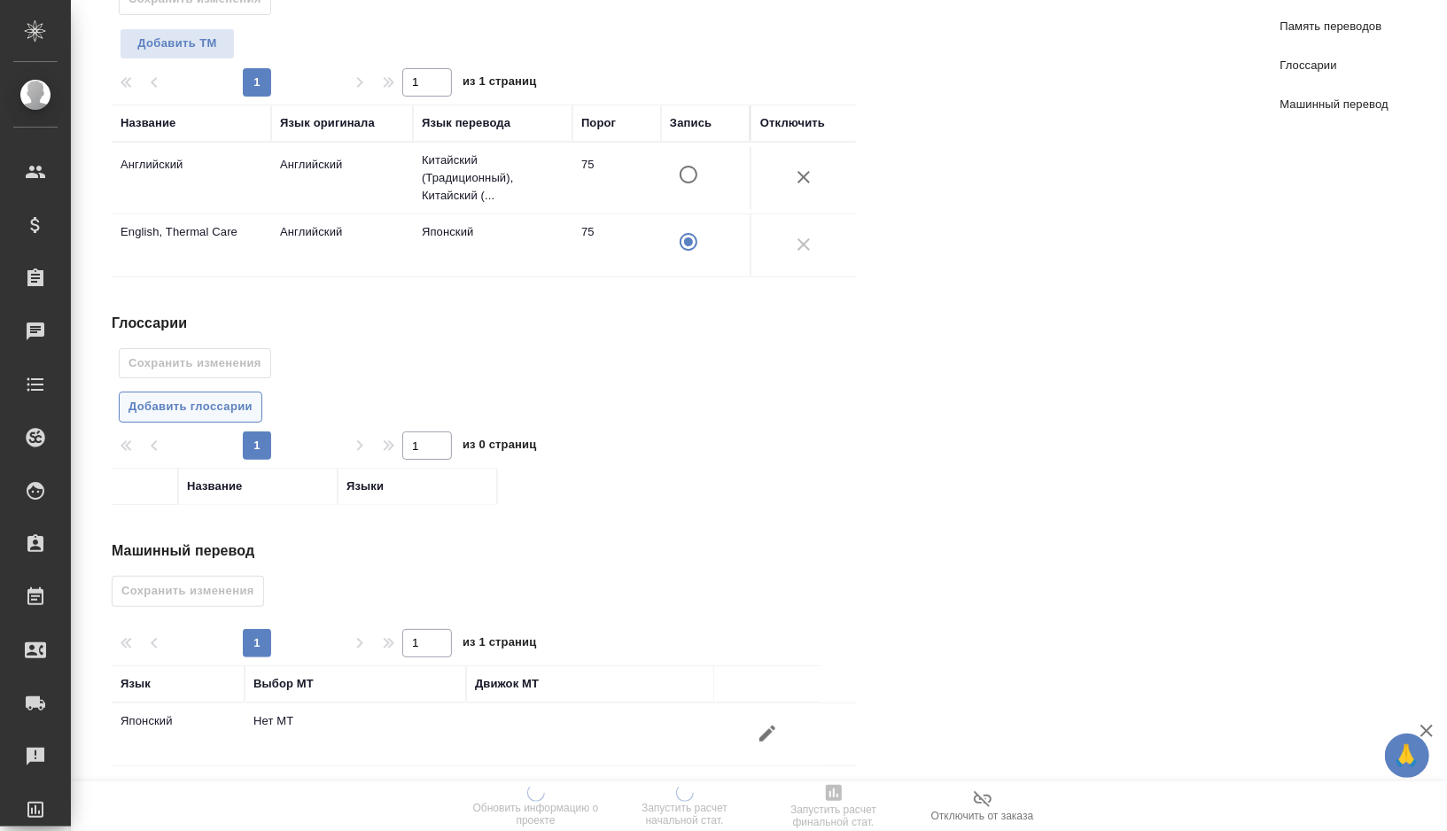
click at [223, 401] on span "Добавить глоссарии" at bounding box center [191, 407] width 124 height 20
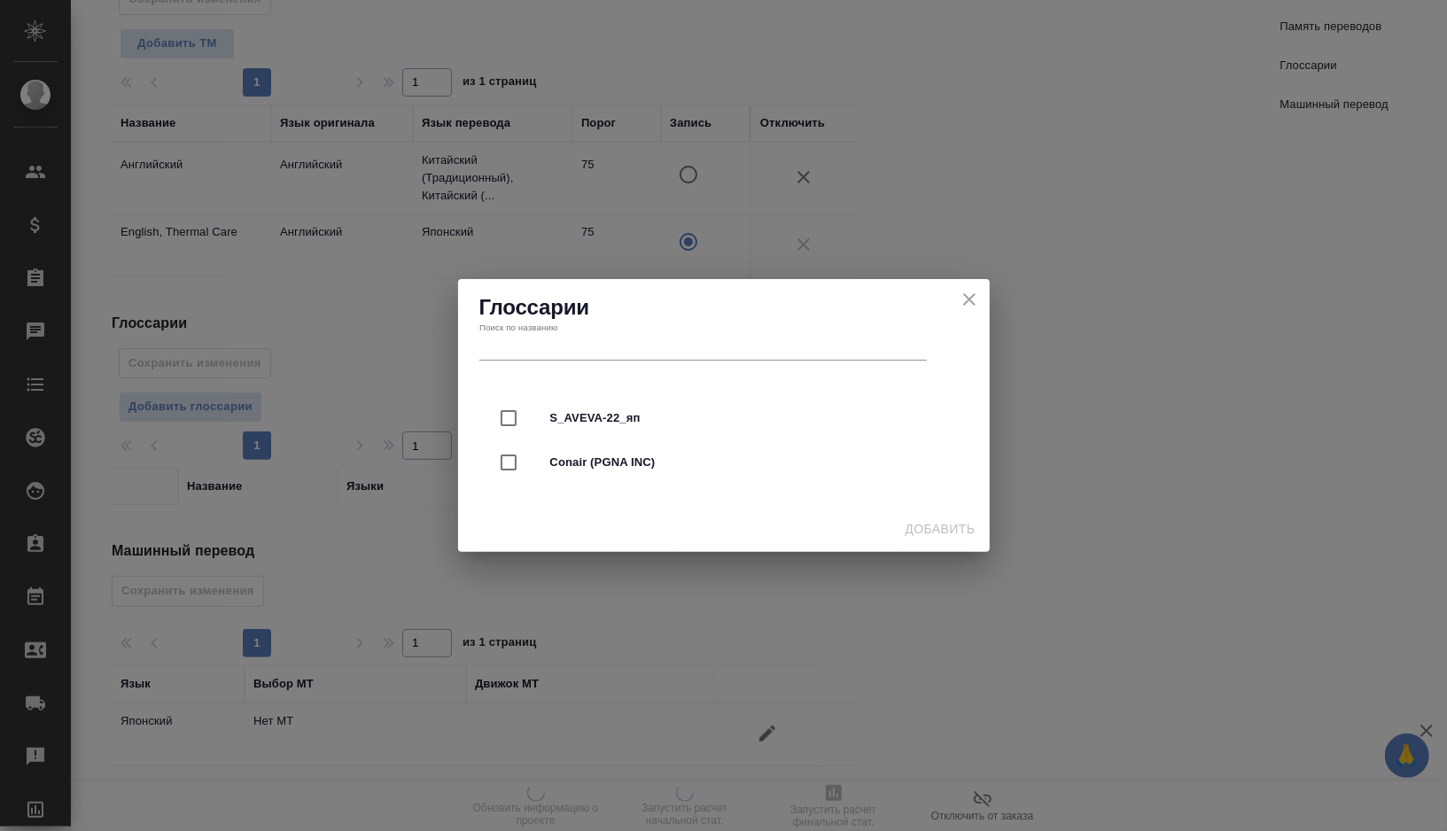
click at [963, 304] on icon "close" at bounding box center [969, 299] width 12 height 12
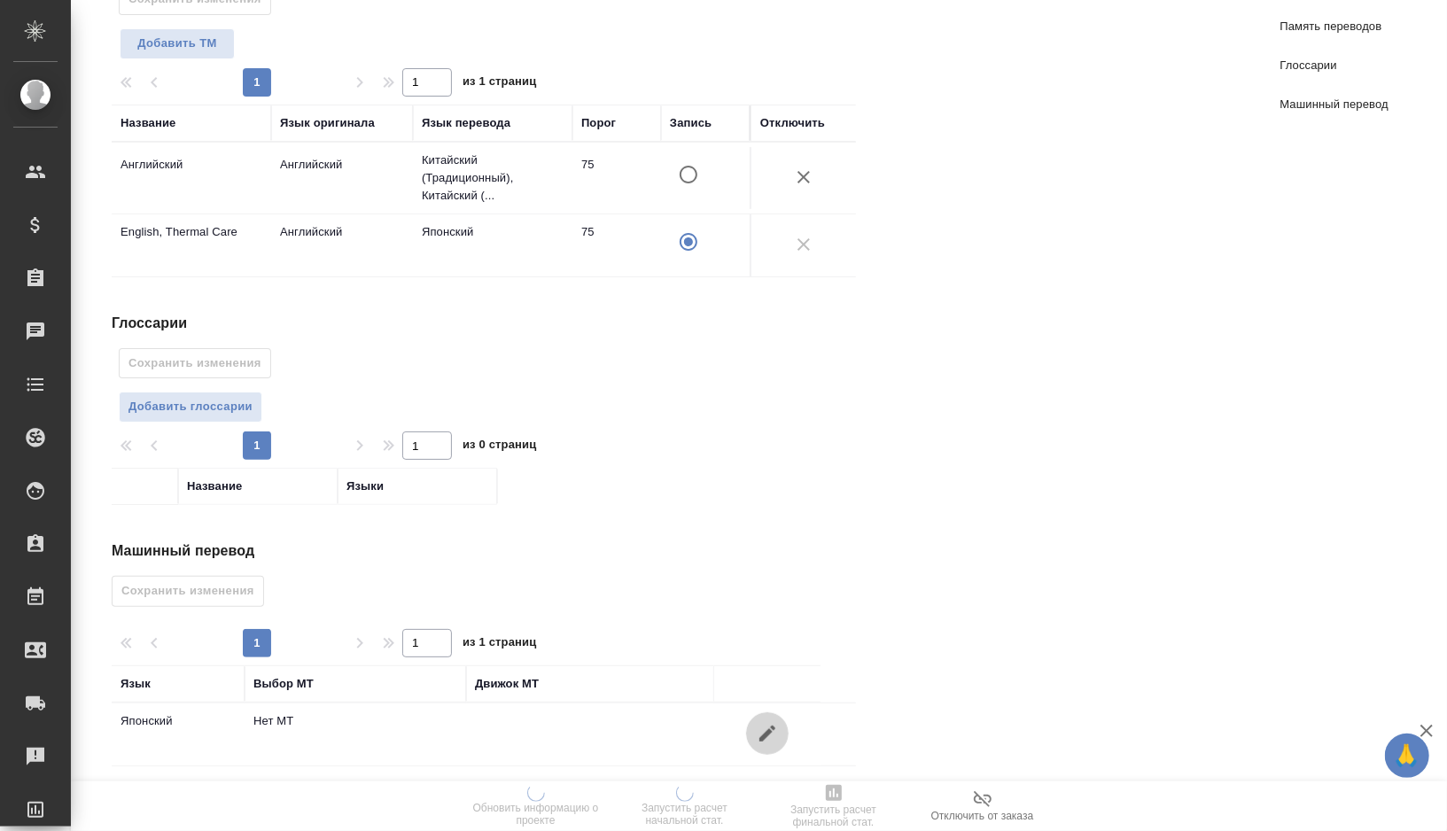
click at [768, 723] on icon "button" at bounding box center [767, 733] width 21 height 21
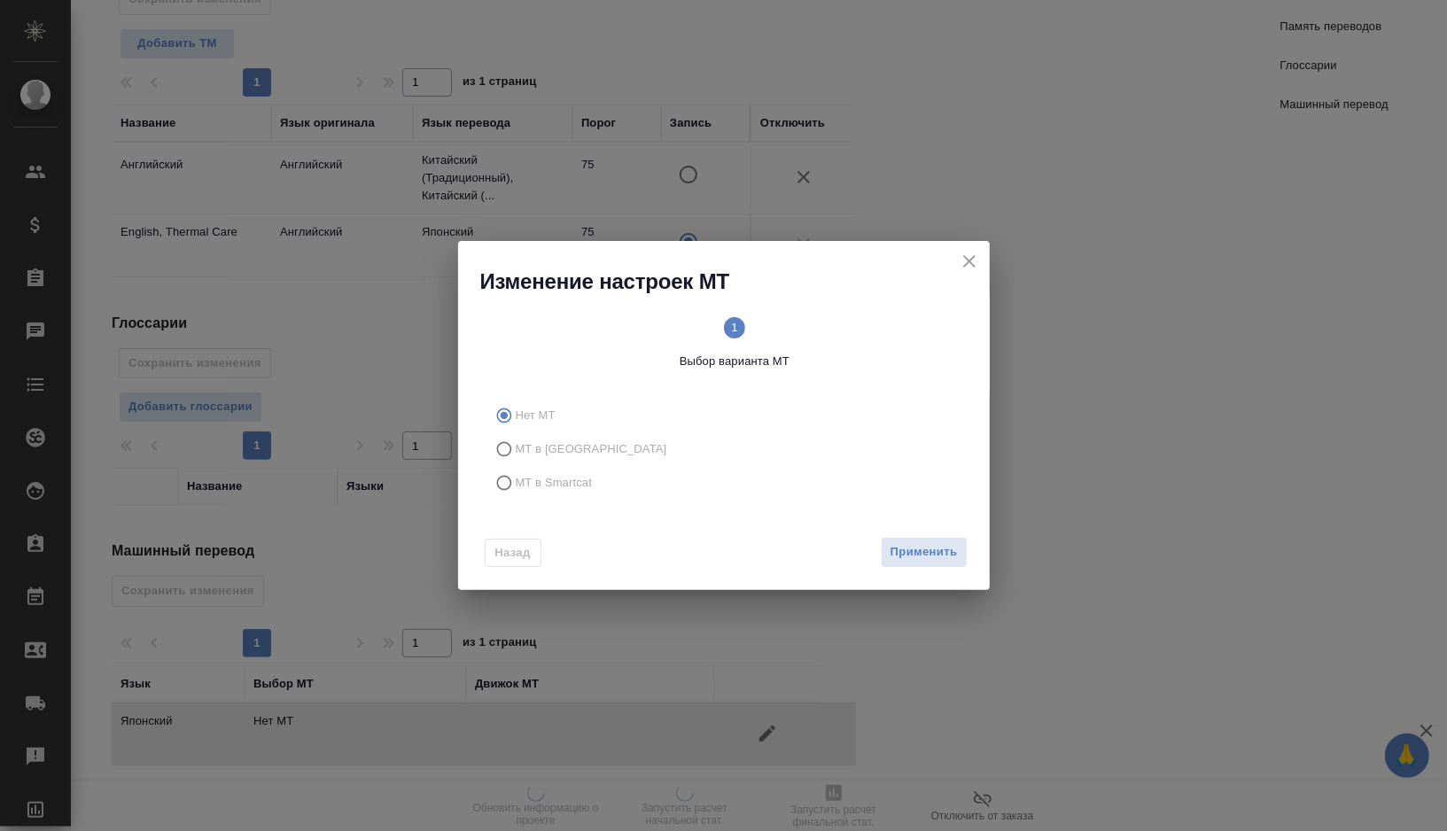
click at [558, 482] on span "МТ в Smartcat" at bounding box center [554, 483] width 77 height 18
click at [516, 482] on input "МТ в Smartcat" at bounding box center [501, 483] width 28 height 34
radio input "true"
click at [841, 325] on icon "2" at bounding box center [851, 327] width 21 height 21
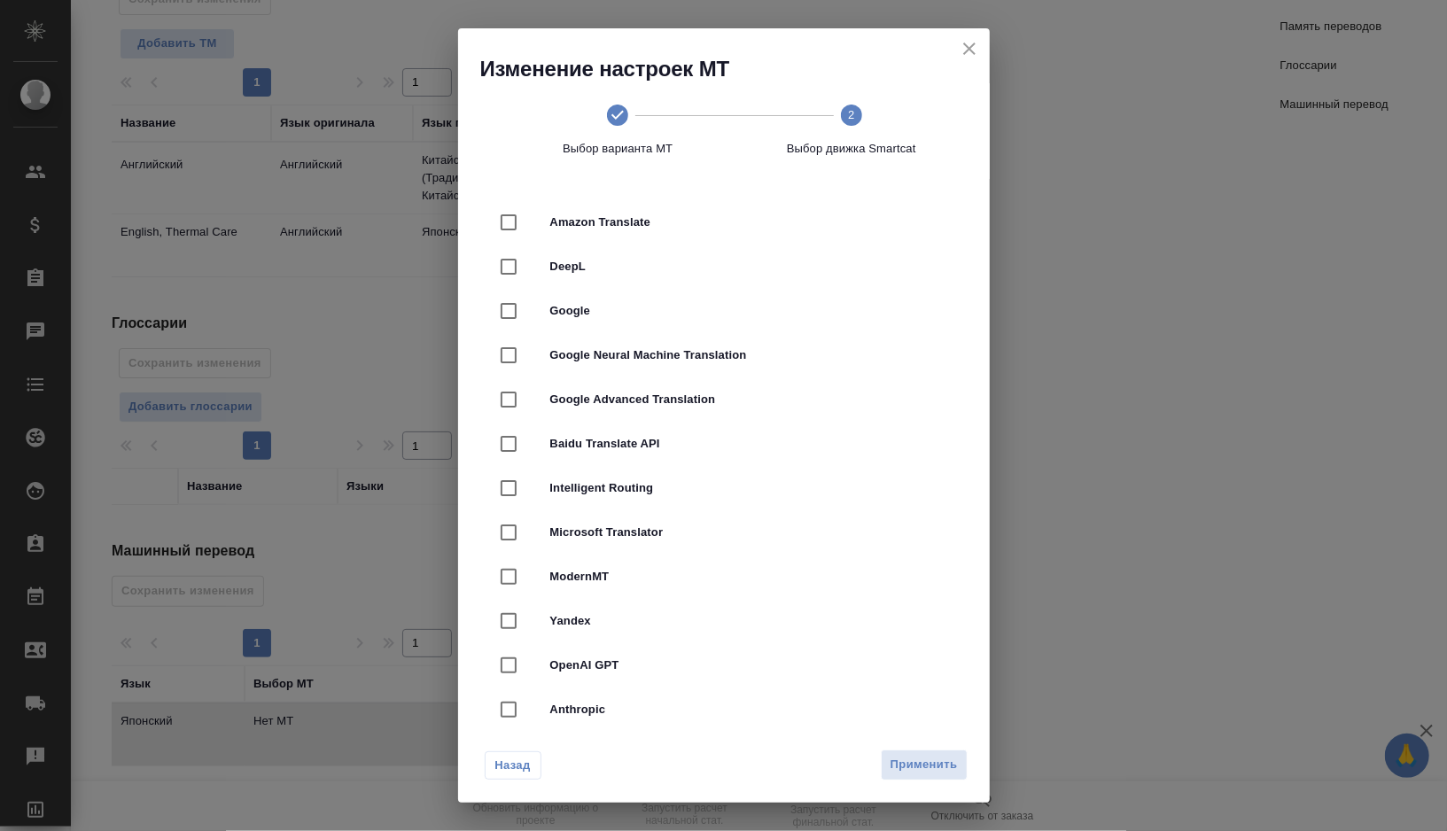
click at [643, 269] on span "DeepL" at bounding box center [748, 267] width 397 height 18
checkbox input "true"
click at [938, 761] on span "Применить" at bounding box center [924, 765] width 67 height 20
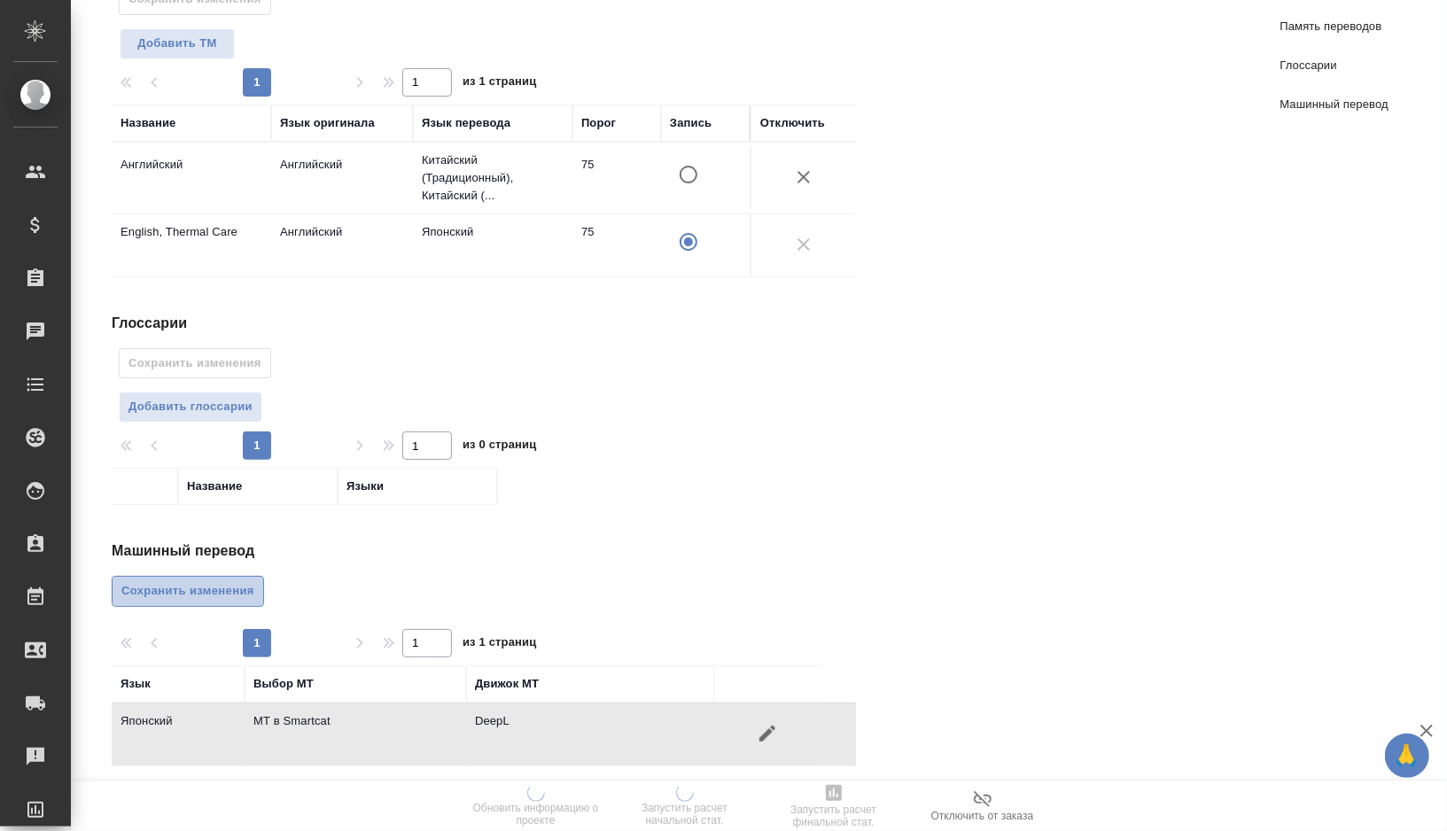
click at [233, 590] on span "Сохранить изменения" at bounding box center [187, 591] width 133 height 20
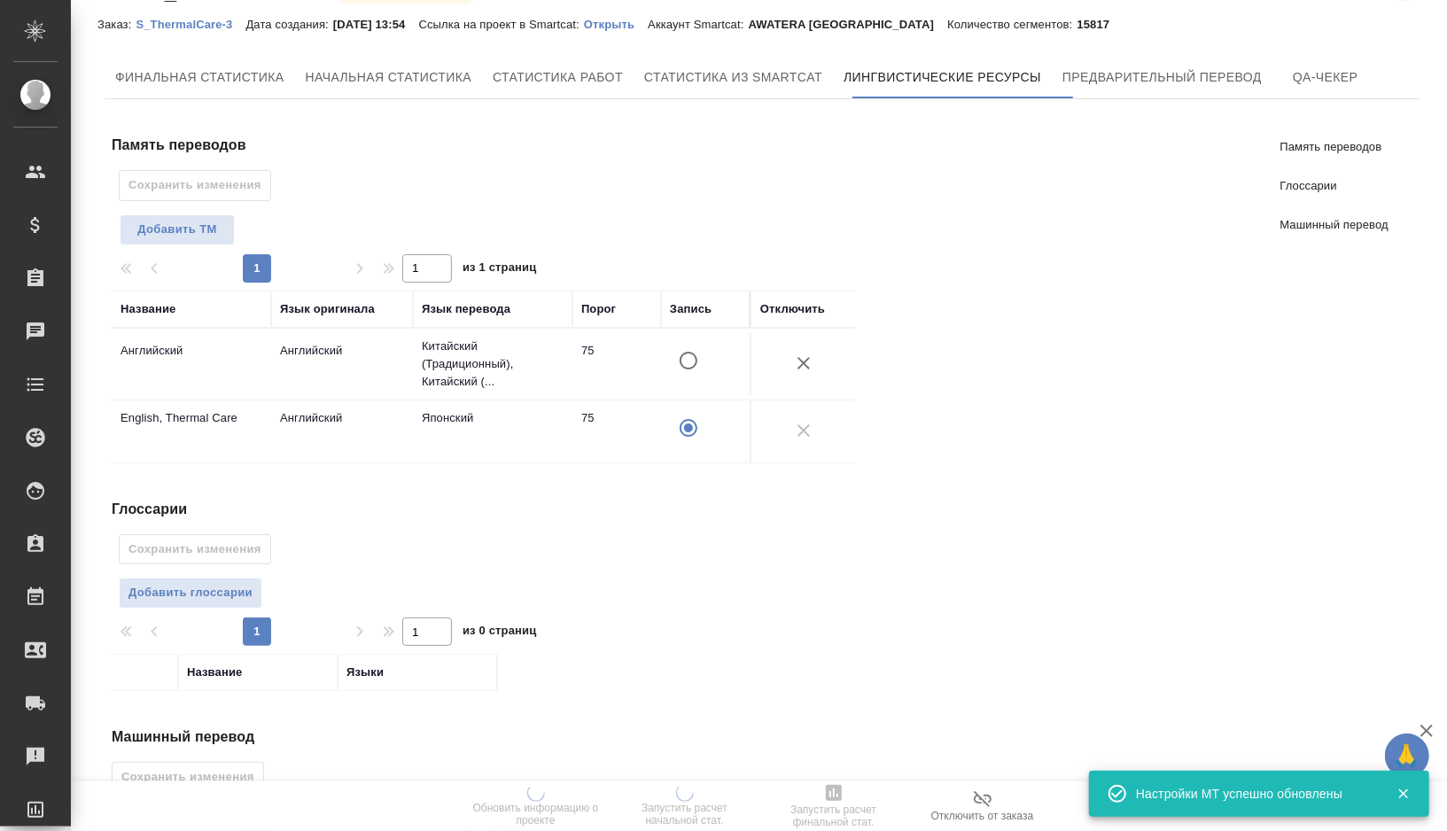
scroll to position [0, 0]
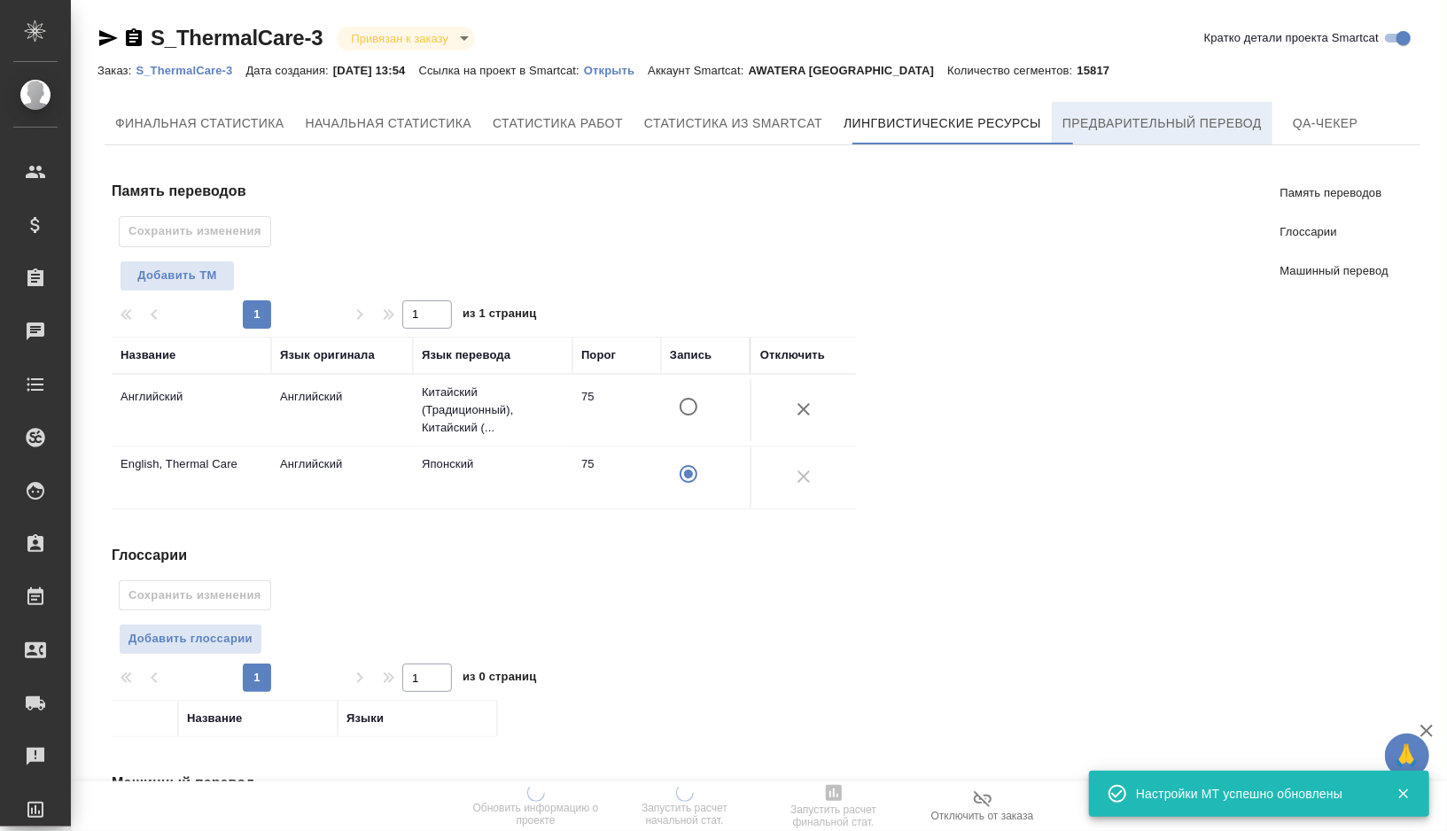
click at [1143, 136] on button "Предварительный перевод" at bounding box center [1162, 123] width 221 height 43
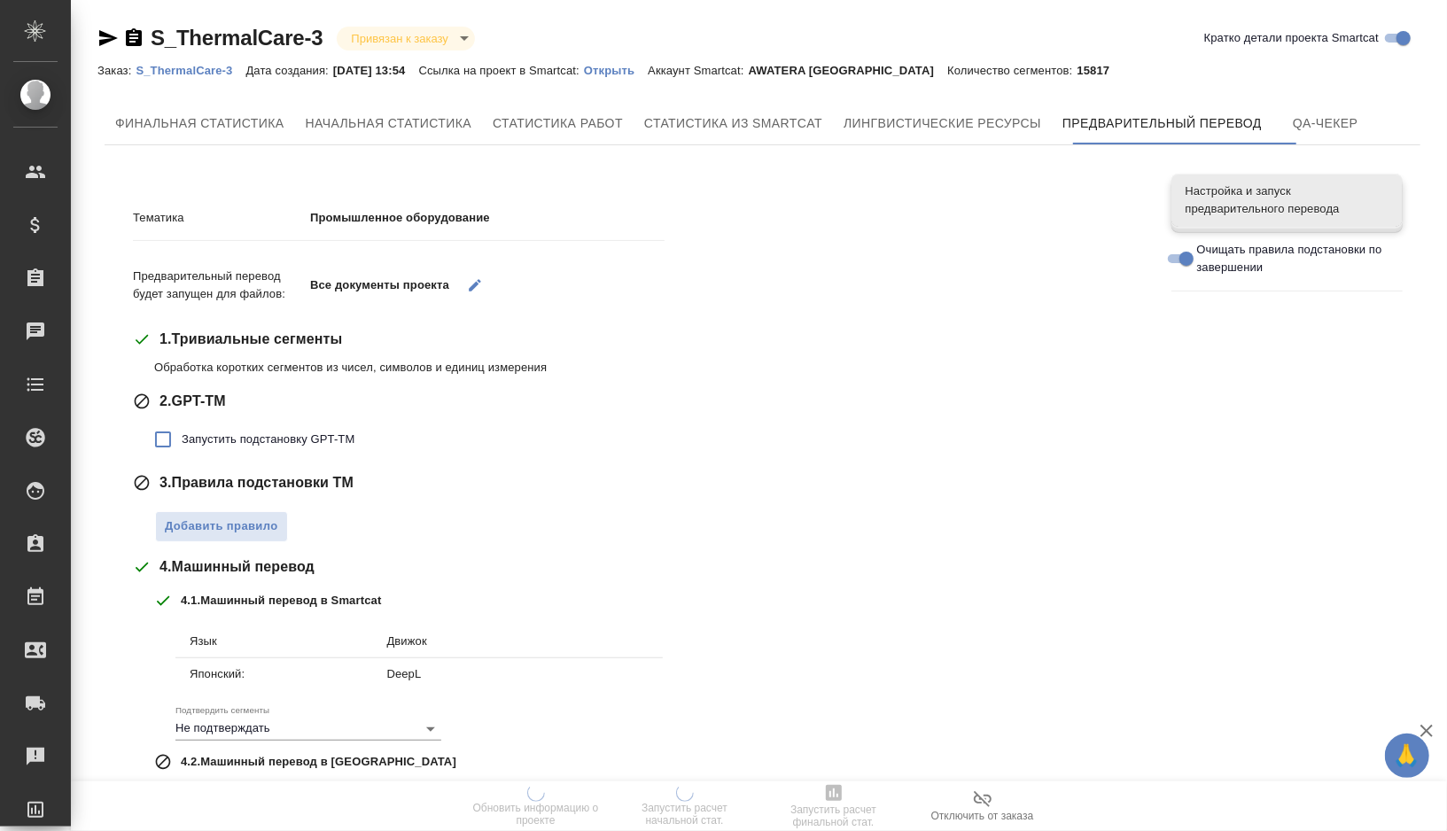
click at [312, 436] on span "Запустить подстановку GPT-TM" at bounding box center [268, 440] width 173 height 18
click at [182, 436] on input "Запустить подстановку GPT-TM" at bounding box center [162, 439] width 37 height 37
checkbox input "true"
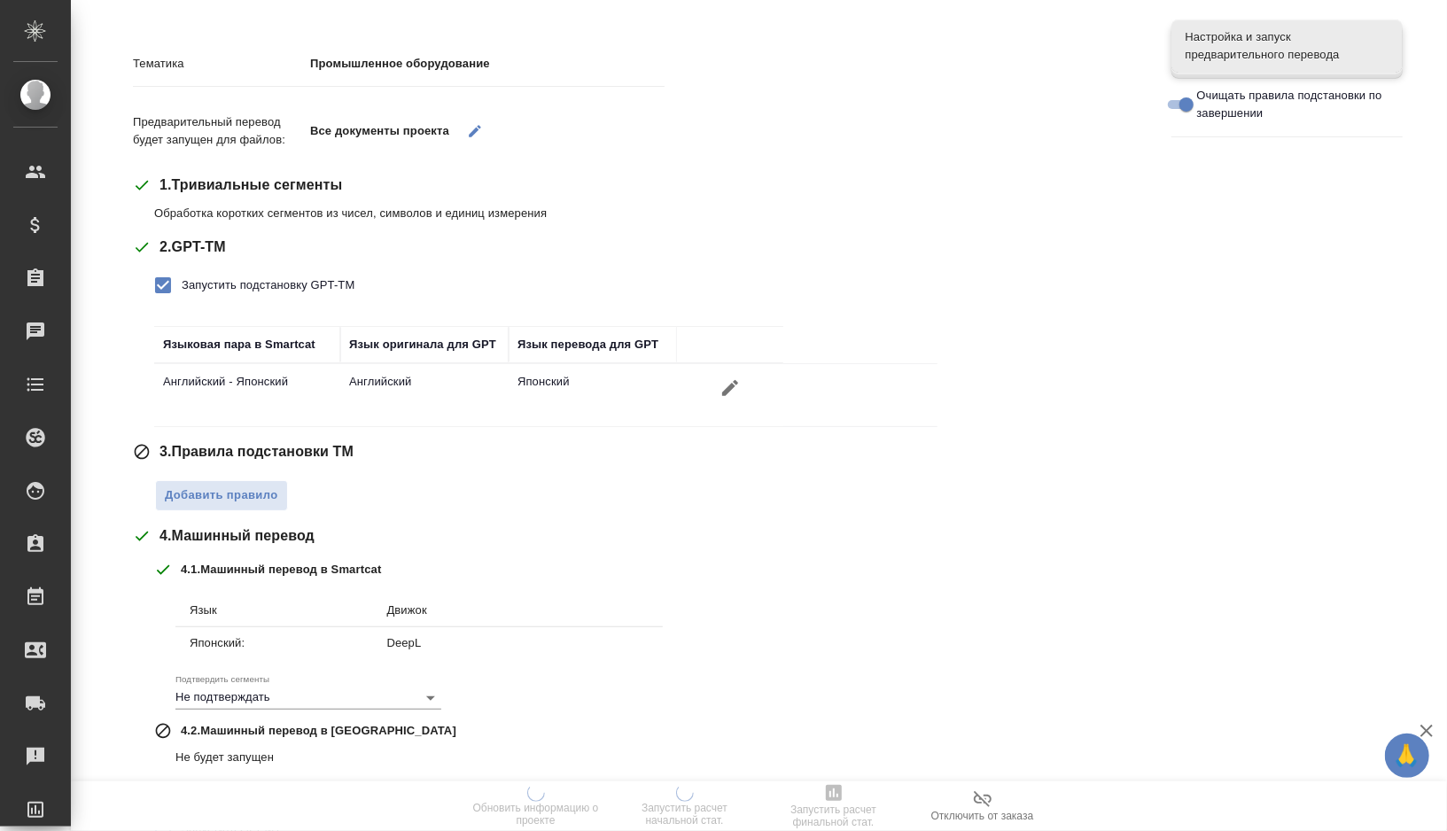
scroll to position [160, 0]
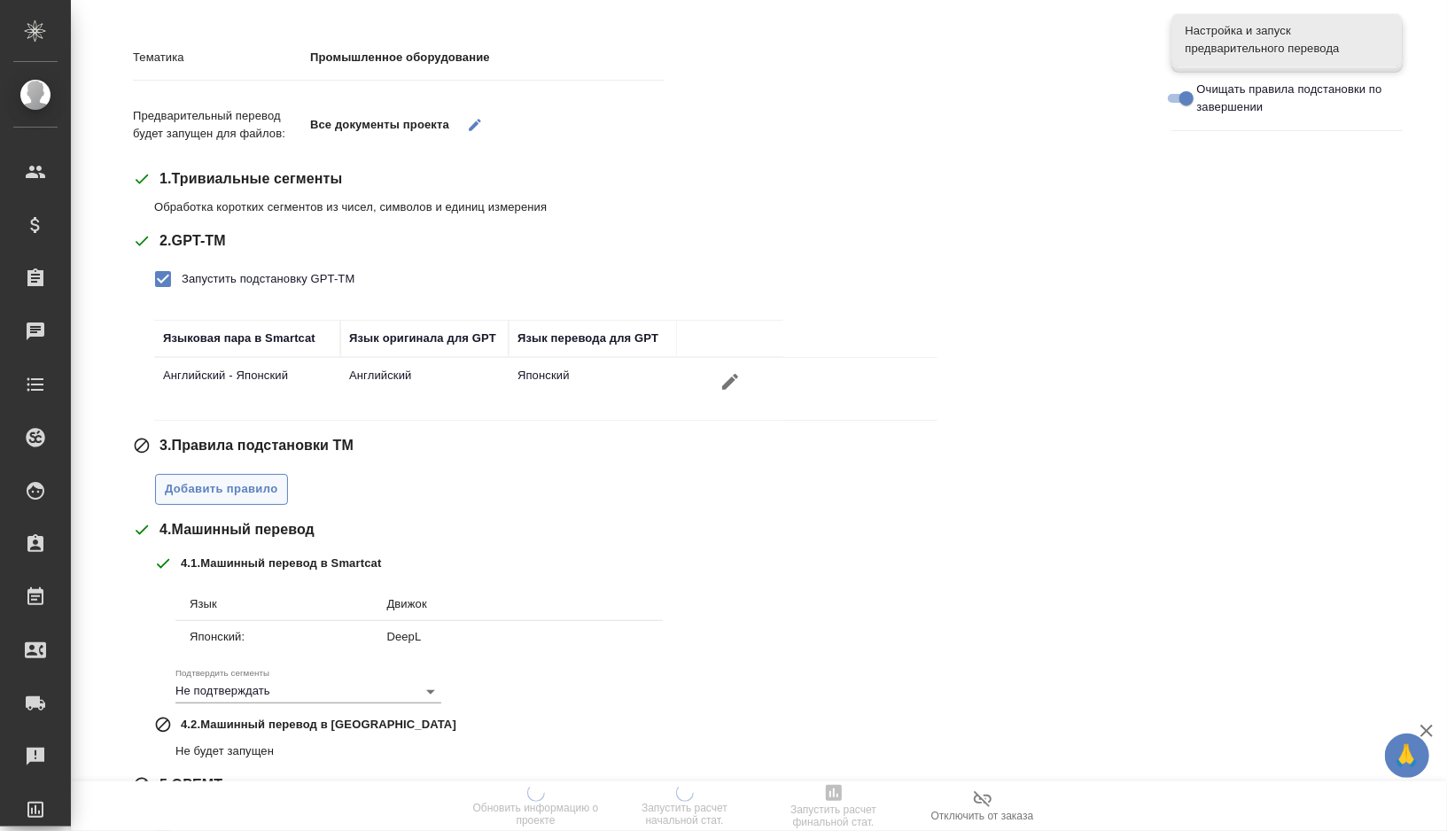
click at [247, 494] on span "Добавить правило" at bounding box center [221, 489] width 113 height 20
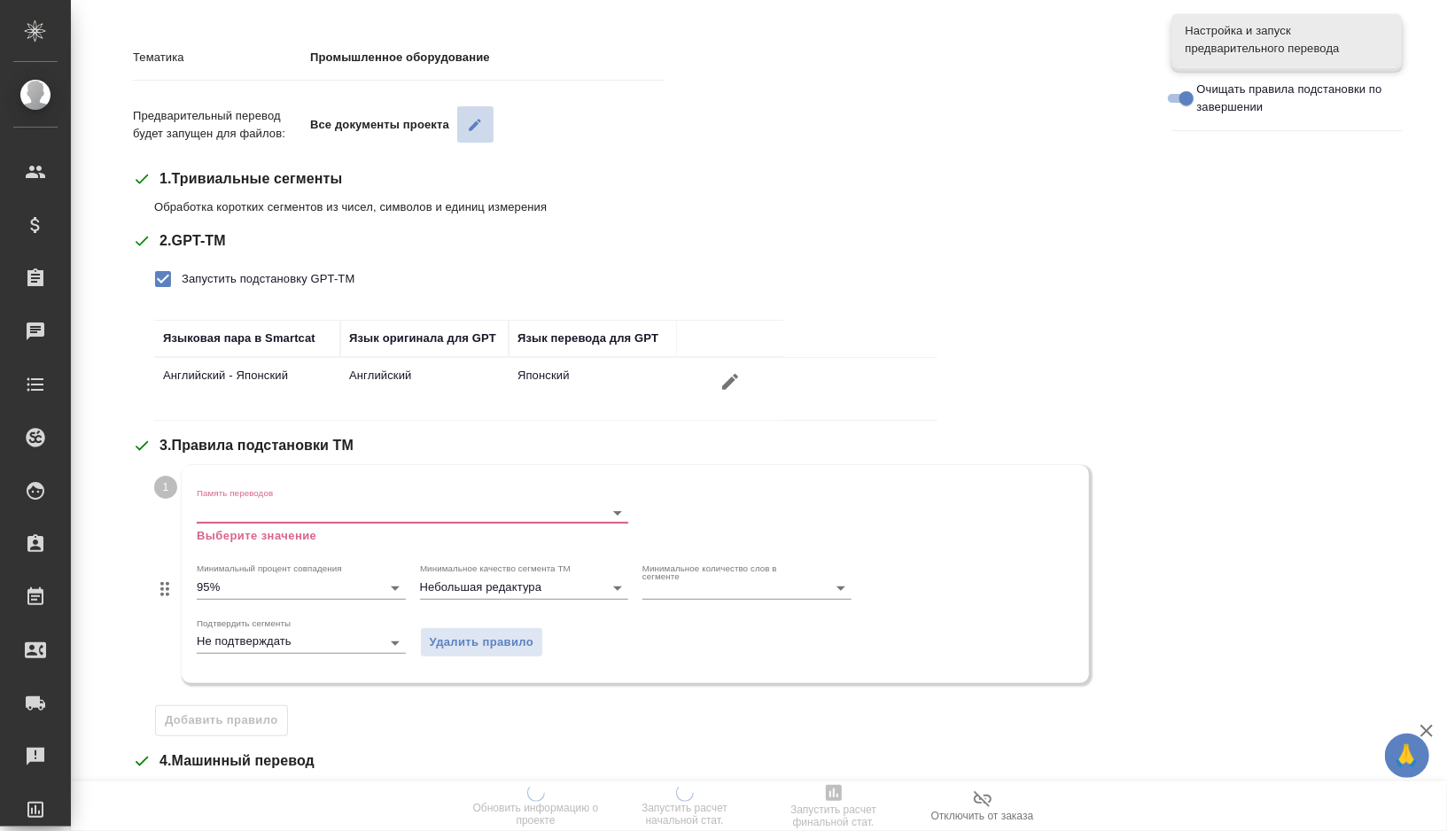
click at [474, 127] on icon "button" at bounding box center [476, 125] width 12 height 12
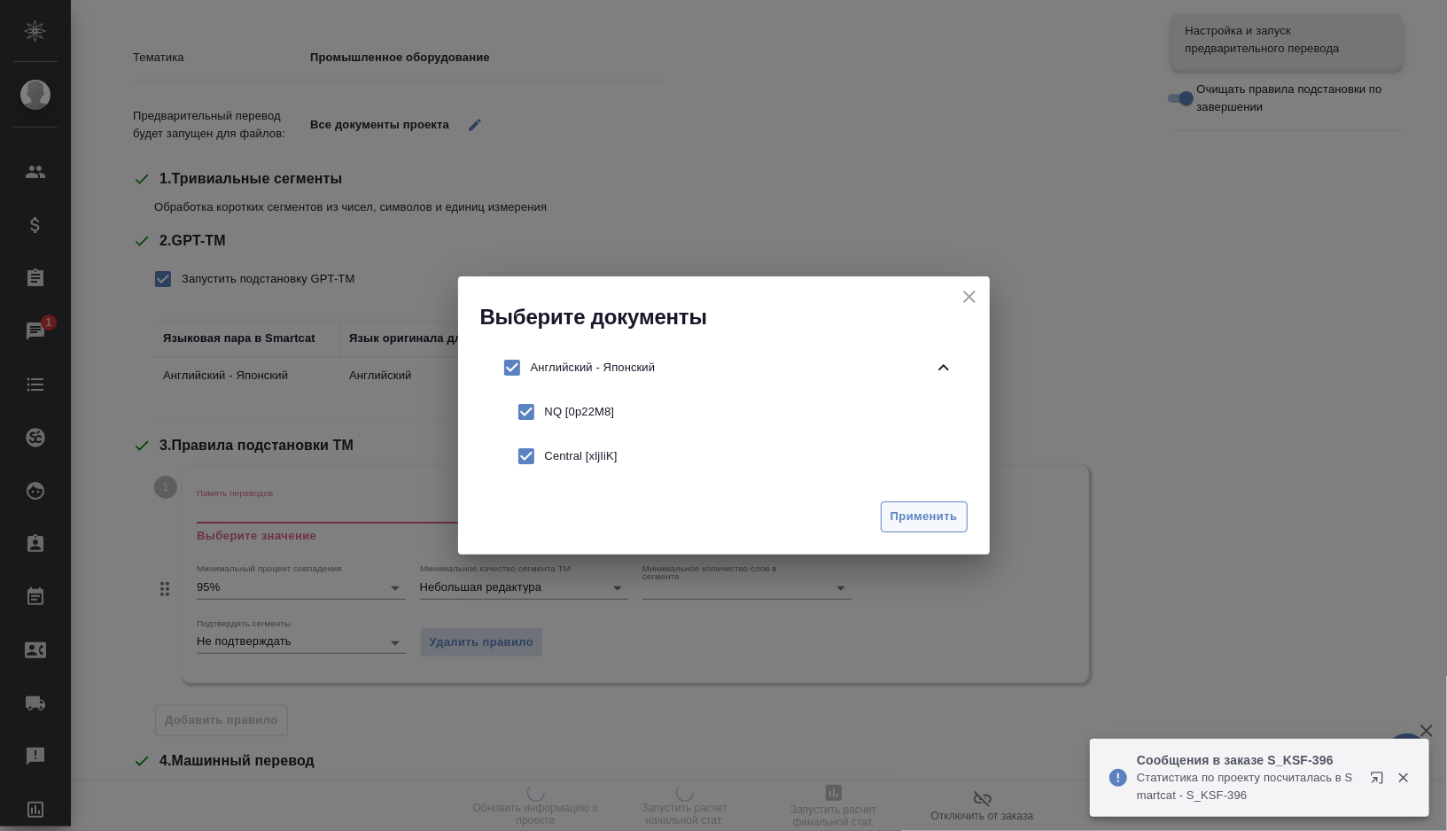
click at [891, 526] on span "Применить" at bounding box center [924, 517] width 67 height 20
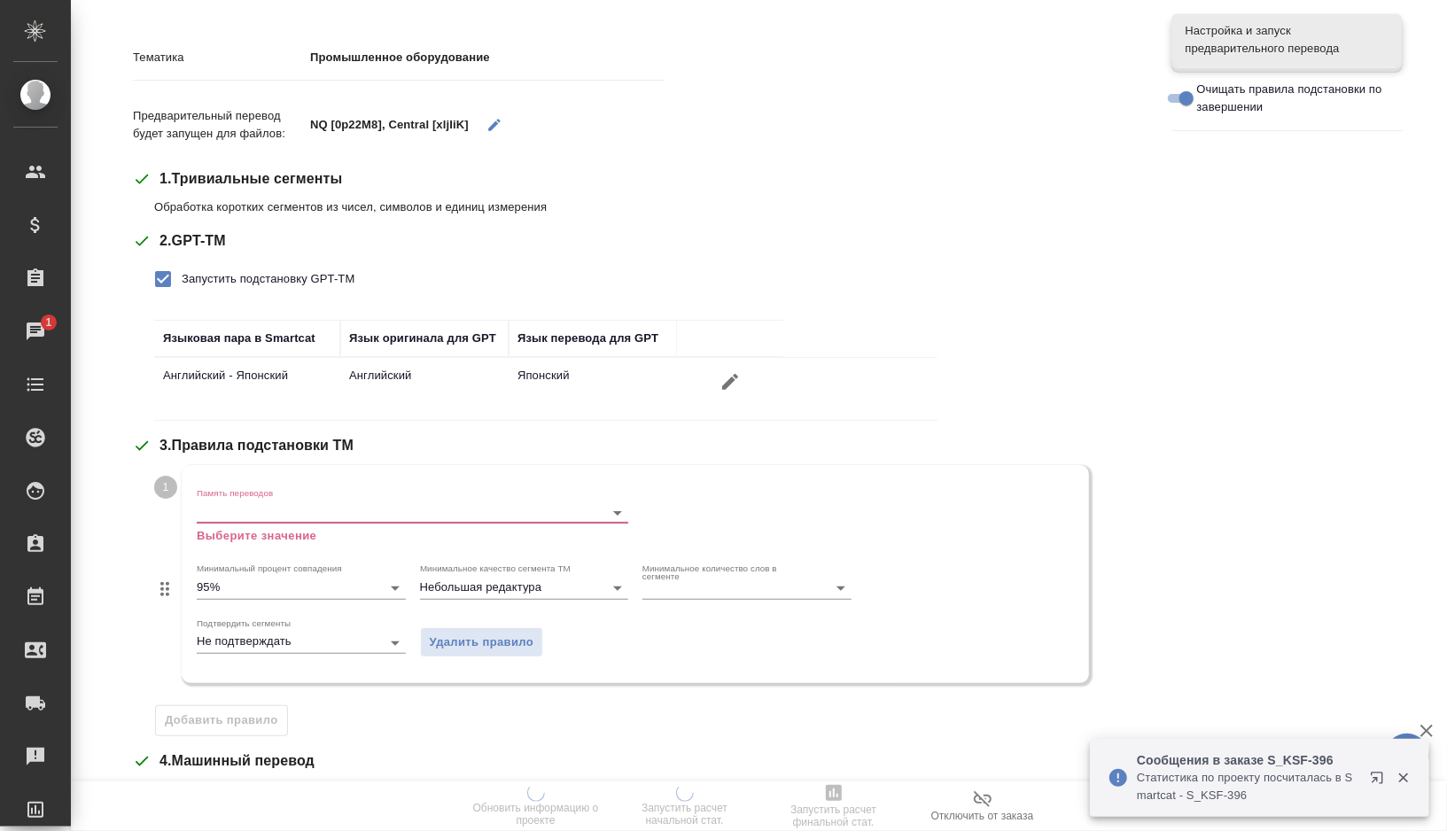
scroll to position [195, 0]
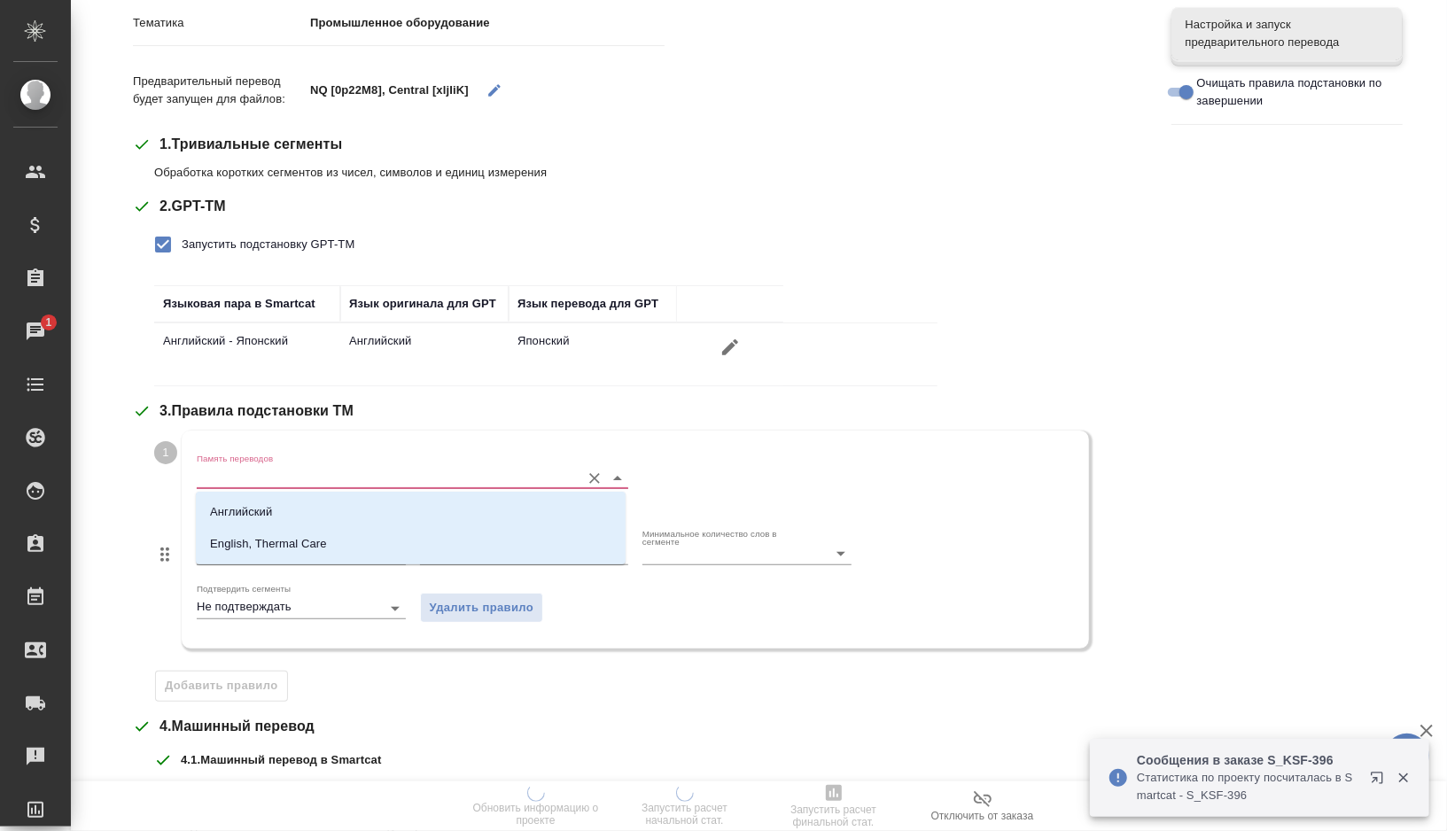
click at [414, 467] on input "Память переводов" at bounding box center [384, 477] width 375 height 21
click at [324, 557] on li "English, Thermal Care" at bounding box center [411, 544] width 430 height 32
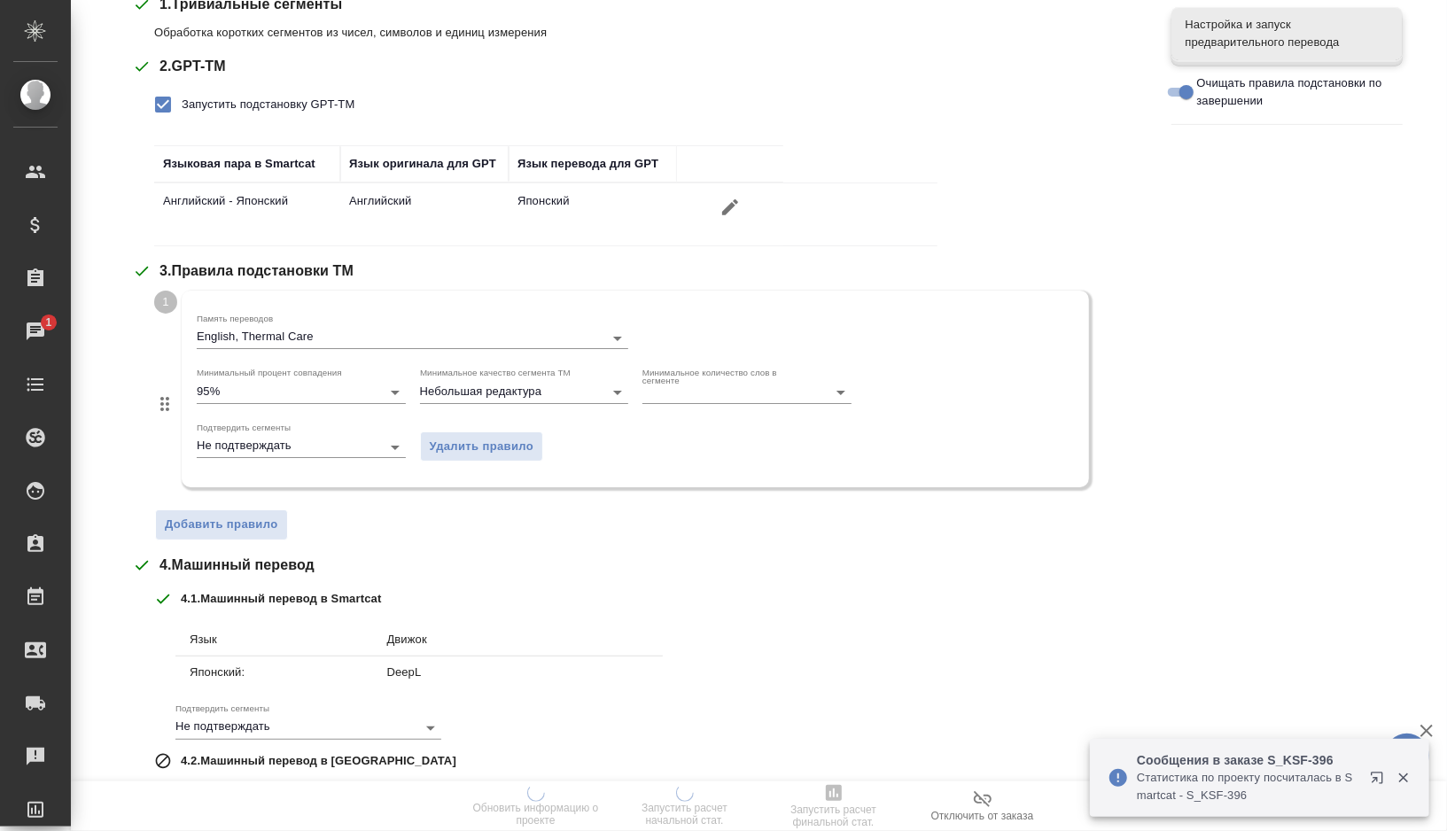
scroll to position [496, 0]
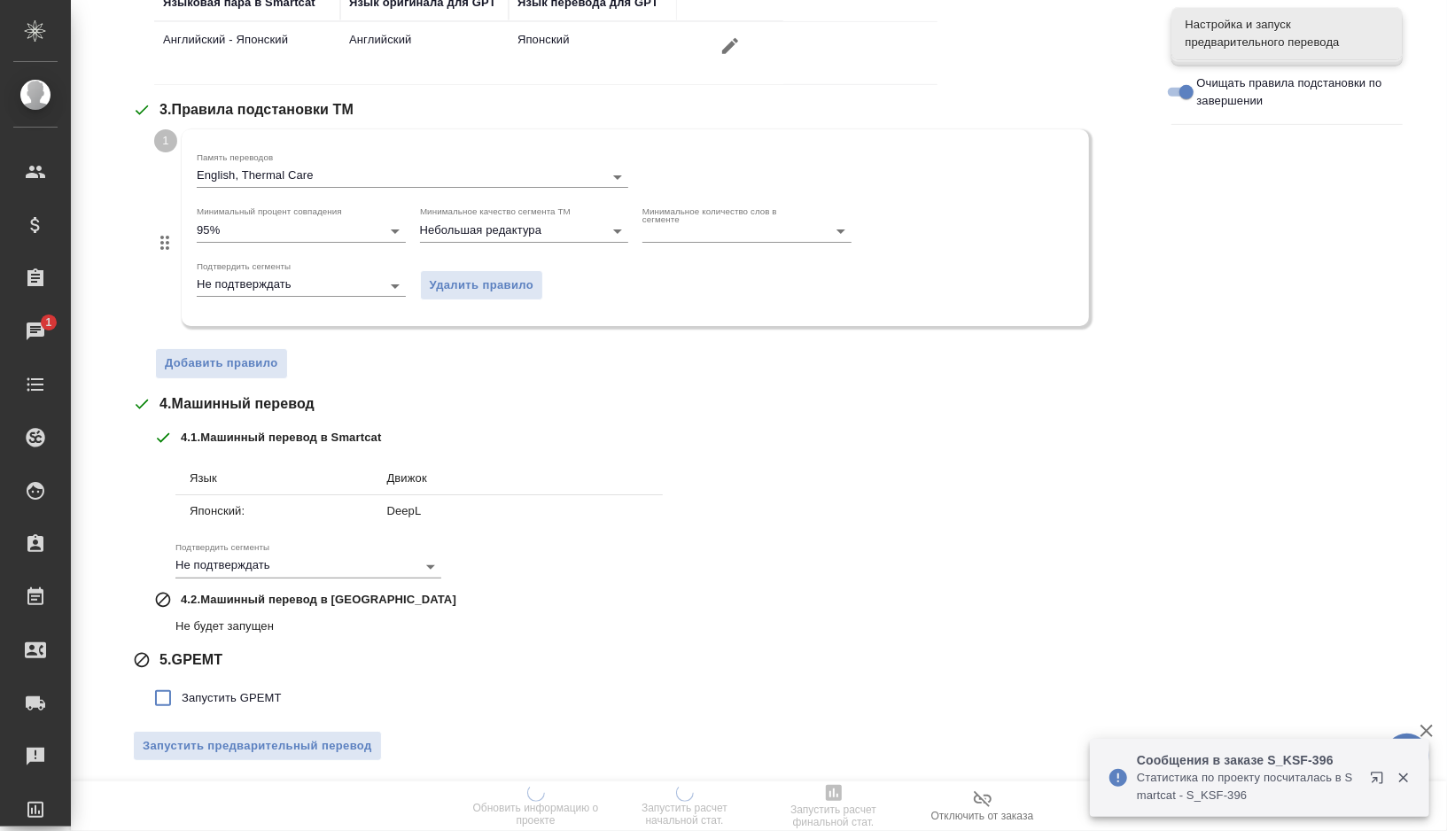
click at [238, 690] on span "Запустить GPEMT" at bounding box center [232, 699] width 100 height 18
click at [182, 690] on input "Запустить GPEMT" at bounding box center [162, 698] width 37 height 37
checkbox input "true"
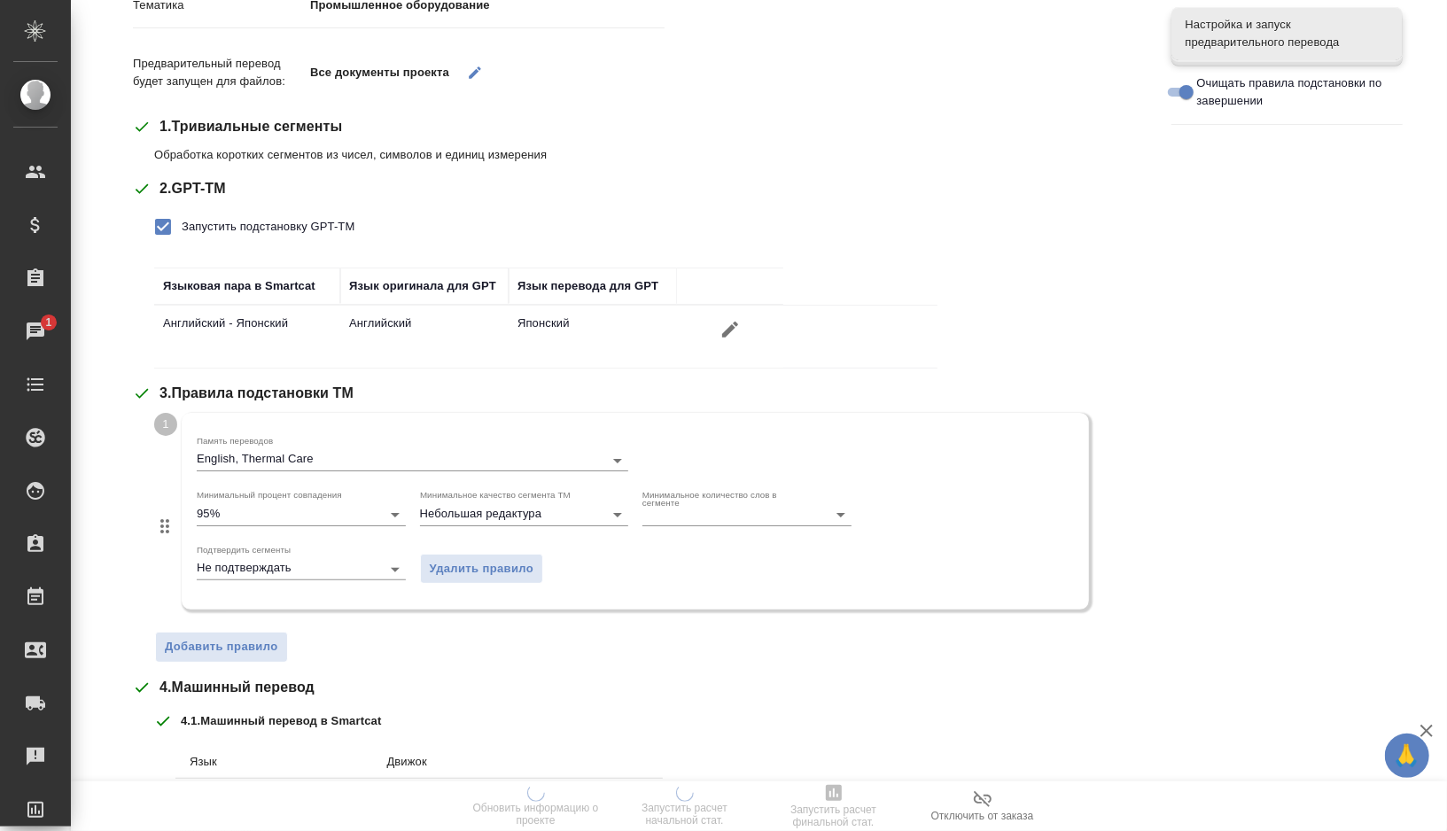
scroll to position [627, 0]
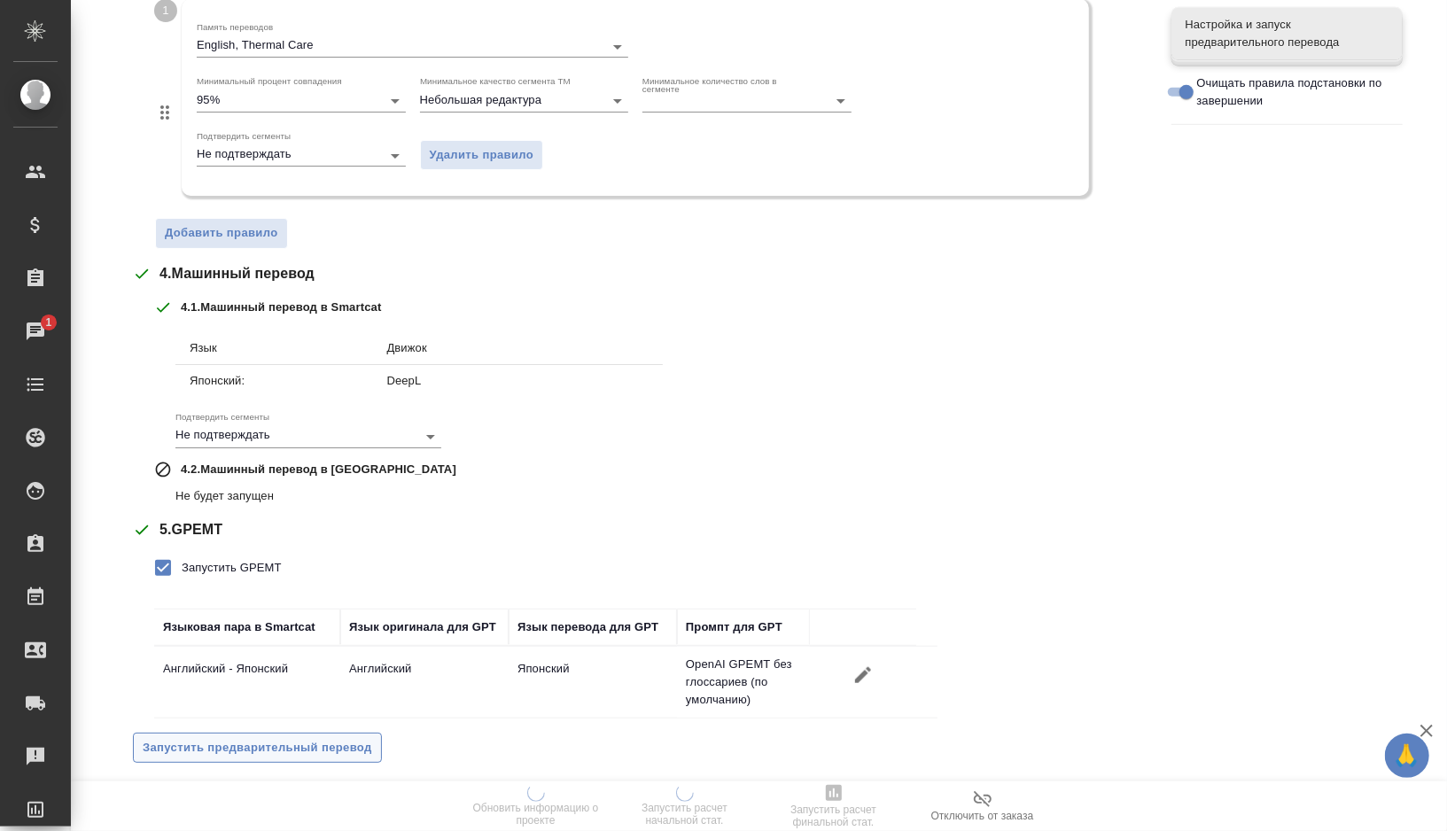
click at [298, 745] on span "Запустить предварительный перевод" at bounding box center [258, 748] width 230 height 20
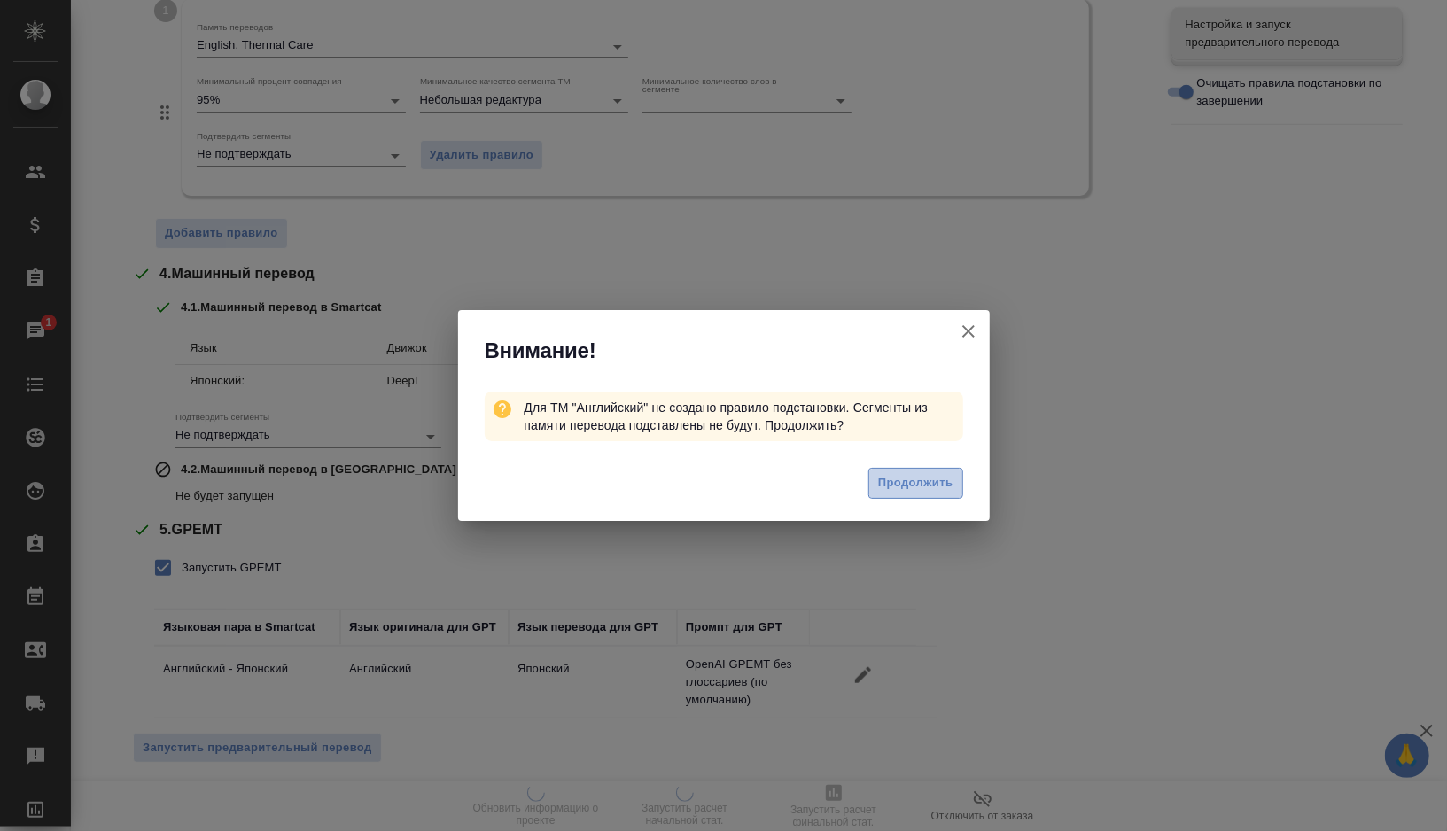
click at [926, 480] on span "Продолжить" at bounding box center [915, 483] width 74 height 20
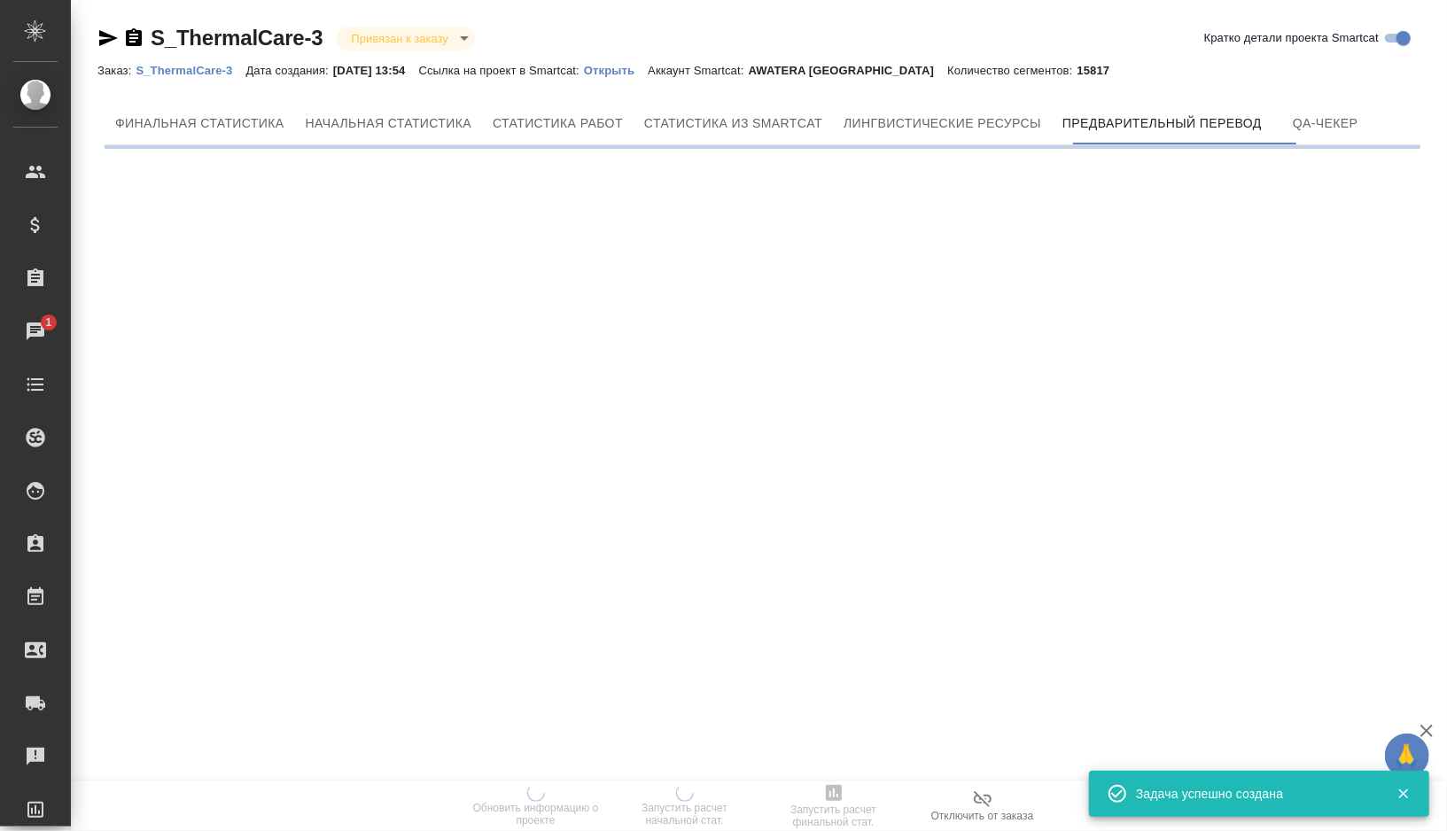
scroll to position [0, 0]
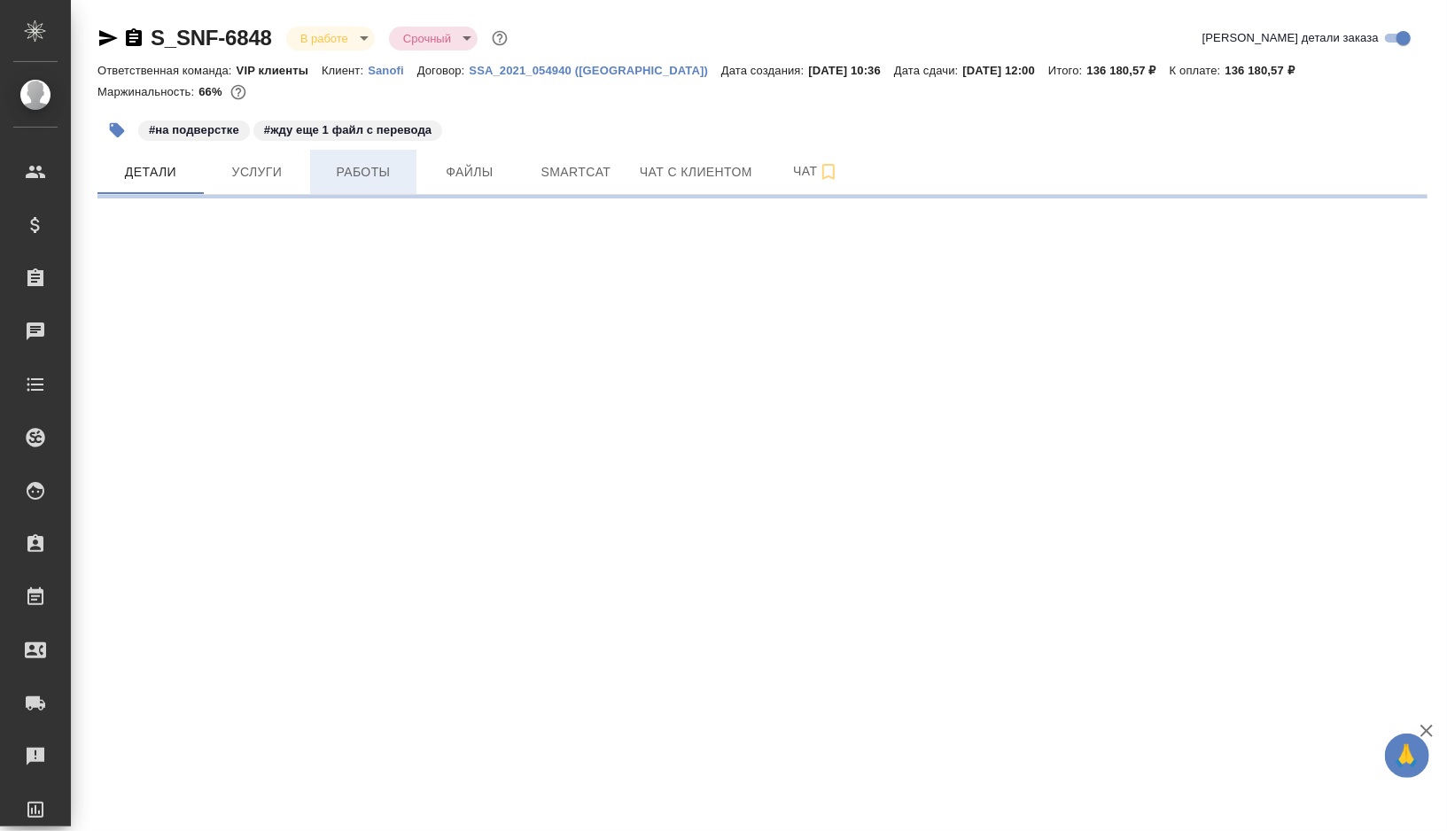
click at [372, 172] on span "Работы" at bounding box center [363, 172] width 85 height 22
select select "RU"
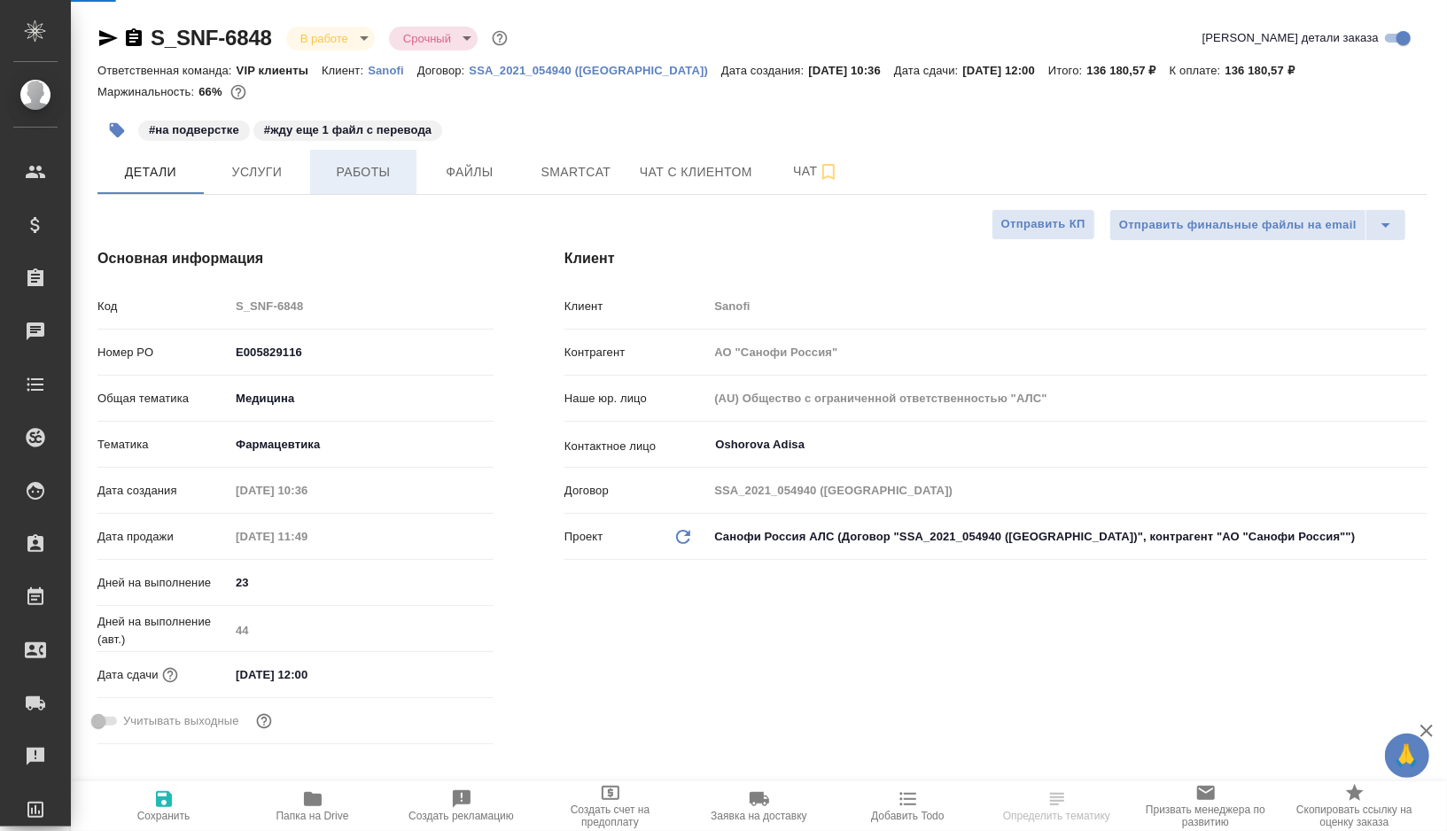
type textarea "x"
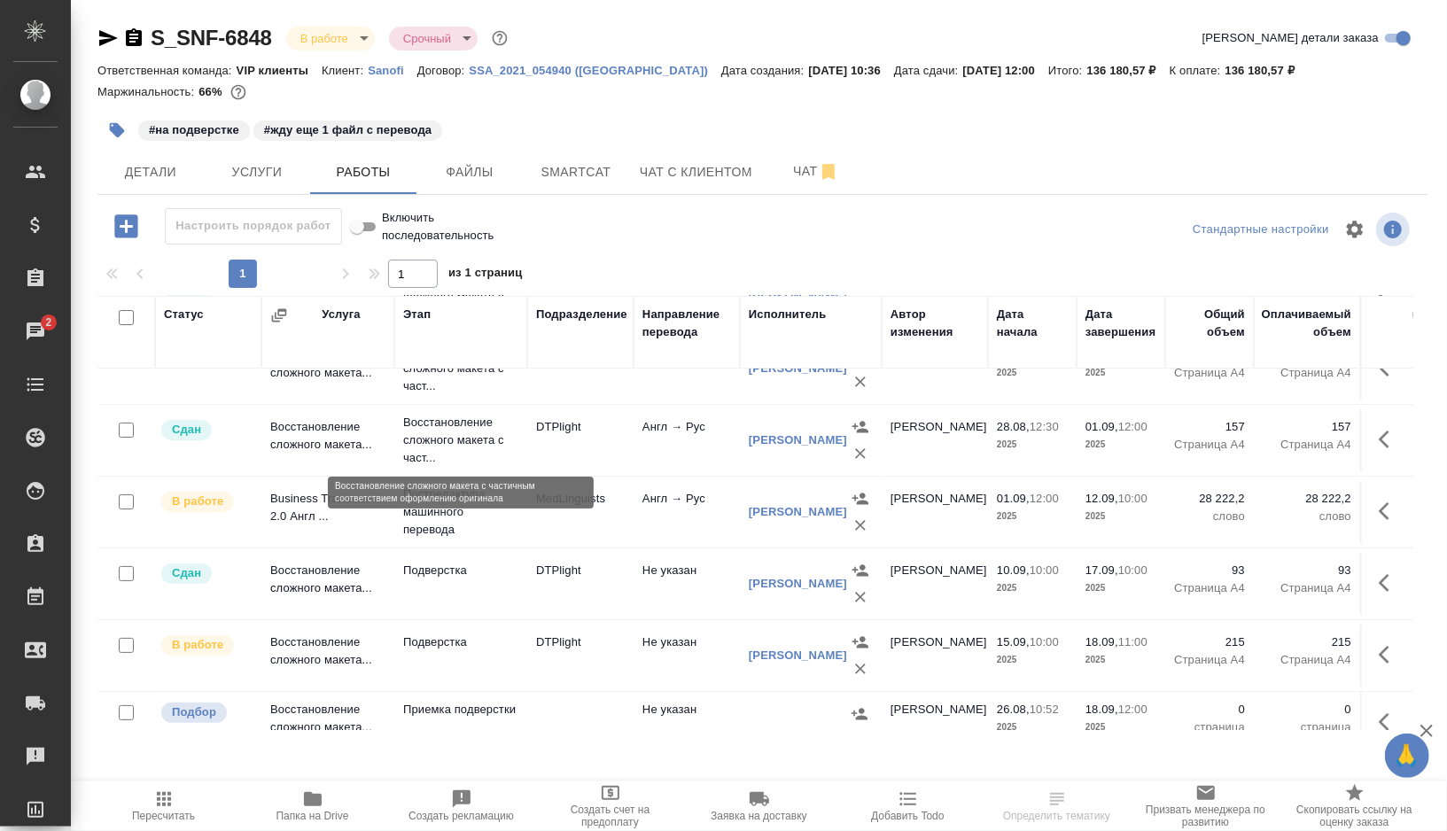
scroll to position [200, 0]
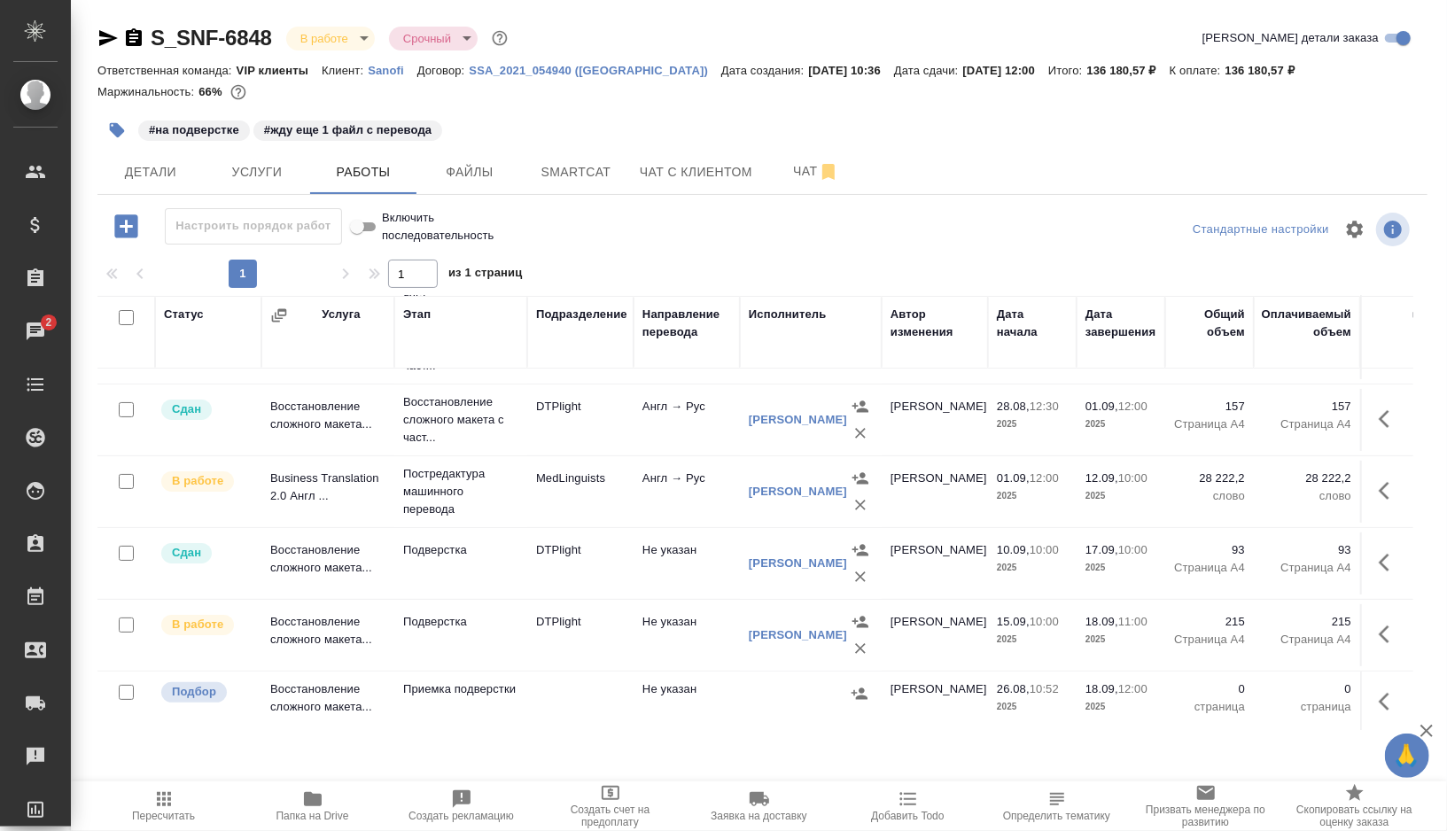
click at [512, 641] on td "Подверстка" at bounding box center [460, 635] width 133 height 62
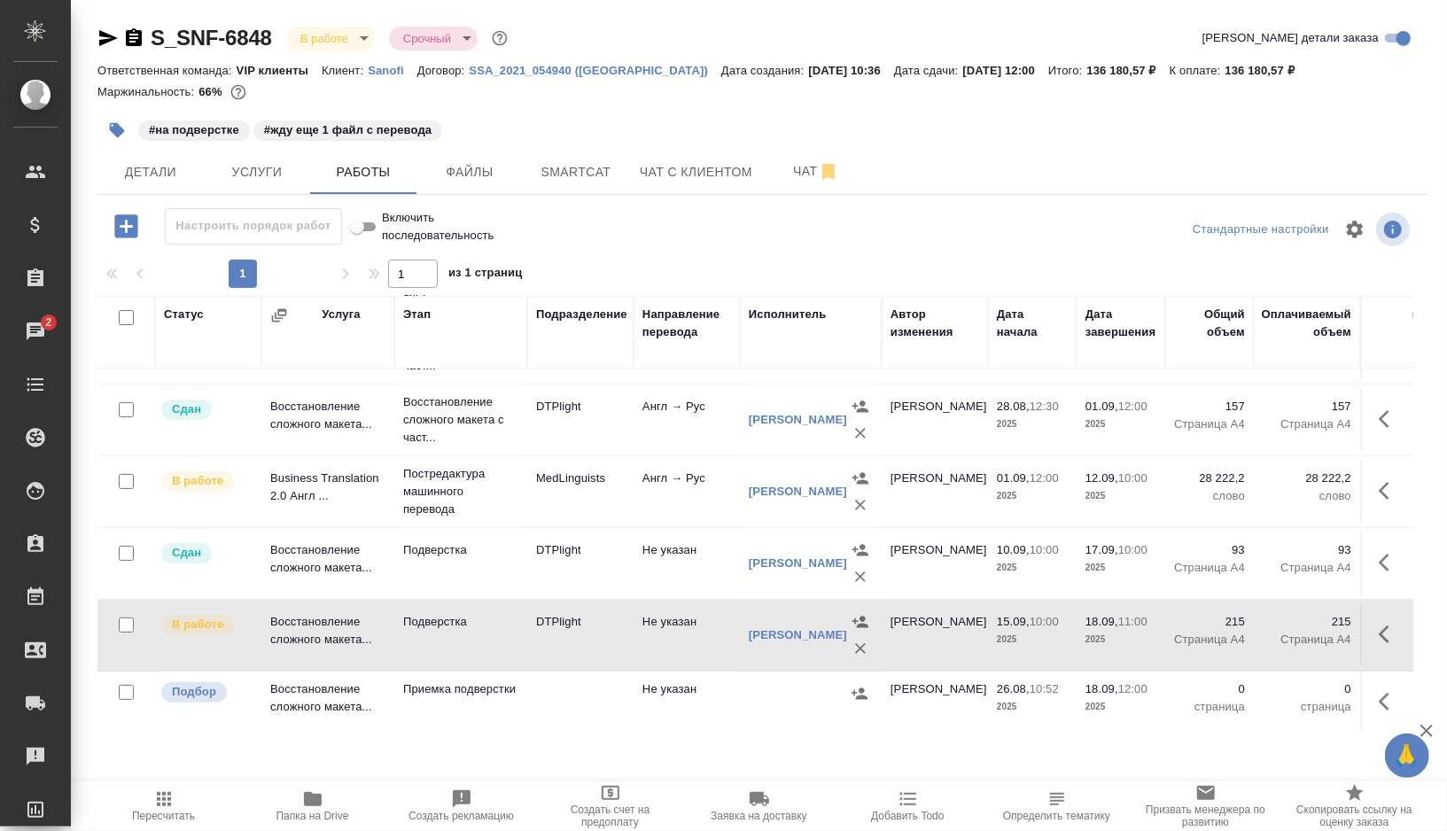
click at [512, 641] on td "Подверстка" at bounding box center [460, 635] width 133 height 62
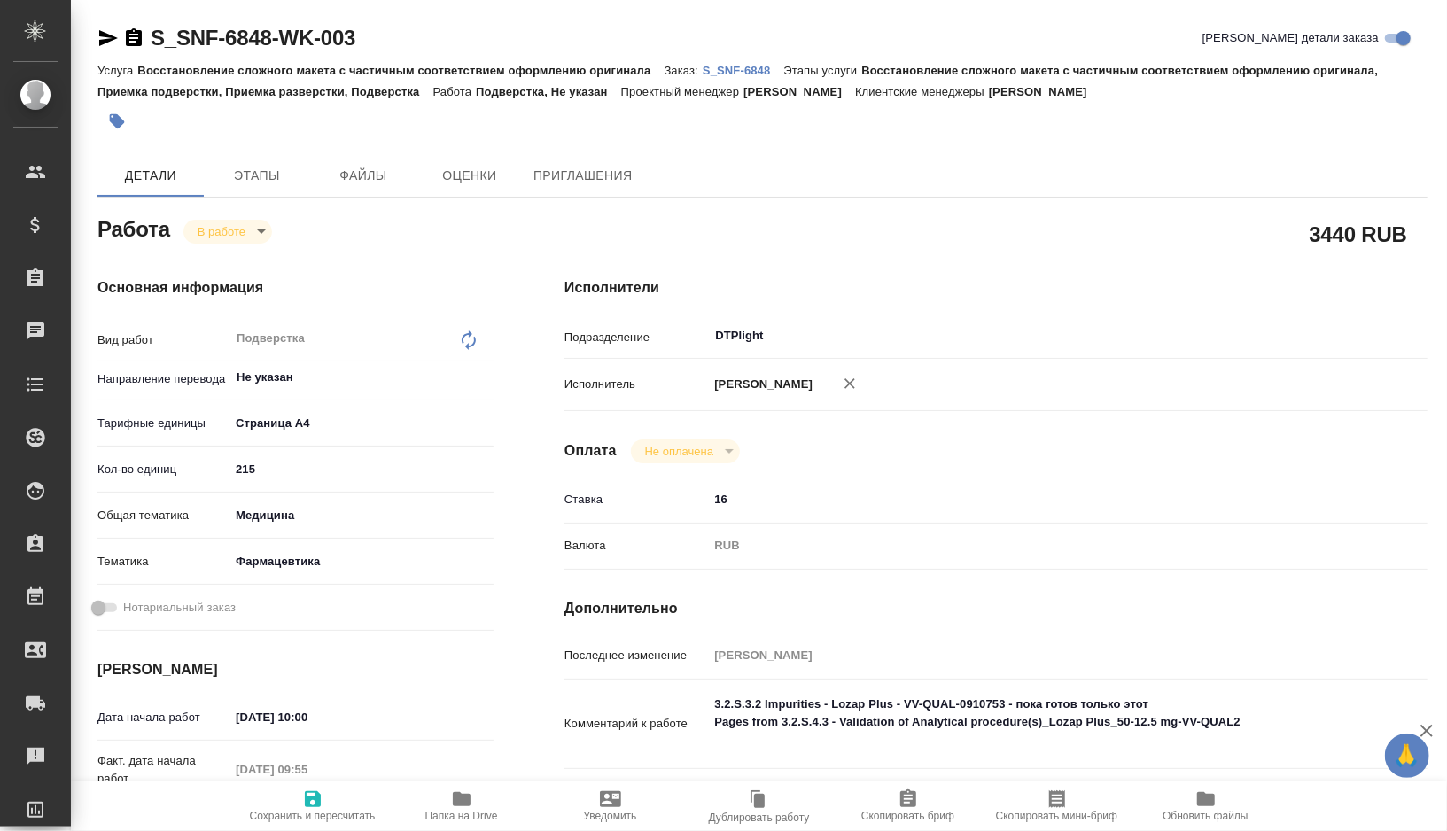
type textarea "x"
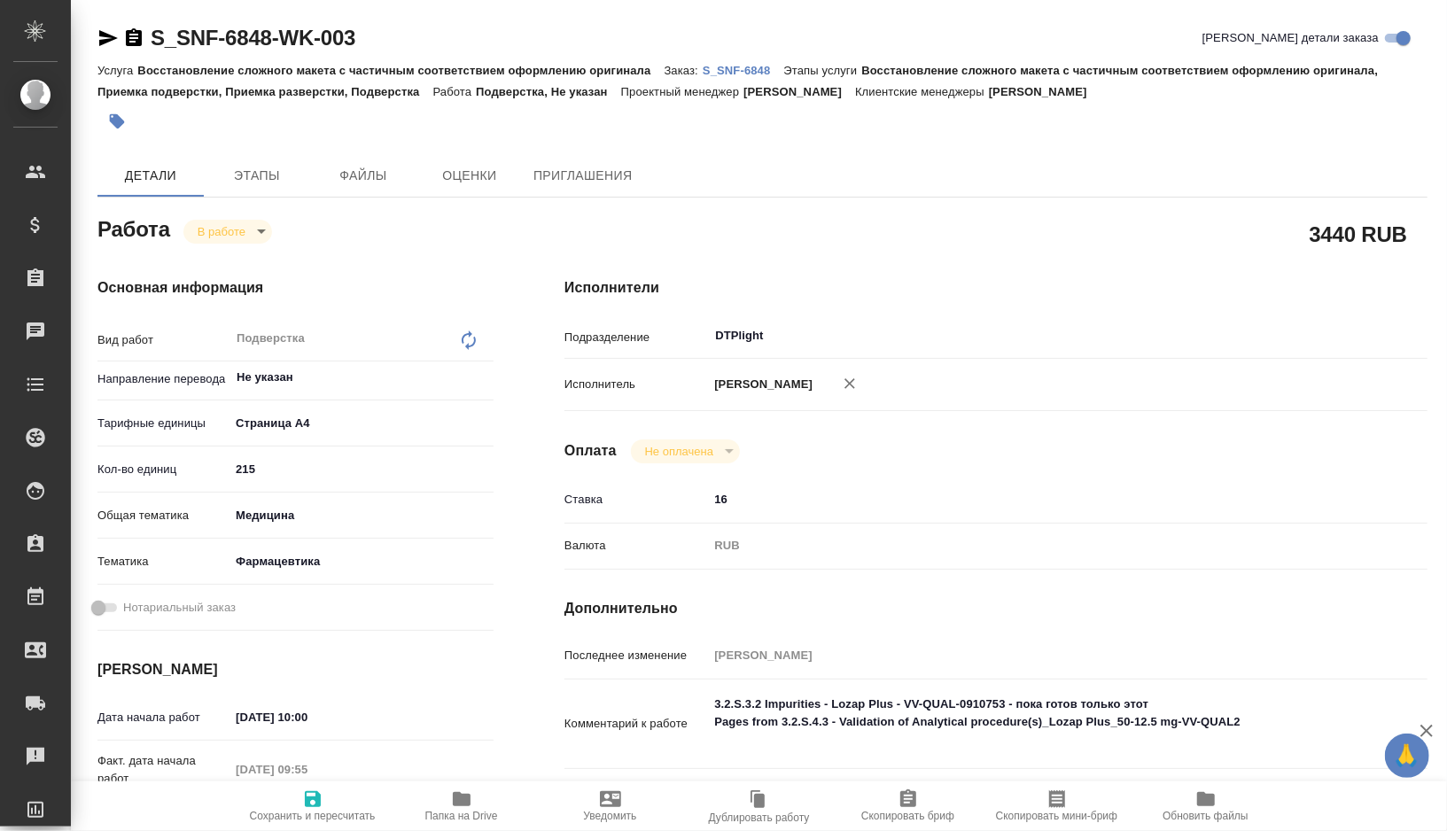
click at [105, 34] on icon "button" at bounding box center [108, 38] width 19 height 16
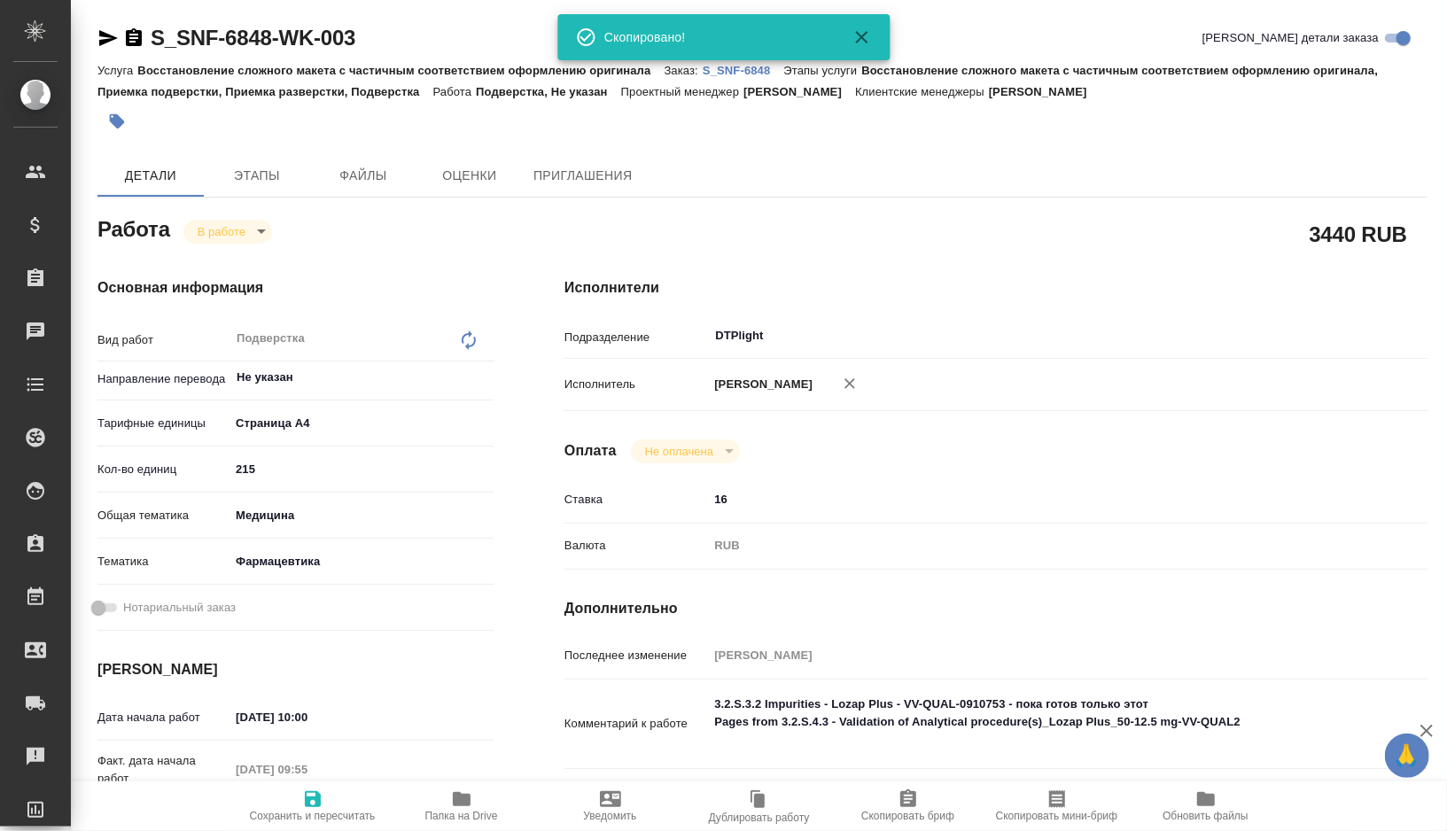
type textarea "x"
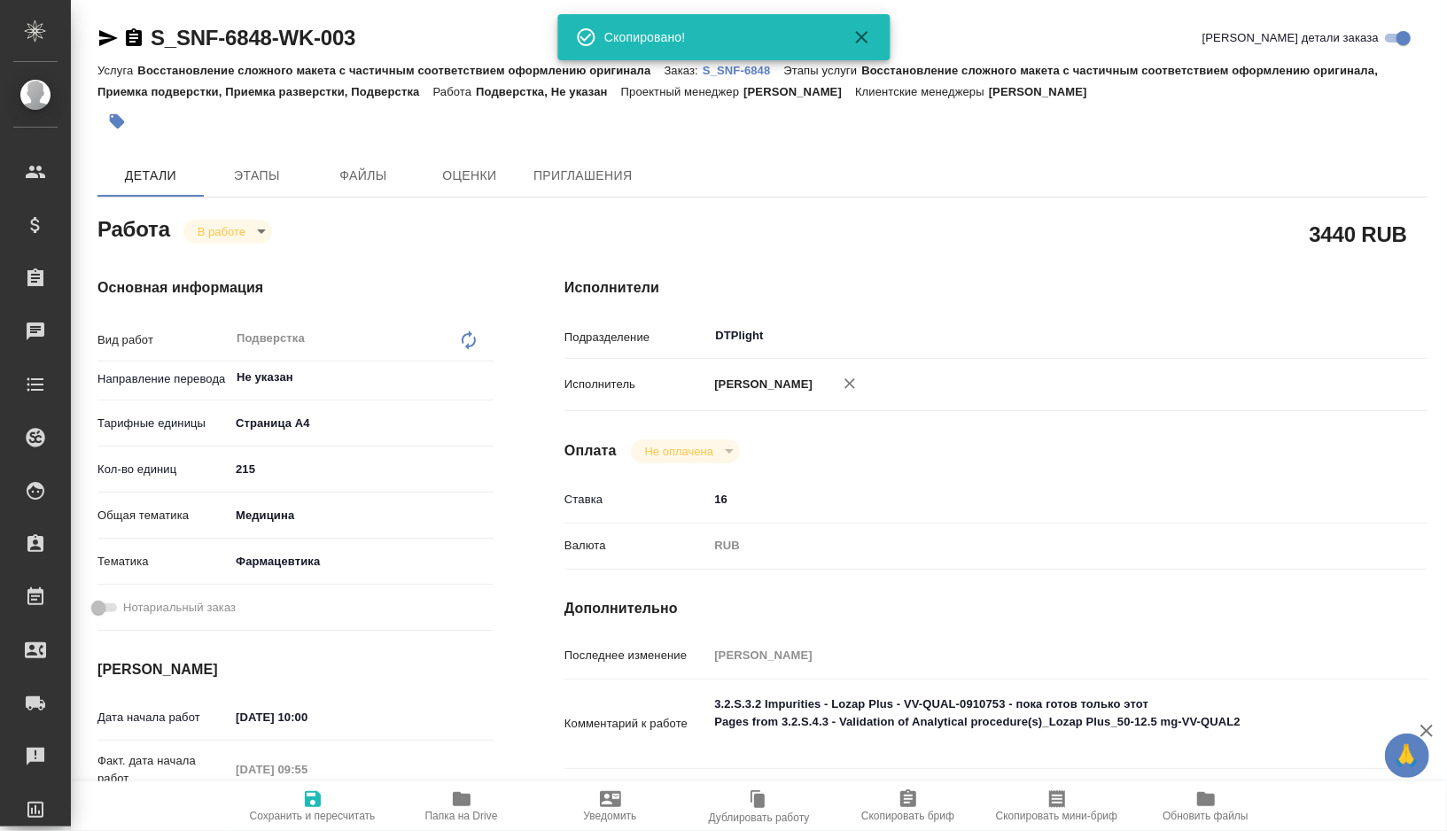
type textarea "x"
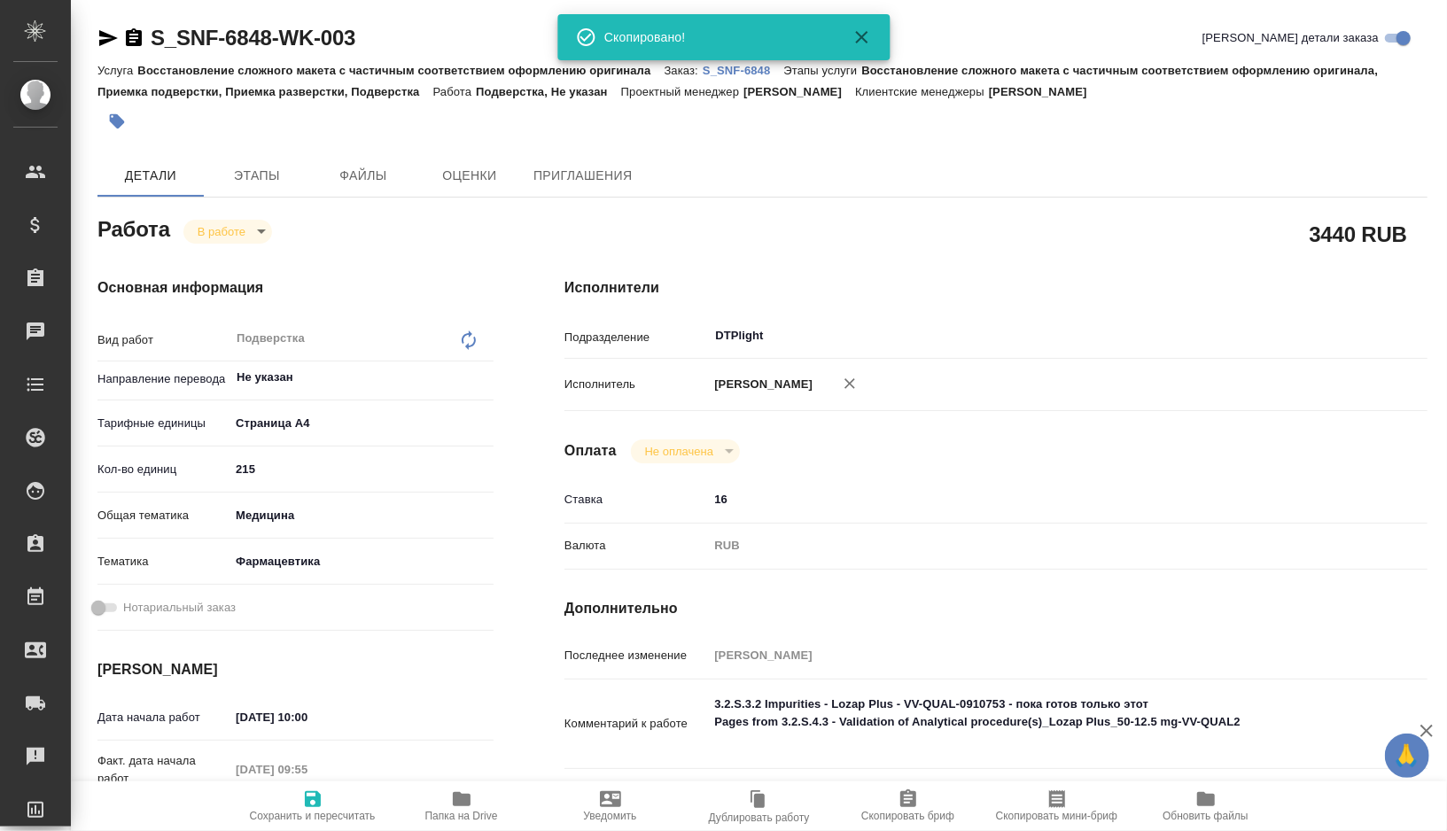
type textarea "x"
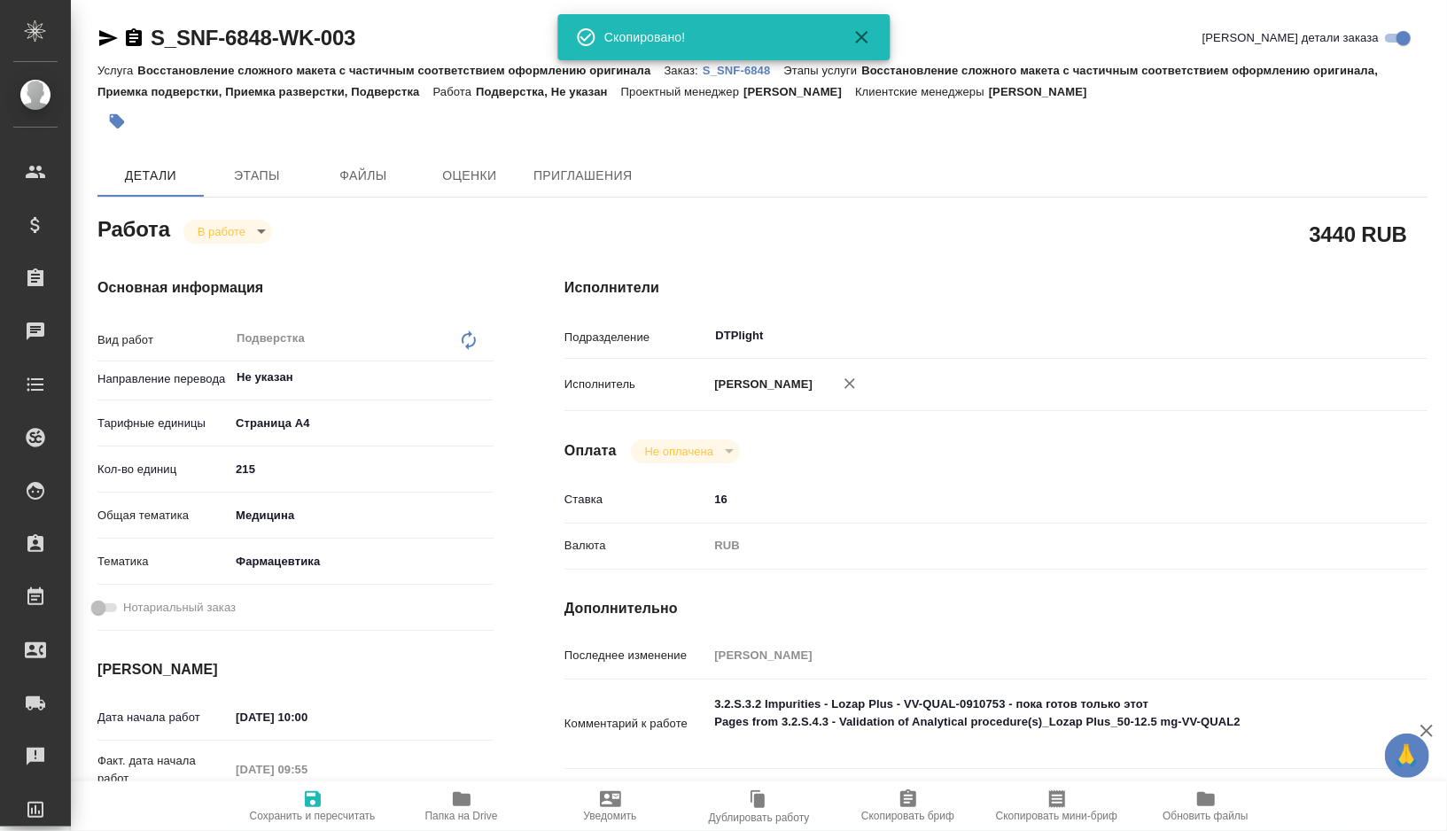
type textarea "x"
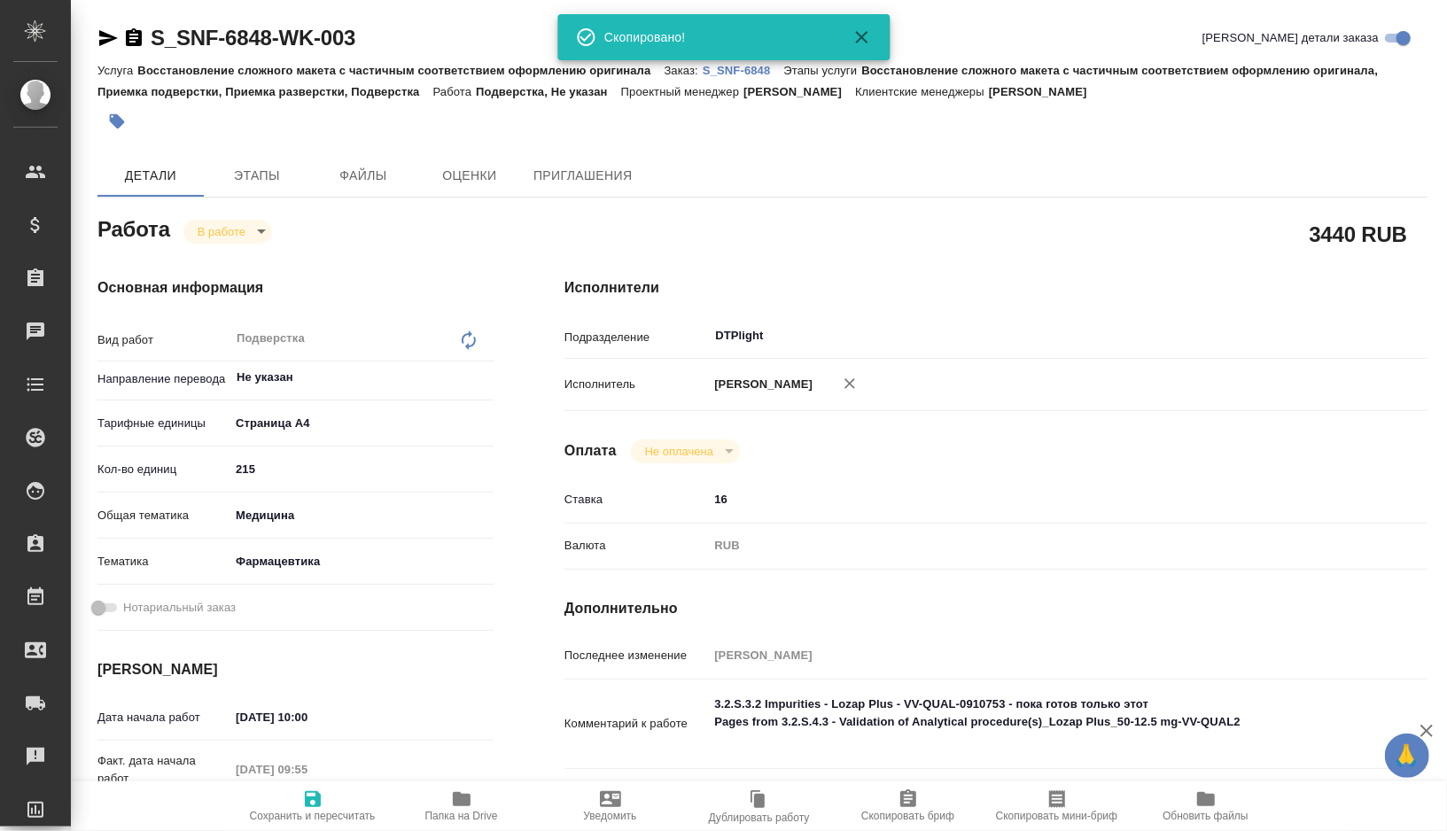
type textarea "x"
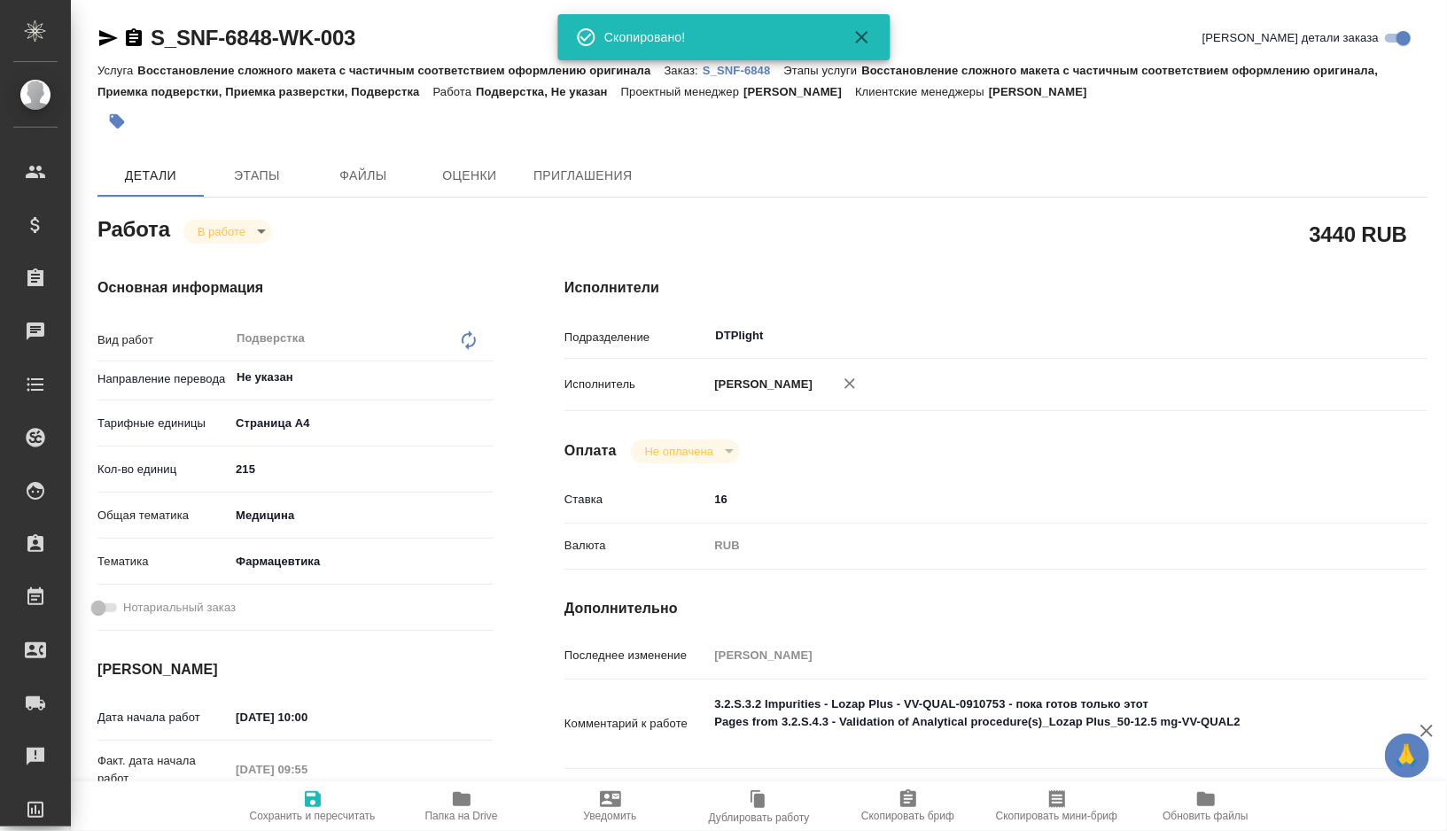
type textarea "x"
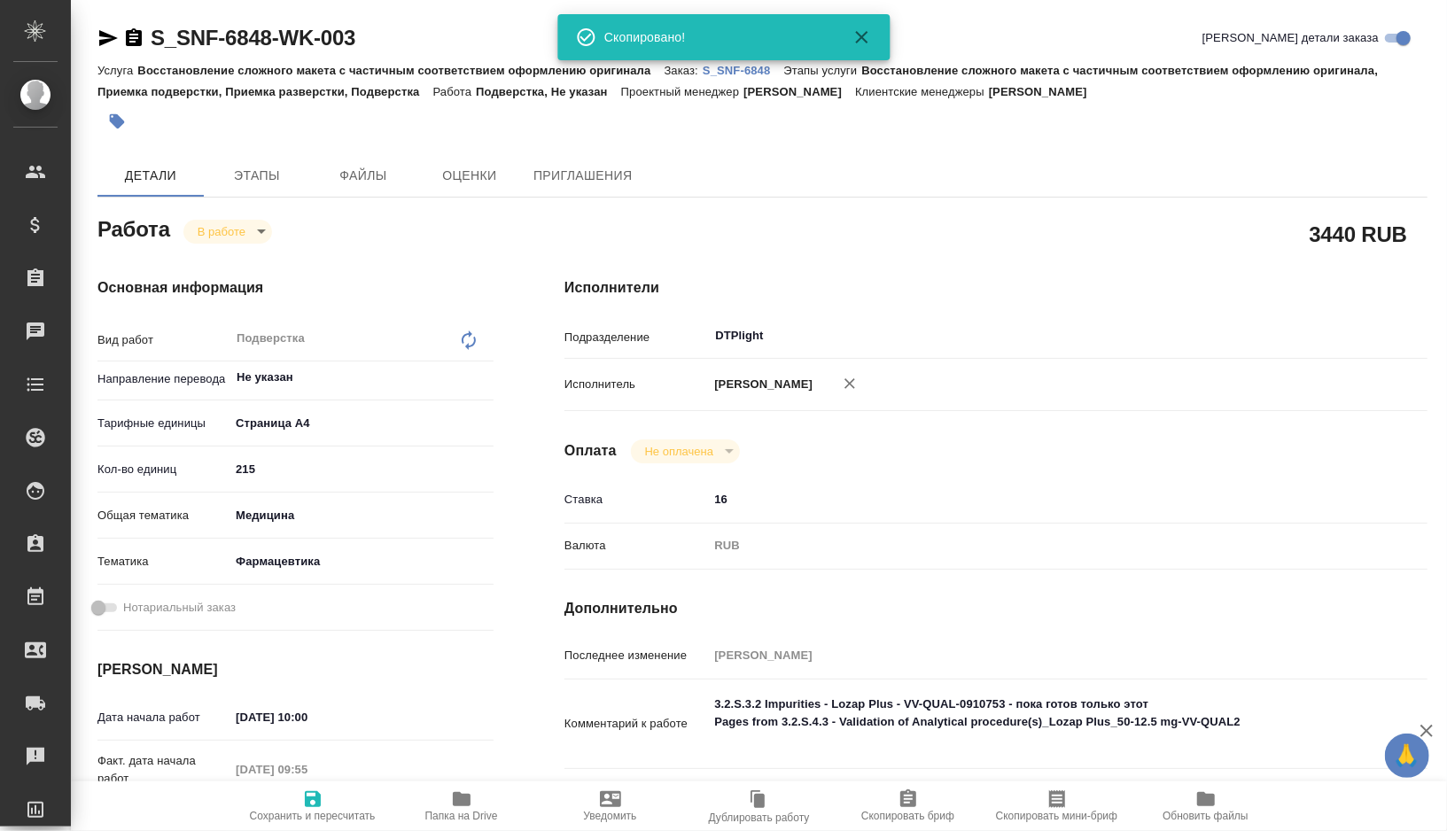
type textarea "x"
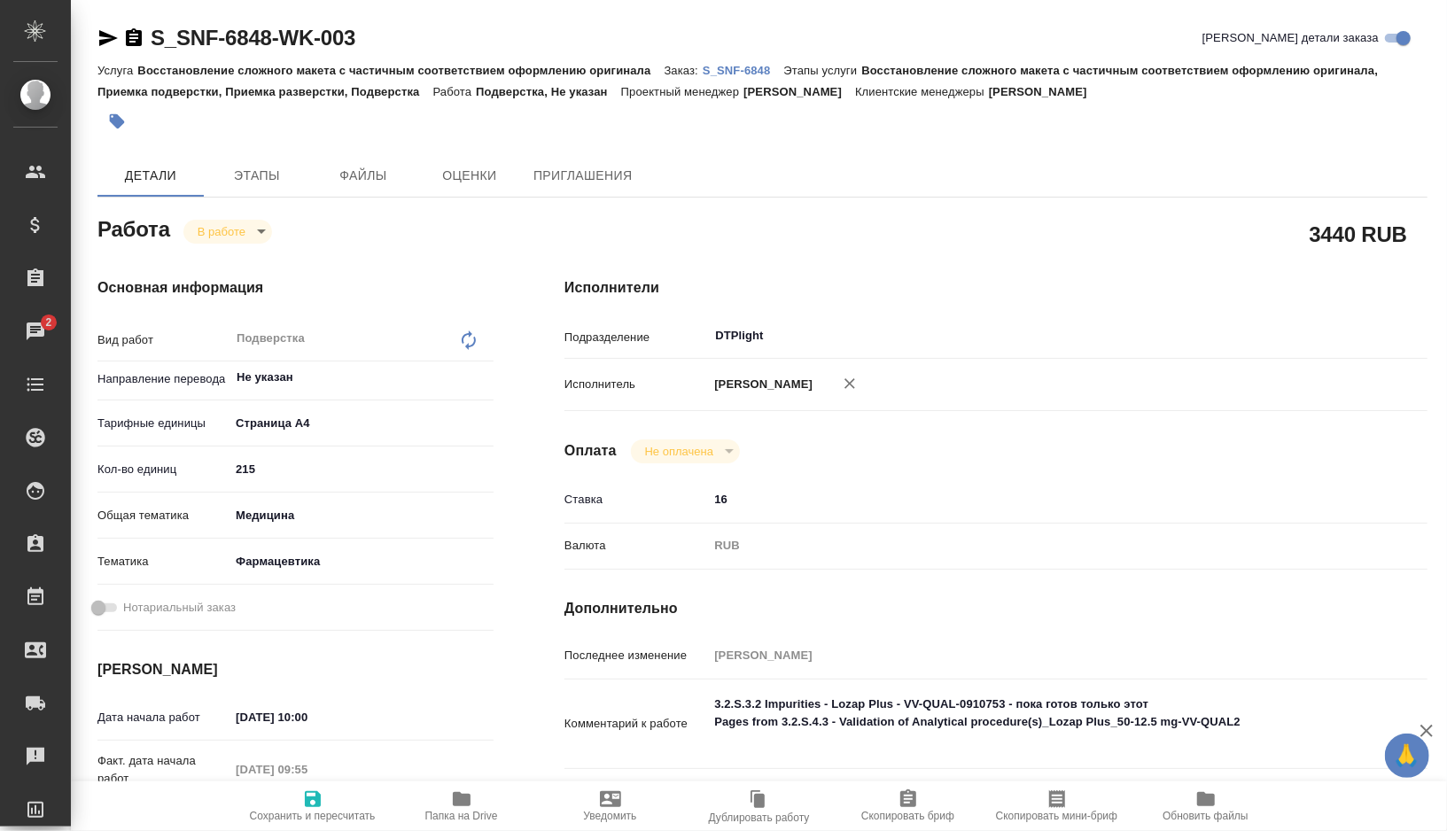
scroll to position [321, 0]
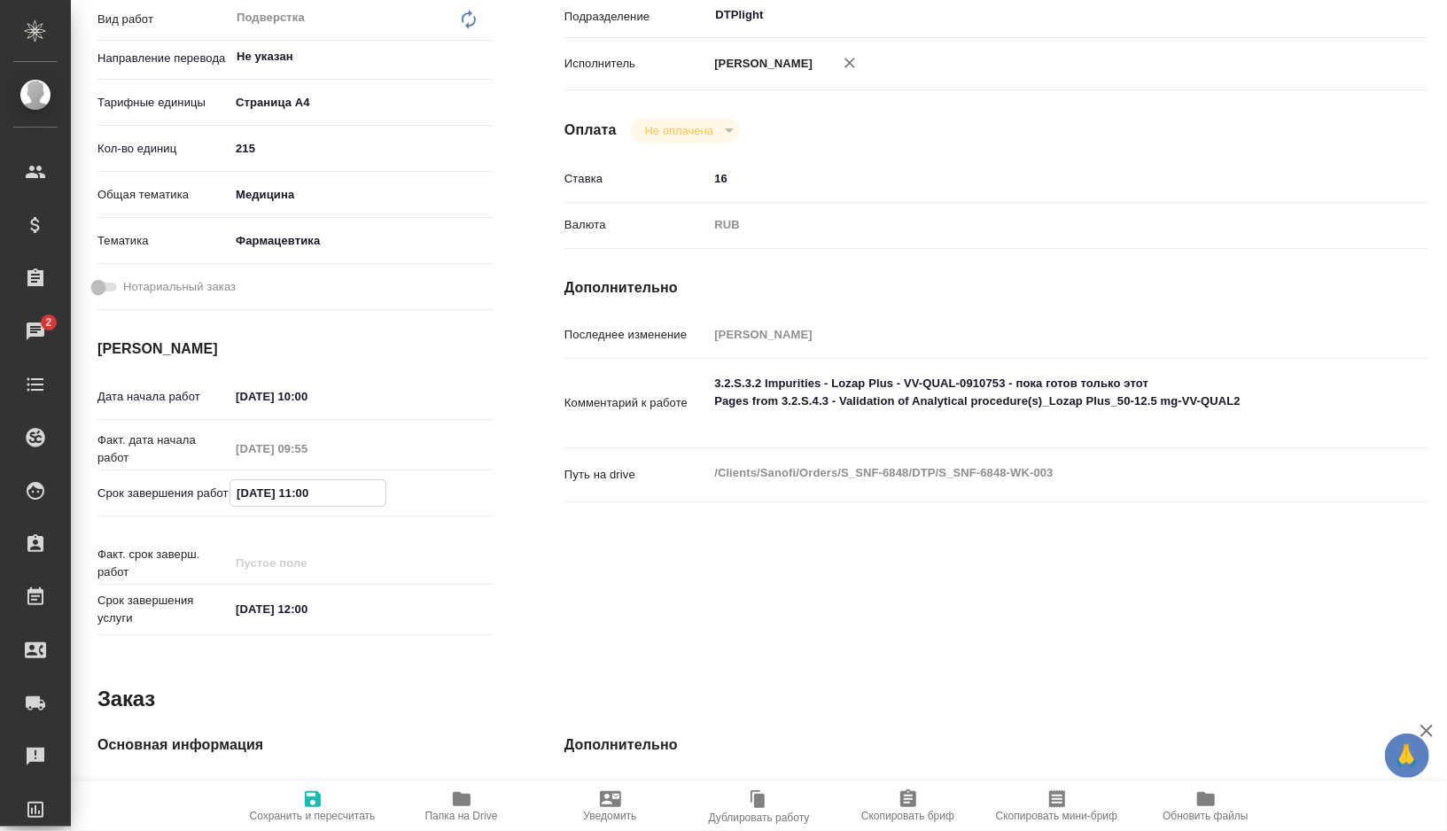
click at [310, 496] on input "18.09.2025 11:00" at bounding box center [307, 493] width 155 height 26
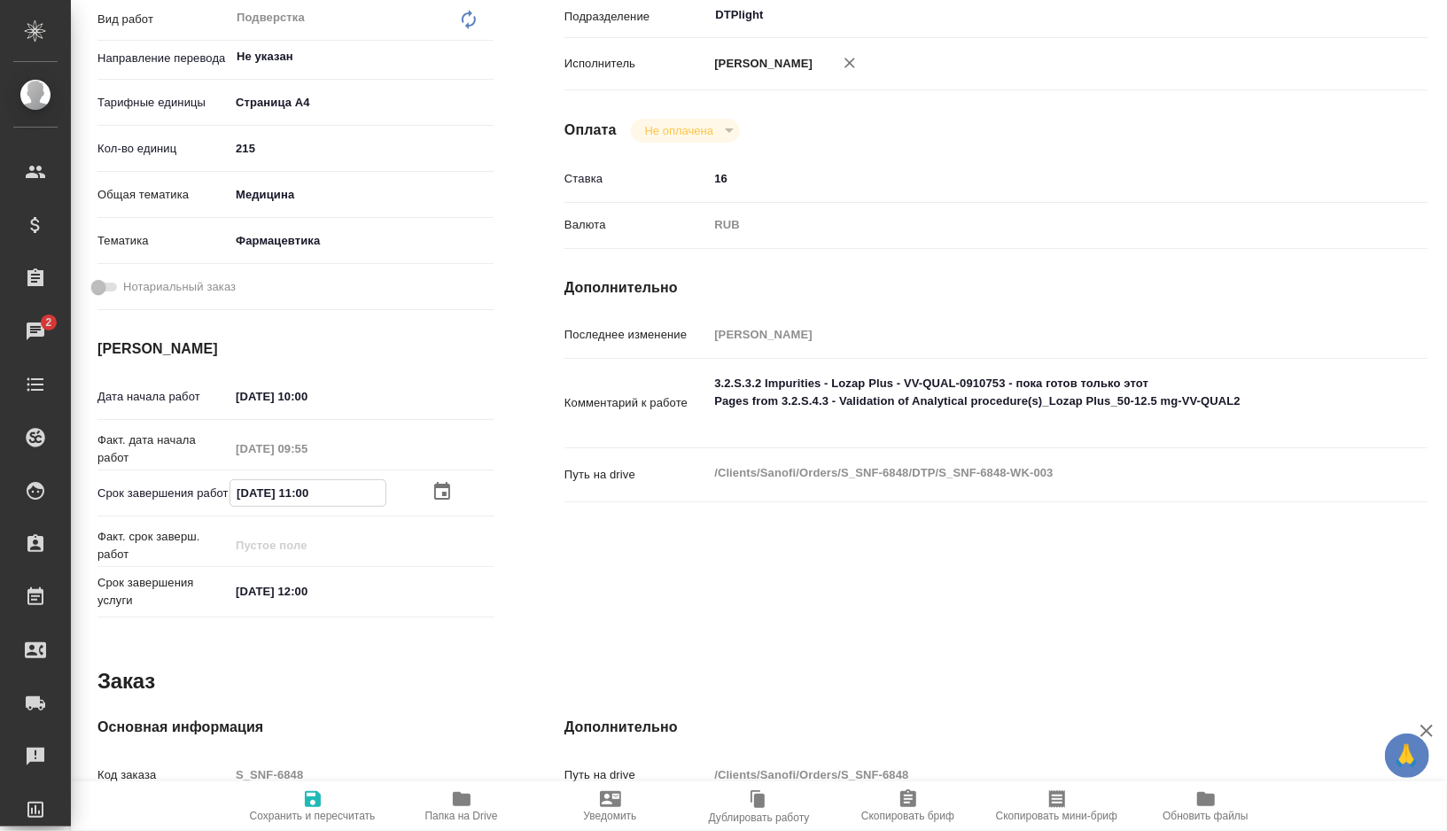
type textarea "x"
type input "18.09.2025 10:0_"
type textarea "x"
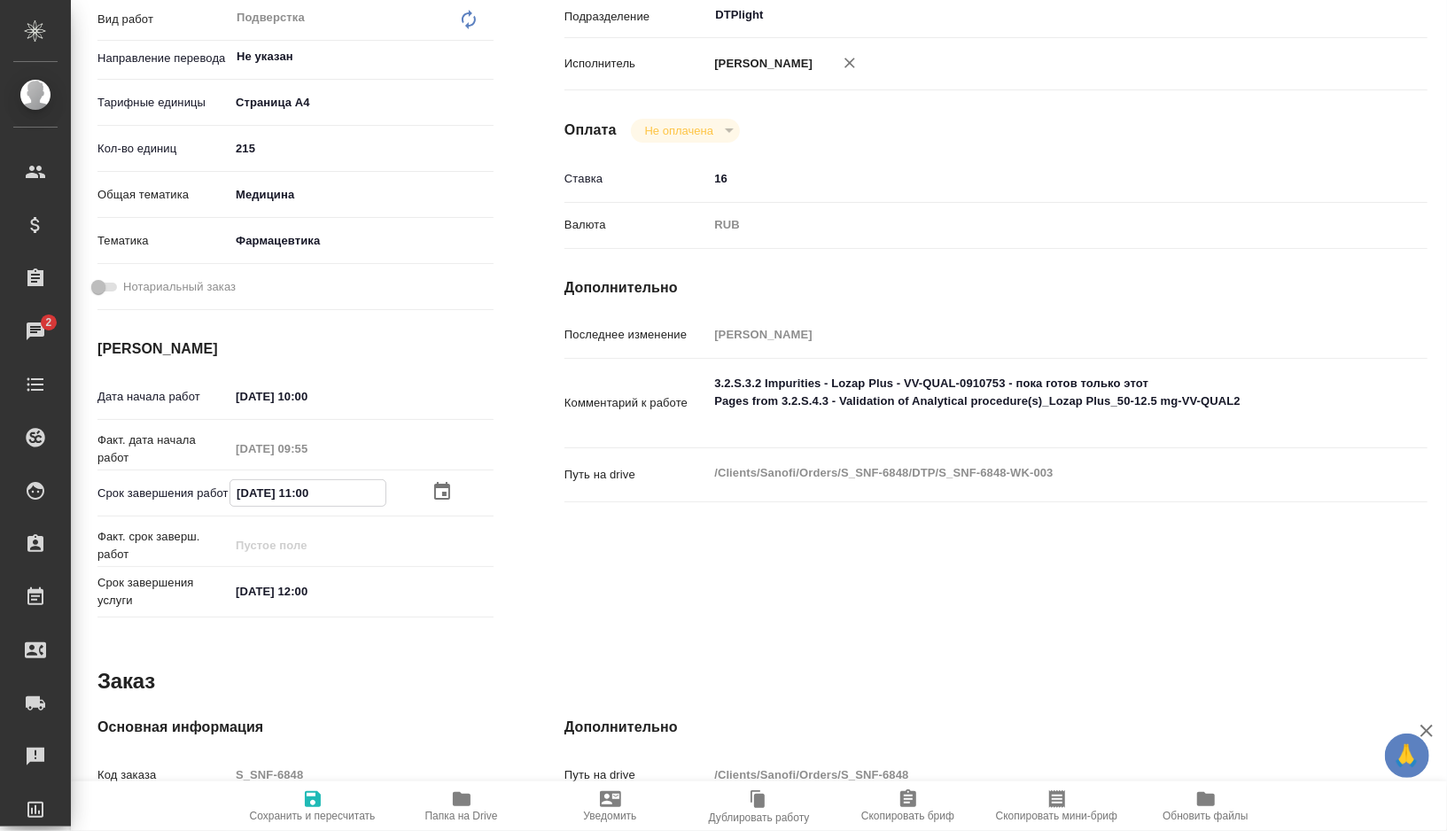
type textarea "x"
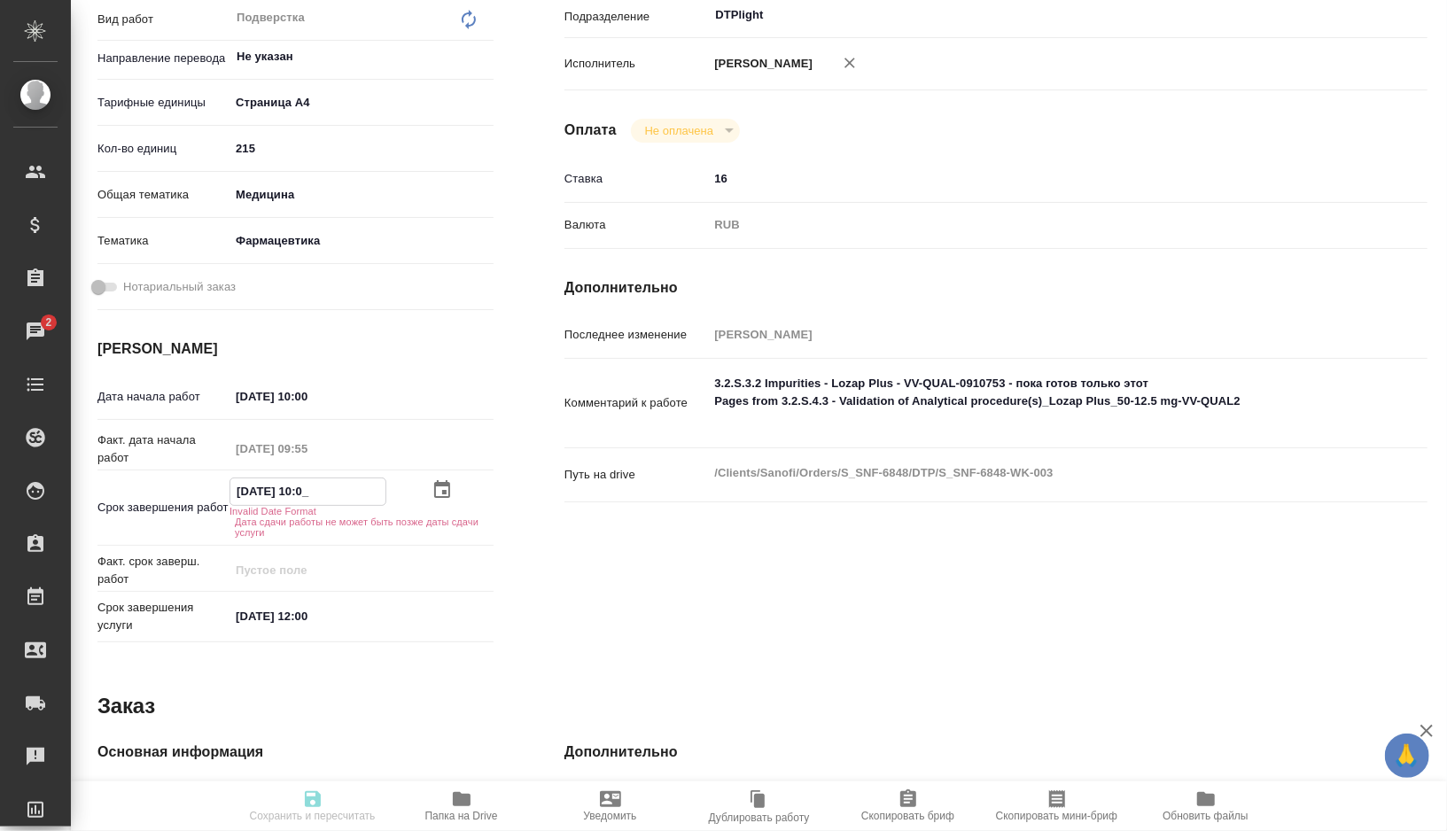
type textarea "x"
type input "[DATE] 12:00"
type textarea "x"
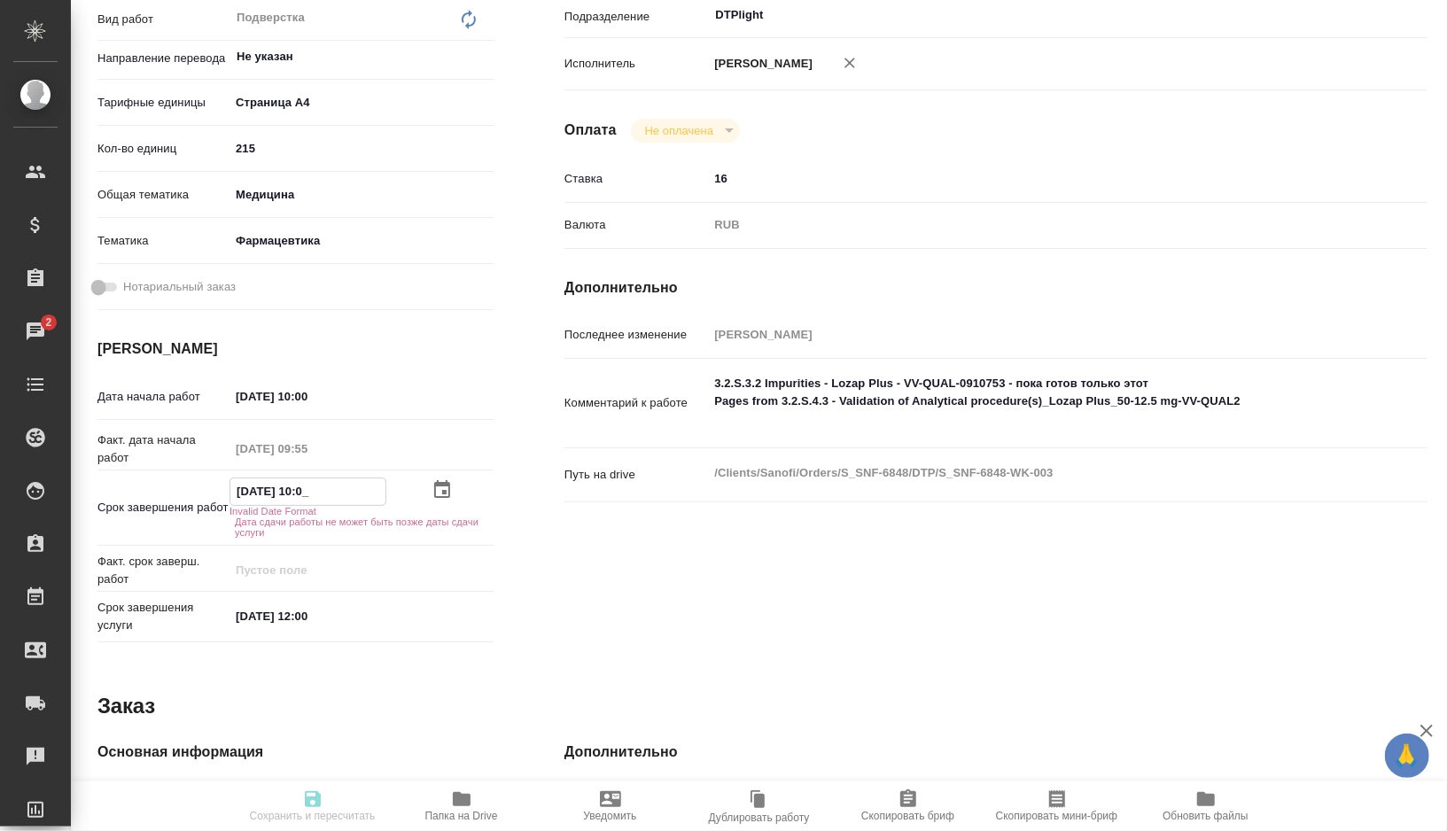
type textarea "x"
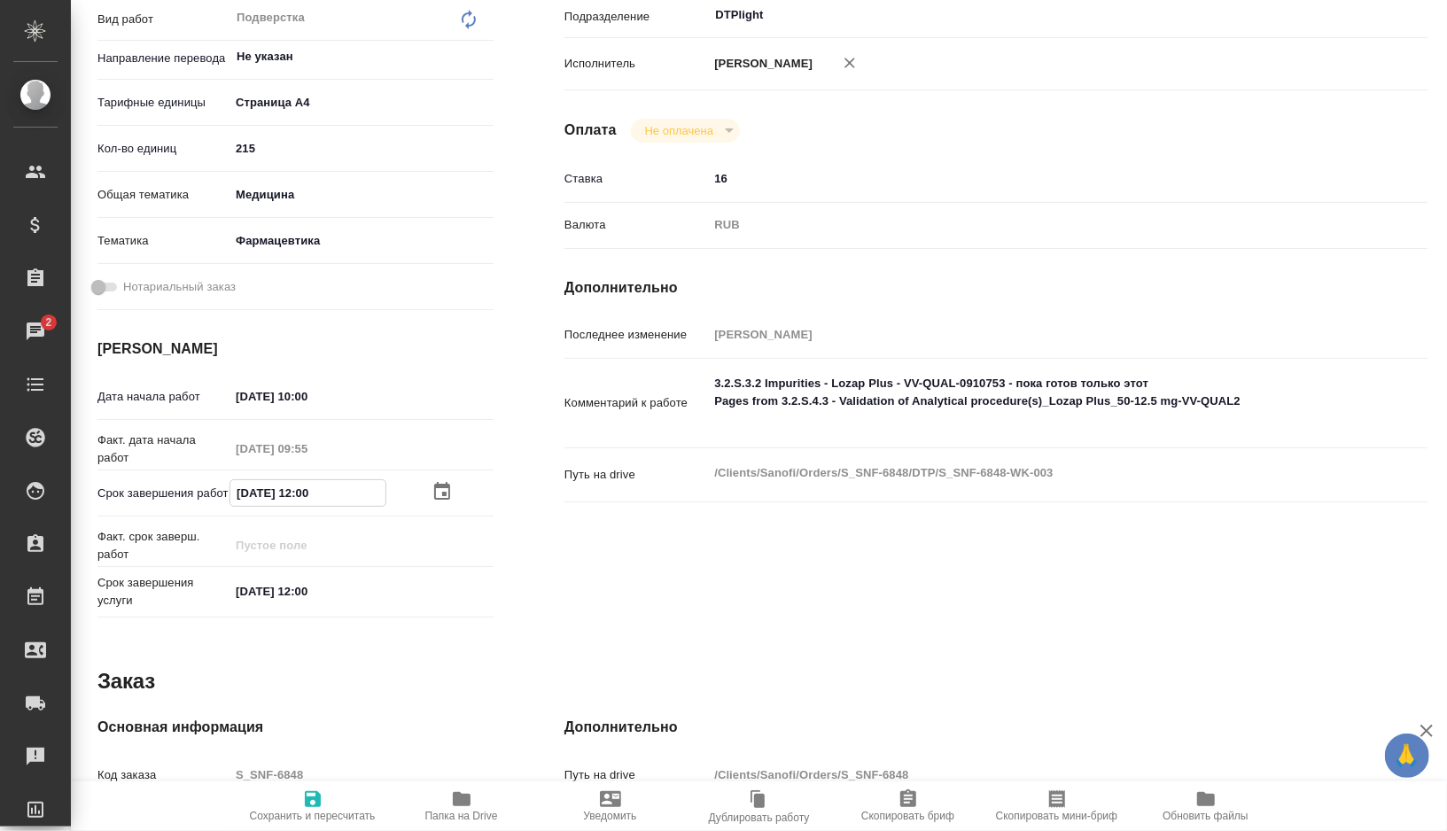
type input "18.09.2025 12:00"
click at [321, 790] on icon "button" at bounding box center [312, 799] width 21 height 21
type textarea "x"
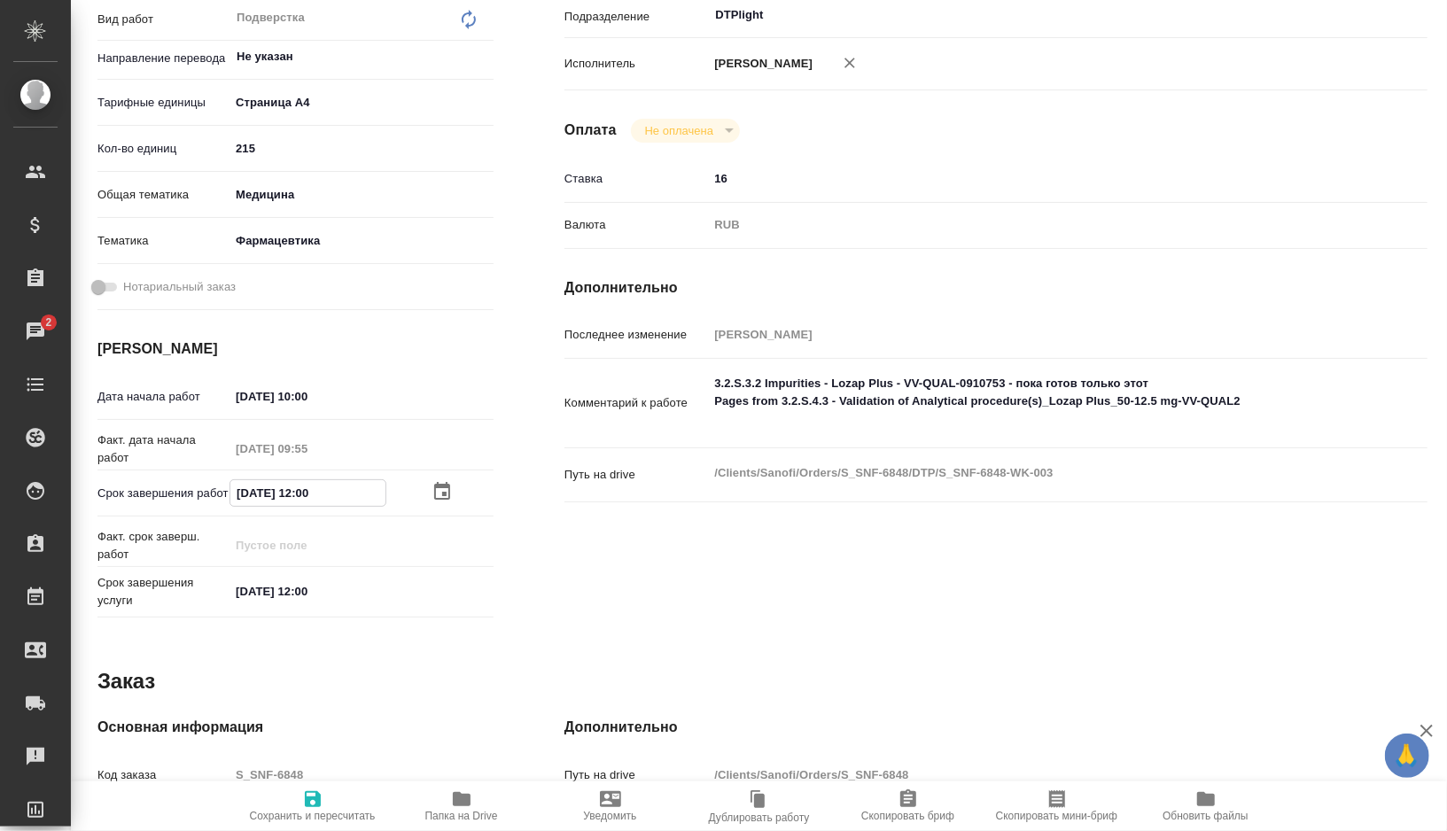
type textarea "x"
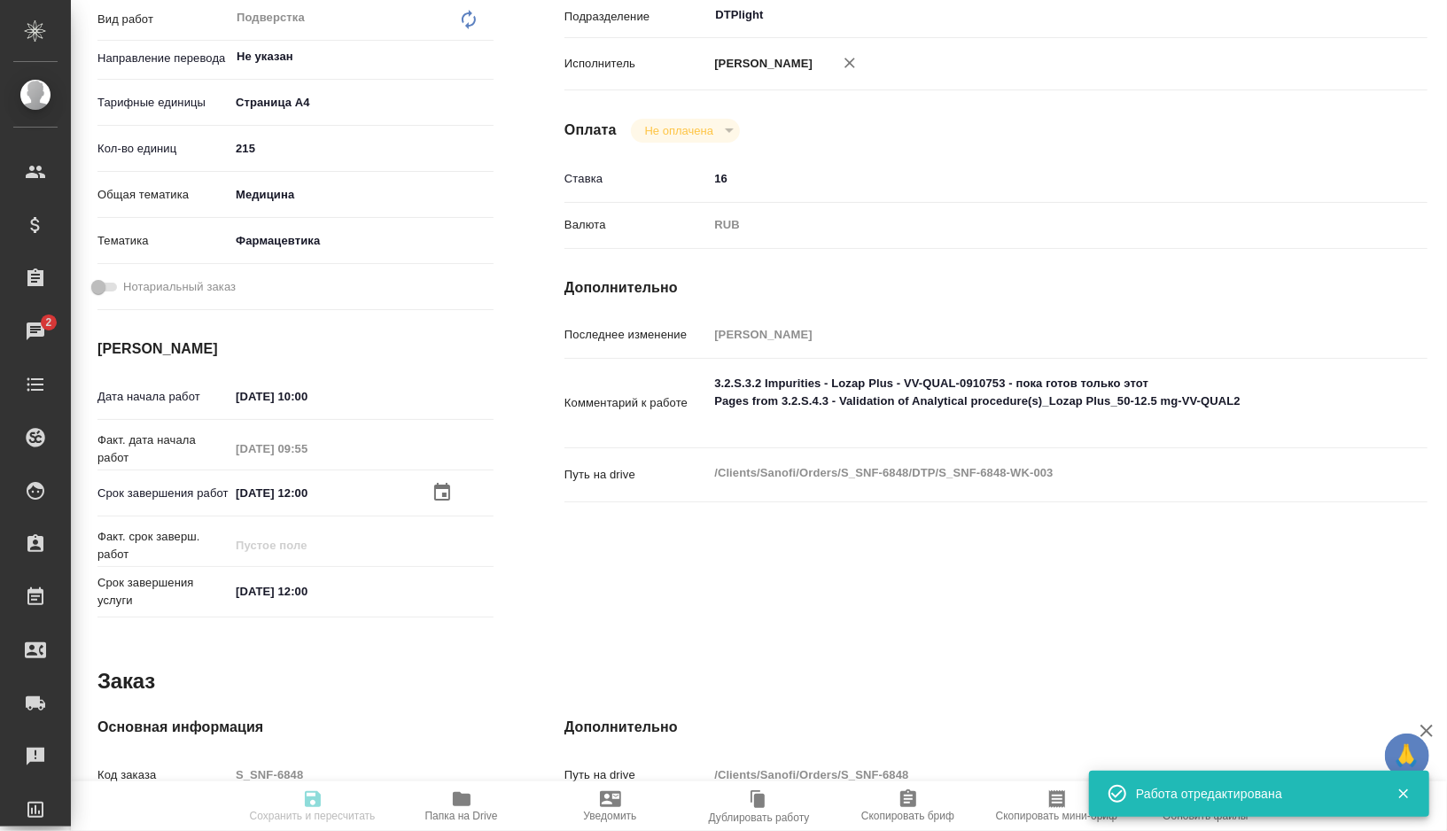
type input "inProgress"
type textarea "Подверстка"
type textarea "x"
type input "Не указан"
type input "5f036ec4e16dec2d6b59c8ff"
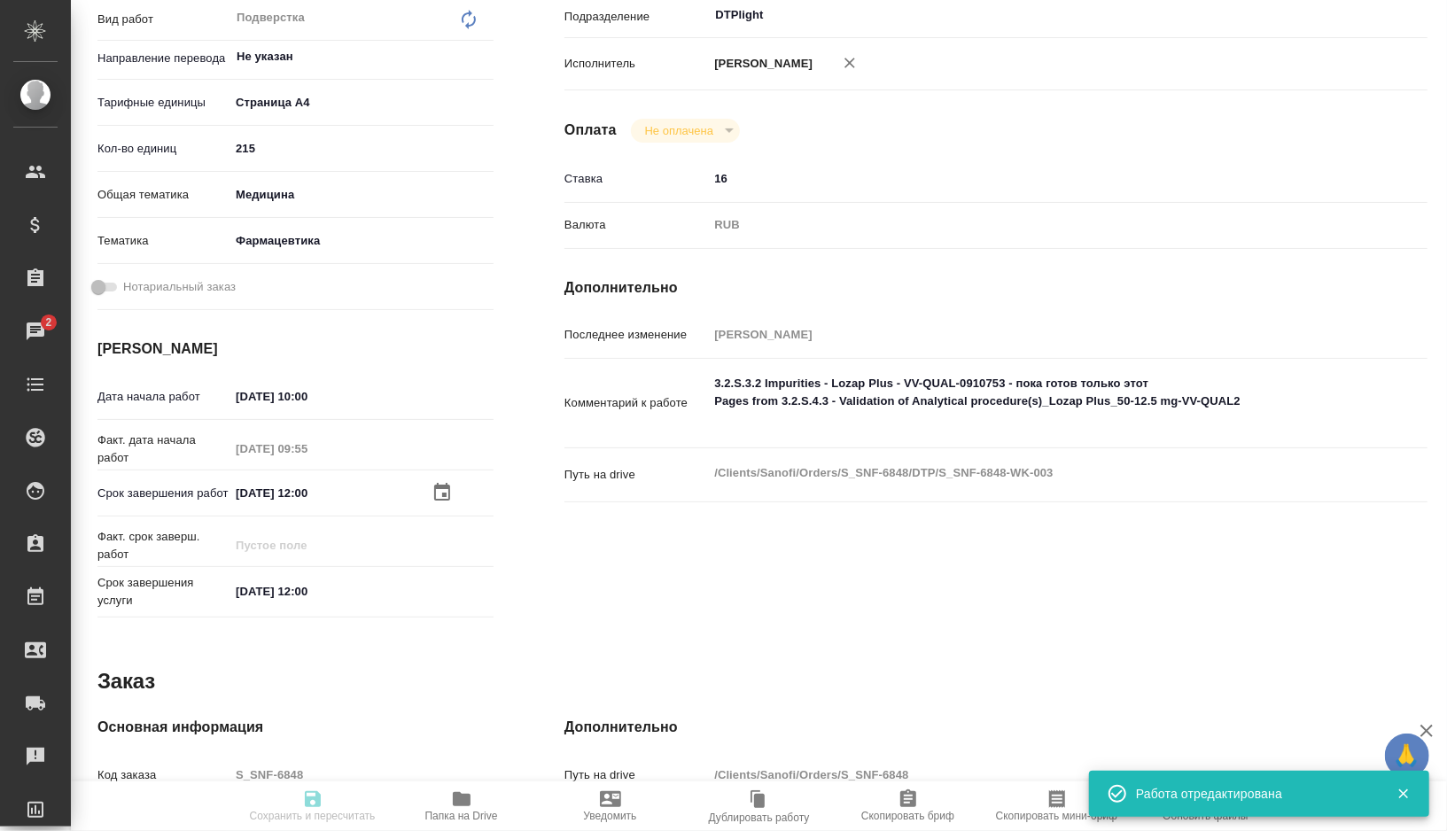
type input "215"
type input "med"
type input "6149832f2b7be24903fd7a82"
type input "15.09.2025 10:00"
type input "15.09.2025 09:55"
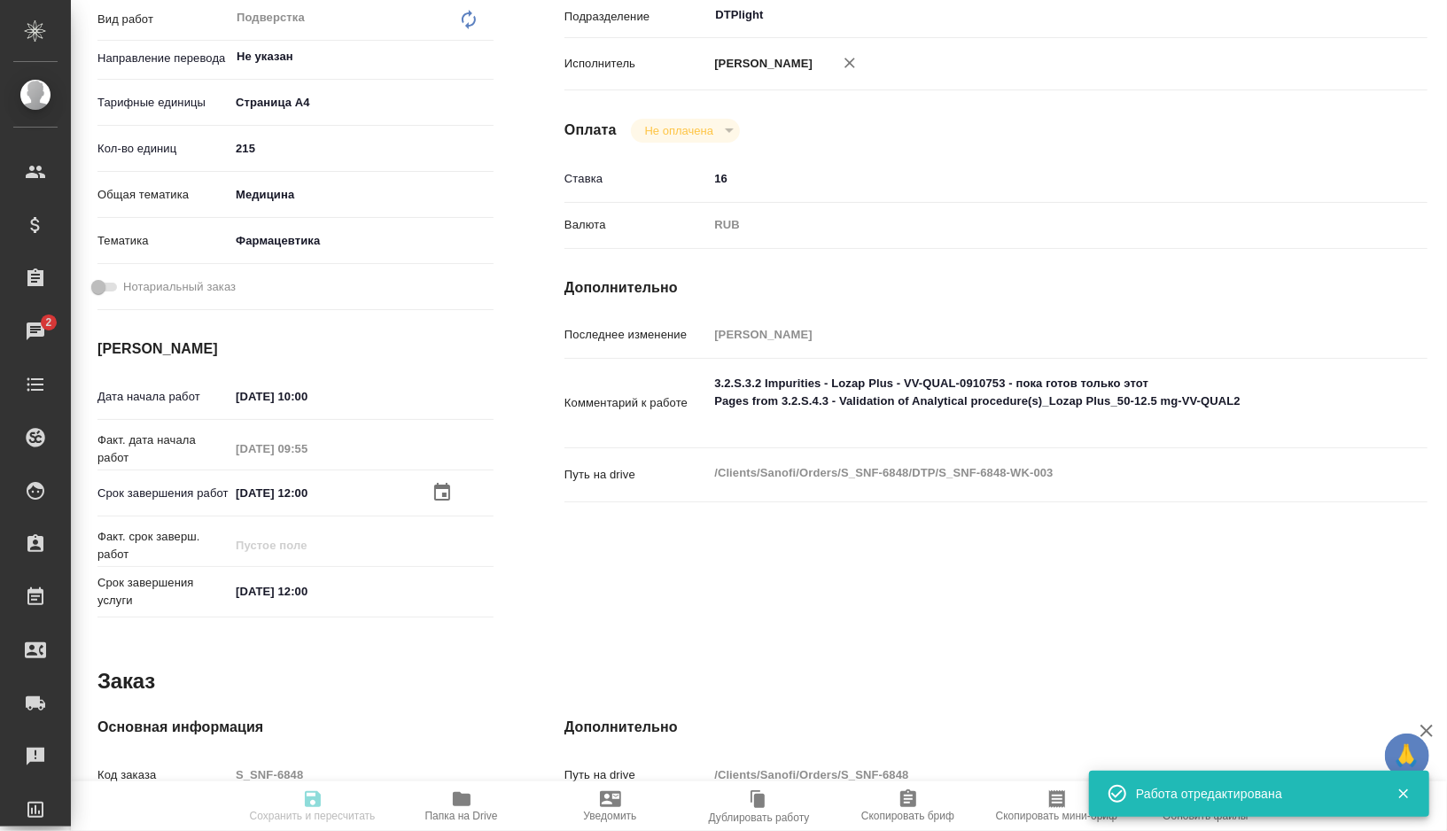
type input "18.09.2025 12:00"
type input "DTPlight"
type input "notPayed"
type input "16"
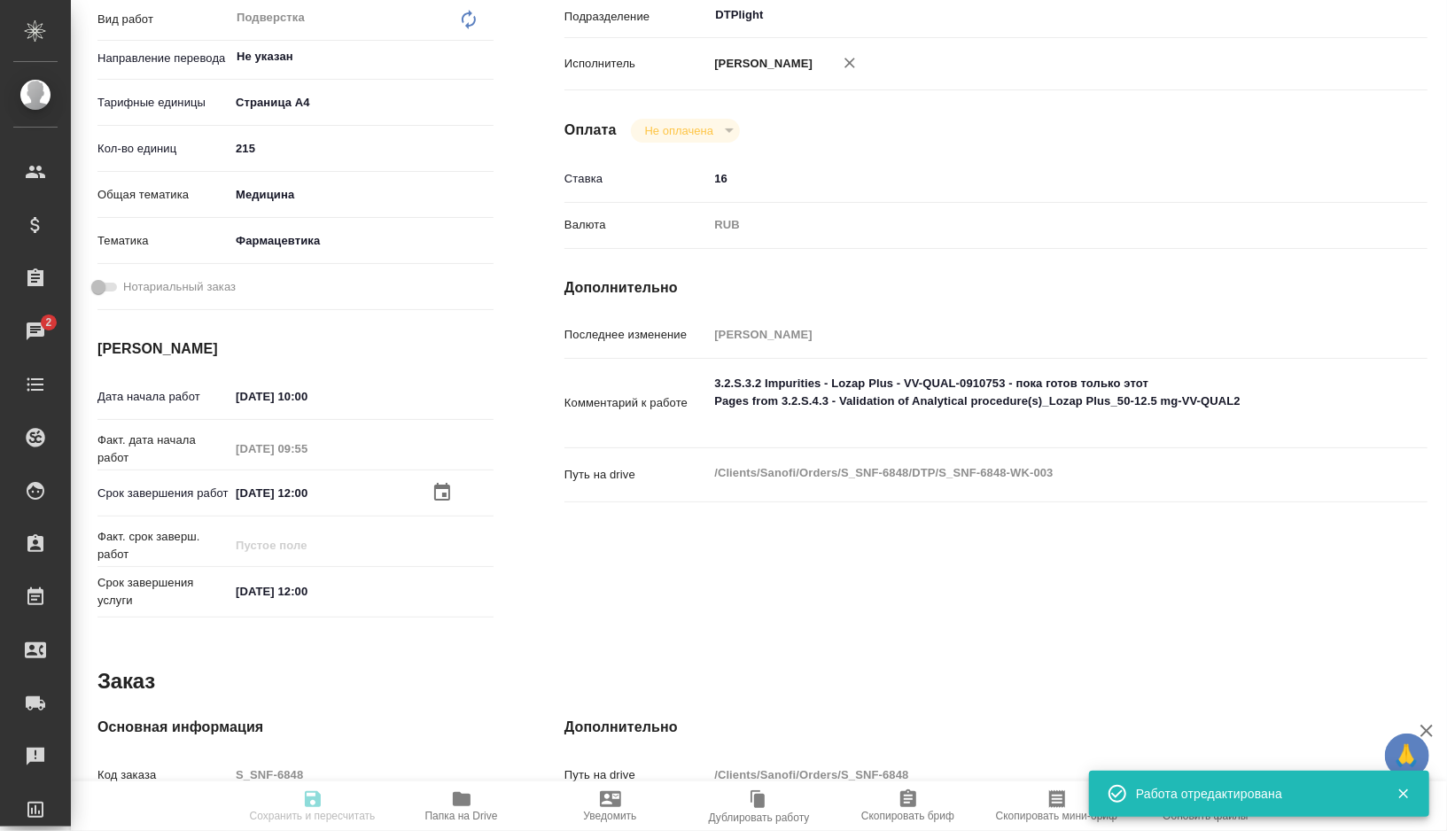
type input "RUB"
type input "Риянова Анна"
type textarea "3.2.S.3.2 Impurities - Lozap Plus - VV-QUAL-0910753 - пока готов только этот Pa…"
type textarea "x"
type textarea "/Clients/Sanofi/Orders/S_SNF-6848/DTP/S_SNF-6848-WK-003"
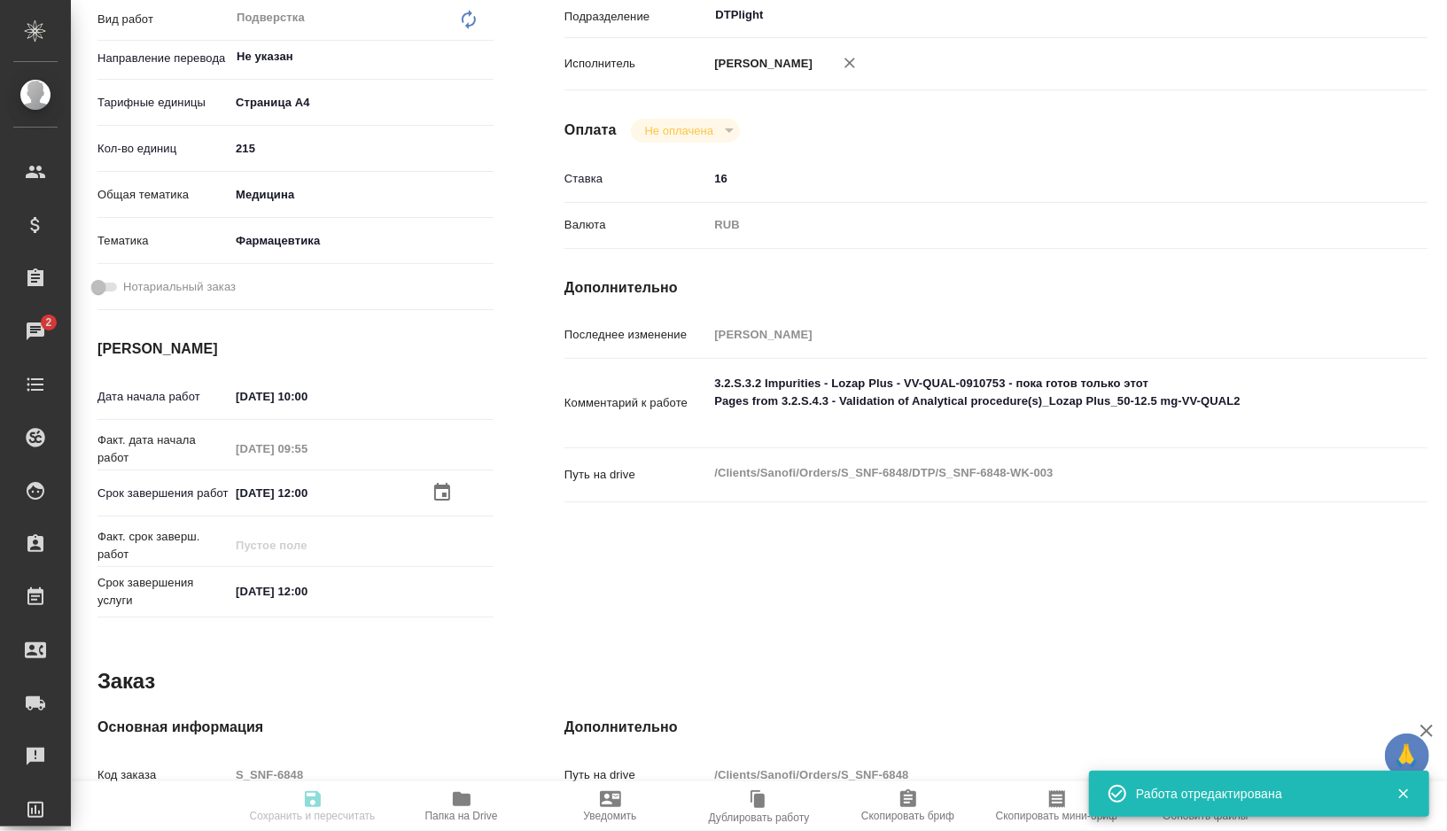
type textarea "x"
type input "S_SNF-6848"
type input "E005829116"
type input "Восстановление сложного макета с частичным соответствием оформлению оригинала"
type input "Восстановление сложного макета с частичным соответствием оформлению оригинала, …"
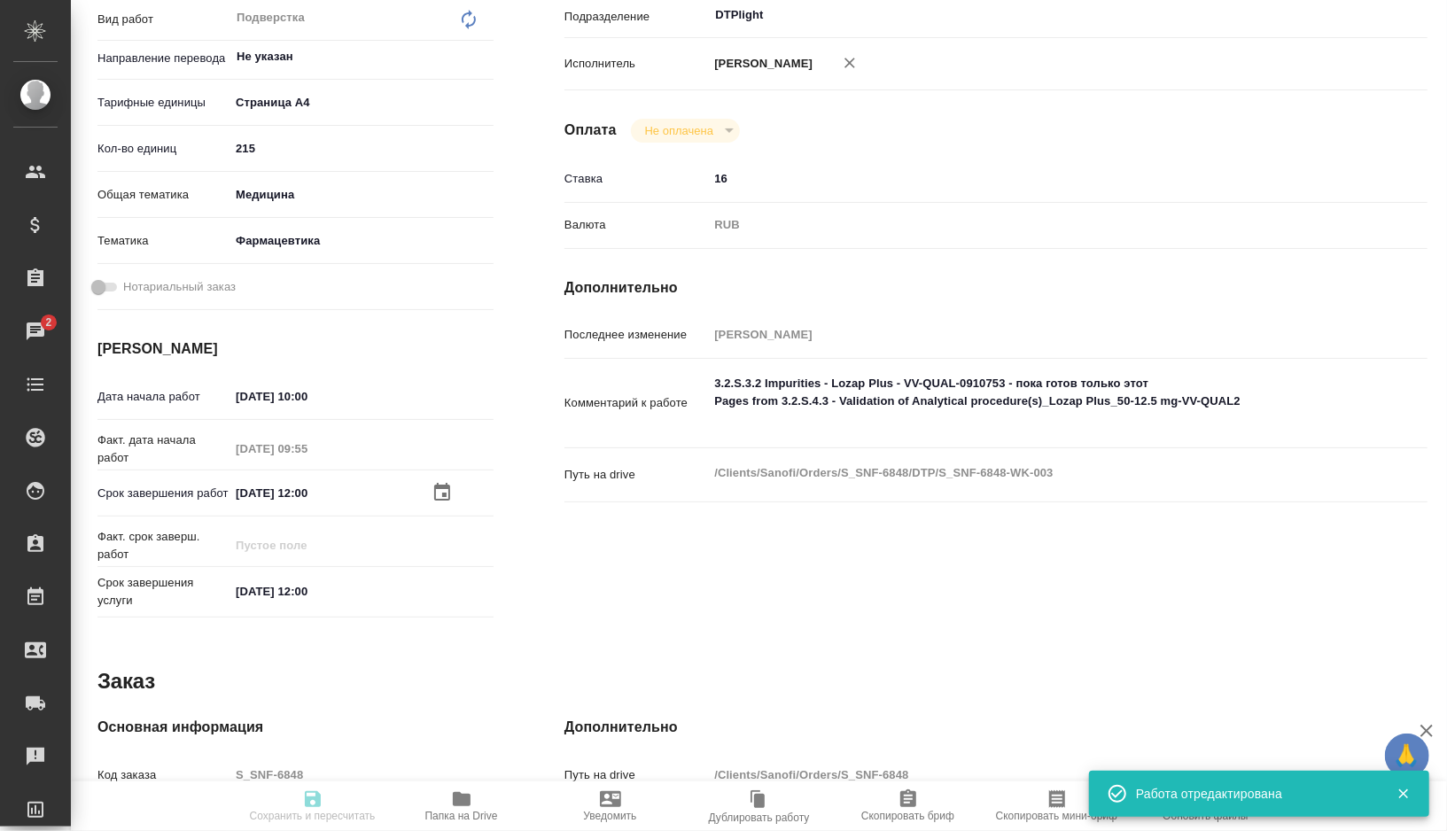
type input "Сайдашева Диляра"
type input "Малофеева Екатерина"
type input "/Clients/Sanofi/Orders/S_SNF-6848"
type textarea "x"
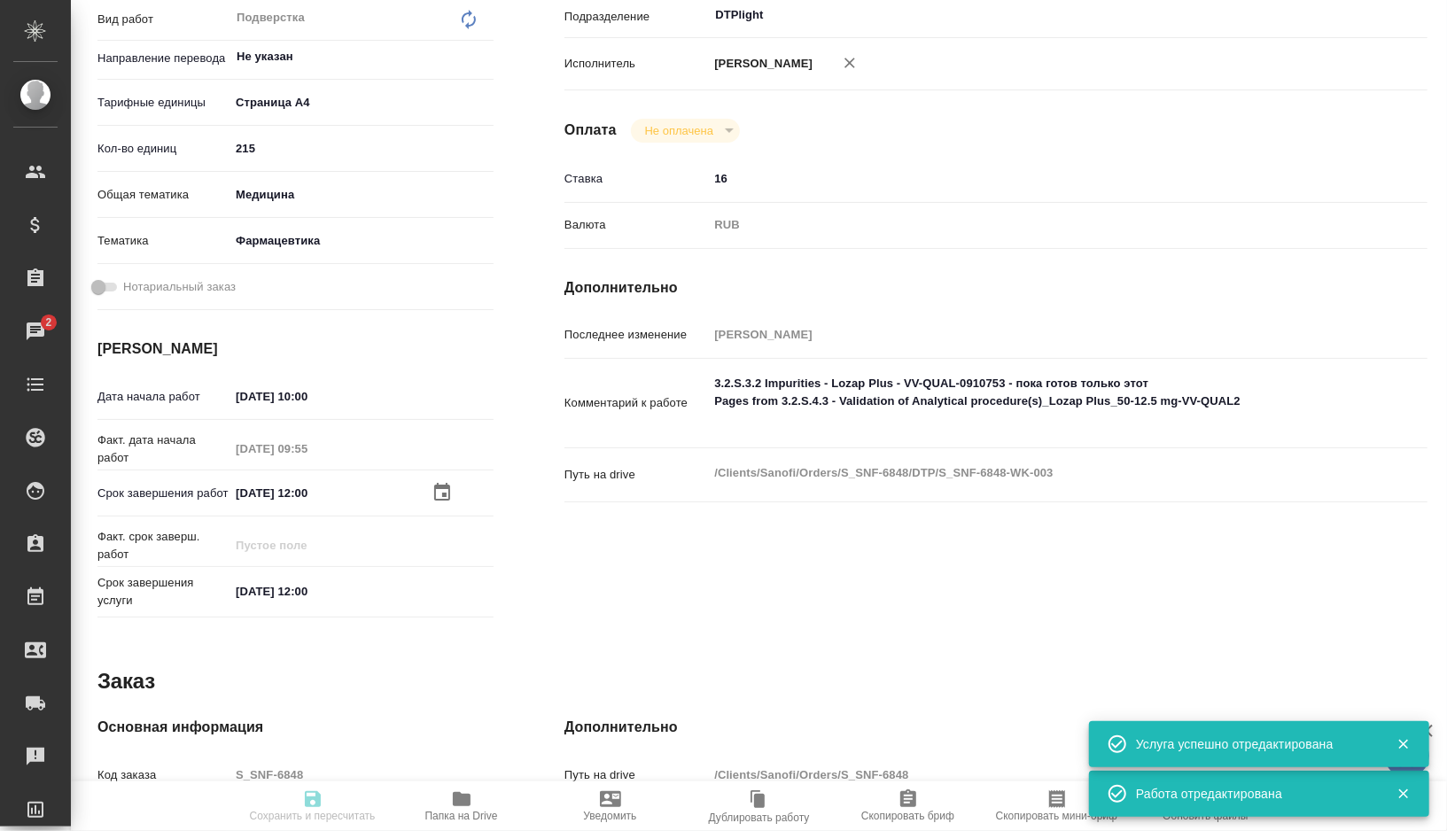
type textarea "x"
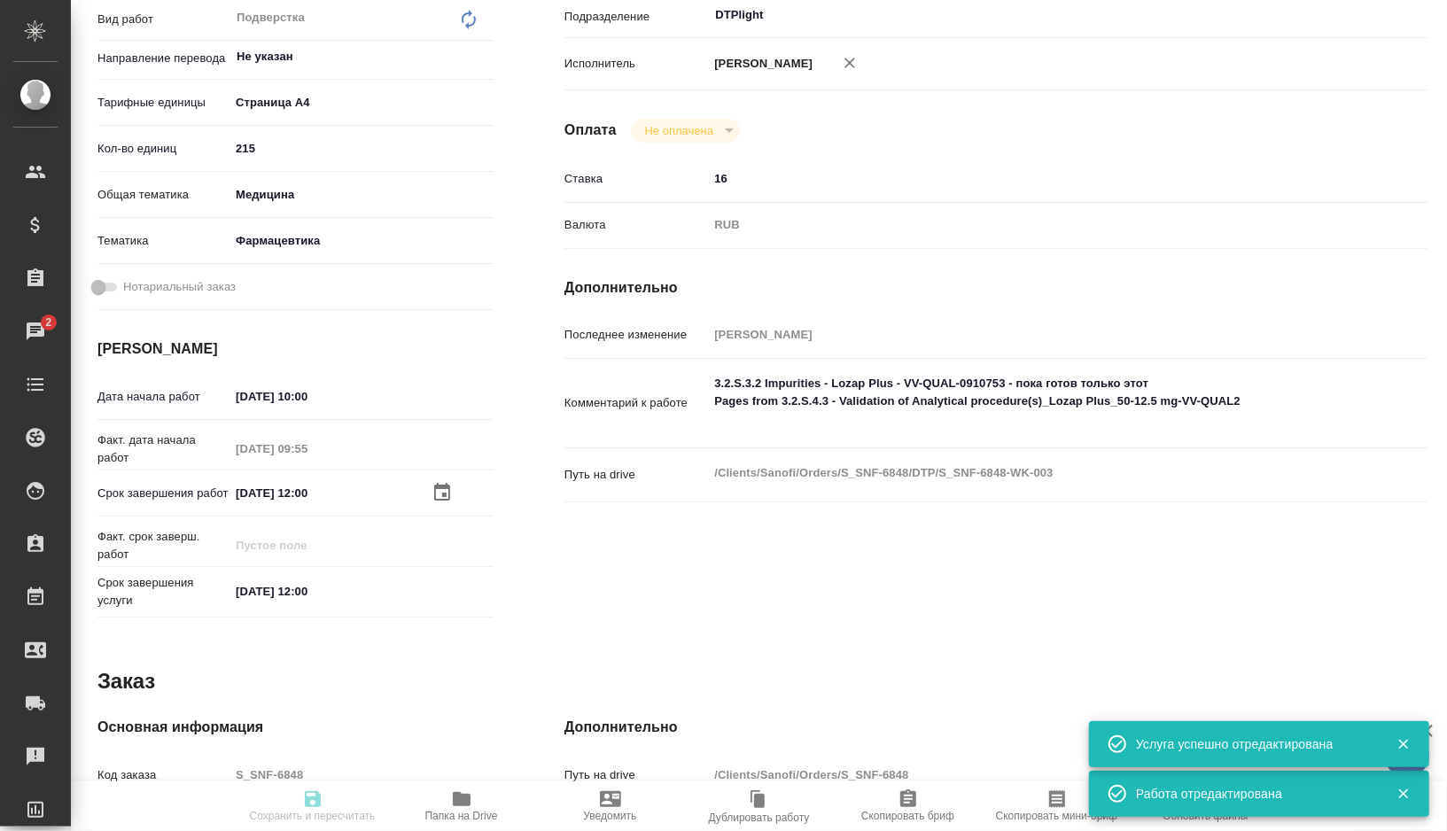
type textarea "x"
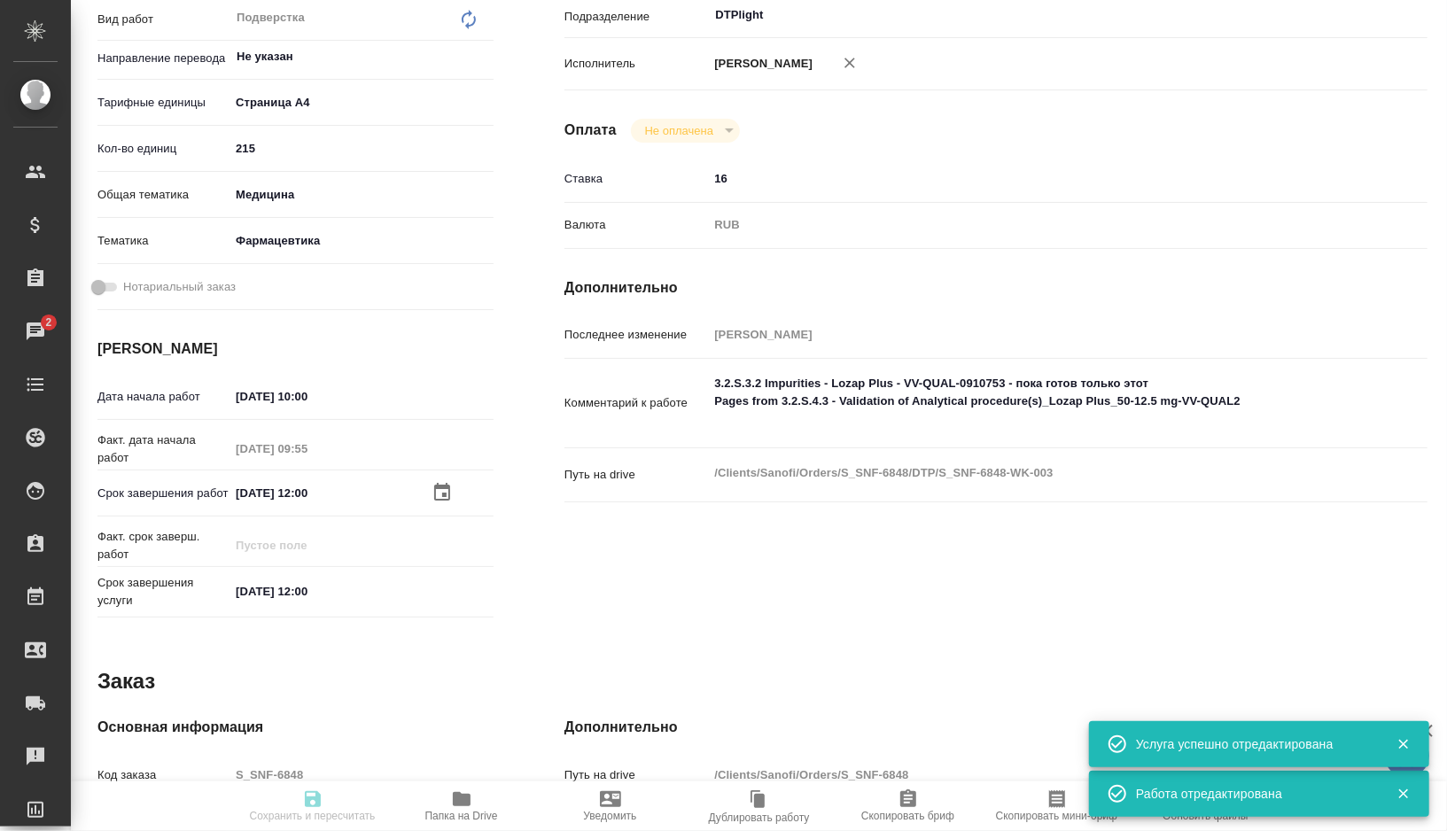
type textarea "x"
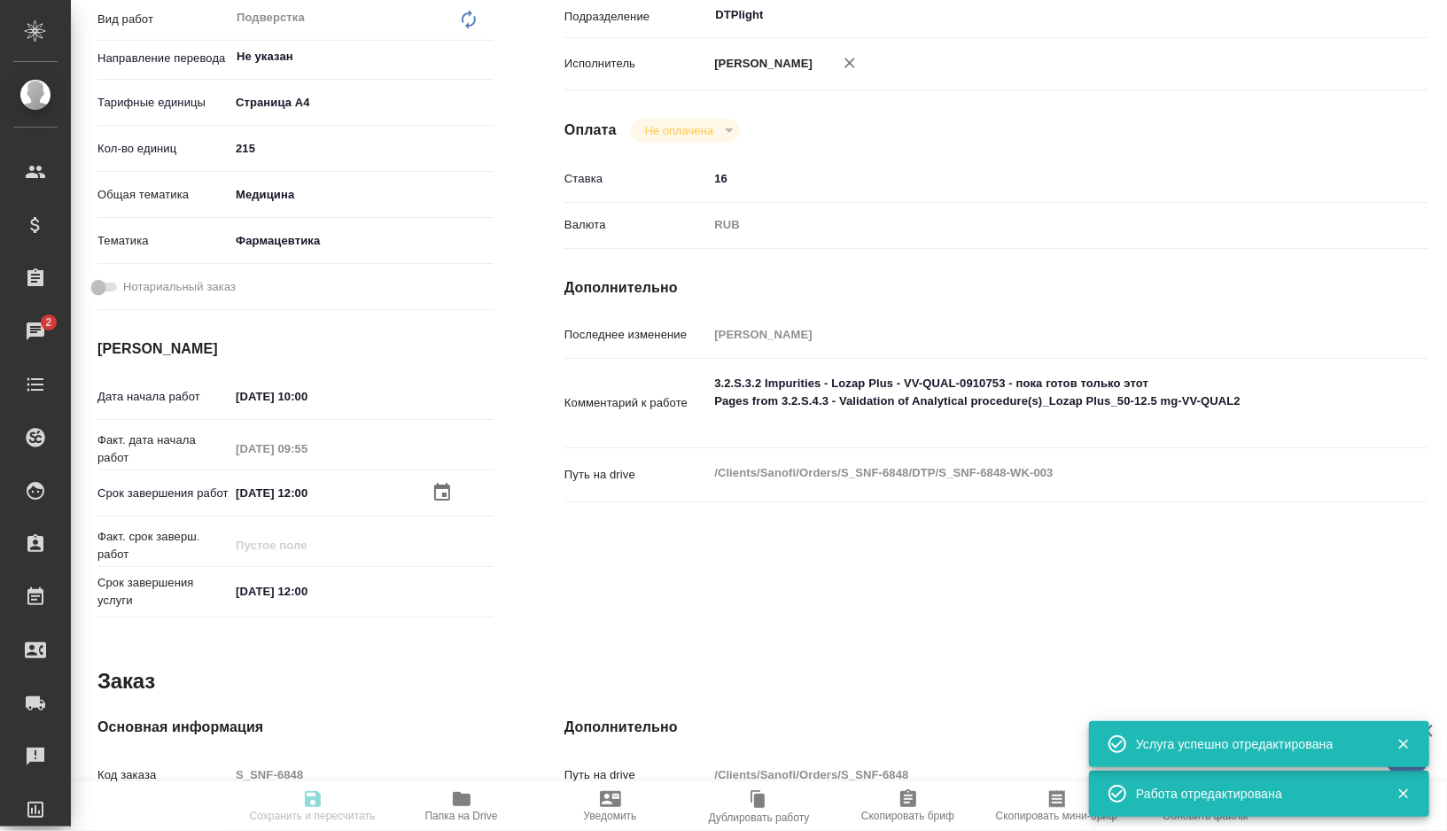
type textarea "x"
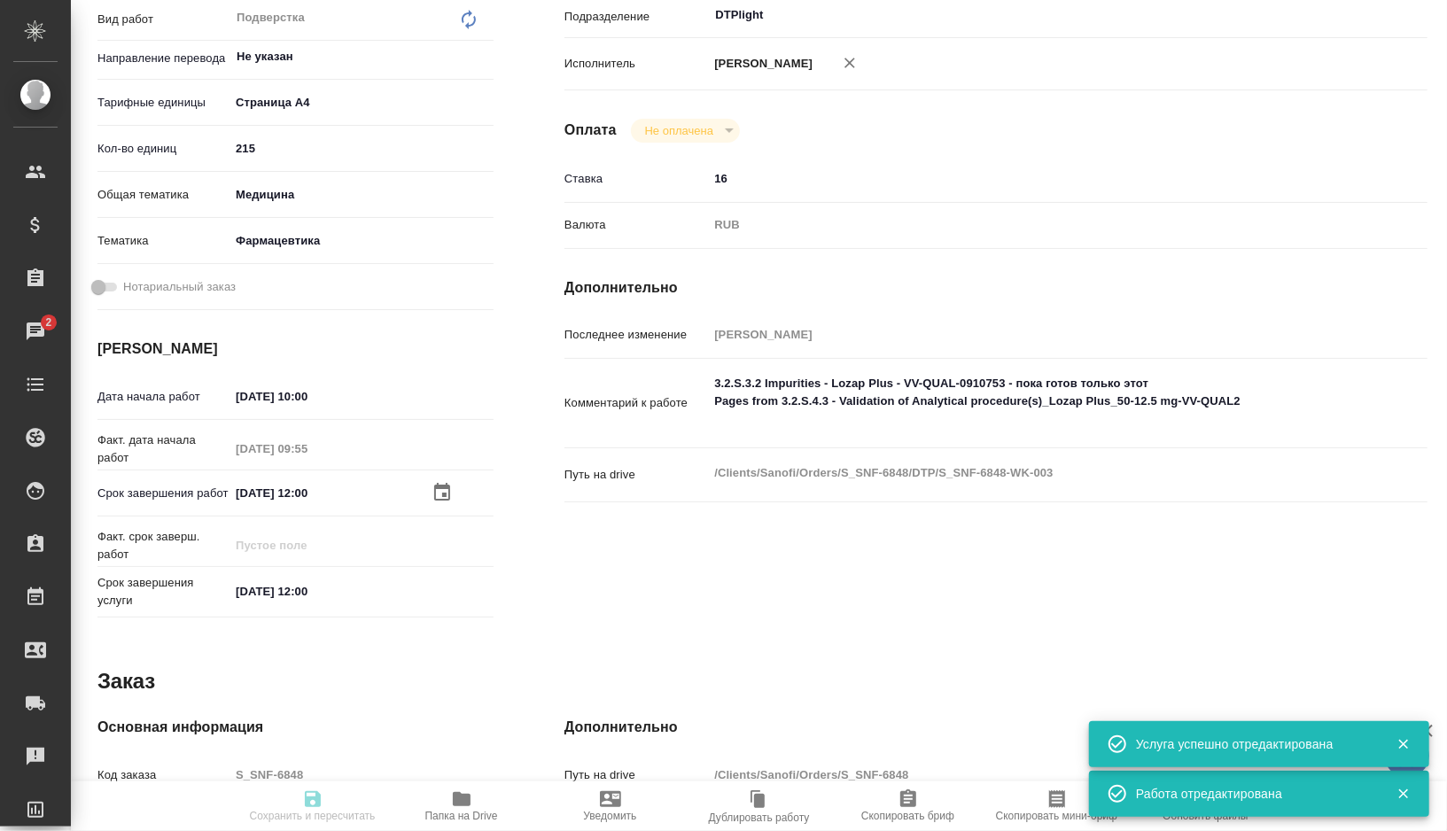
type textarea "x"
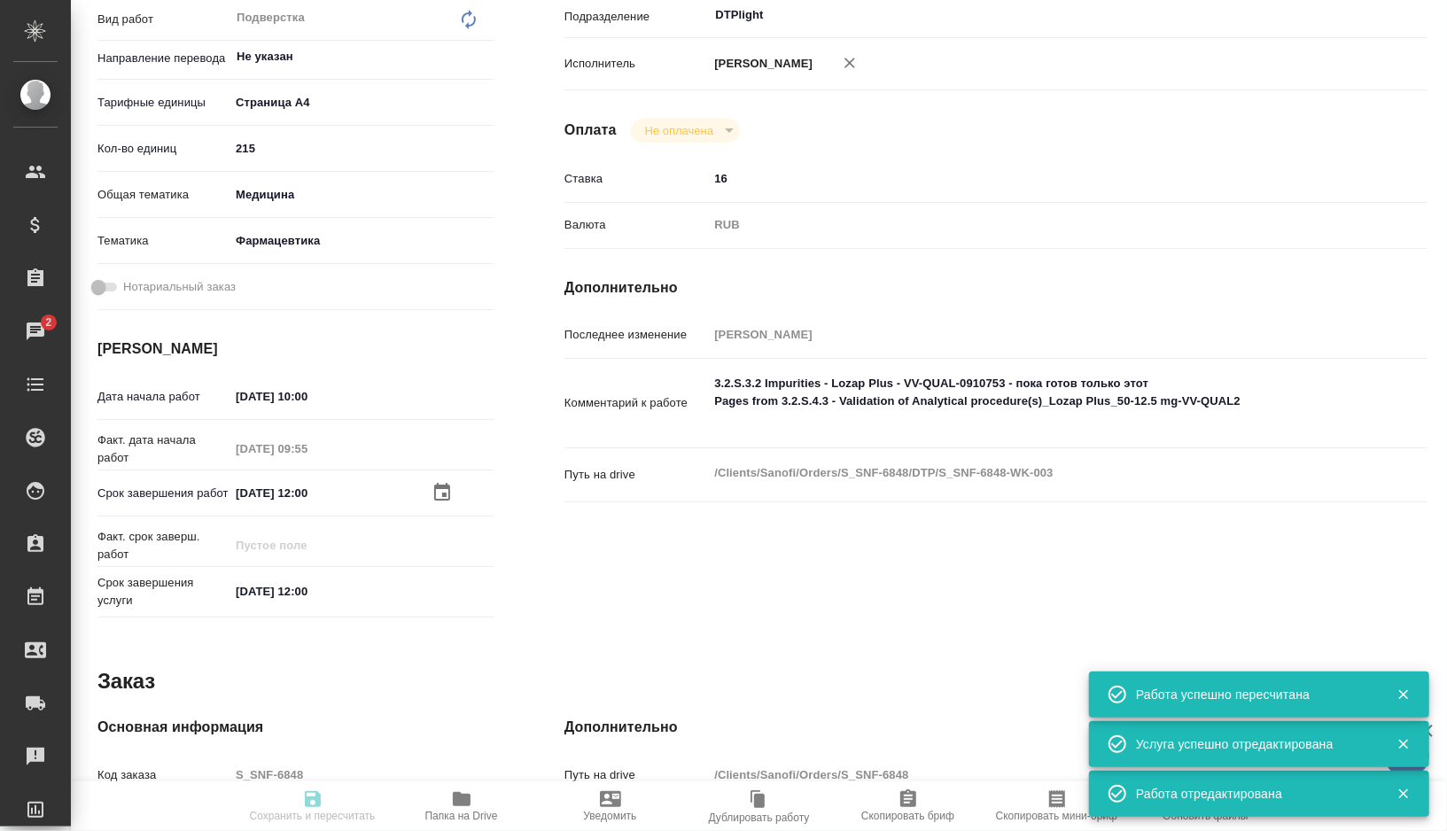
type textarea "x"
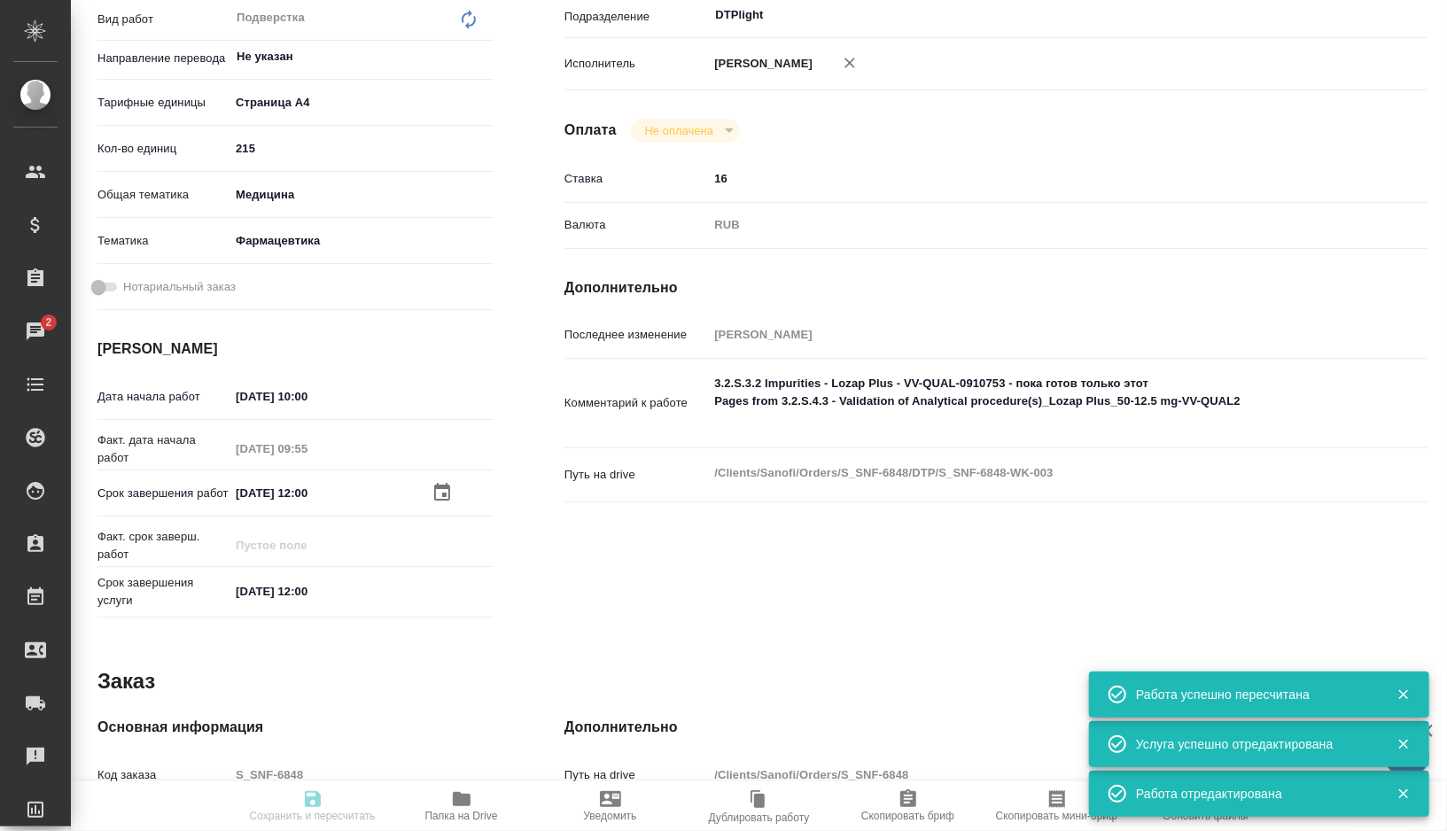
type input "inProgress"
type textarea "Подверстка"
type textarea "x"
type input "Не указан"
type input "5f036ec4e16dec2d6b59c8ff"
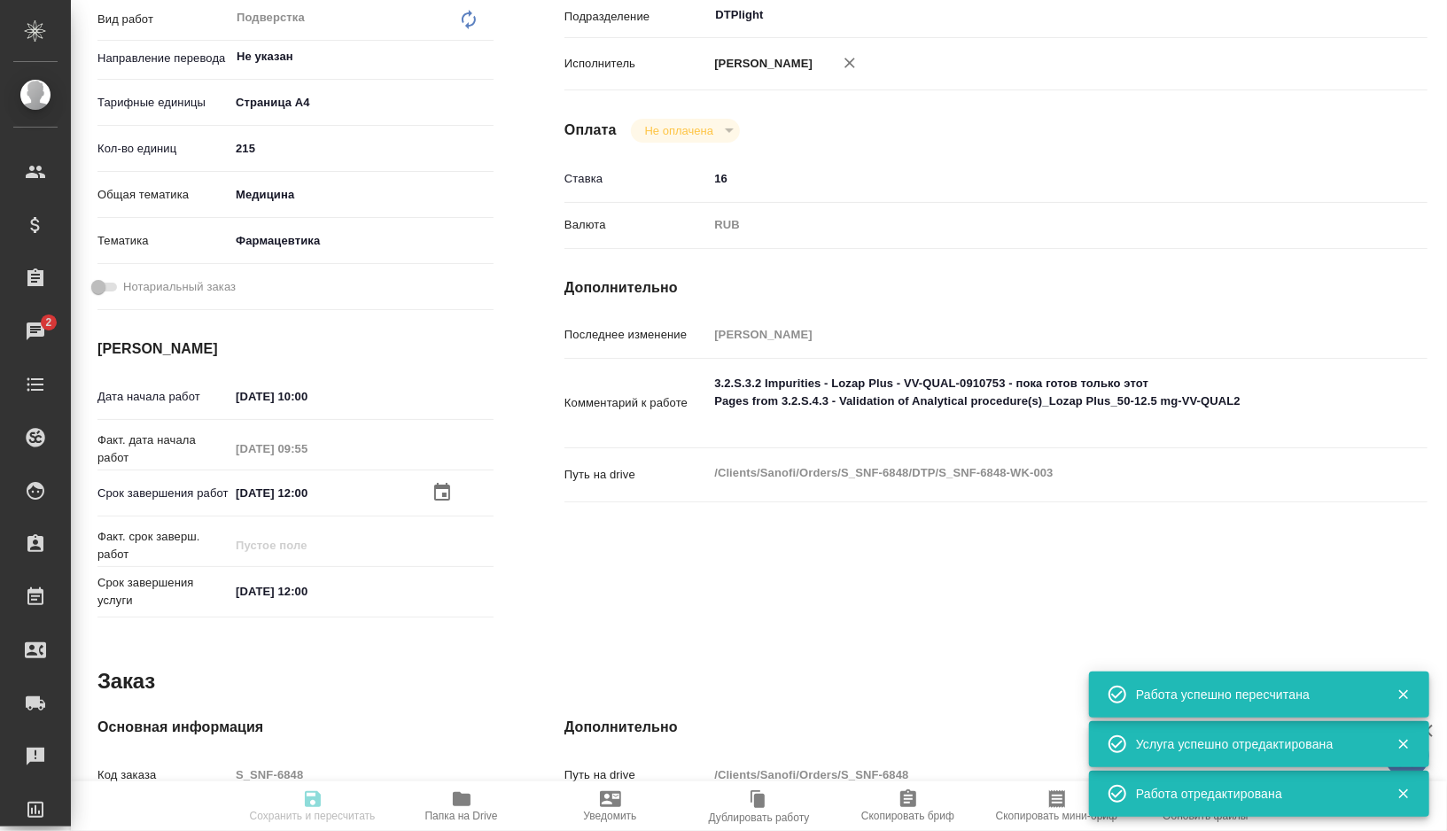
type input "215"
type input "med"
type input "6149832f2b7be24903fd7a82"
type input "15.09.2025 10:00"
type input "15.09.2025 09:55"
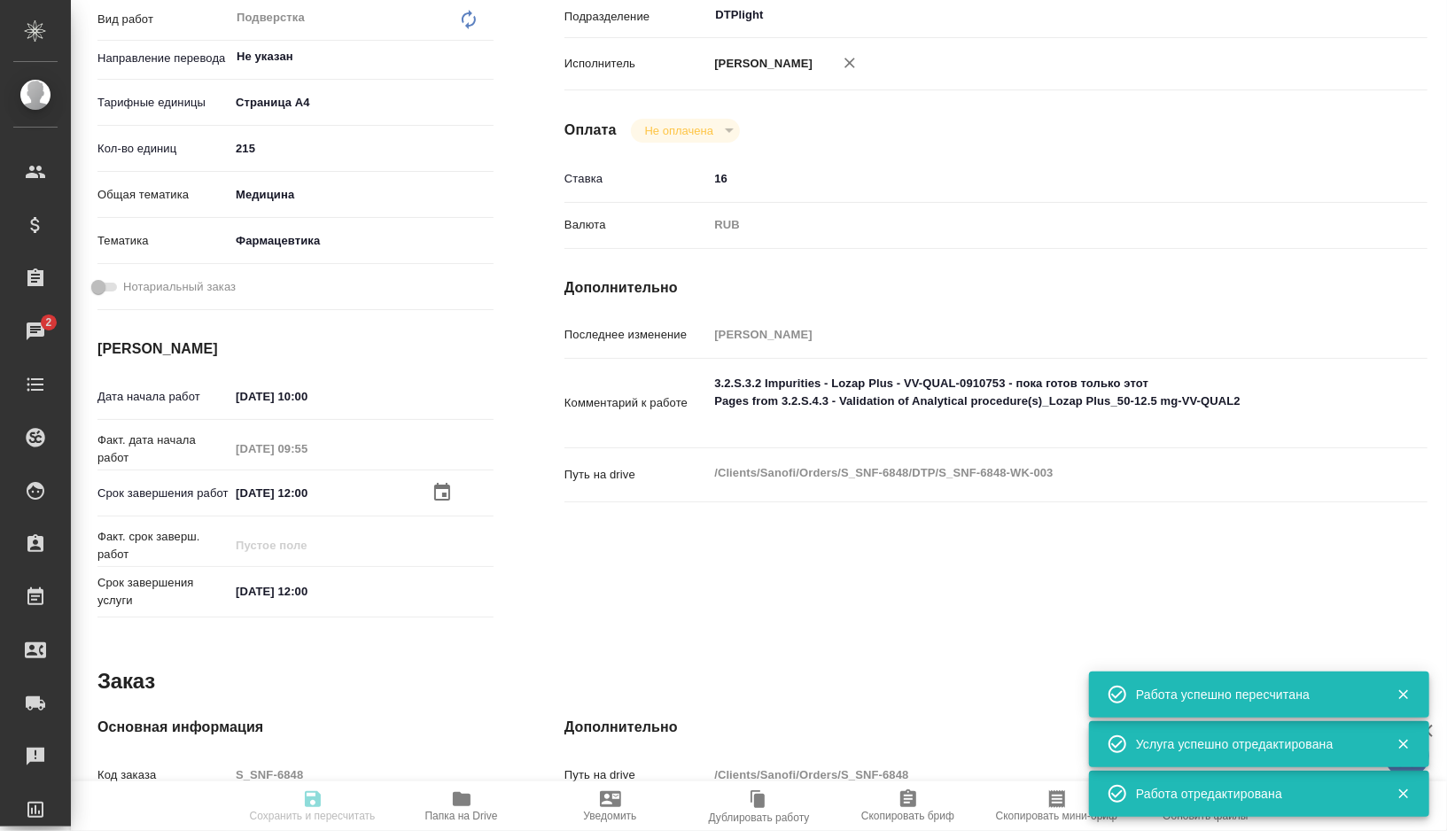
type input "18.09.2025 12:00"
type input "DTPlight"
type input "notPayed"
type input "16"
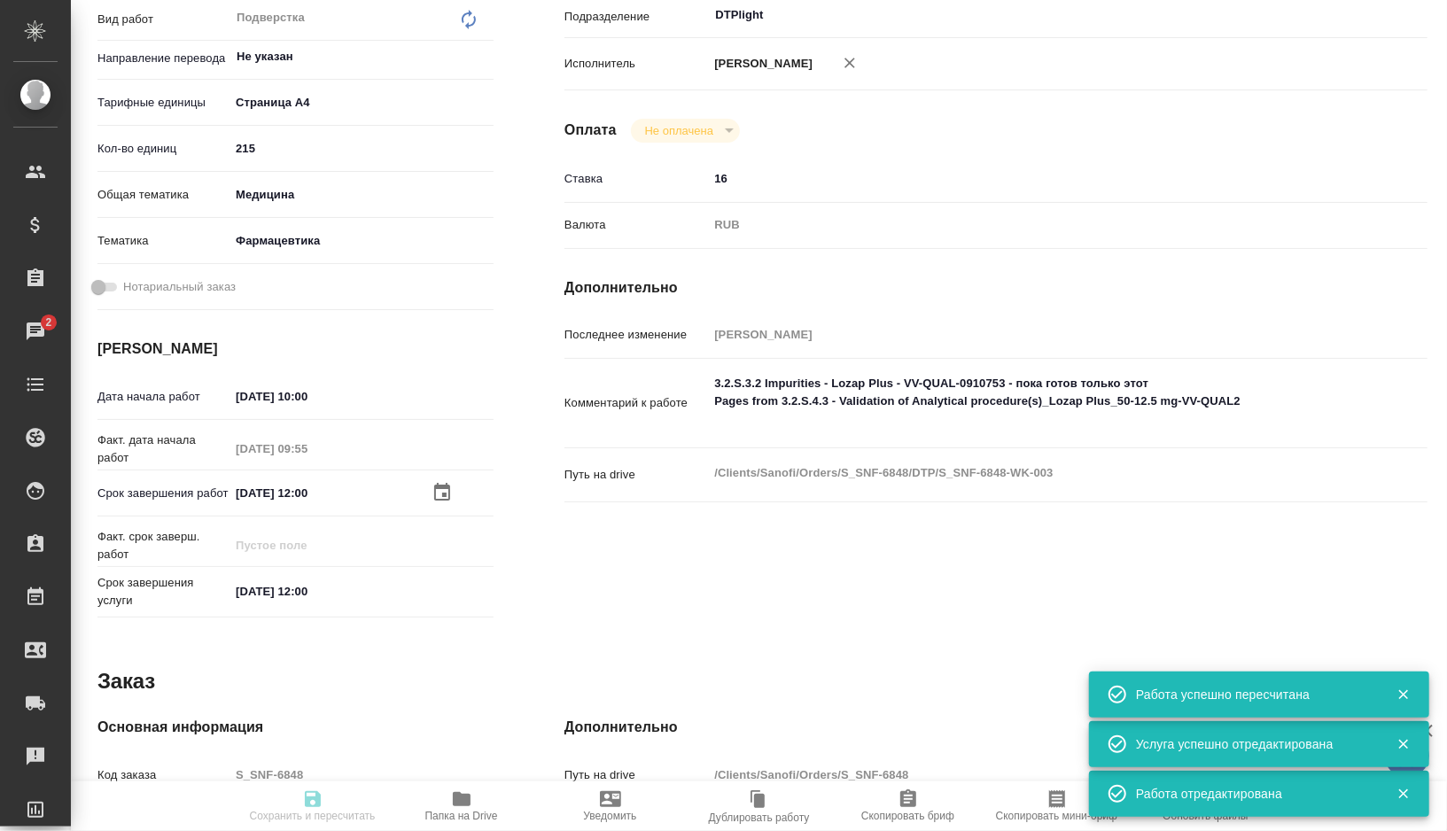
type input "RUB"
type input "Риянова Анна"
type textarea "3.2.S.3.2 Impurities - Lozap Plus - VV-QUAL-0910753 - пока готов только этот Pa…"
type textarea "x"
type textarea "/Clients/Sanofi/Orders/S_SNF-6848/DTP/S_SNF-6848-WK-003"
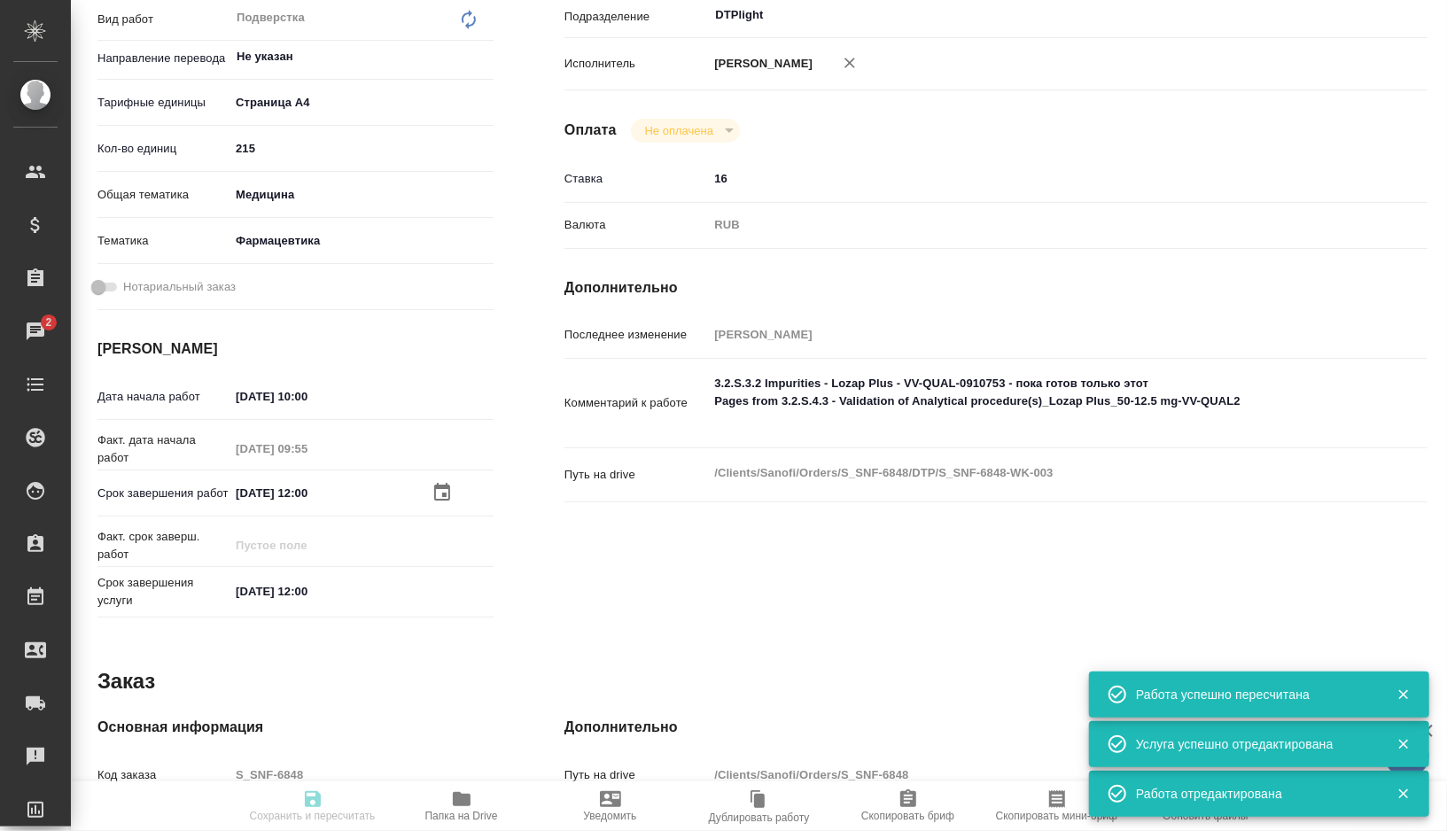
type textarea "x"
type input "S_SNF-6848"
type input "E005829116"
type input "Восстановление сложного макета с частичным соответствием оформлению оригинала"
type input "Восстановление сложного макета с частичным соответствием оформлению оригинала, …"
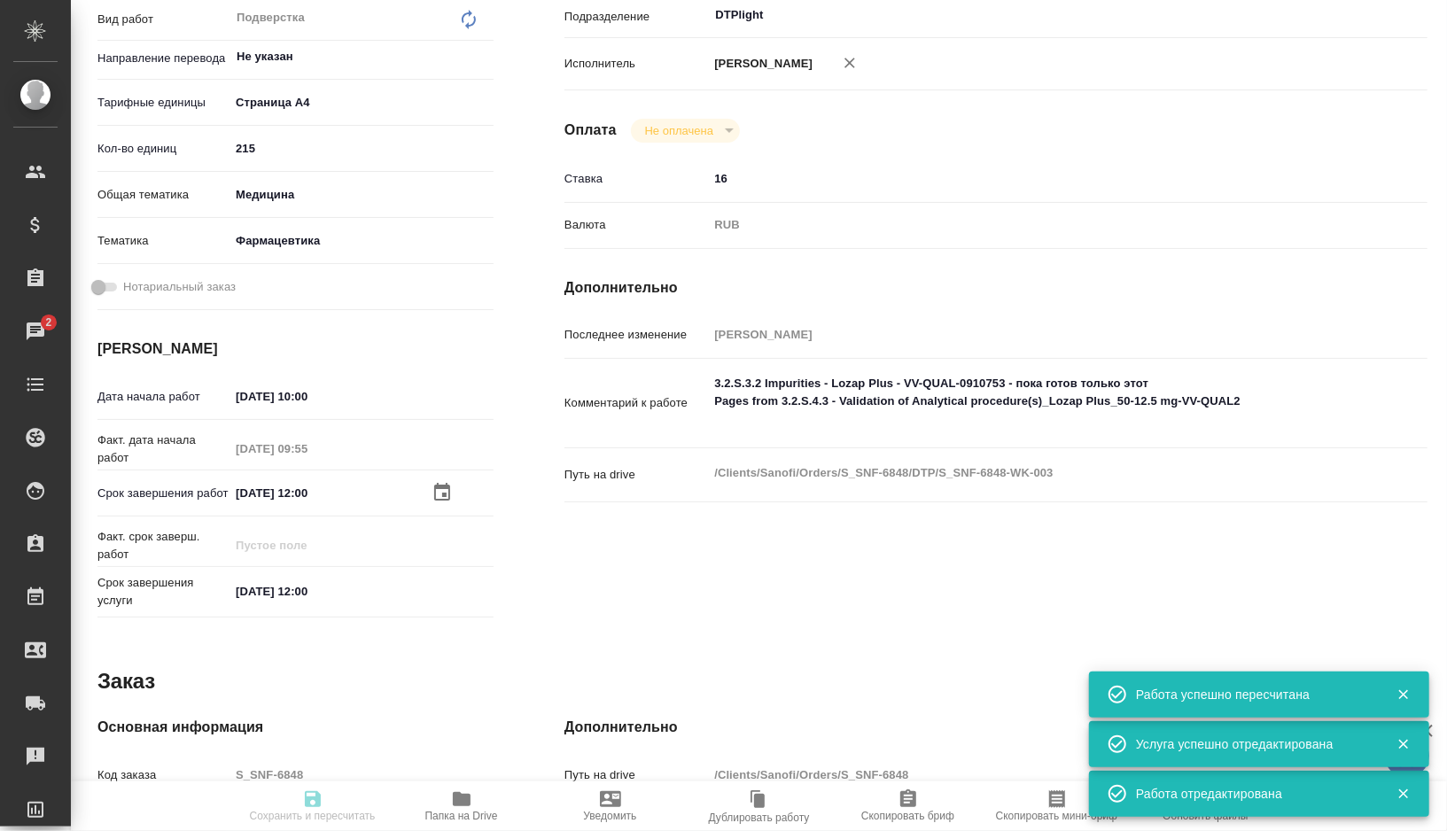
type input "Сайдашева Диляра"
type input "Малофеева Екатерина"
type input "/Clients/Sanofi/Orders/S_SNF-6848"
type textarea "x"
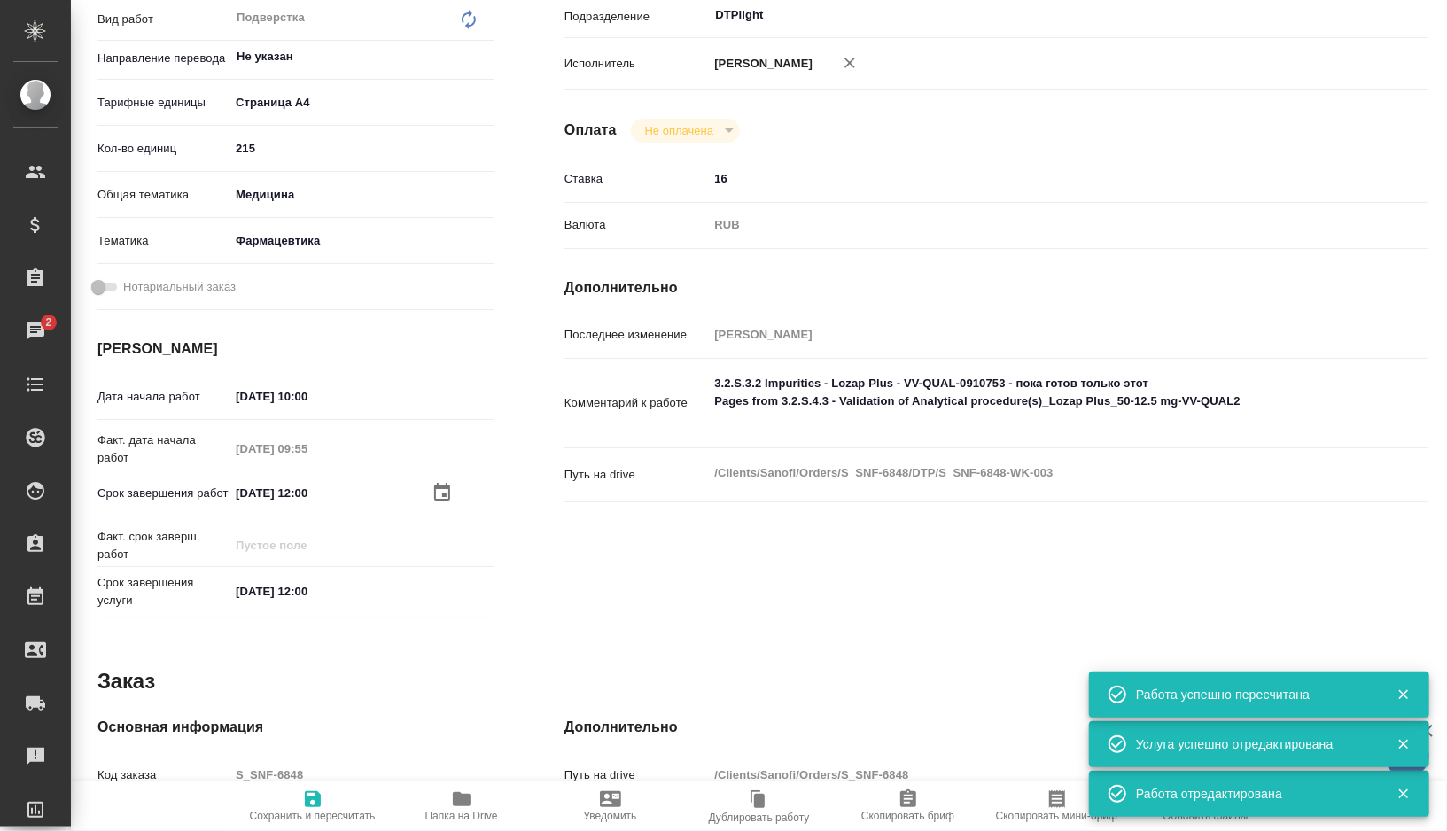
type textarea "x"
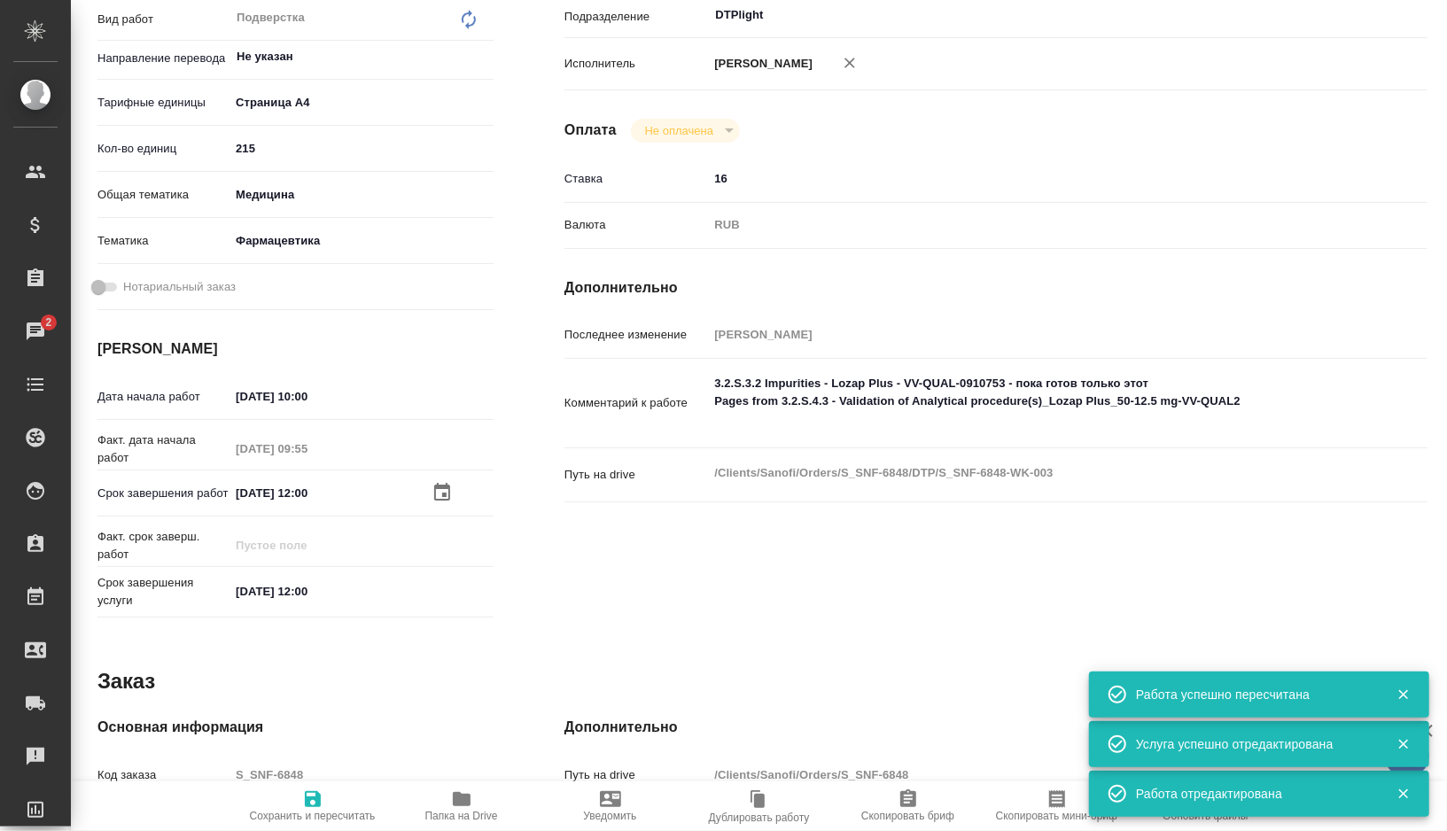
type textarea "x"
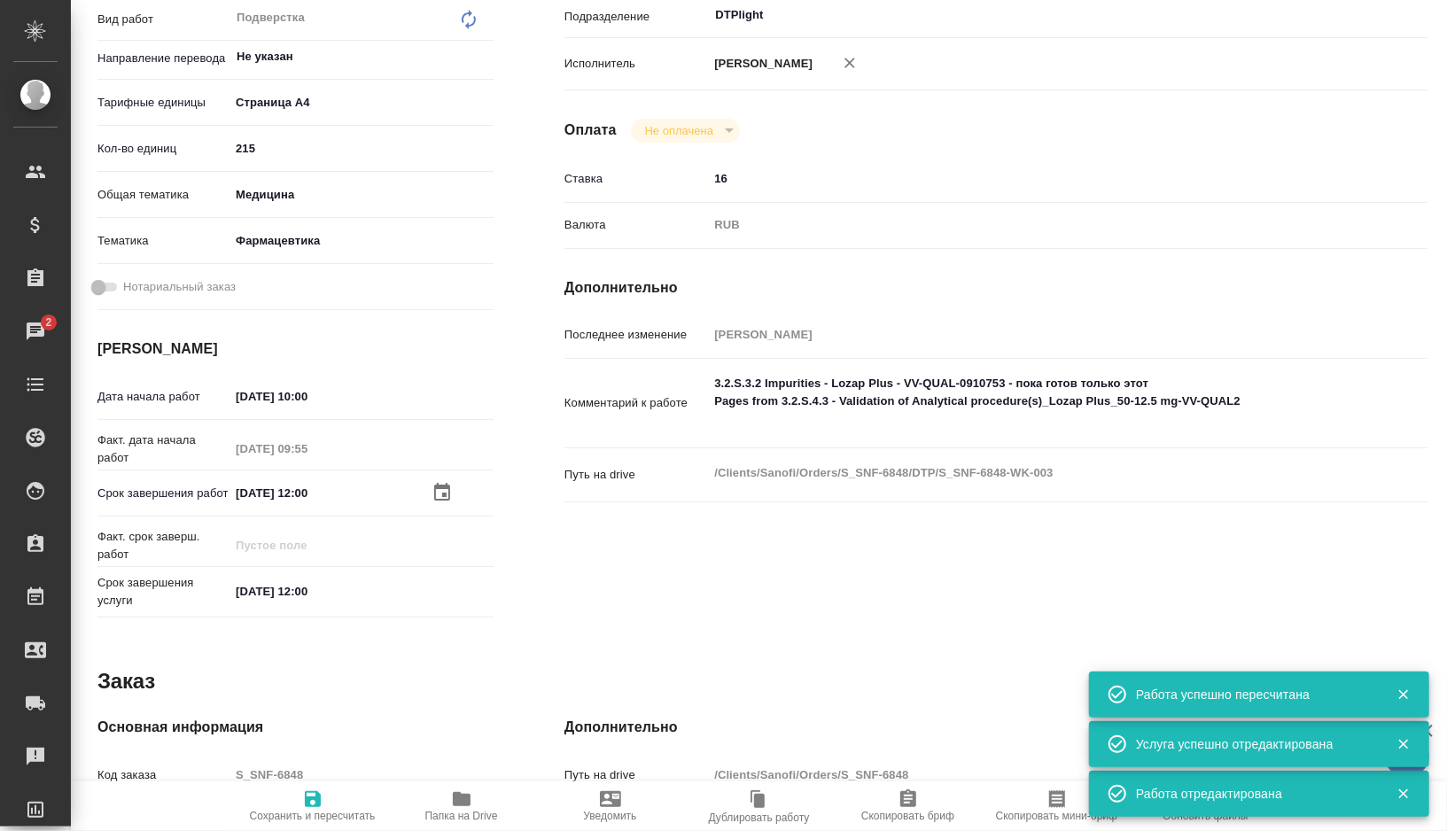
type textarea "x"
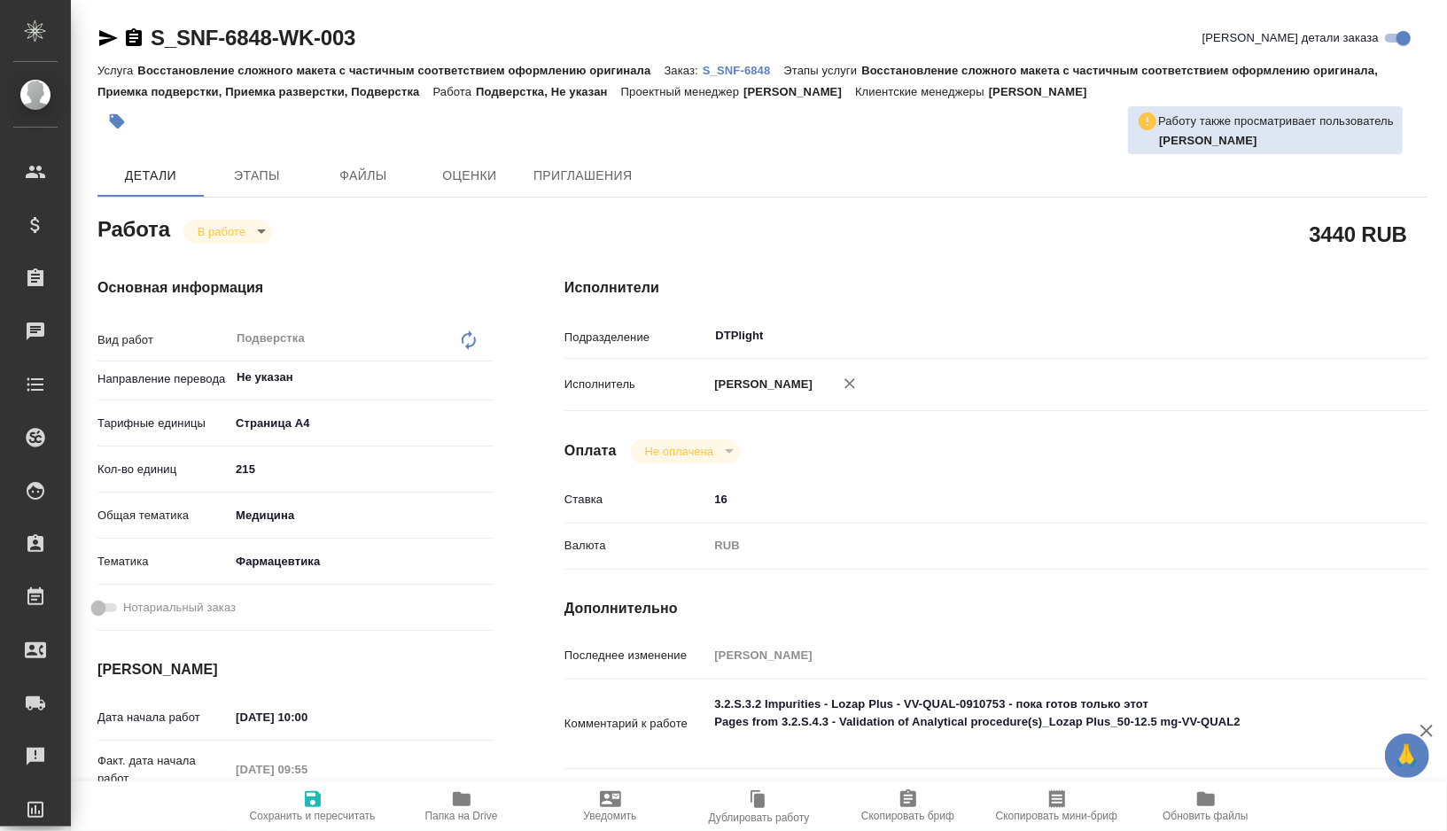
type textarea "x"
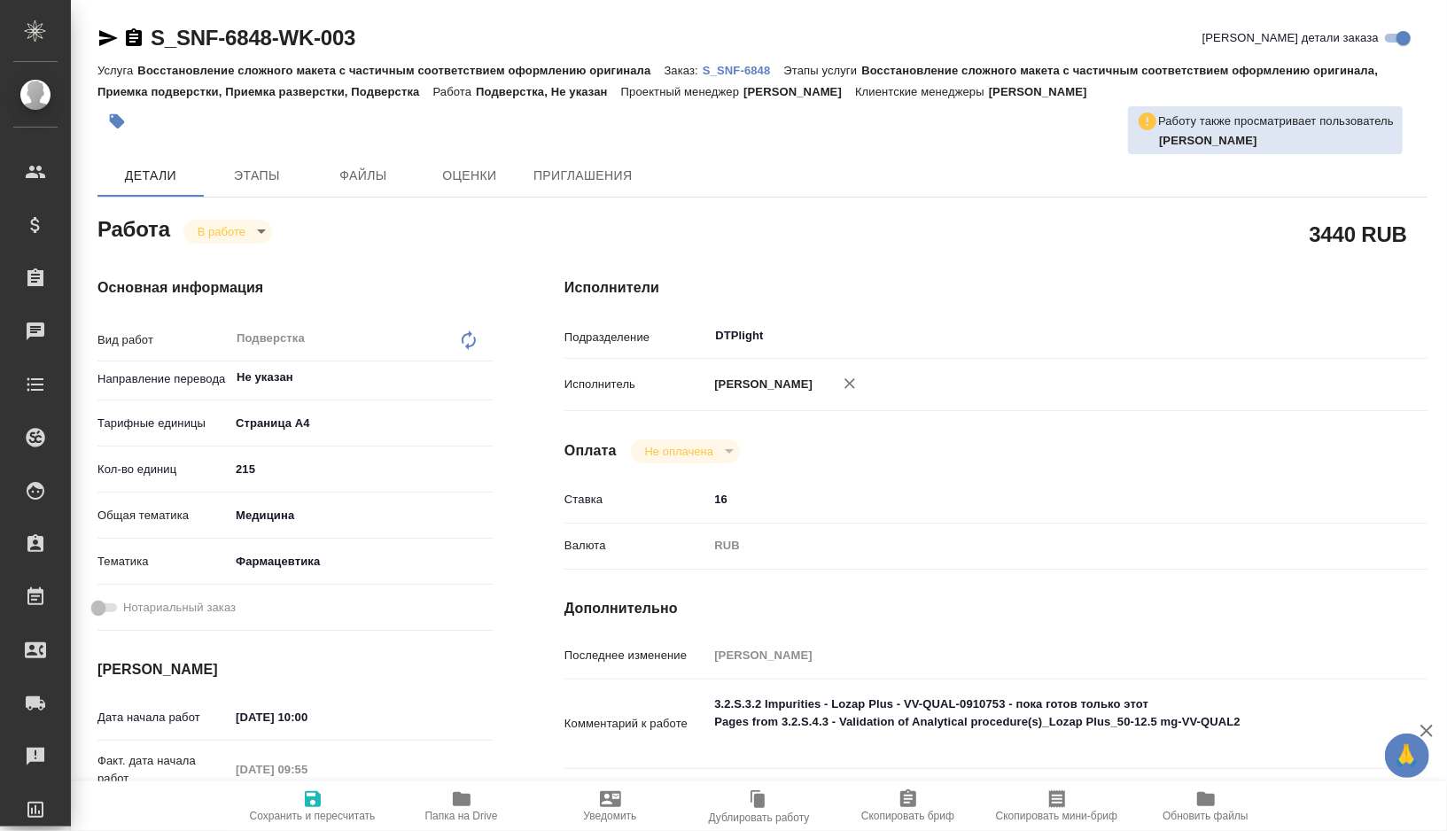
type textarea "x"
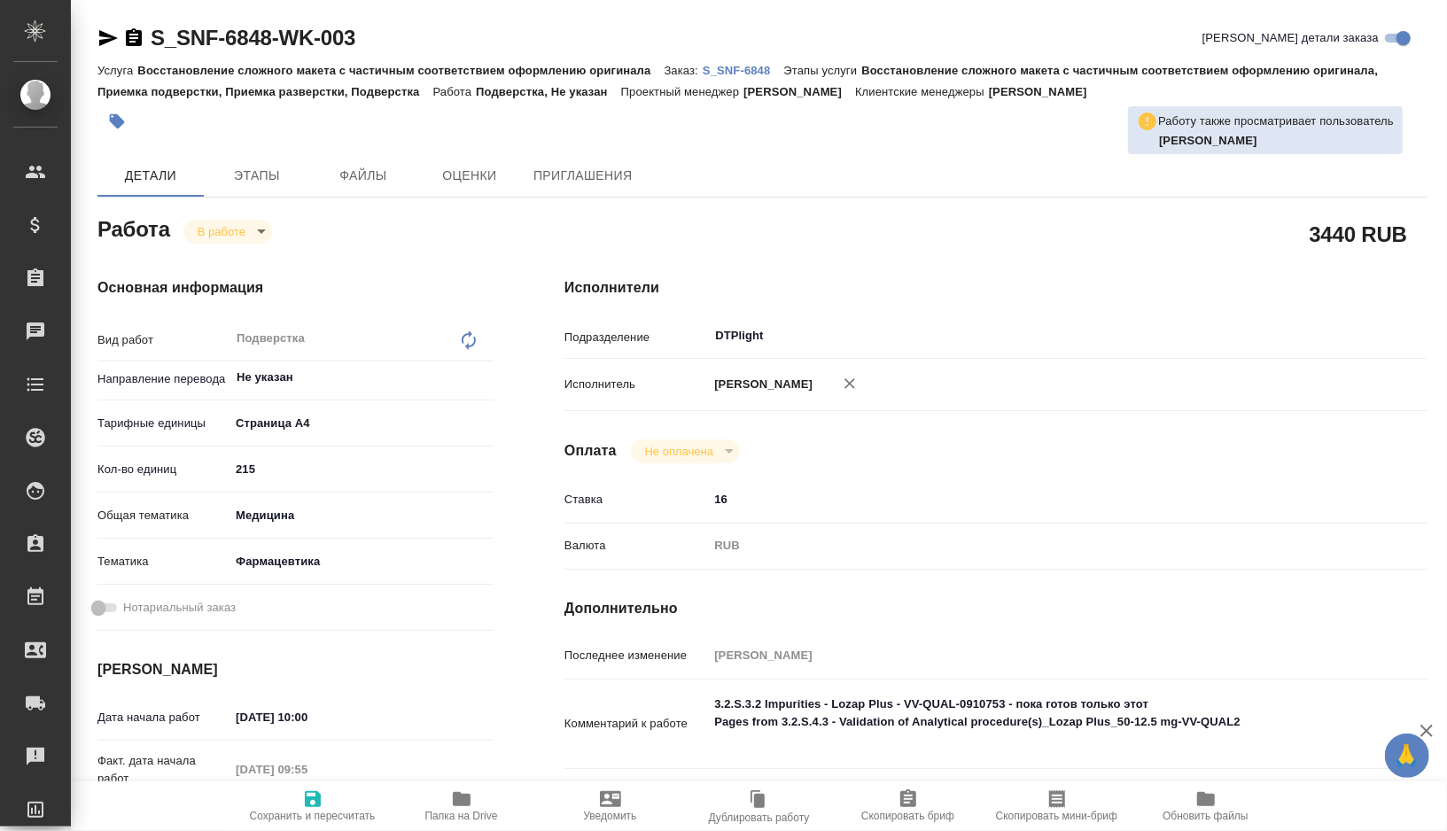
type textarea "x"
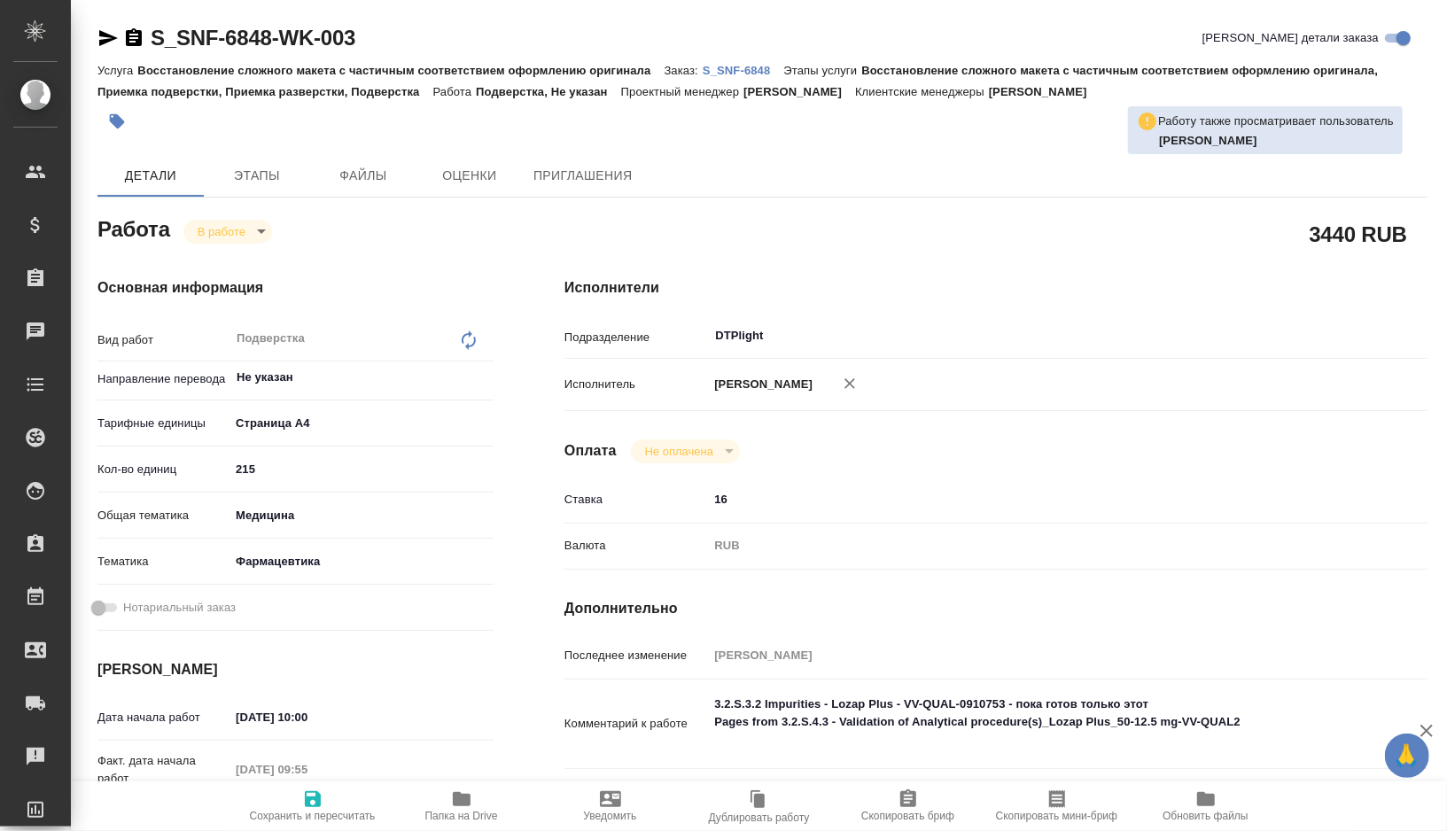
type textarea "x"
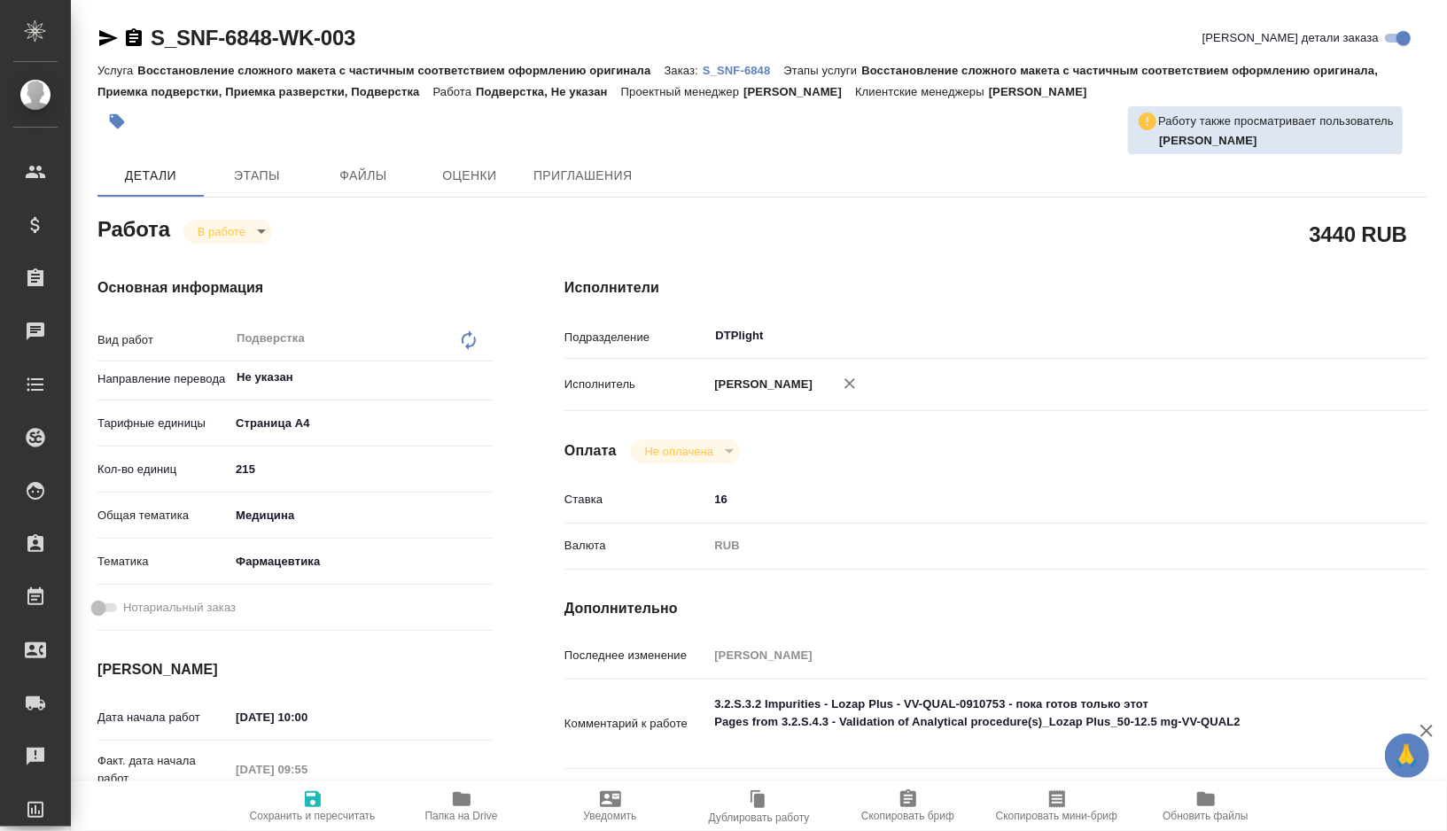
type textarea "x"
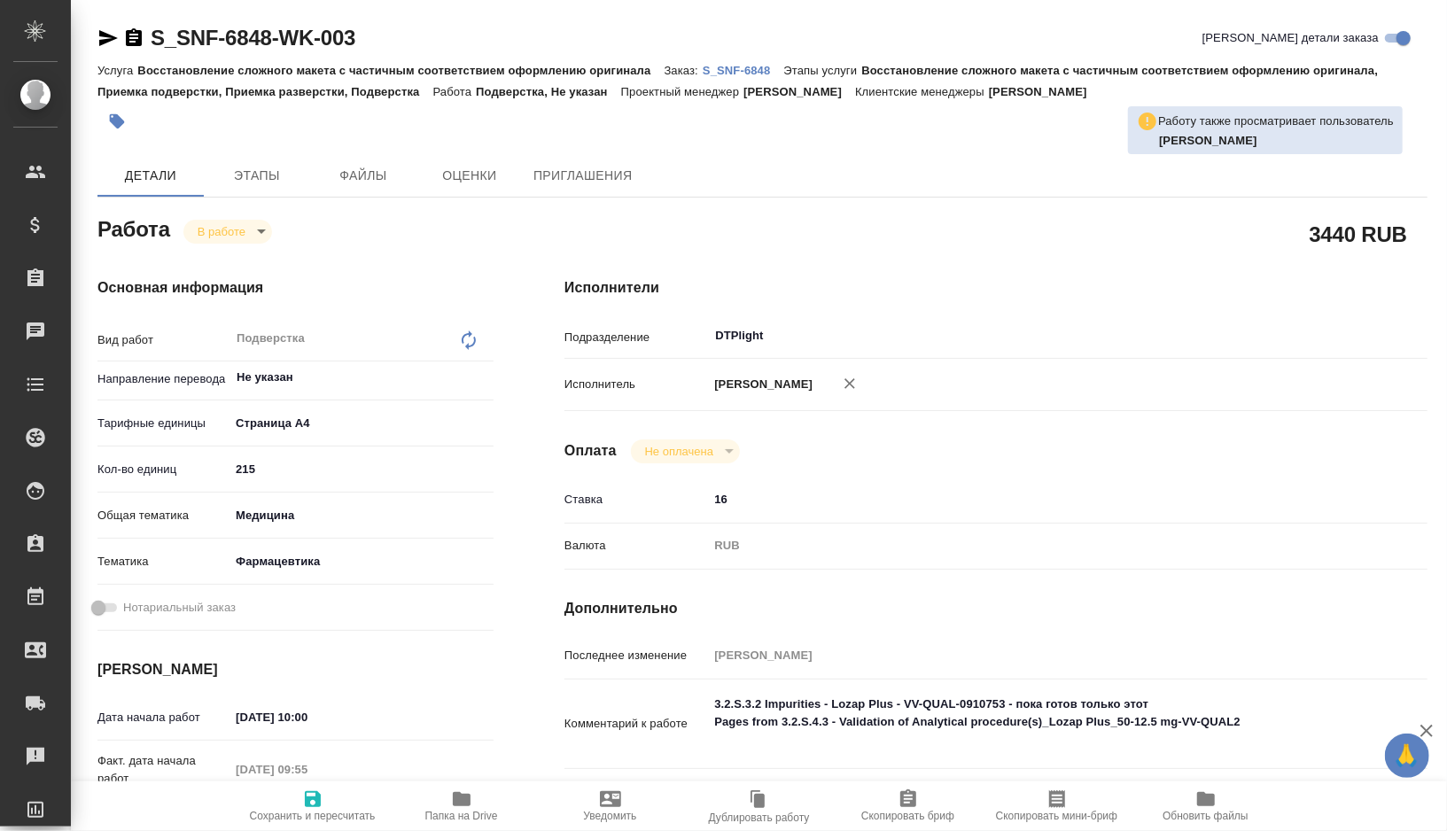
type textarea "x"
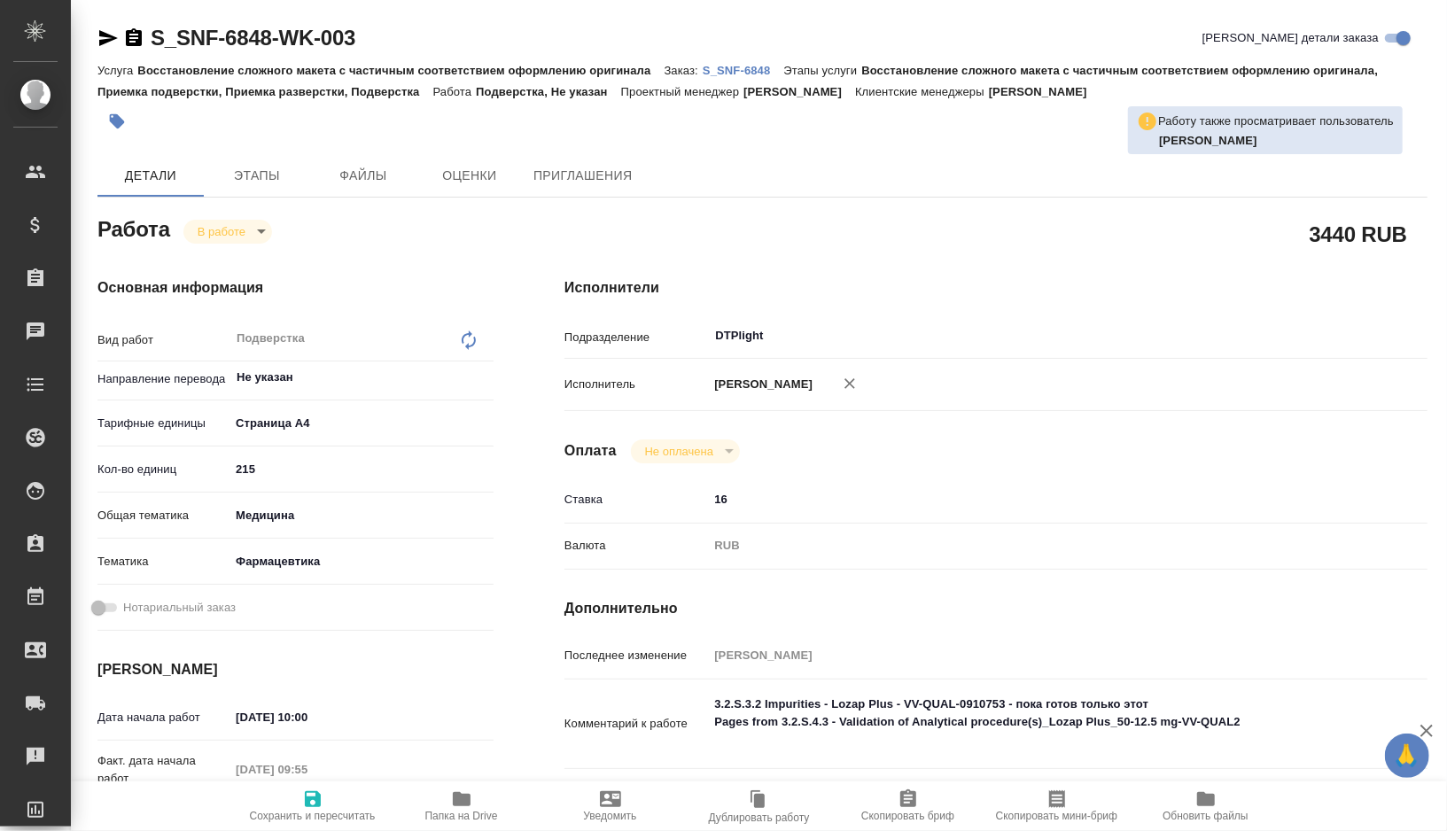
type textarea "x"
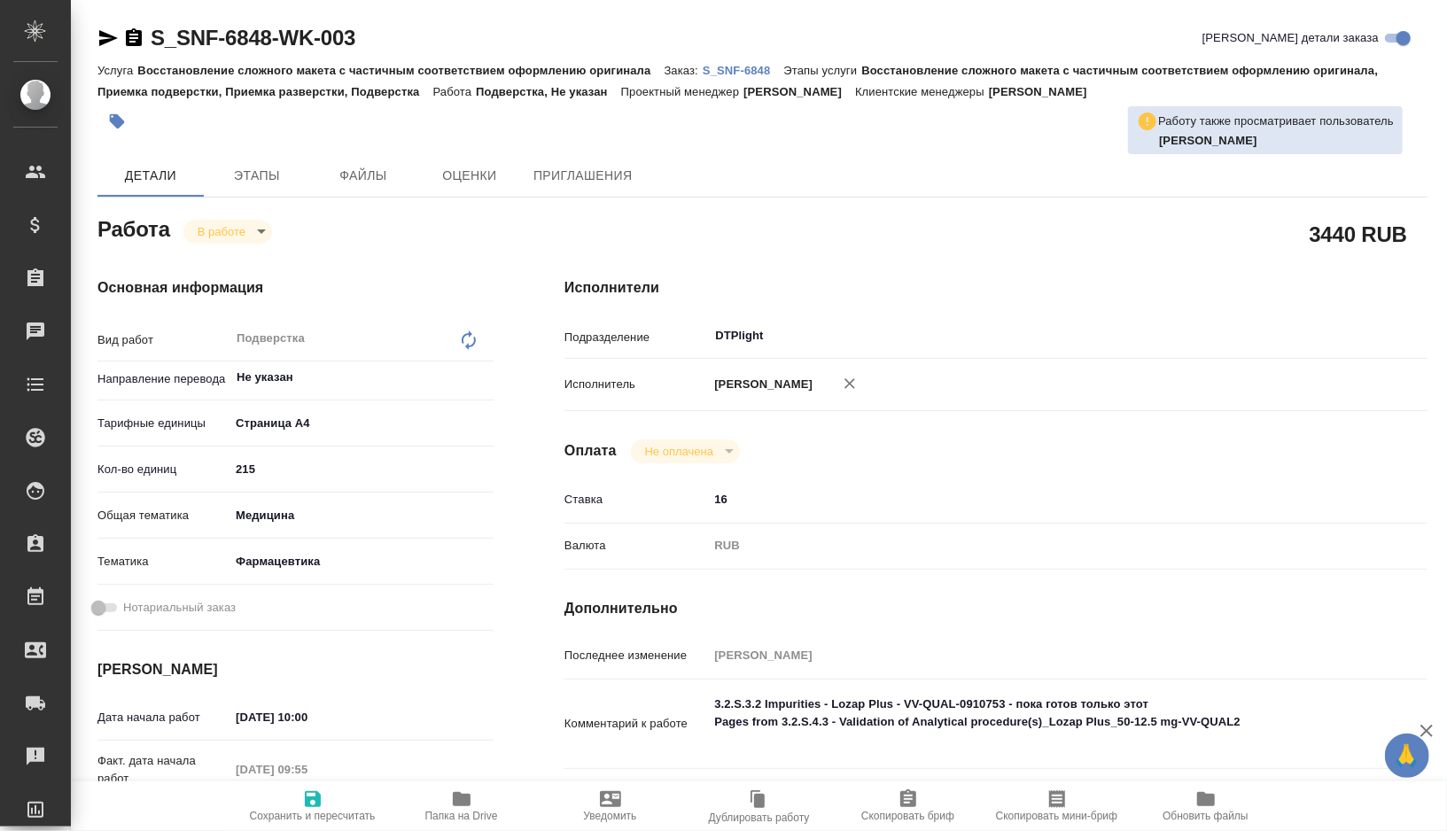
click at [737, 68] on p "S_SNF-6848" at bounding box center [744, 70] width 82 height 13
type textarea "x"
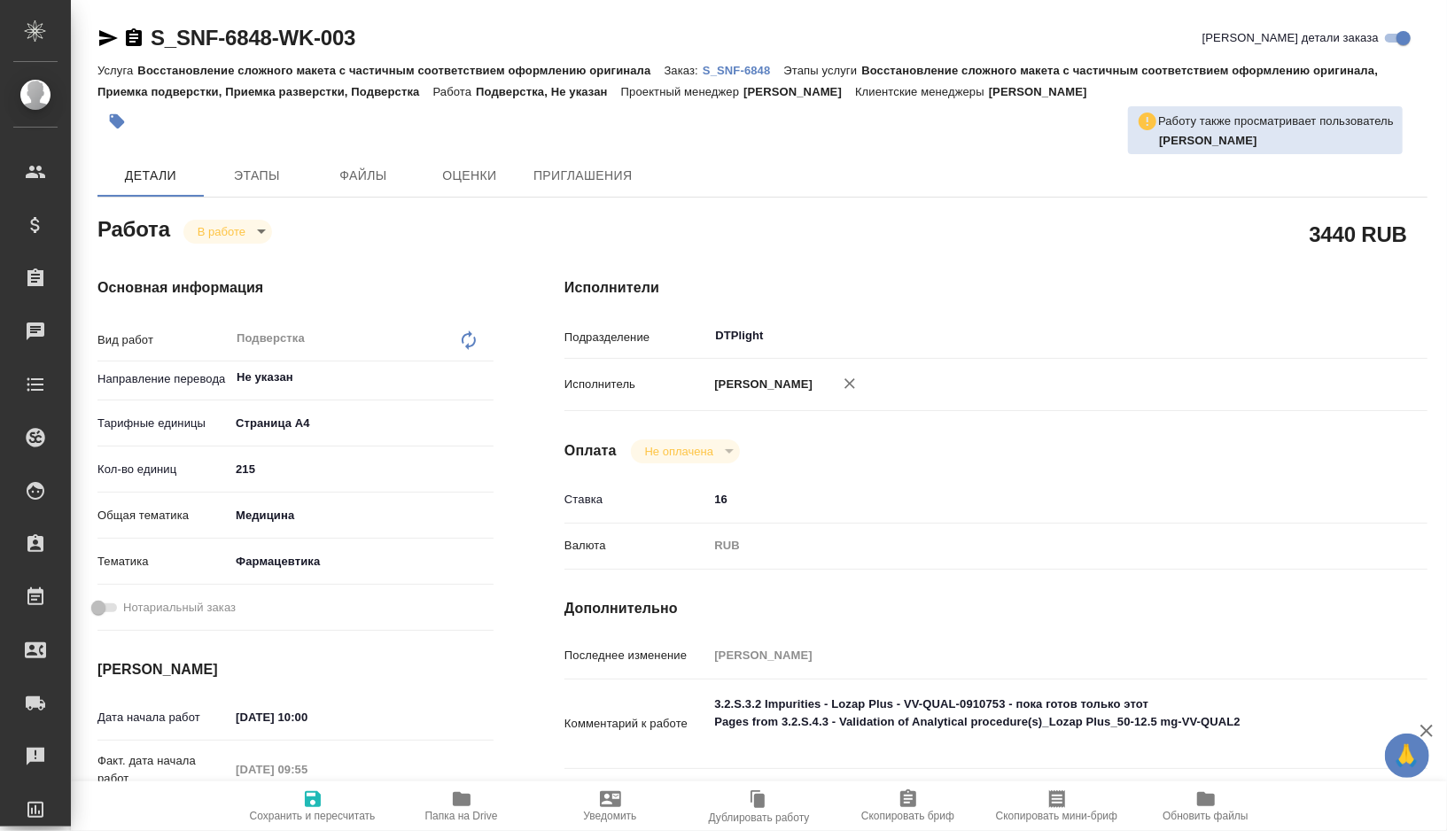
type textarea "x"
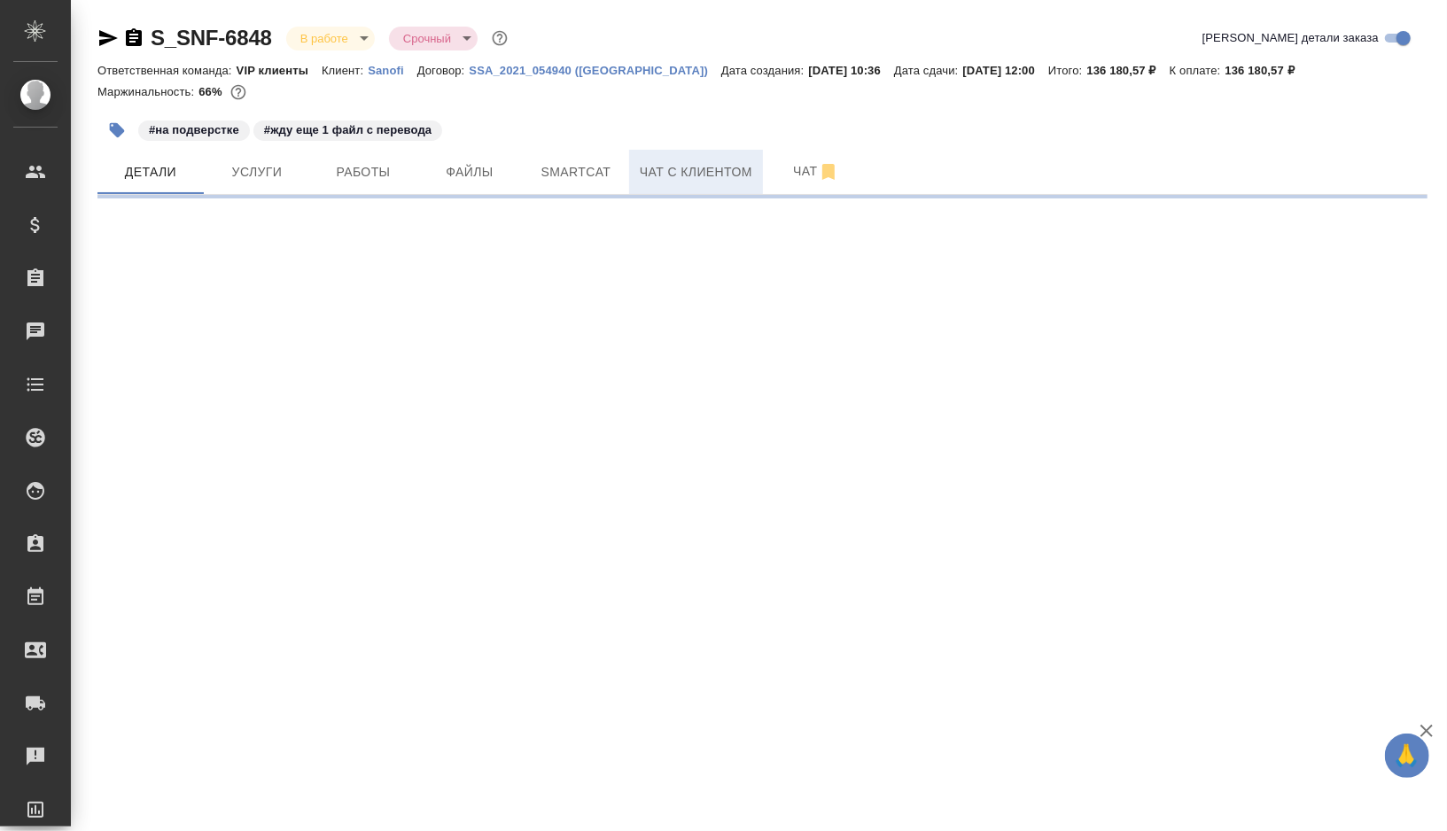
select select "RU"
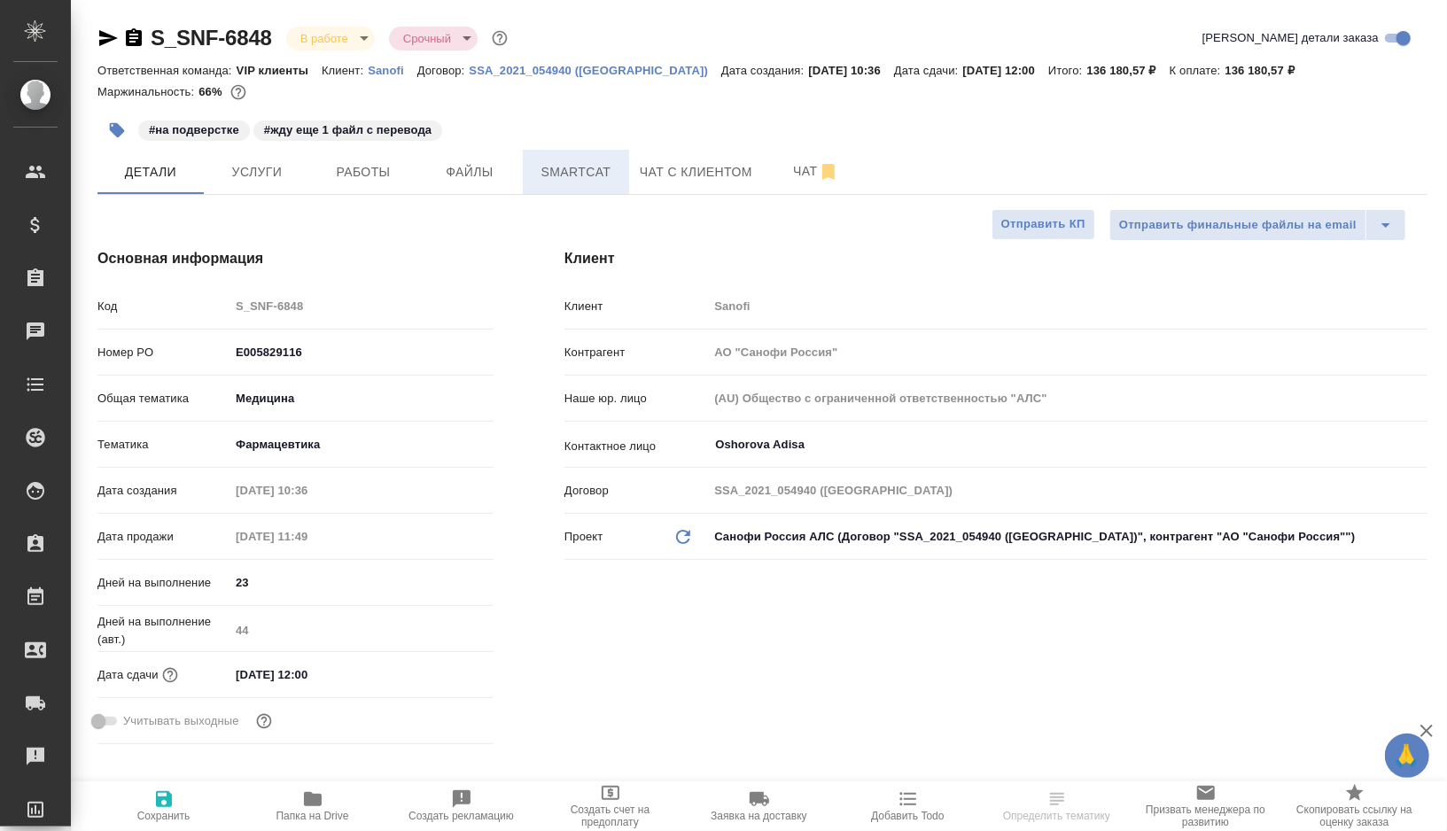
type textarea "x"
click at [577, 170] on span "Smartcat" at bounding box center [576, 172] width 85 height 22
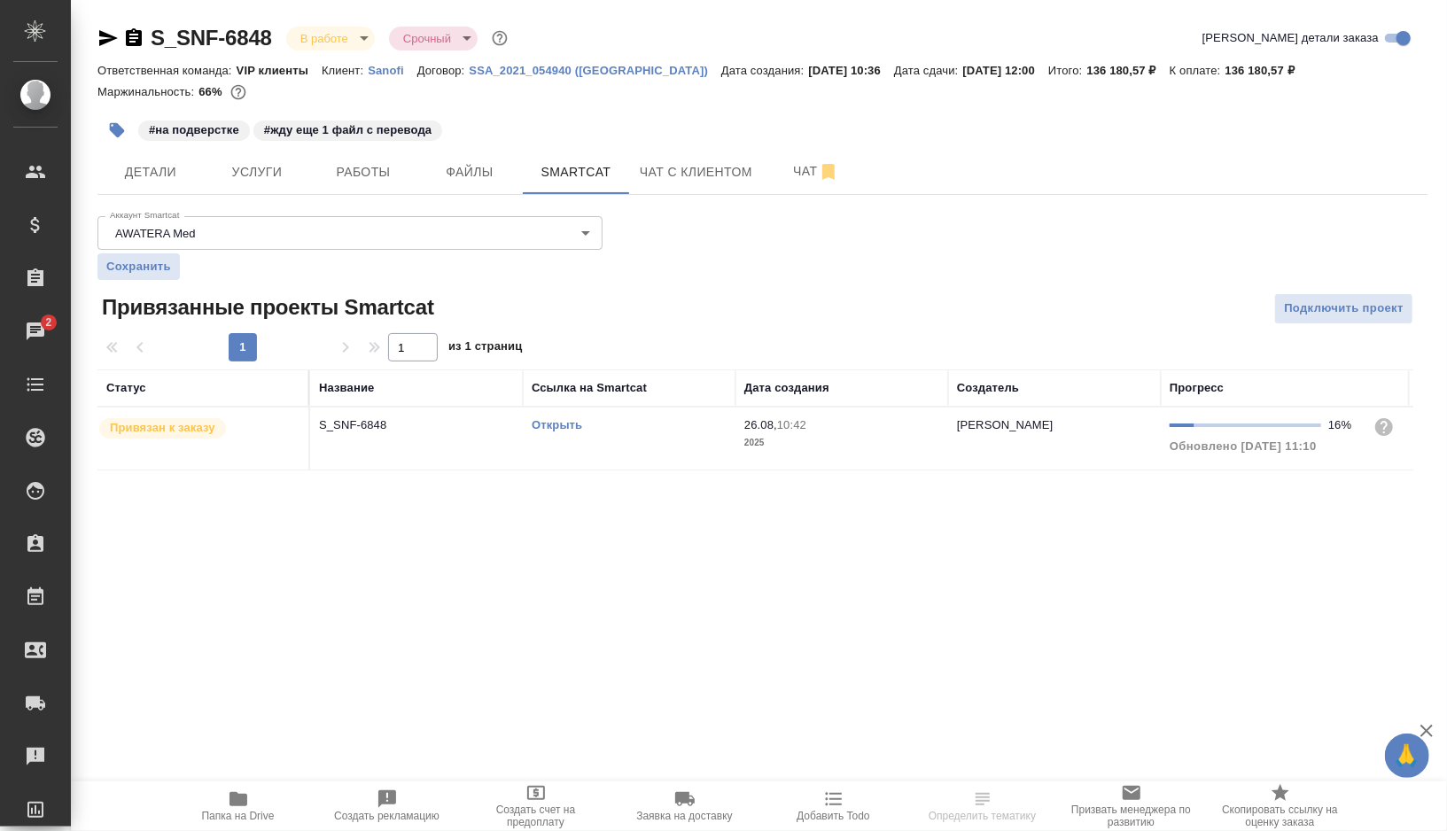
click at [631, 428] on div "Открыть" at bounding box center [629, 426] width 195 height 18
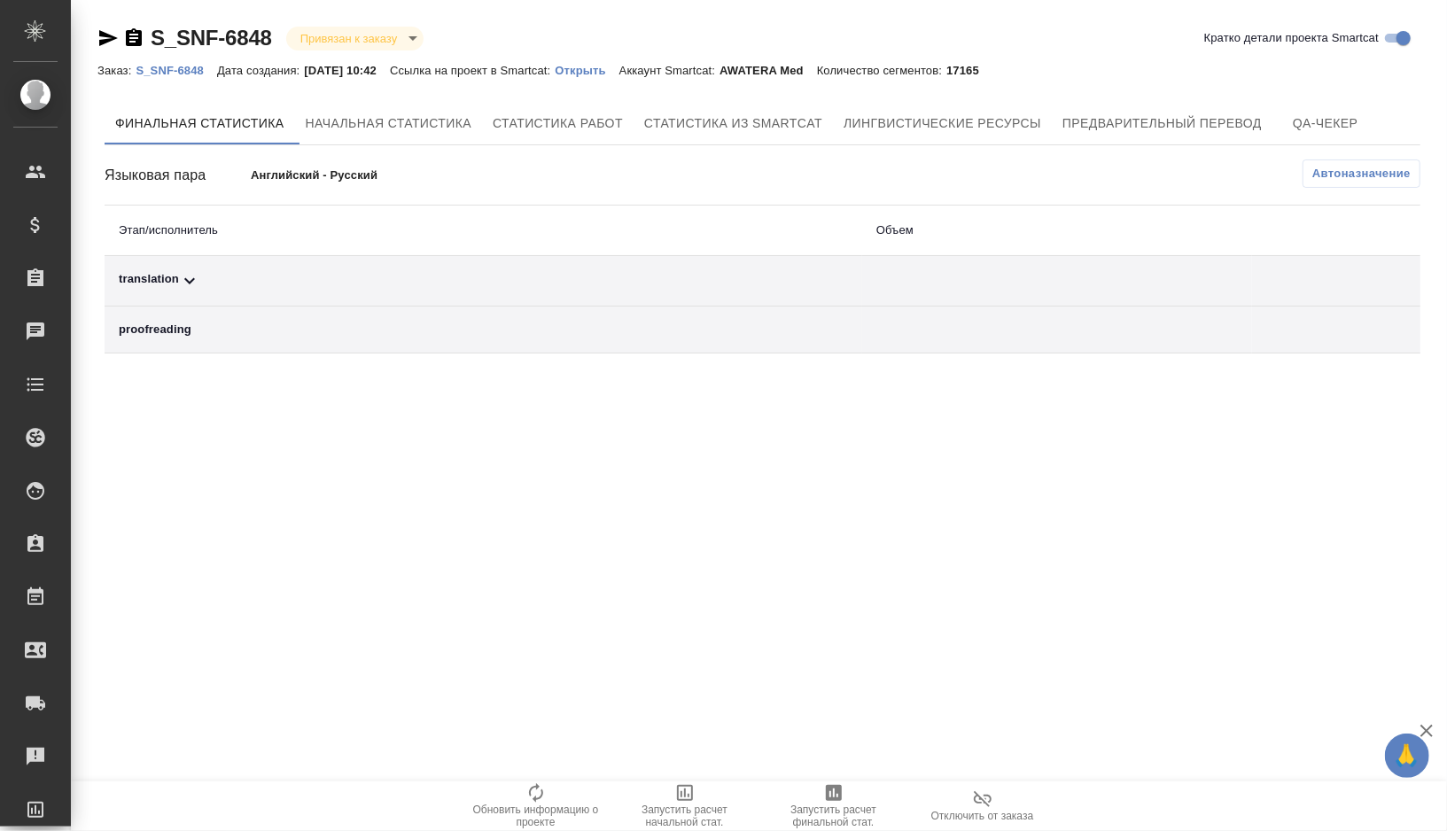
click at [291, 283] on div "translation" at bounding box center [483, 280] width 729 height 21
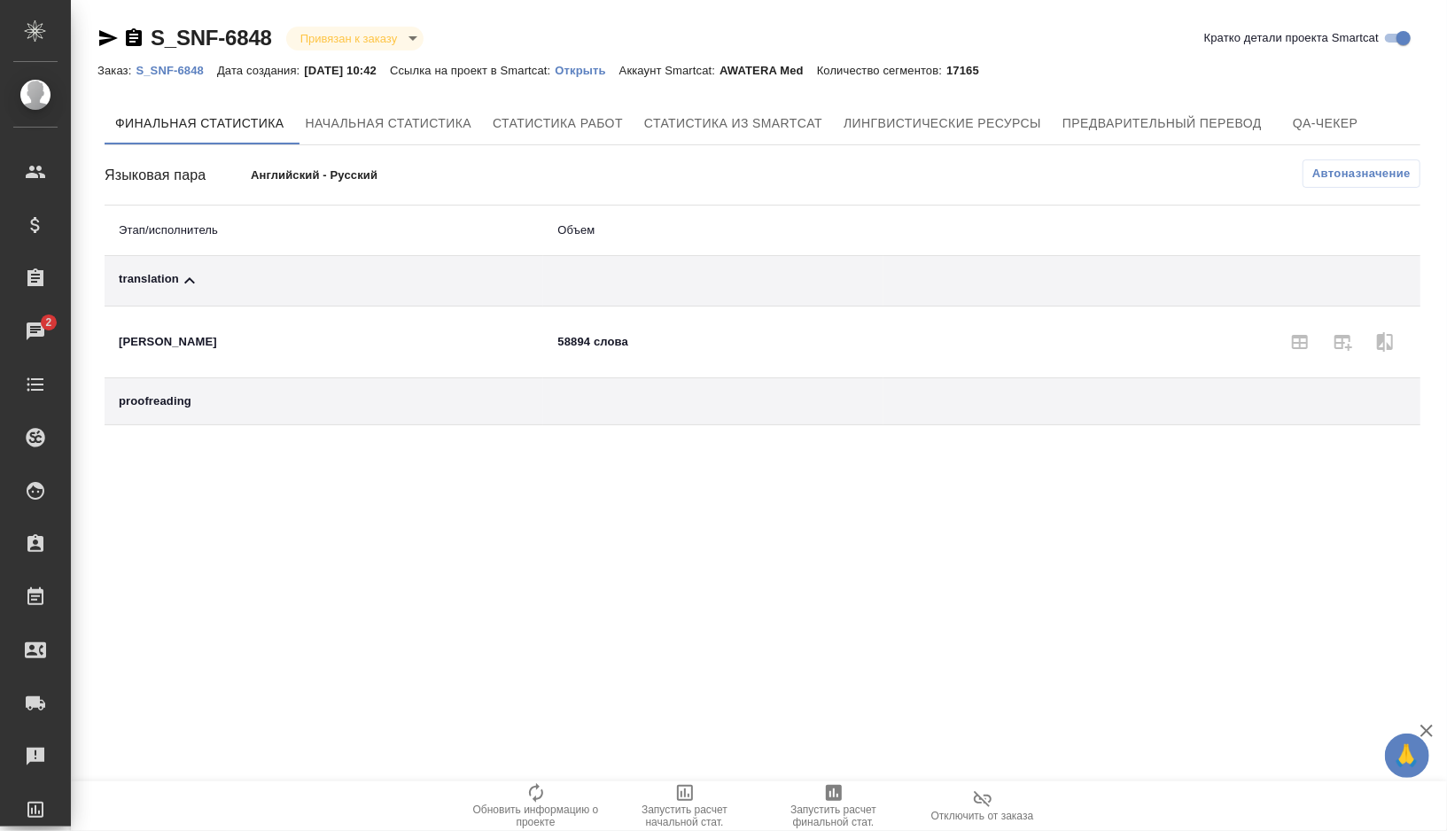
click at [1321, 178] on span "Автоназначение" at bounding box center [1362, 174] width 98 height 18
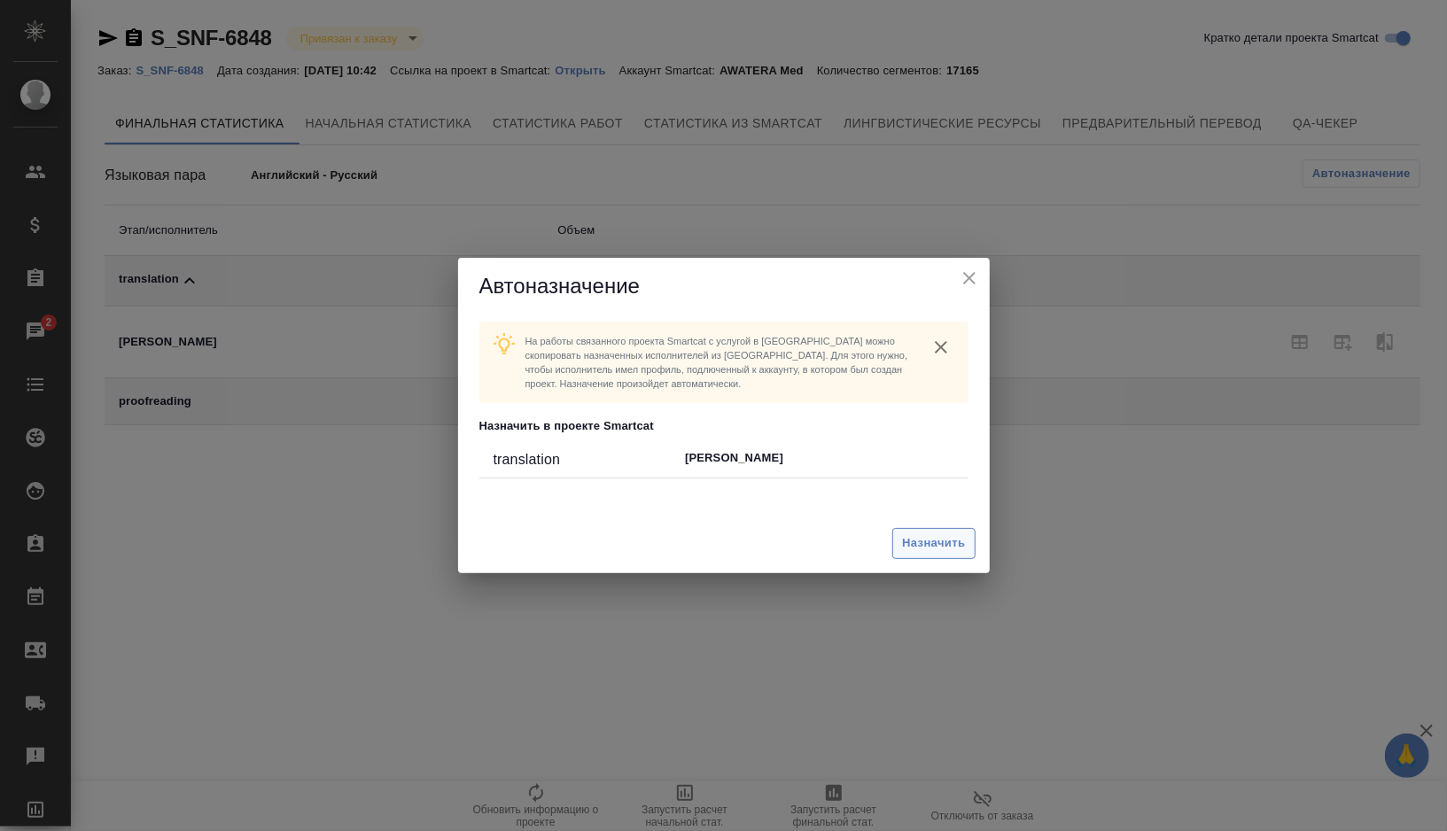
click at [930, 535] on span "Назначить" at bounding box center [933, 544] width 63 height 20
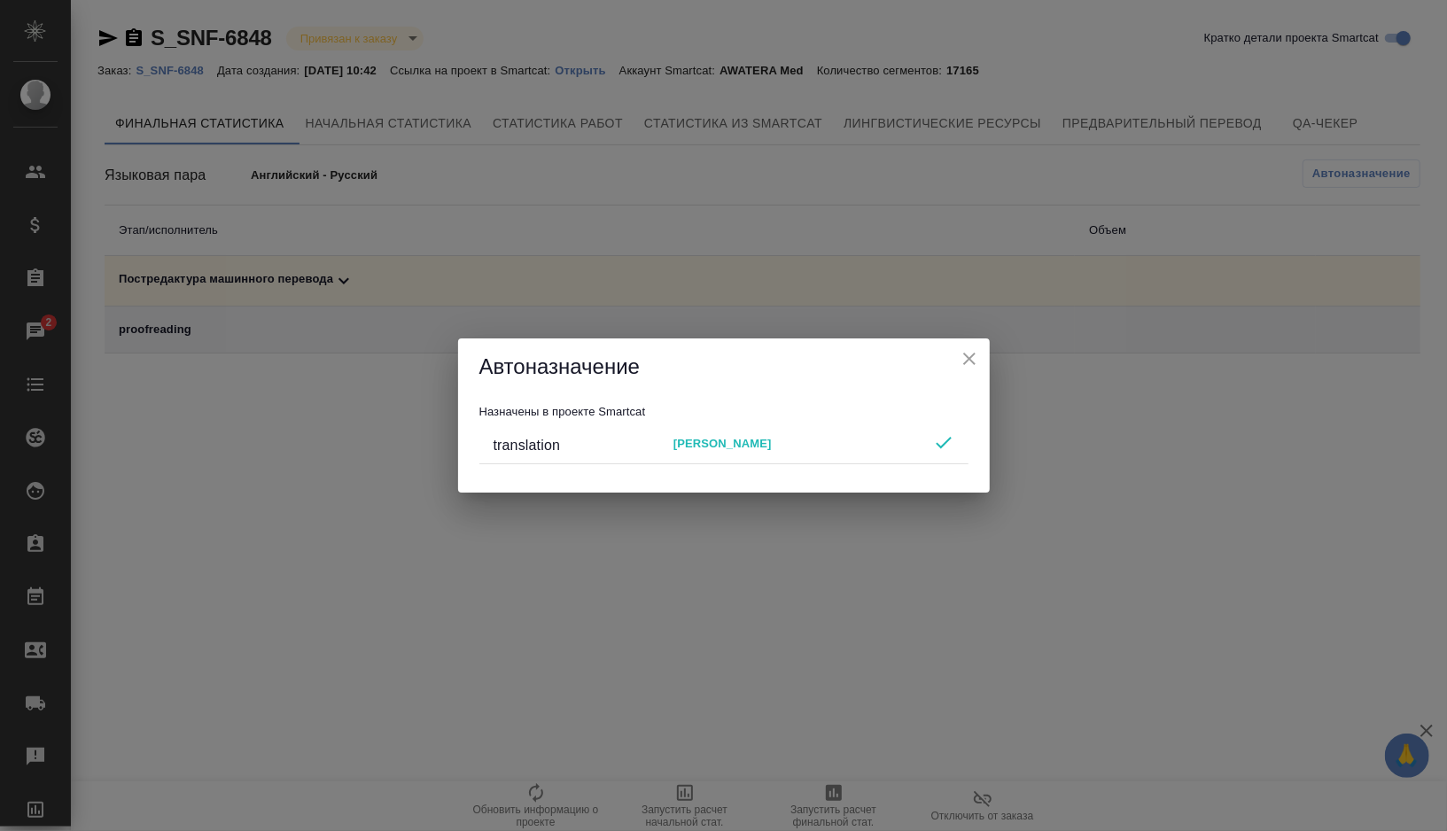
click at [970, 370] on icon "close" at bounding box center [969, 358] width 21 height 21
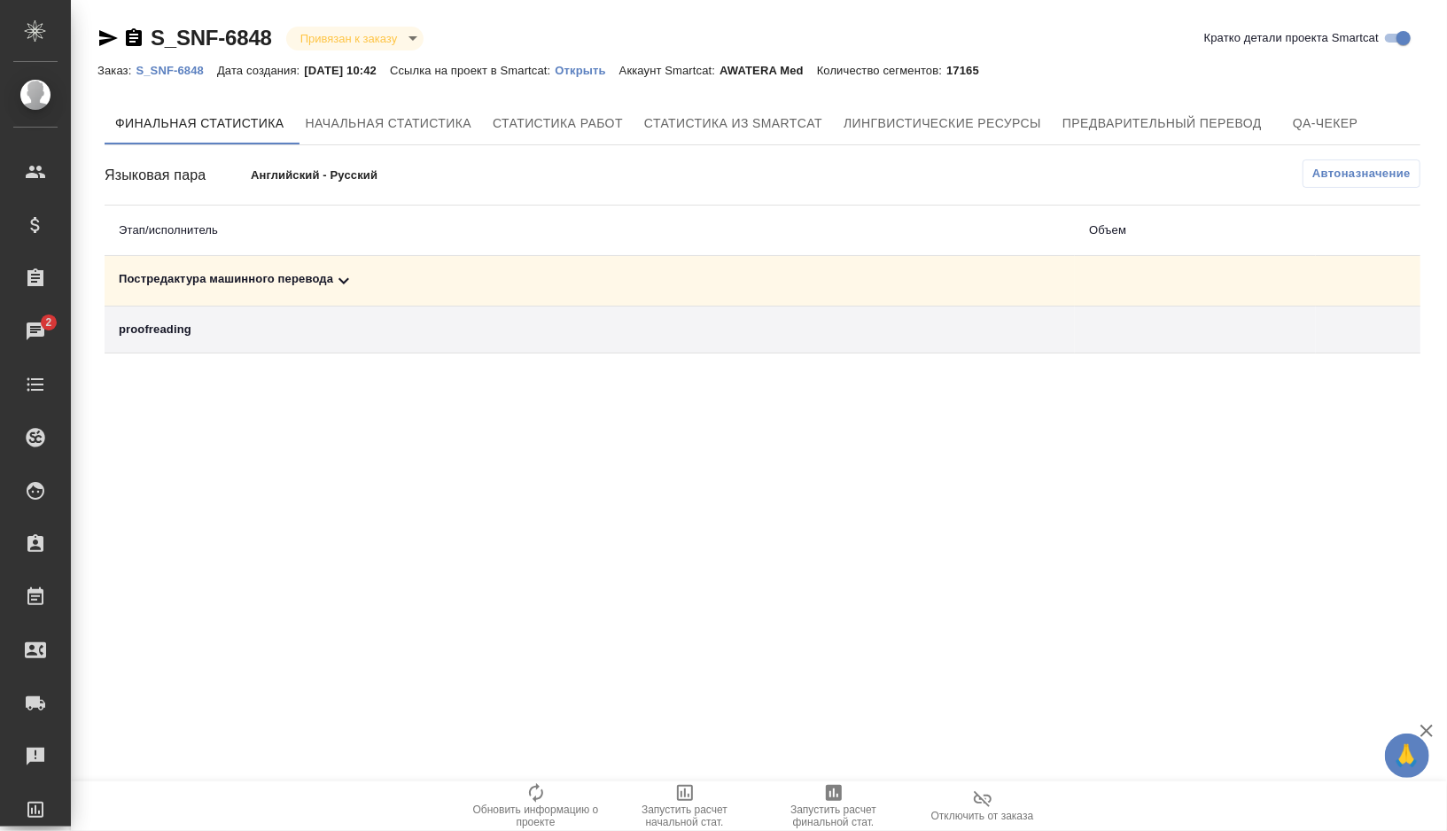
click at [389, 271] on div "Постредактура машинного перевода" at bounding box center [590, 280] width 942 height 21
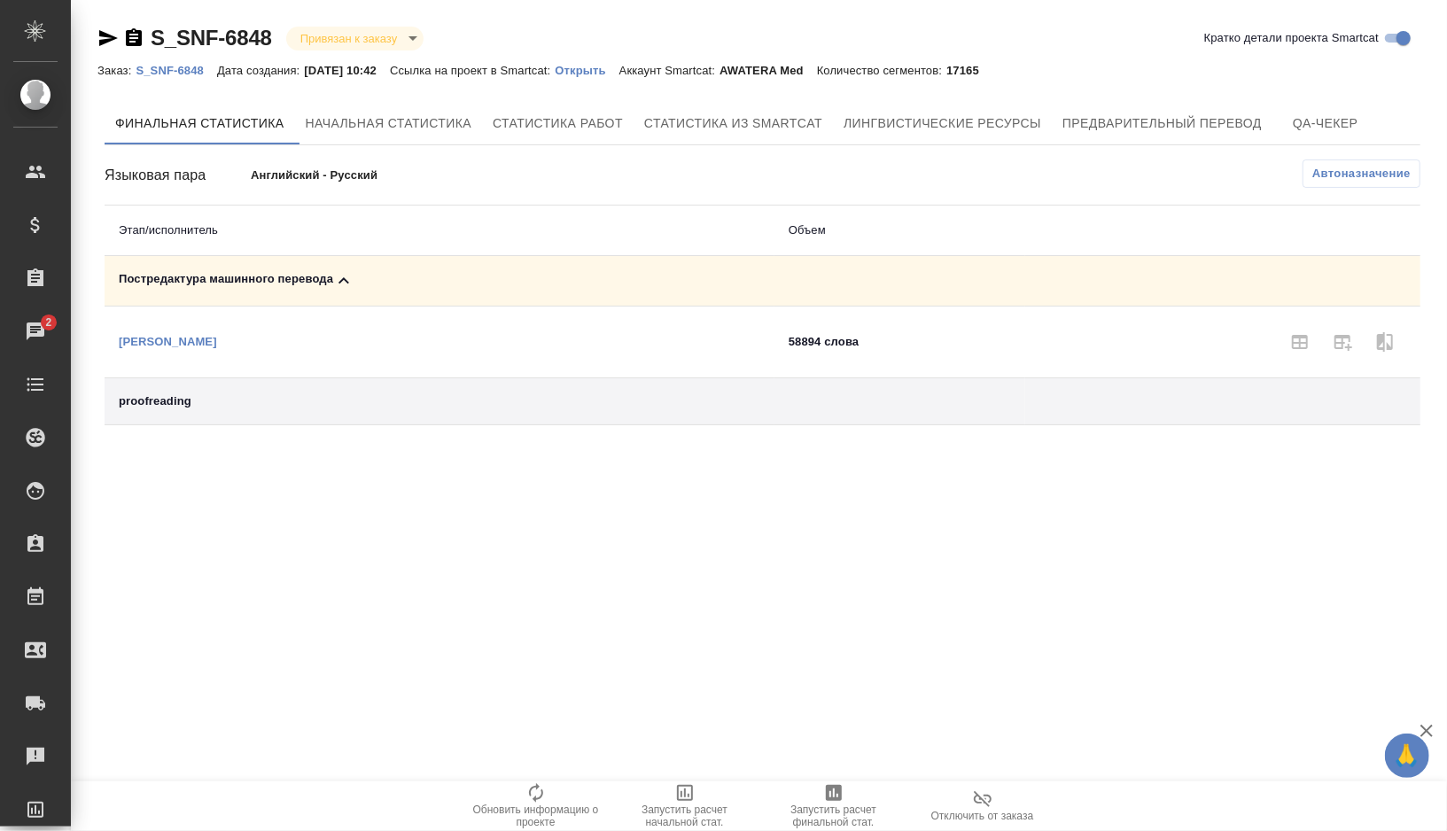
click at [840, 798] on icon "button" at bounding box center [834, 793] width 16 height 16
